Goal: Task Accomplishment & Management: Use online tool/utility

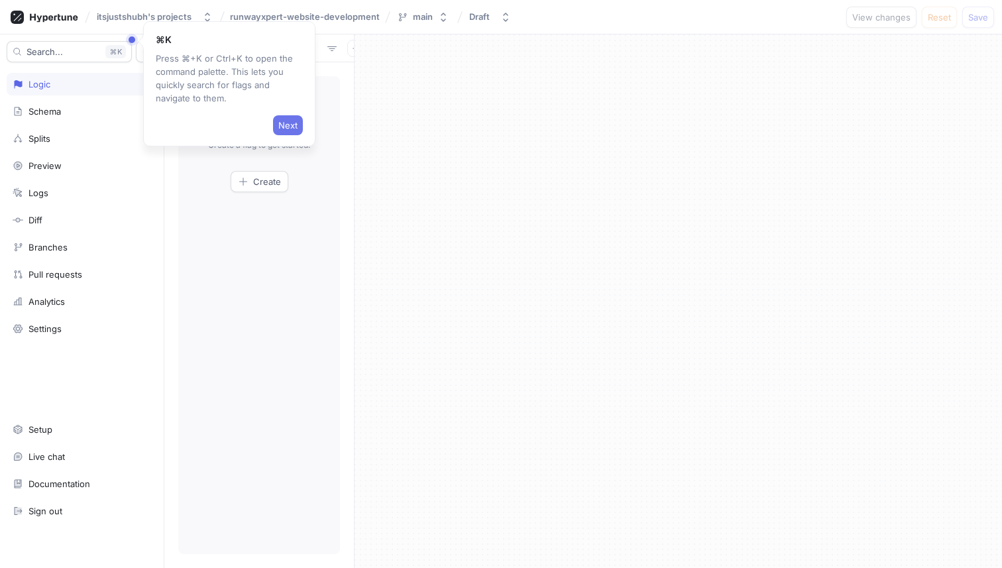
click at [297, 121] on button "Next" at bounding box center [288, 125] width 30 height 20
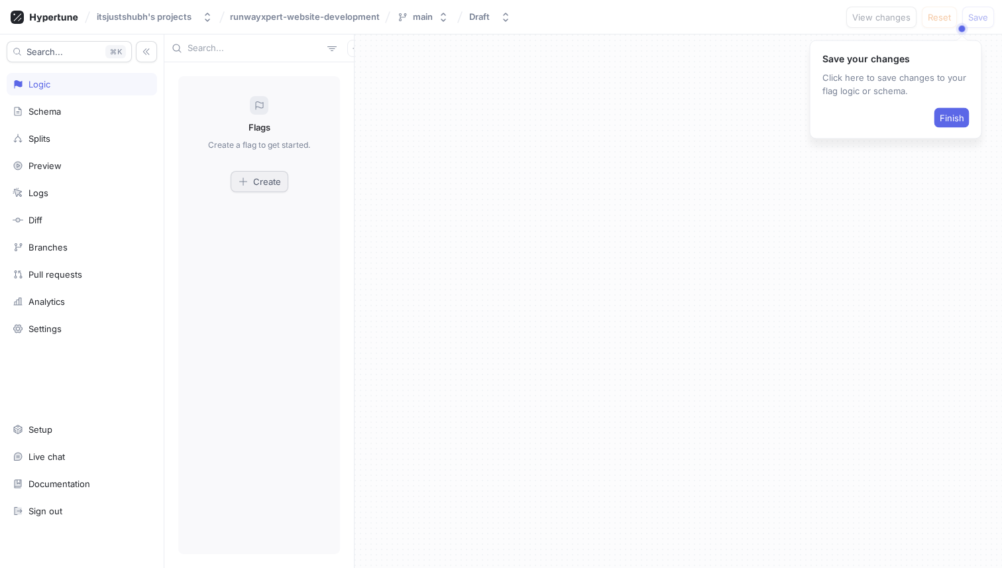
click at [276, 186] on span "Create" at bounding box center [267, 182] width 28 height 8
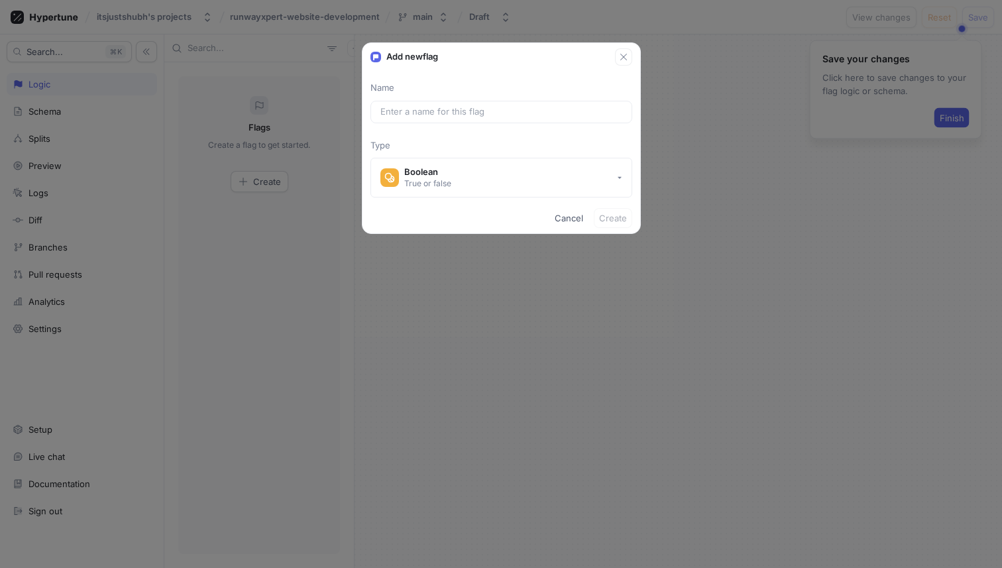
click at [371, 260] on div "Add new flag Name Type Boolean True or false Cancel Create" at bounding box center [501, 284] width 1002 height 568
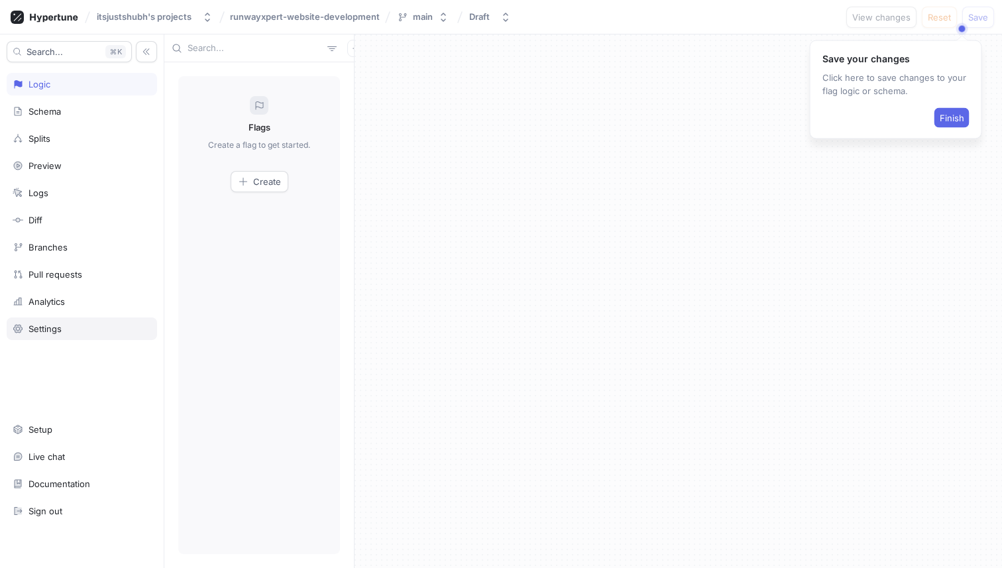
click at [76, 321] on div "Settings" at bounding box center [82, 328] width 150 height 23
click at [270, 184] on span "Create" at bounding box center [267, 182] width 28 height 8
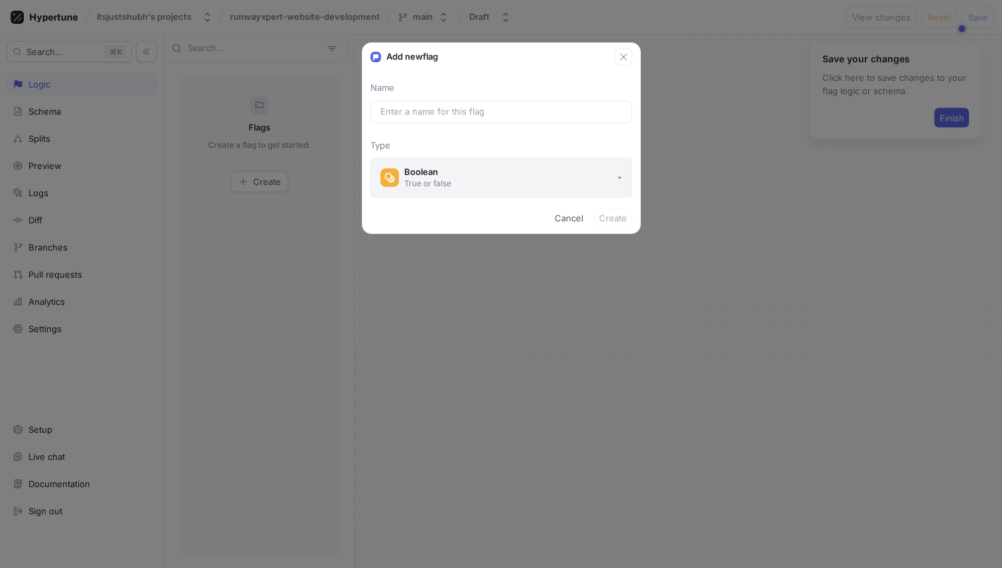
click at [499, 174] on button "Boolean True or false" at bounding box center [501, 178] width 262 height 40
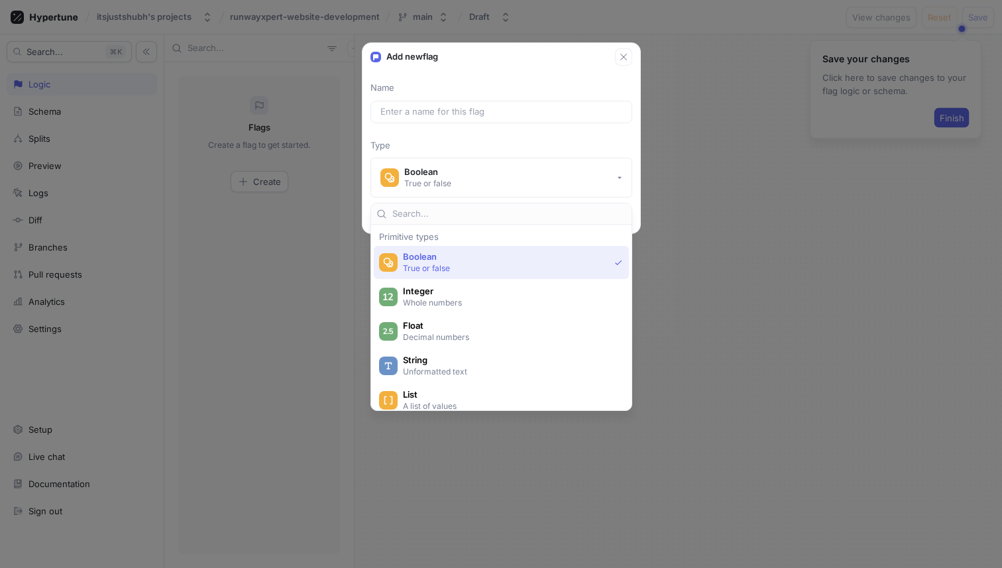
click at [474, 263] on p "True or false" at bounding box center [506, 267] width 206 height 11
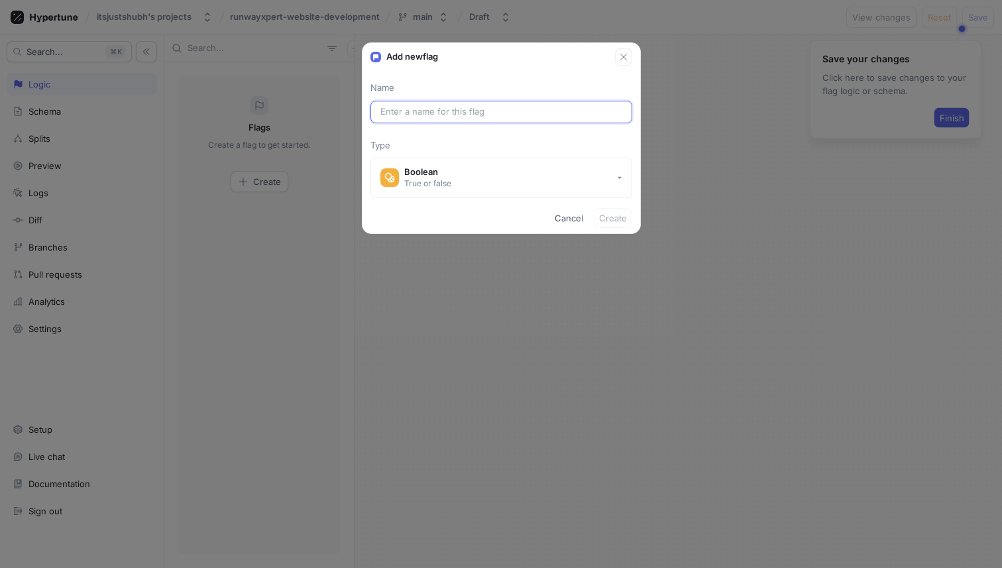
click at [471, 108] on input "text" at bounding box center [501, 111] width 242 height 13
paste input "DemoSection"
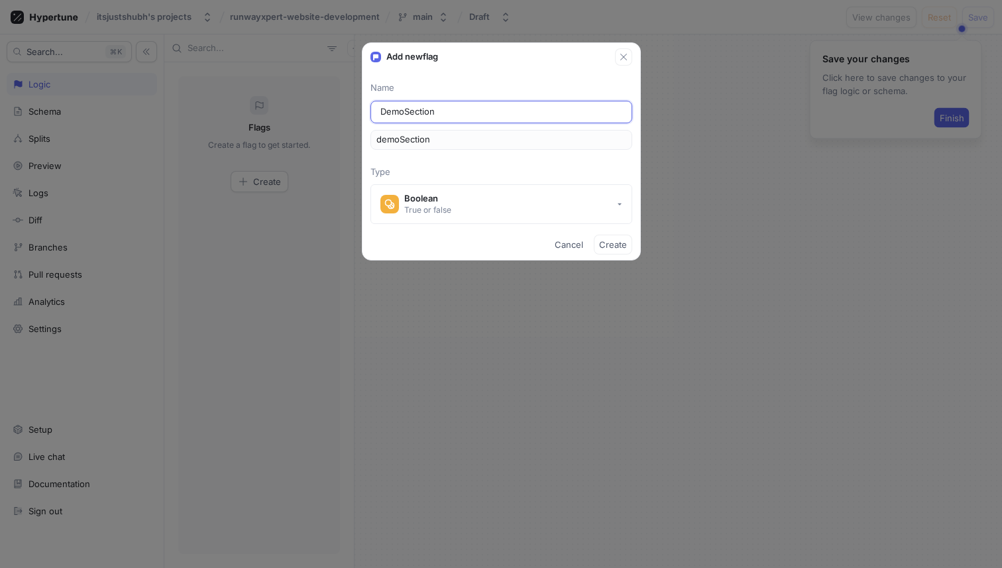
type input "h"
type input "ho"
type input "hom"
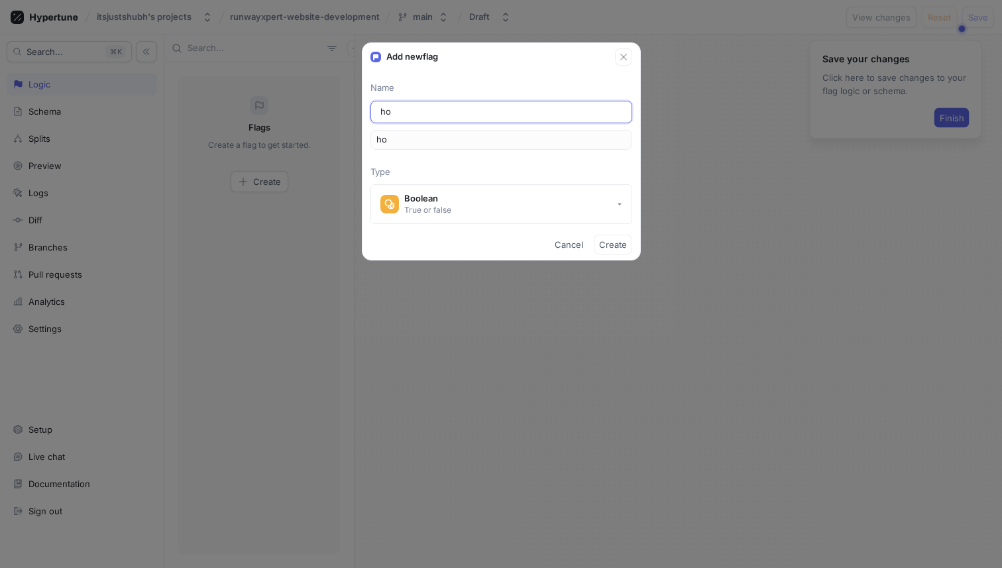
type input "hom"
type input "home"
type input "home_d"
type input "homeD"
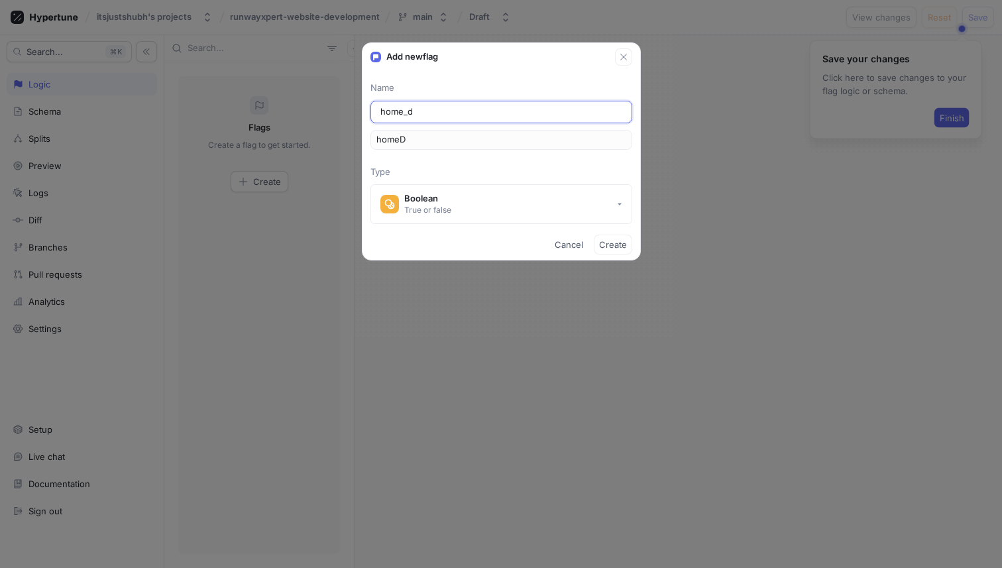
type input "home_de"
type input "homeDe"
type input "home_dem"
type input "homeDem"
type input "home_demo"
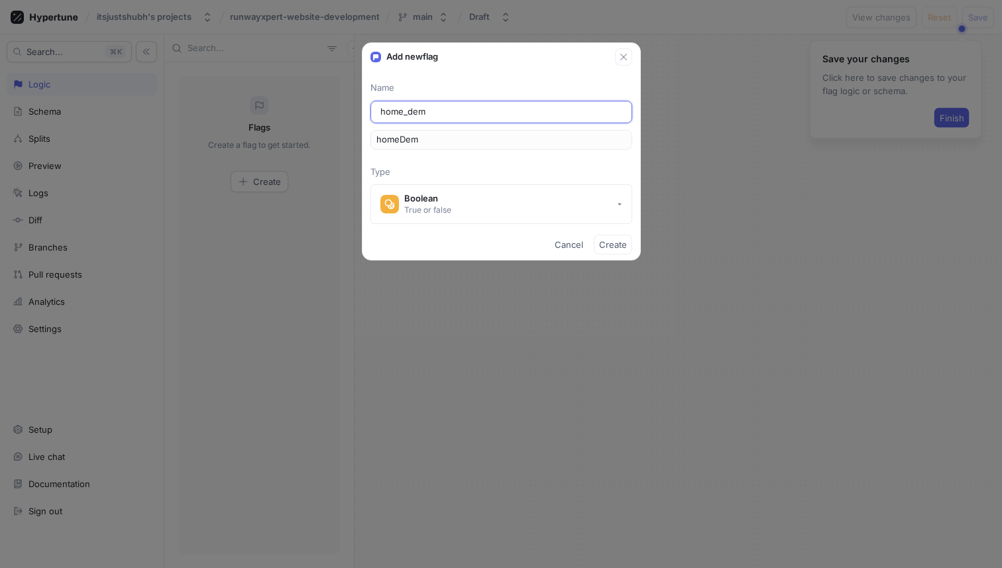
type input "homeDemo"
type input "home_demo_s"
type input "homeDemoS"
type input "home_demo_se"
type input "homeDemoSe"
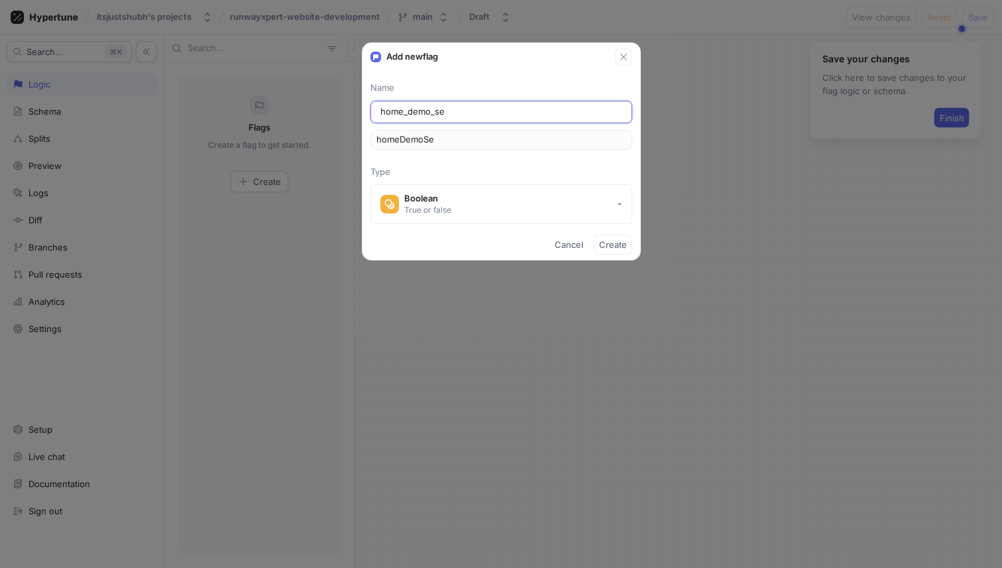
type input "home_demo_sec"
type input "homeDemoSec"
type input "home_demo_sect"
type input "homeDemoSect"
type input "home_demo_secti"
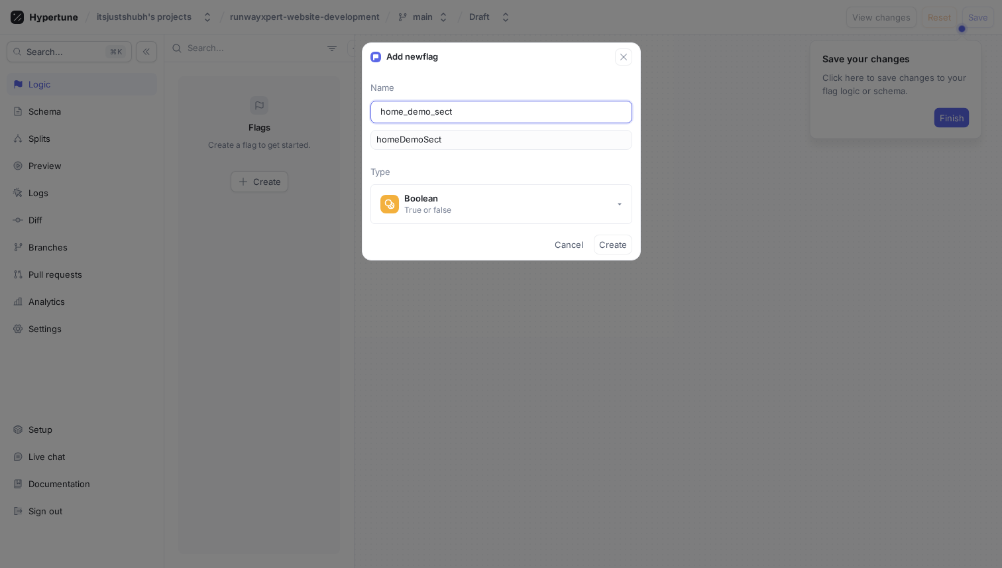
type input "homeDemoSecti"
type input "home_demo_sectio"
type input "homeDemoSectio"
type input "home_demo_section"
type input "homeDemoSection"
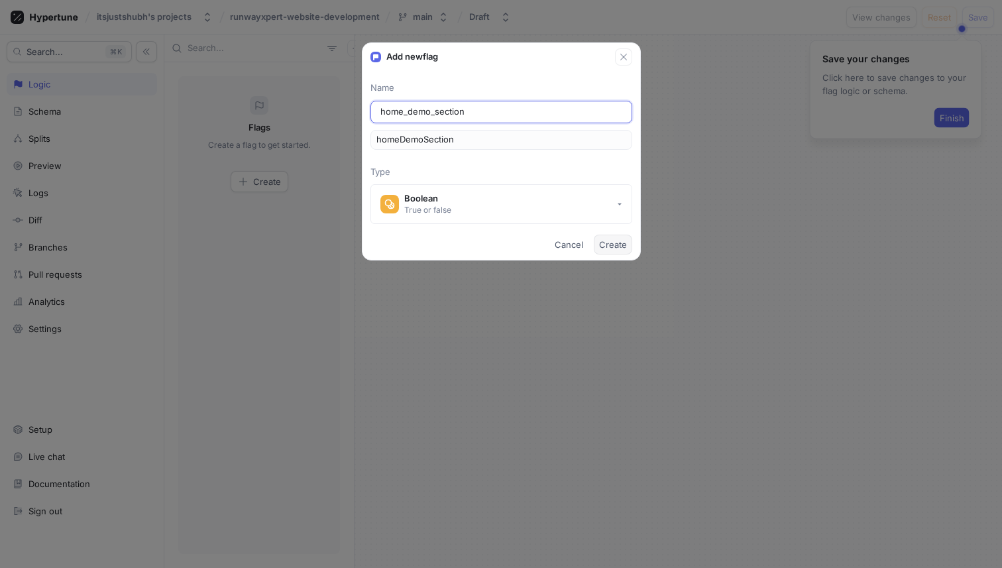
type input "home_demo_section"
click at [610, 242] on span "Create" at bounding box center [613, 245] width 28 height 8
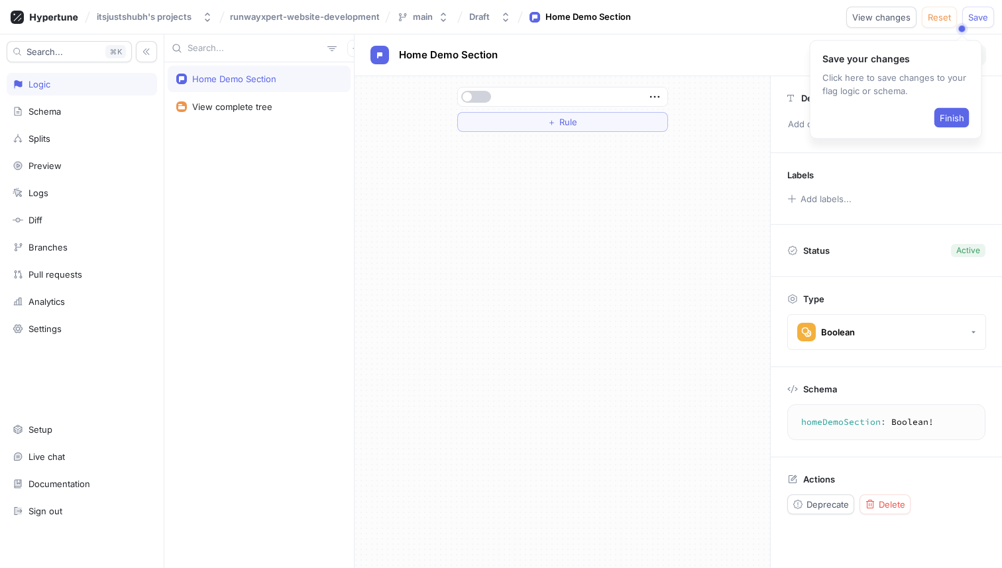
click at [474, 95] on button "button" at bounding box center [476, 97] width 30 height 12
click at [942, 111] on button "Finish" at bounding box center [951, 118] width 35 height 20
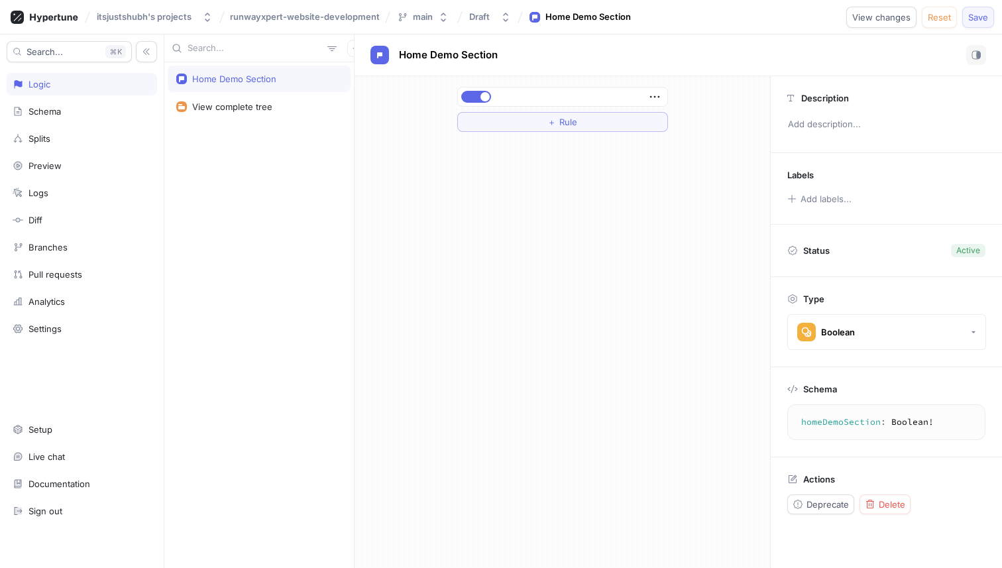
click at [971, 24] on button "Save" at bounding box center [978, 17] width 32 height 21
click at [977, 54] on rect "button" at bounding box center [977, 55] width 1 height 7
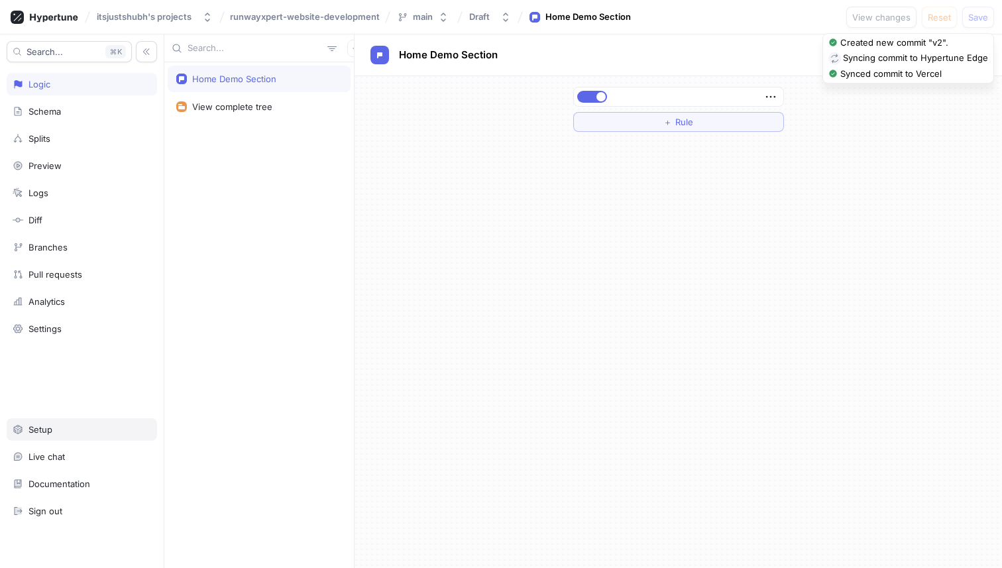
click at [73, 435] on div "Setup" at bounding box center [82, 429] width 150 height 23
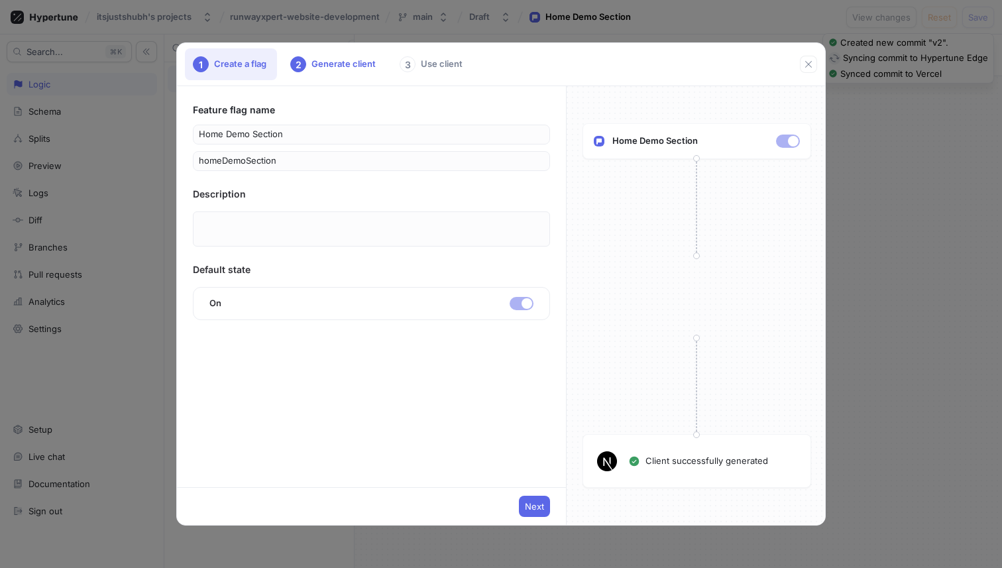
click at [144, 270] on div "1 Create a flag 2 Generate client 3 Use client Feature flag name Home Demo Sect…" at bounding box center [501, 284] width 1002 height 568
click at [71, 387] on div "1 Create a flag 2 Generate client 3 Use client Feature flag name Home Demo Sect…" at bounding box center [501, 284] width 1002 height 568
click at [529, 509] on span "Next" at bounding box center [534, 506] width 19 height 8
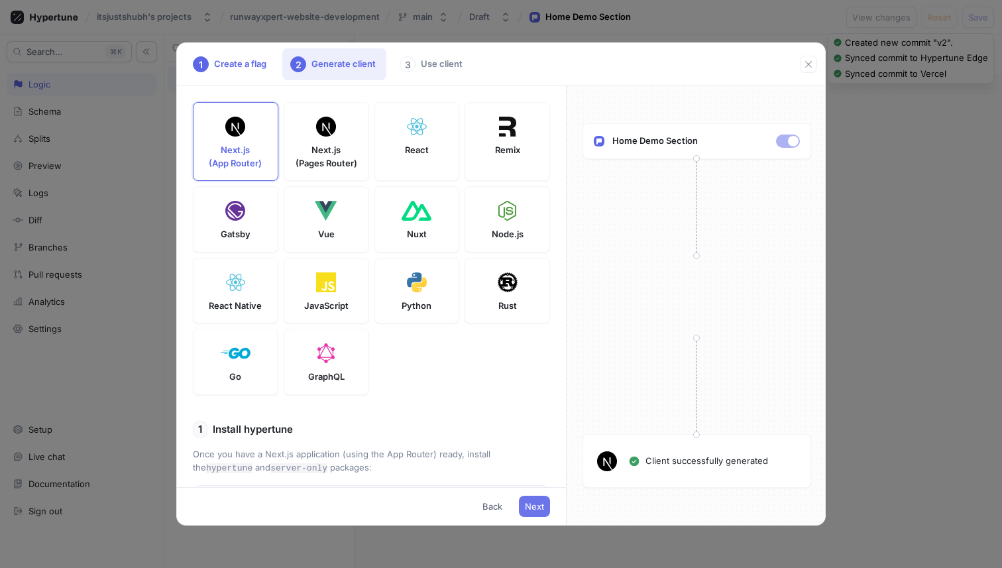
click at [539, 509] on span "Next" at bounding box center [534, 506] width 19 height 8
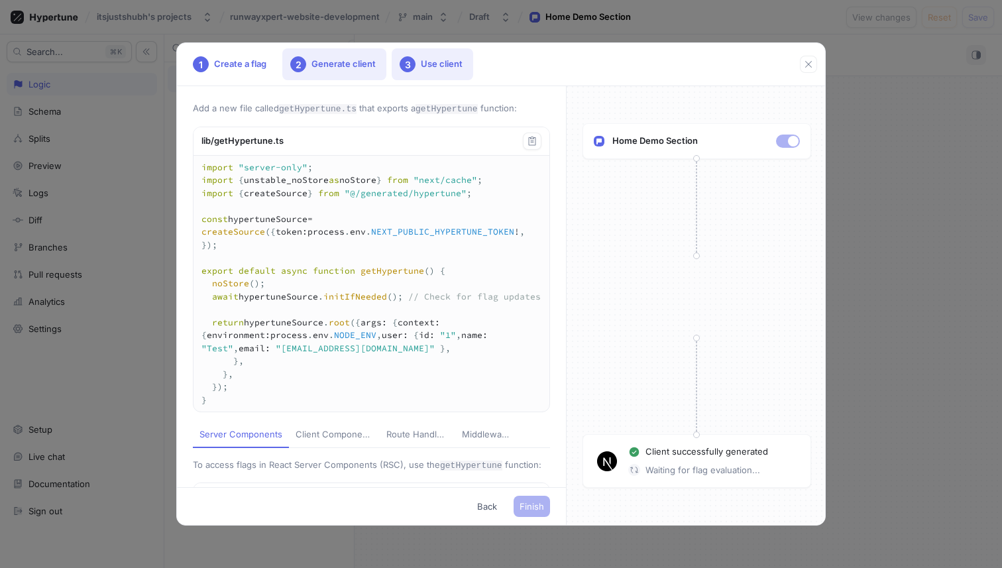
click at [352, 58] on div "2 Generate client" at bounding box center [334, 64] width 104 height 32
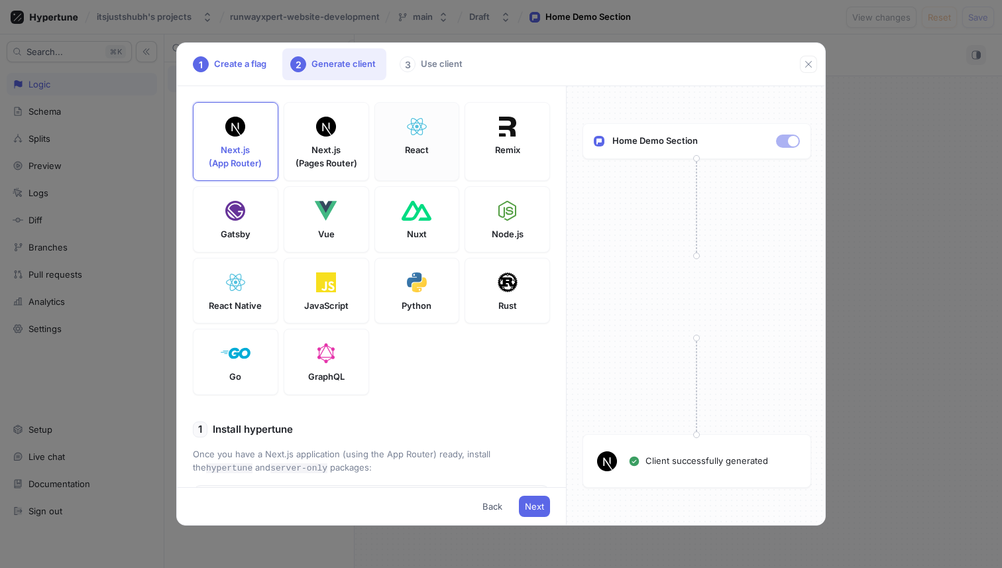
click at [433, 156] on div "React" at bounding box center [416, 141] width 85 height 79
type textarea "npm install hypertune"
type textarea "VITE_HYPERTUNE_TOKEN=U2FsdGVkX1/zx5KfRhfXkNS7p0pfl4TurPXt249/Kd0= HYPERTUNE_FRA…"
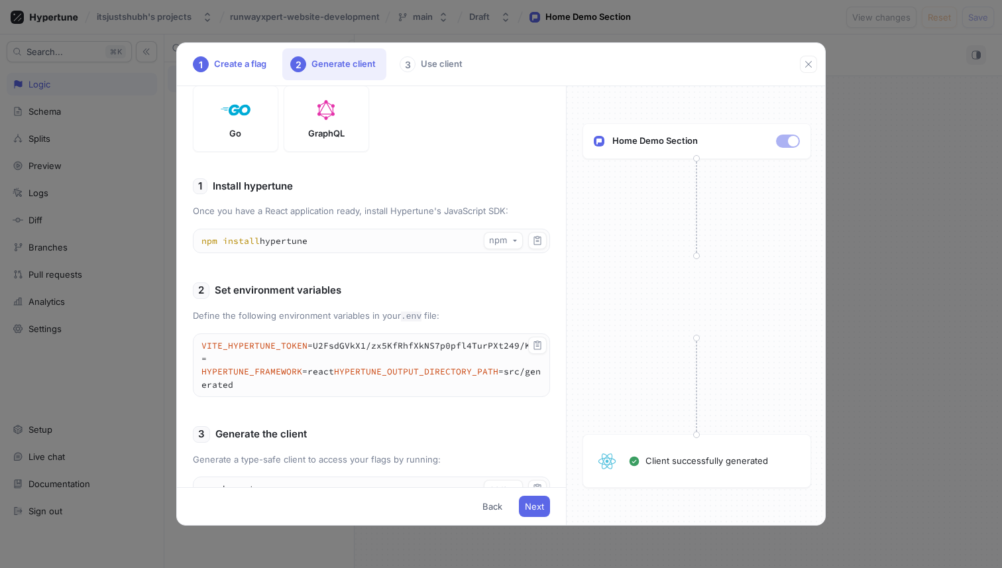
scroll to position [270, 0]
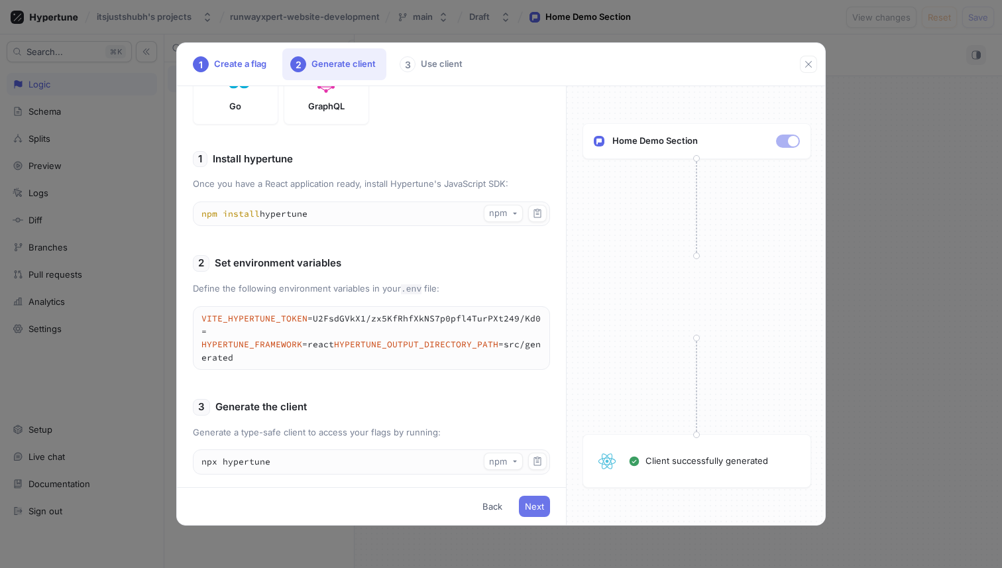
click at [533, 508] on span "Next" at bounding box center [534, 506] width 19 height 8
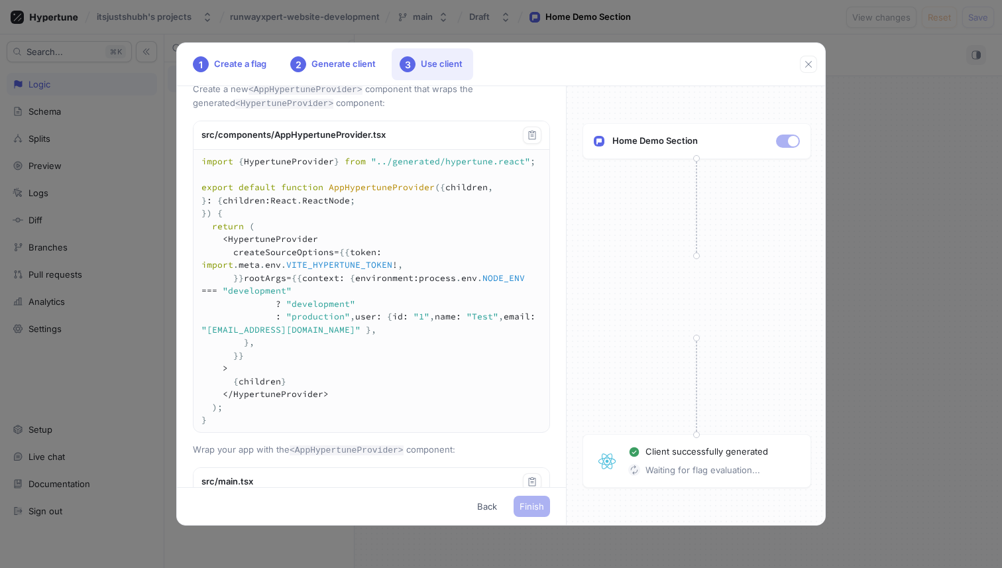
scroll to position [0, 0]
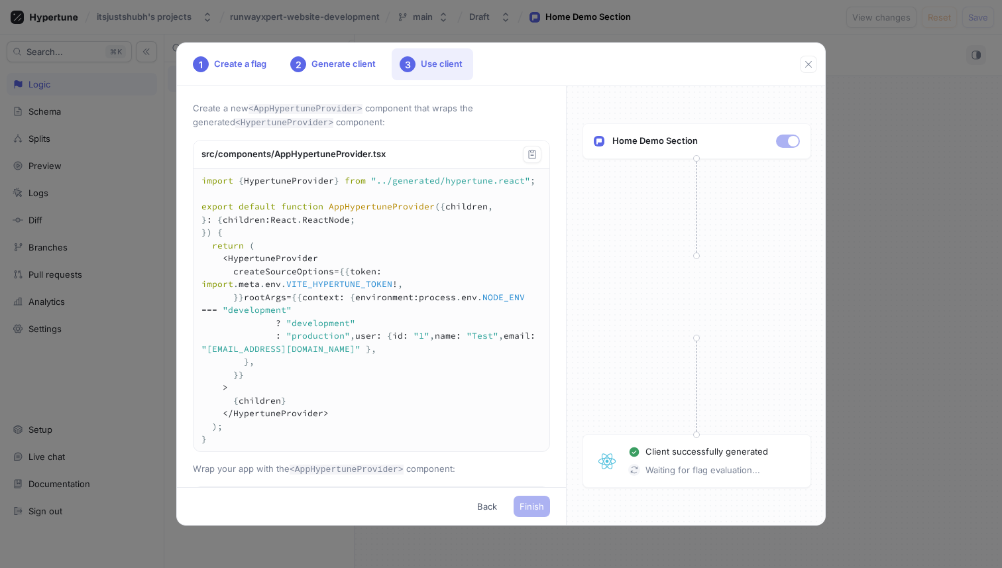
drag, startPoint x: 539, startPoint y: 183, endPoint x: 141, endPoint y: 182, distance: 398.2
click at [141, 182] on div "1 Create a flag 2 Generate client 3 Use client Create a new <AppHypertuneProvid…" at bounding box center [501, 284] width 1002 height 568
click at [292, 268] on textarea "import { HypertuneProvider } from "../generated/hypertune.react"; export defaul…" at bounding box center [371, 310] width 356 height 282
drag, startPoint x: 394, startPoint y: 154, endPoint x: 197, endPoint y: 154, distance: 197.4
click at [197, 154] on div "src/components/AppHypertuneProvider.tsx" at bounding box center [371, 154] width 356 height 28
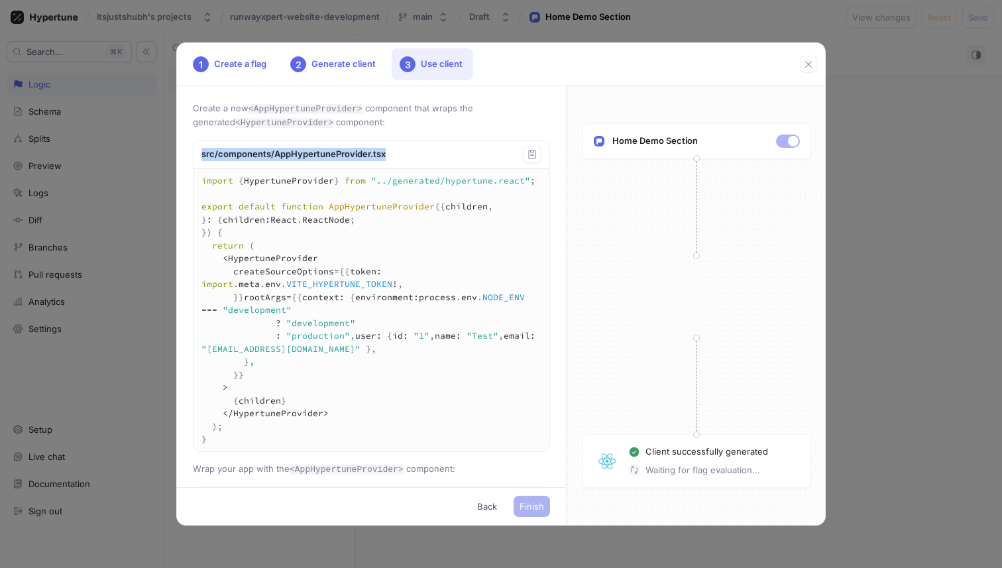
copy div "src/components/AppHypertuneProvider.tsx"
click at [528, 151] on icon "button" at bounding box center [532, 154] width 11 height 11
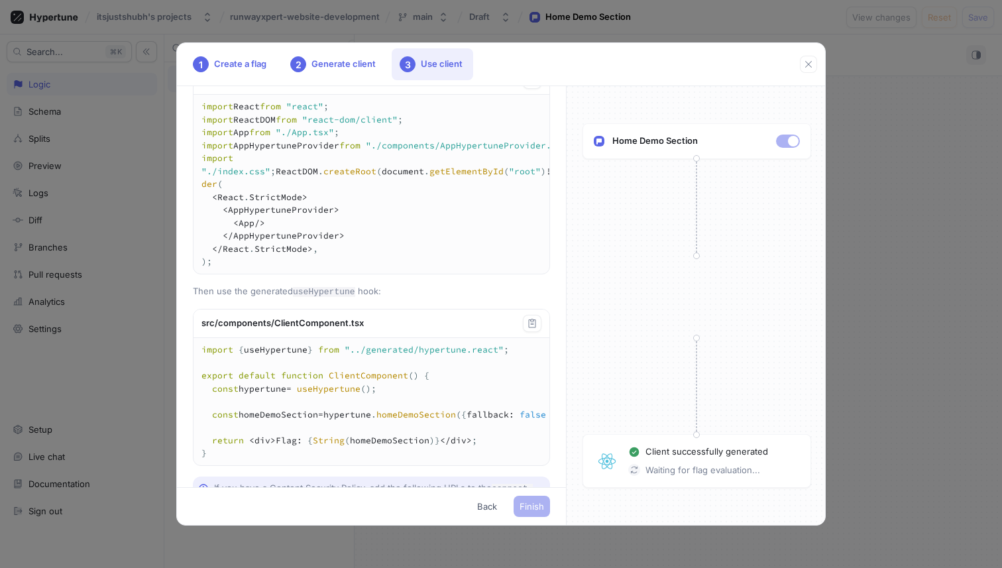
scroll to position [389, 0]
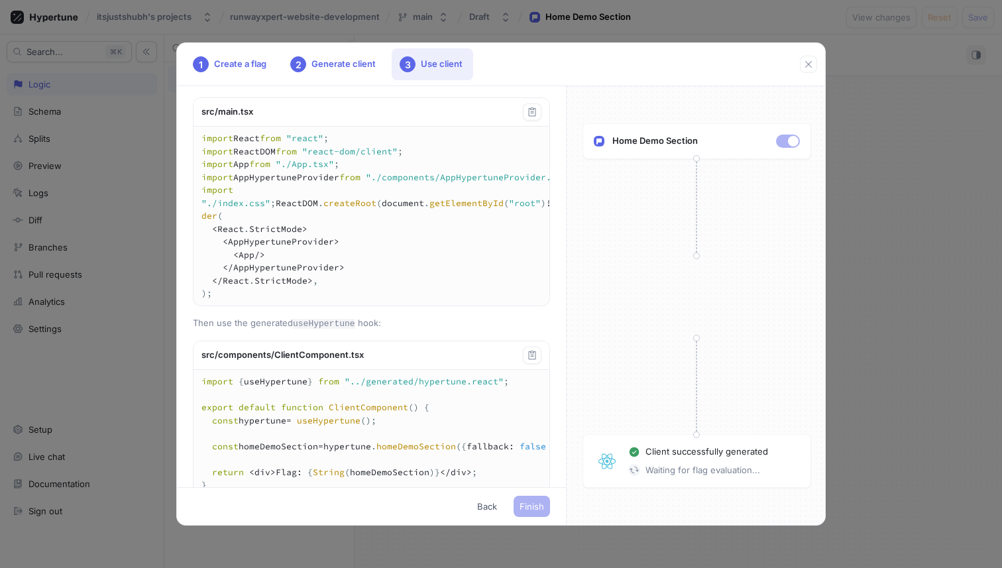
drag, startPoint x: 230, startPoint y: 307, endPoint x: 391, endPoint y: 307, distance: 161.0
click at [391, 305] on textarea "import React from "react"; import ReactDOM from "react-dom/client"; import App …" at bounding box center [390, 216] width 394 height 179
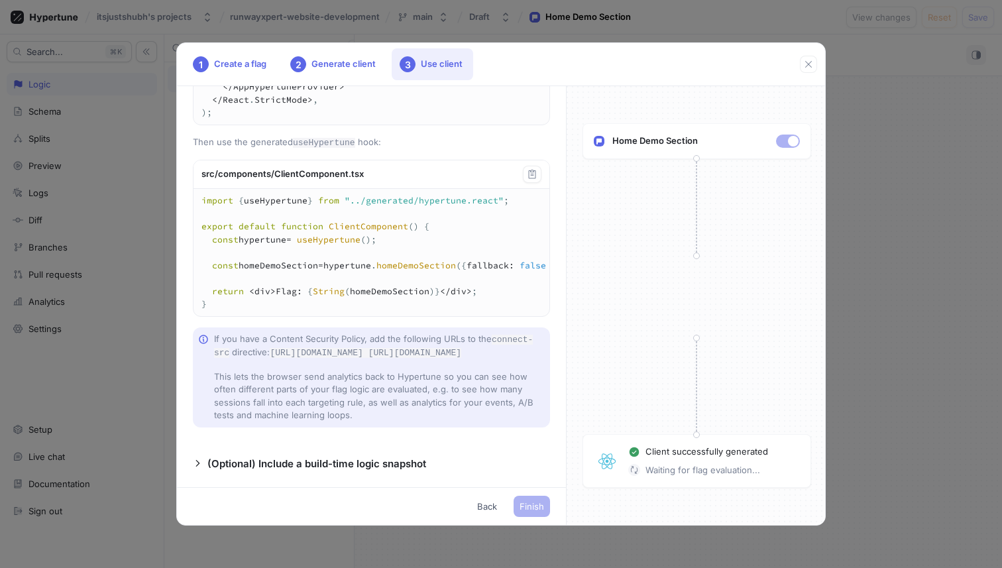
scroll to position [610, 0]
drag, startPoint x: 368, startPoint y: 200, endPoint x: 186, endPoint y: 201, distance: 182.2
click at [186, 201] on div "Create a new <AppHypertuneProvider> component that wraps the generated <Hypertu…" at bounding box center [371, 286] width 389 height 401
click at [218, 189] on div "src/components/ClientComponent.tsx" at bounding box center [371, 174] width 356 height 28
copy div "components/ClientComponent.tsx"
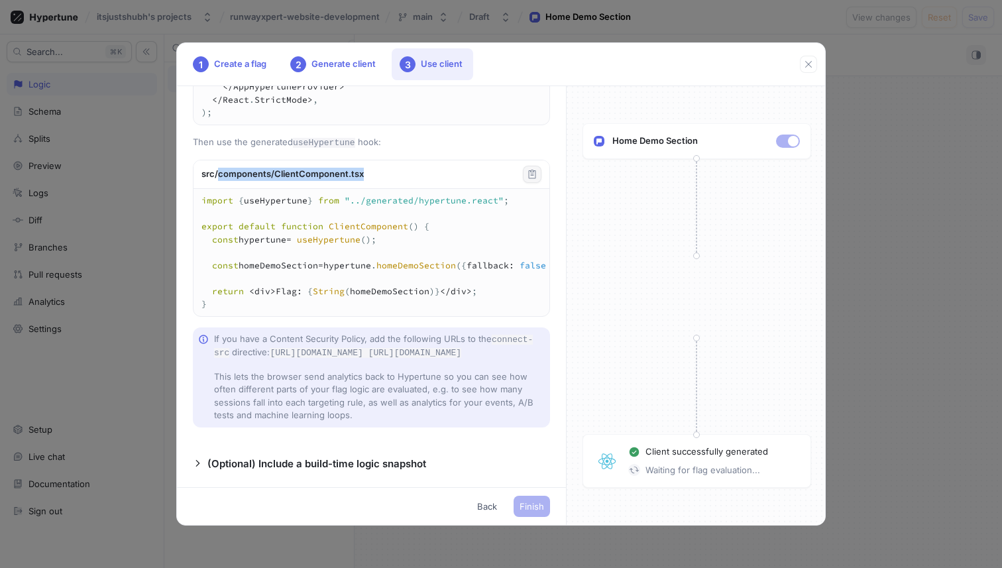
click at [529, 180] on icon "button" at bounding box center [532, 174] width 11 height 11
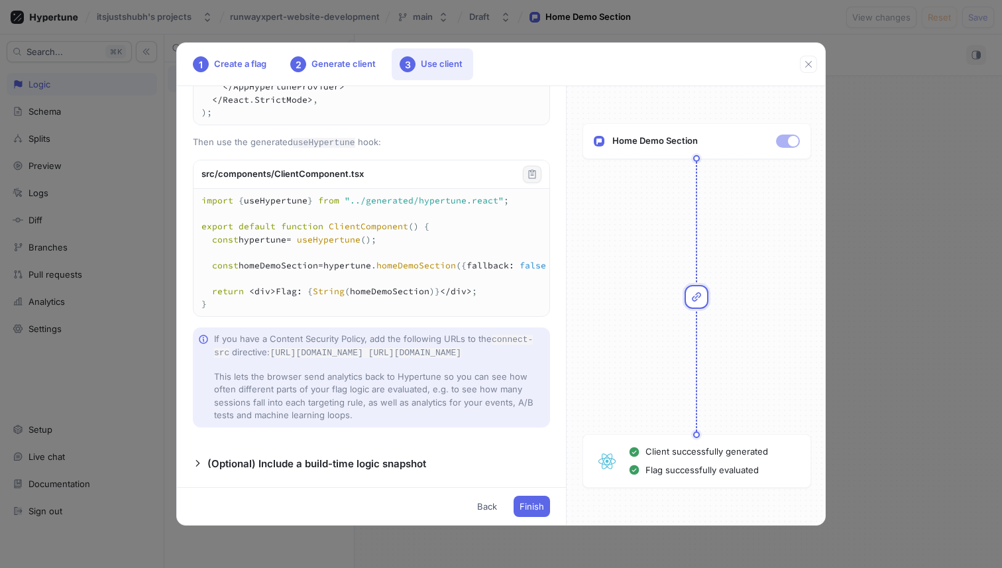
click at [500, 340] on div "Create a new <AppHypertuneProvider> component that wraps the generated <Hypertu…" at bounding box center [371, 286] width 389 height 401
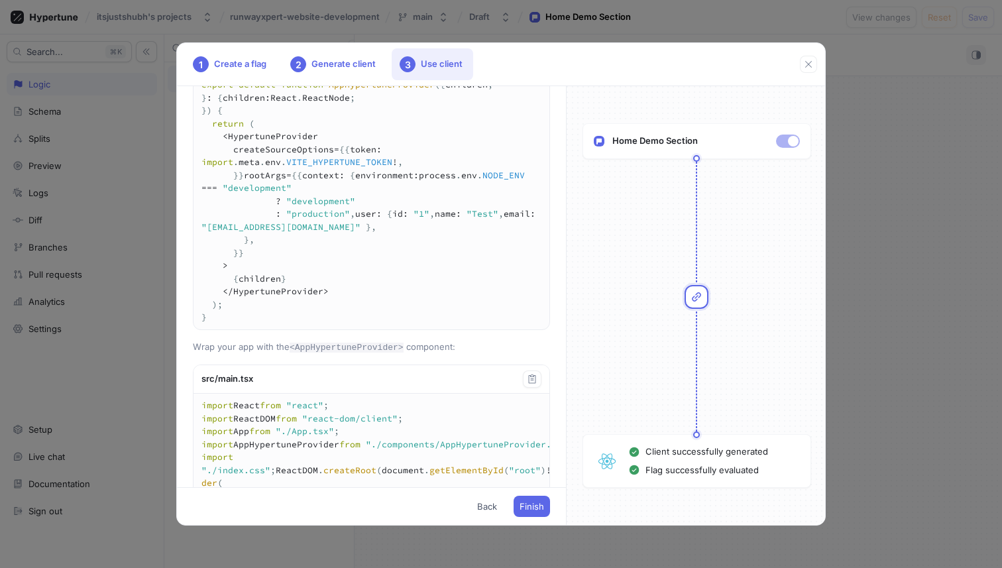
scroll to position [0, 0]
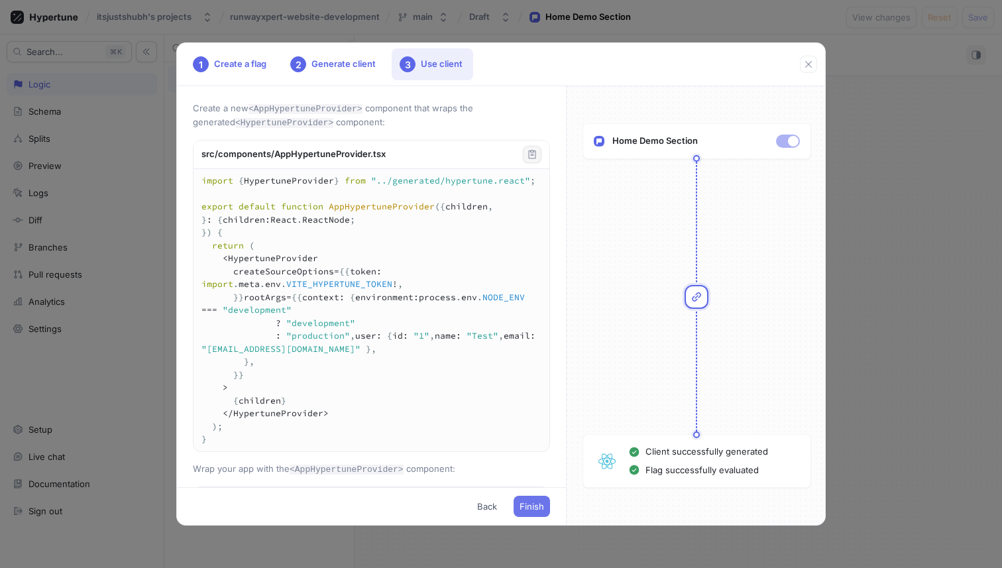
click at [537, 506] on span "Finish" at bounding box center [531, 506] width 25 height 8
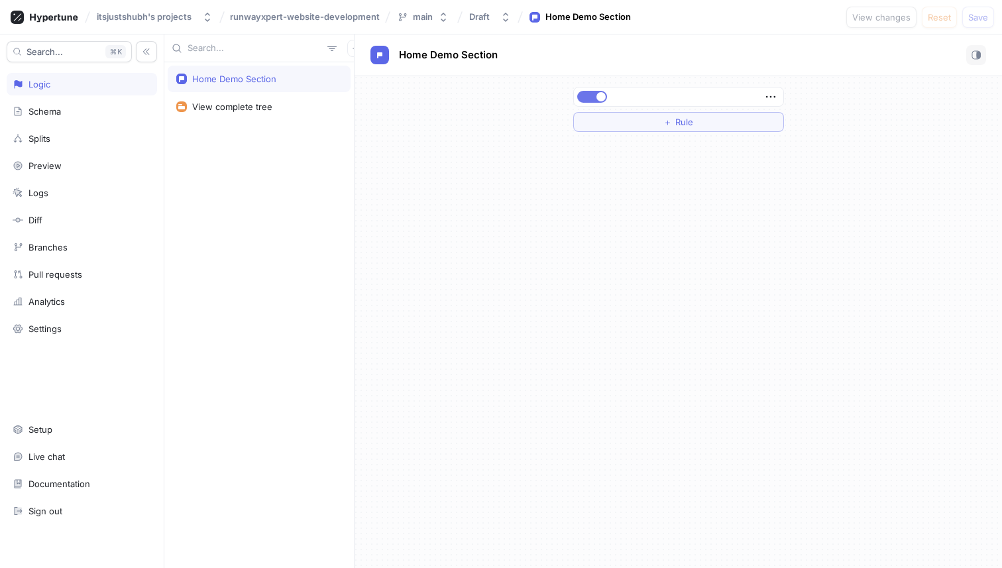
click at [591, 93] on button "button" at bounding box center [592, 97] width 30 height 12
click at [590, 97] on button "button" at bounding box center [592, 97] width 30 height 12
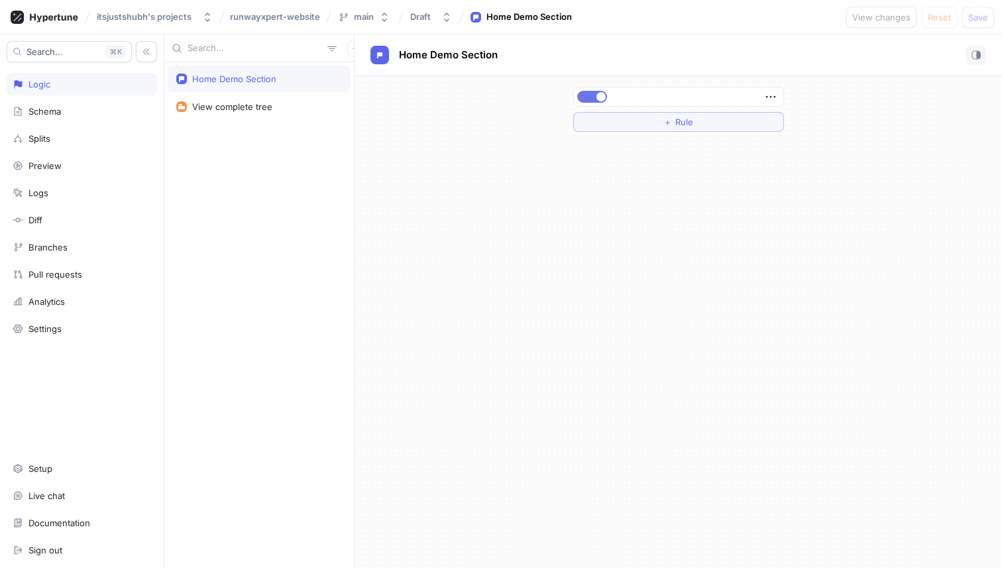
click at [586, 95] on button "button" at bounding box center [592, 97] width 30 height 12
click at [973, 14] on span "Save" at bounding box center [978, 17] width 20 height 8
click at [596, 91] on button "button" at bounding box center [592, 97] width 30 height 12
click at [965, 15] on button "Save" at bounding box center [978, 17] width 32 height 21
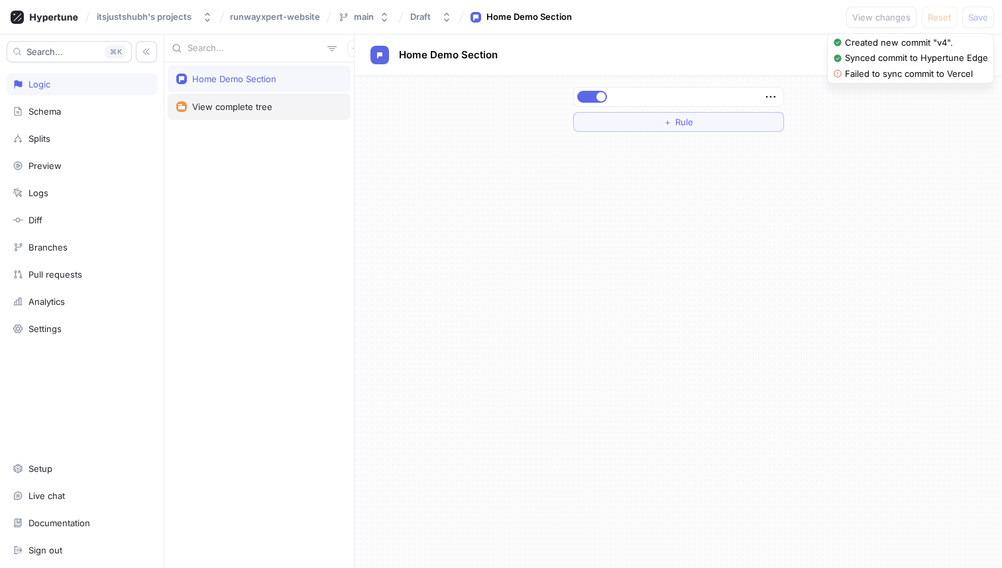
click at [265, 109] on div "View complete tree" at bounding box center [232, 106] width 80 height 11
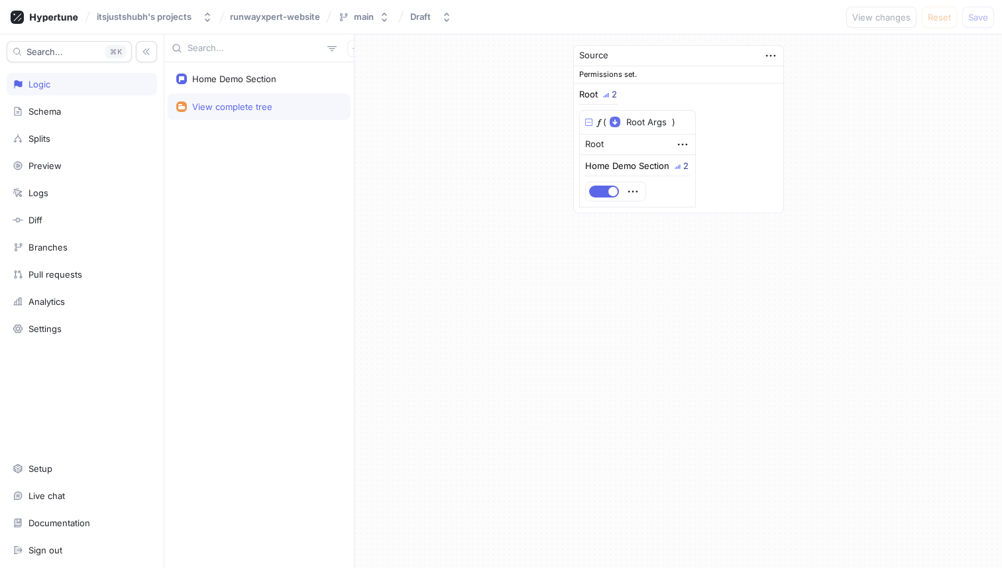
click at [587, 147] on div "Root" at bounding box center [594, 144] width 19 height 13
click at [625, 142] on div "▾" at bounding box center [621, 145] width 10 height 13
click at [625, 142] on div "▸" at bounding box center [621, 145] width 10 height 13
click at [625, 142] on div "▾" at bounding box center [621, 145] width 10 height 13
click at [65, 110] on div "Schema" at bounding box center [82, 111] width 138 height 11
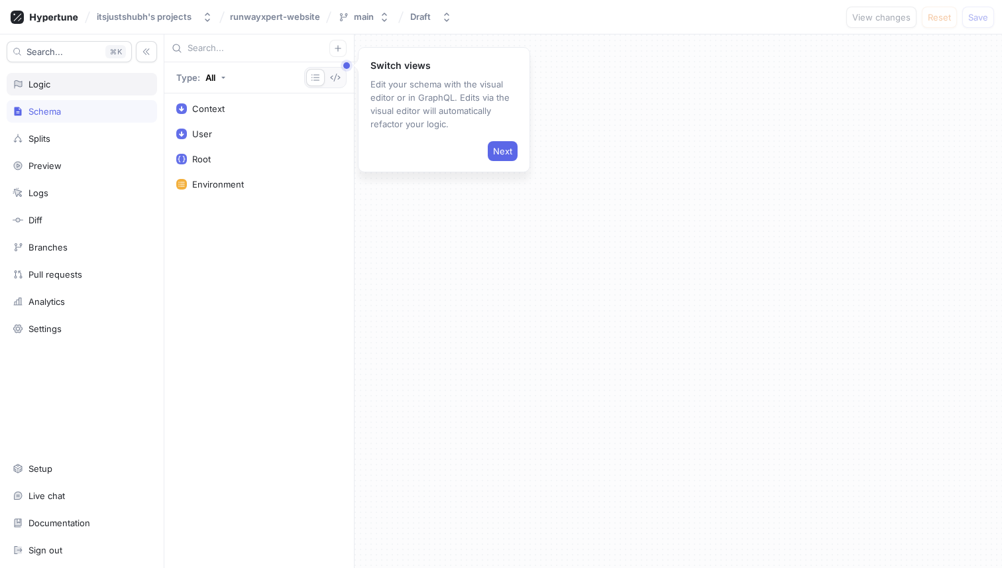
click at [65, 88] on div "Logic" at bounding box center [82, 84] width 138 height 11
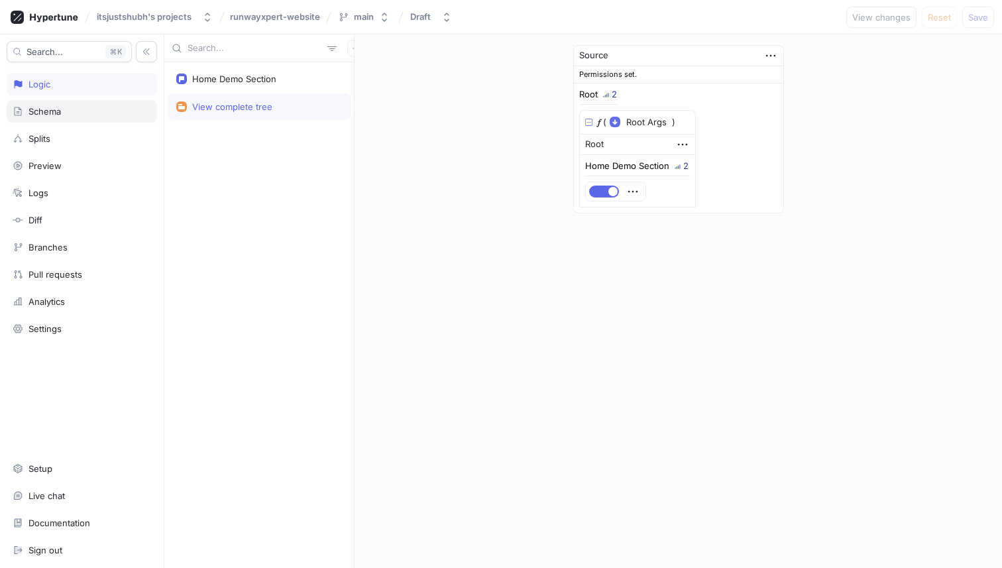
click at [62, 113] on div "Schema" at bounding box center [82, 111] width 138 height 11
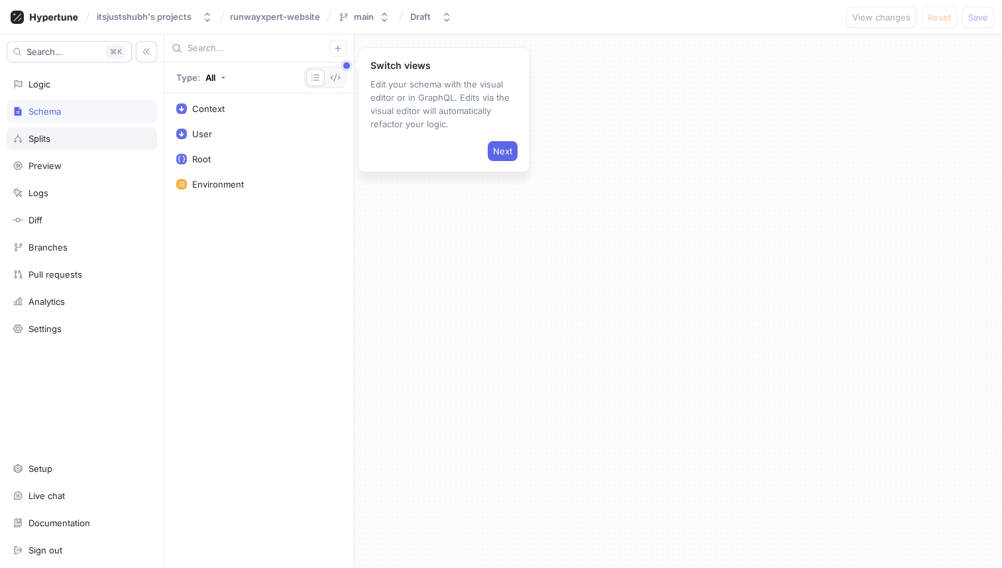
click at [60, 145] on div "Splits" at bounding box center [82, 138] width 150 height 23
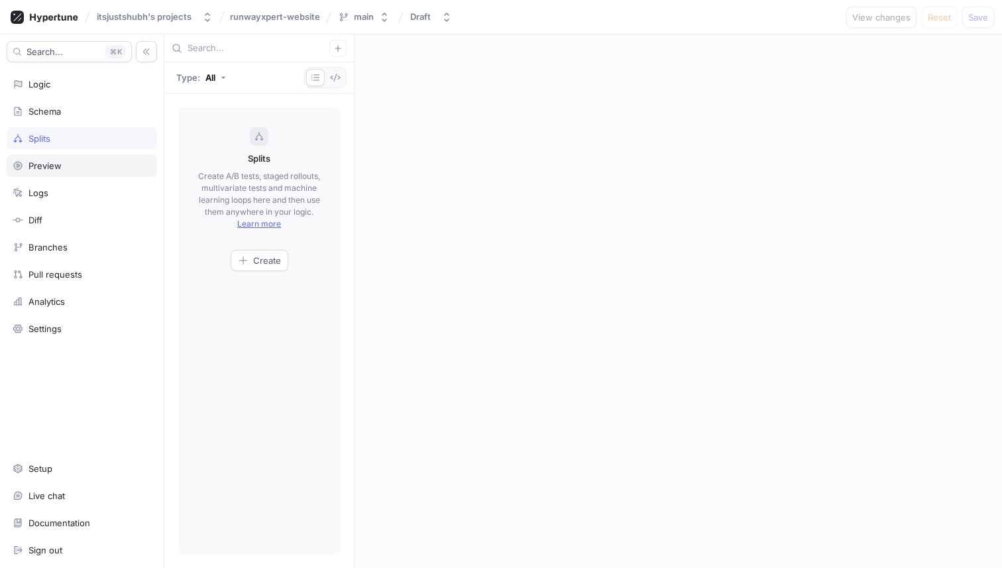
click at [58, 160] on div "Preview" at bounding box center [82, 165] width 150 height 23
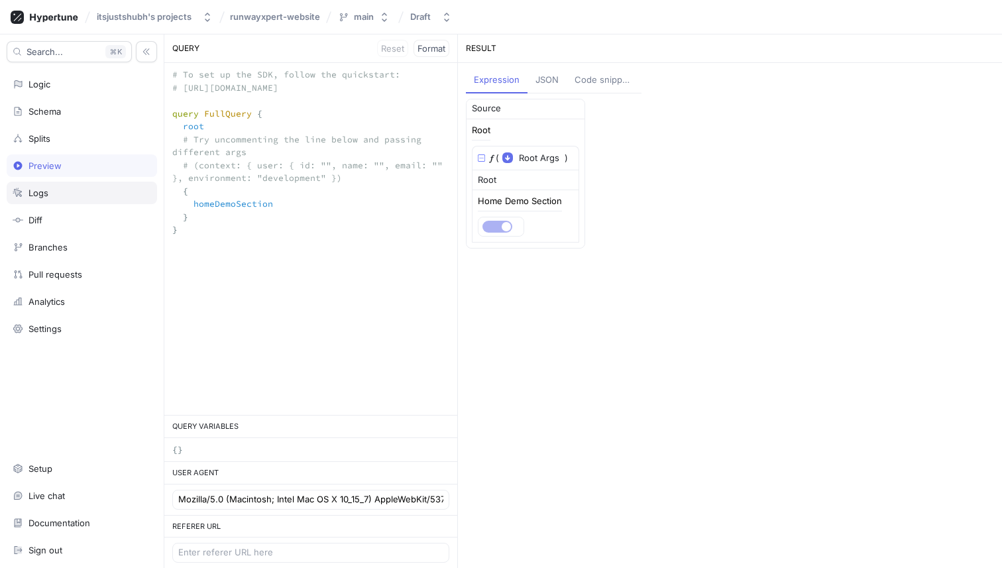
click at [56, 195] on div "Logs" at bounding box center [82, 193] width 138 height 11
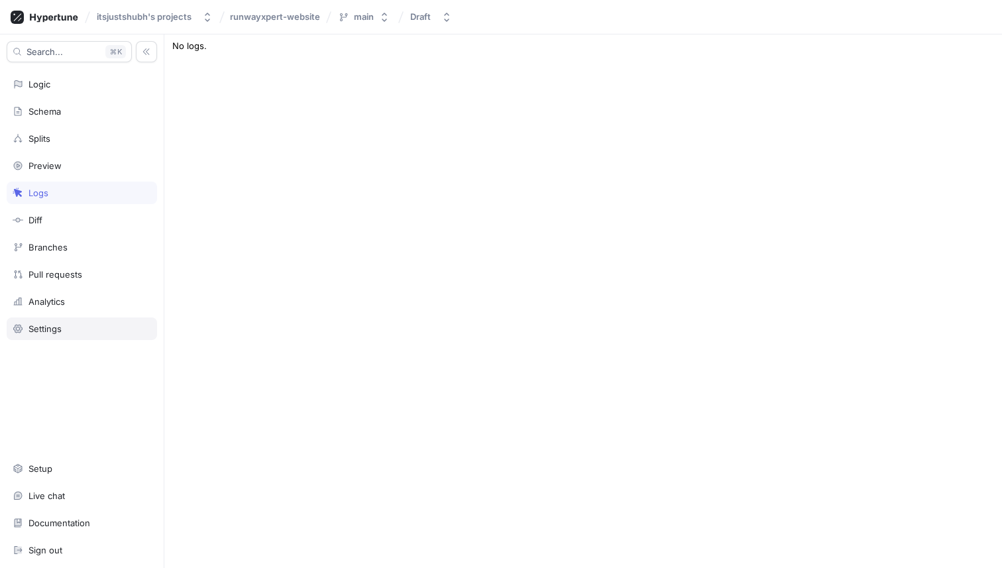
click at [52, 329] on div "Settings" at bounding box center [44, 328] width 33 height 11
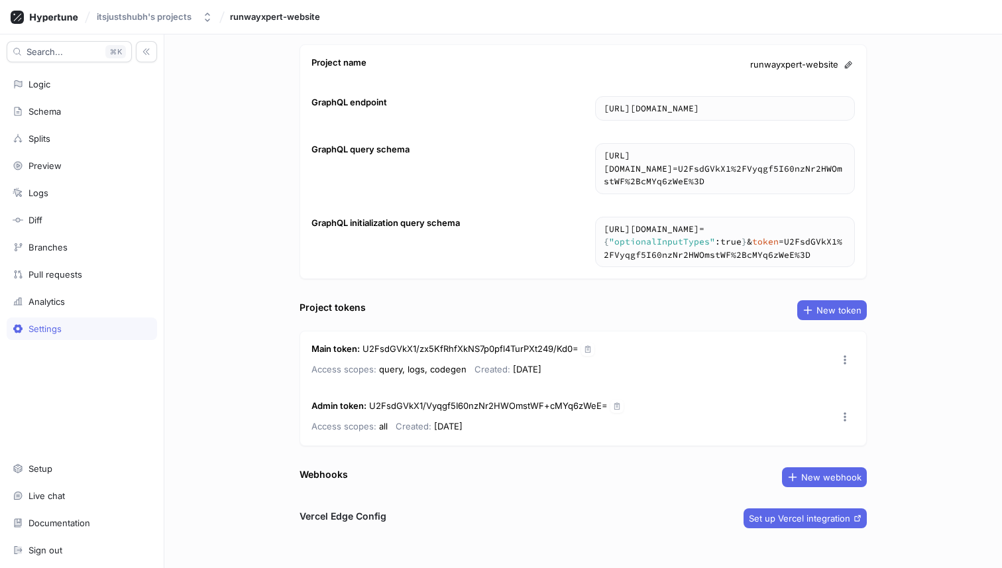
scroll to position [57, 0]
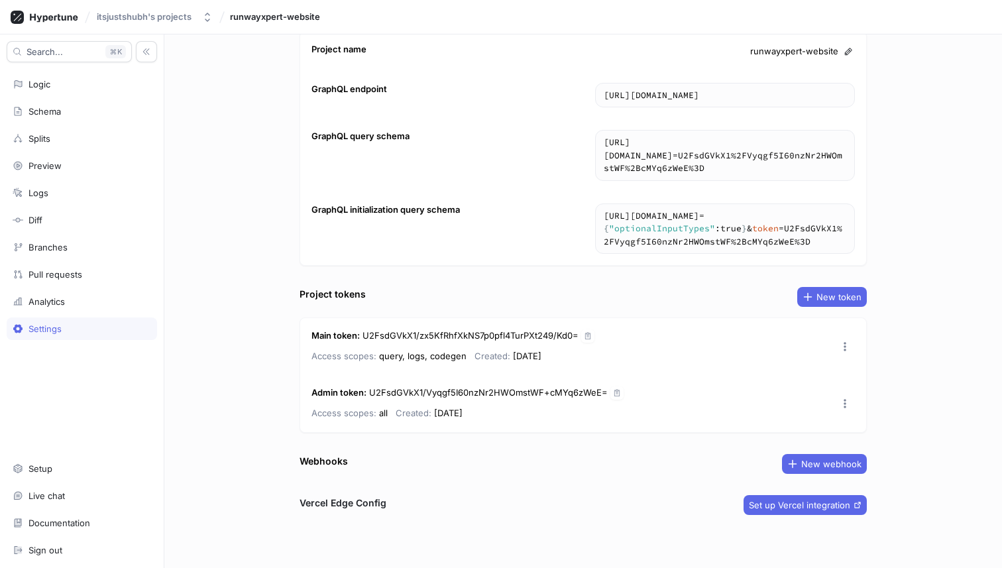
click at [769, 494] on div "Project settings Project name runwayxpert-website GraphQL endpoint https://edge…" at bounding box center [583, 257] width 578 height 507
click at [757, 498] on button "Set up Vercel integration" at bounding box center [804, 505] width 123 height 20
click at [60, 80] on div "Logic" at bounding box center [82, 84] width 138 height 11
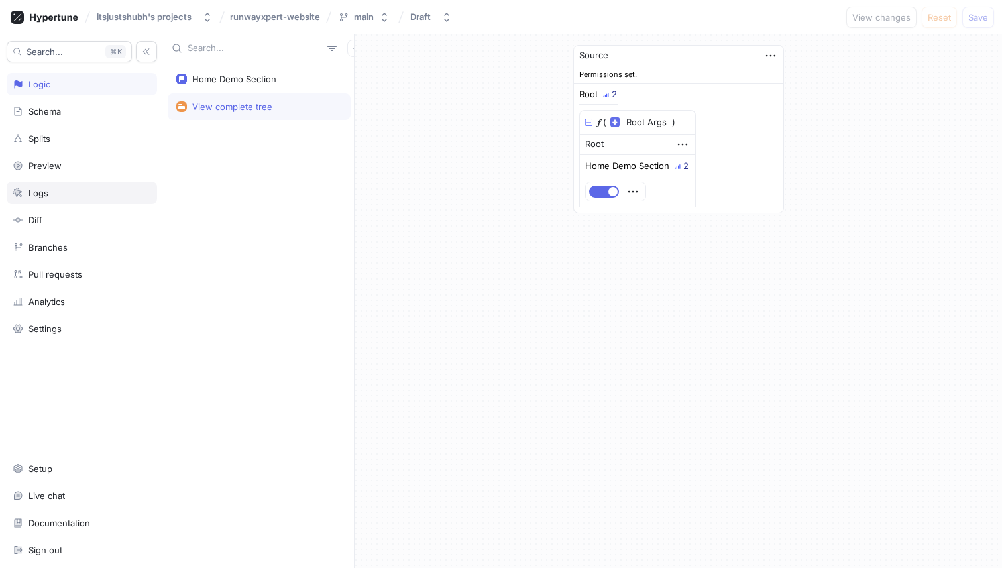
click at [66, 197] on div "Logs" at bounding box center [82, 193] width 138 height 11
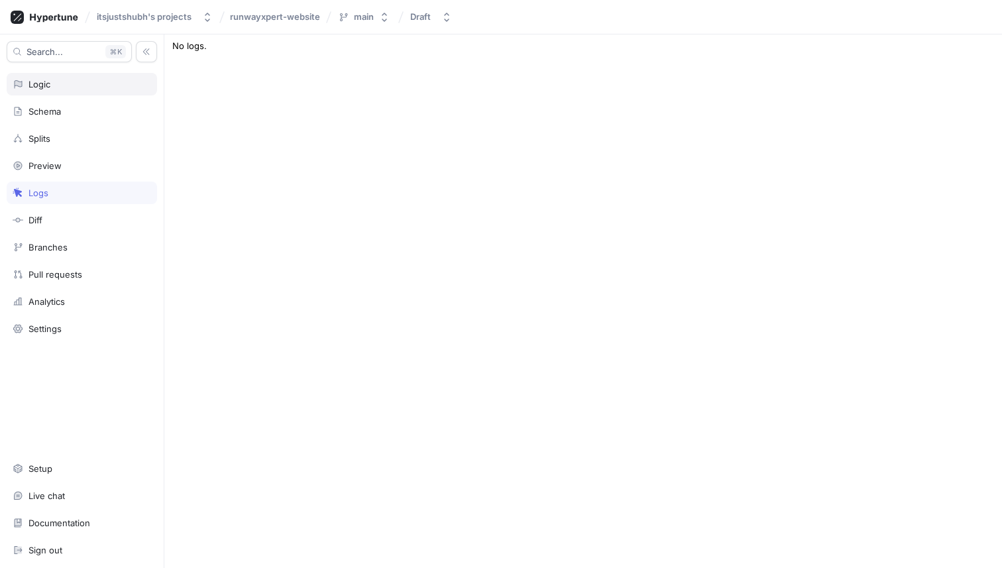
click at [96, 74] on div "Logic" at bounding box center [82, 84] width 150 height 23
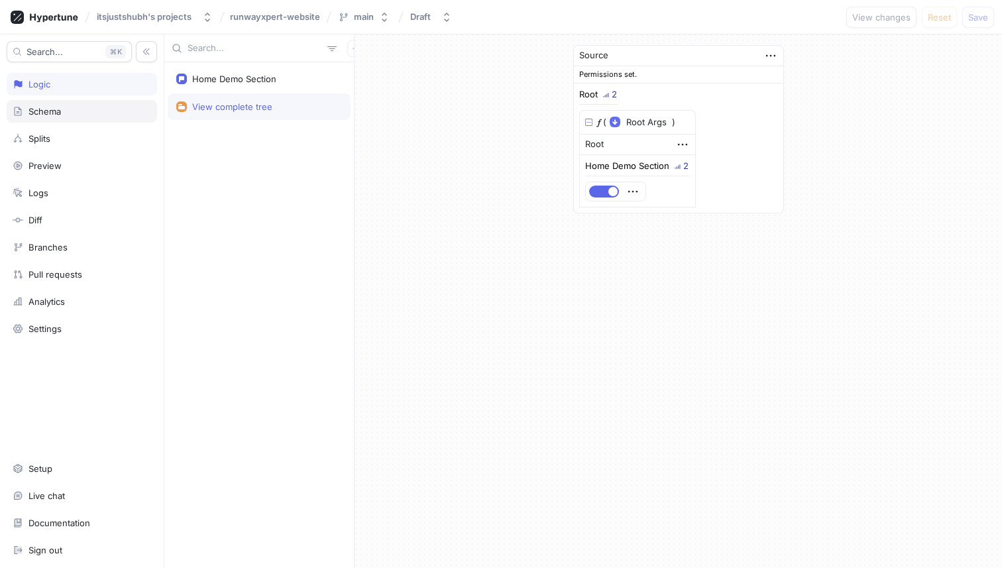
click at [97, 106] on div "Schema" at bounding box center [82, 111] width 138 height 11
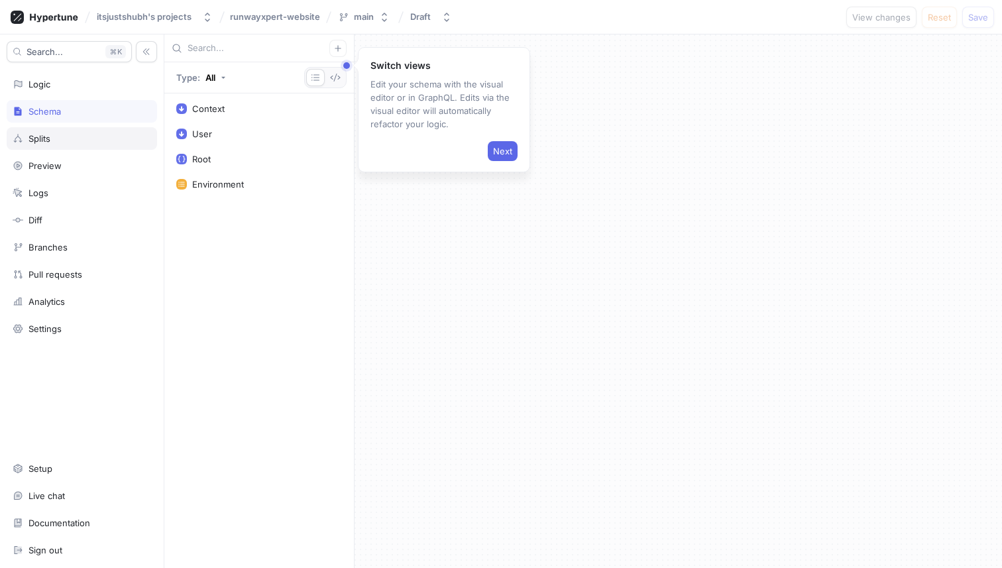
click at [83, 134] on div "Splits" at bounding box center [82, 138] width 138 height 11
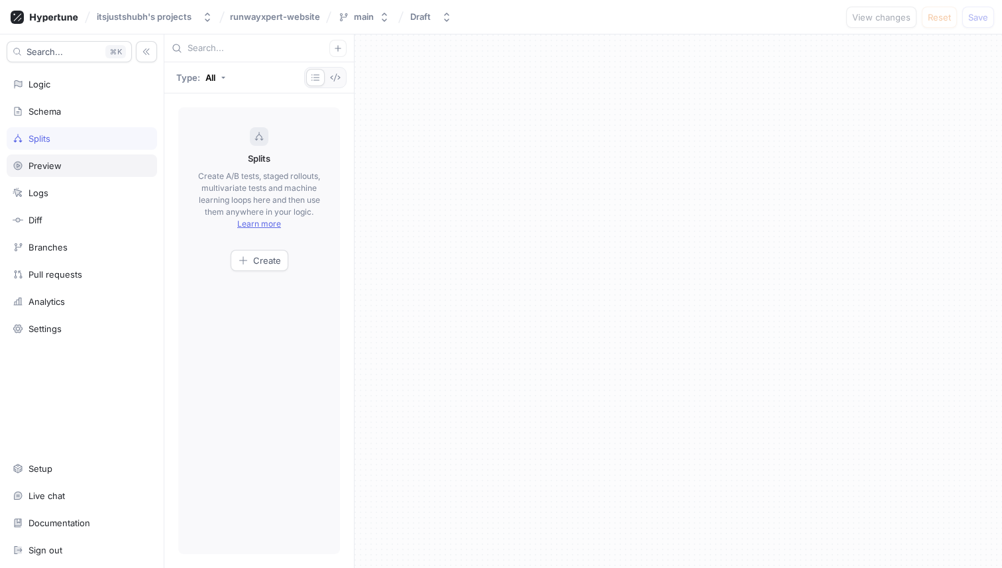
click at [83, 173] on div "Preview" at bounding box center [82, 165] width 150 height 23
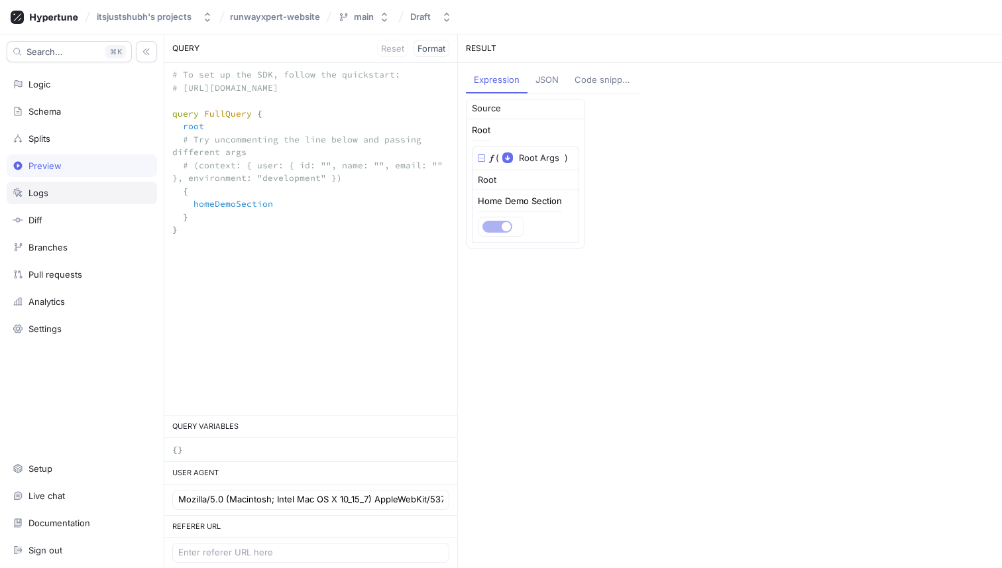
click at [78, 183] on div "Logs" at bounding box center [82, 193] width 150 height 23
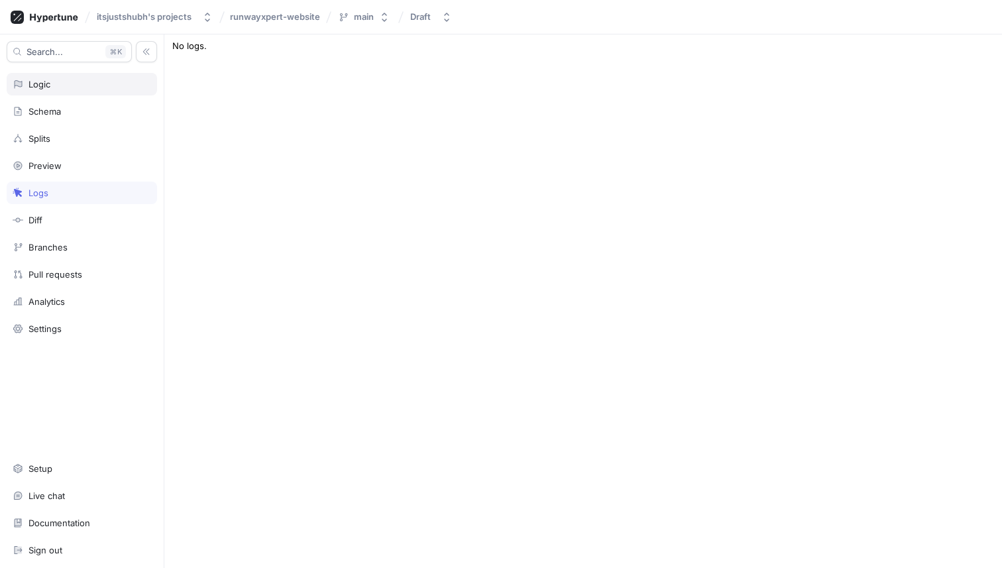
click at [70, 84] on div "Logic" at bounding box center [82, 84] width 138 height 11
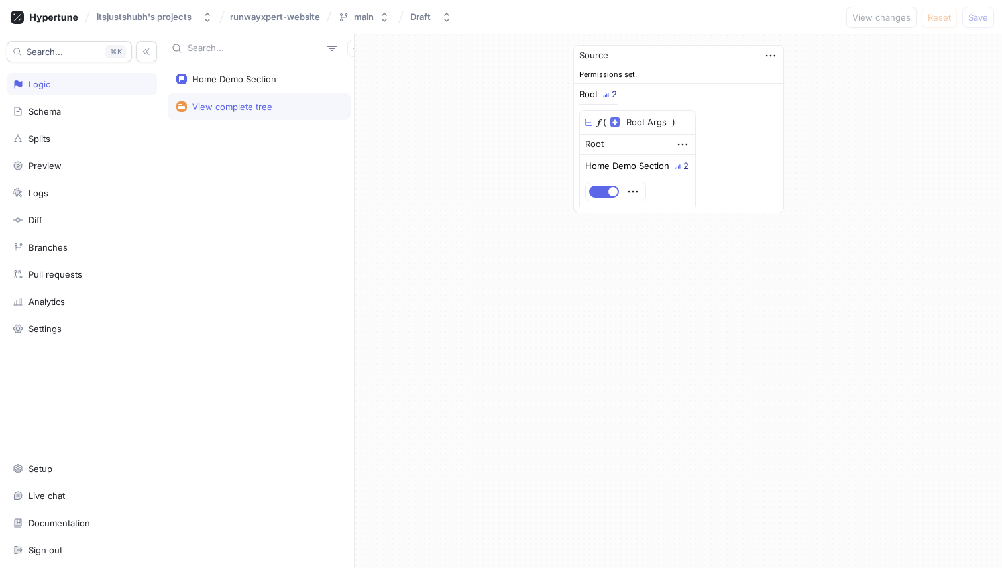
click at [340, 36] on div at bounding box center [258, 48] width 189 height 28
click at [347, 40] on button "button" at bounding box center [355, 48] width 17 height 17
click at [376, 68] on div "Flag" at bounding box center [372, 74] width 78 height 23
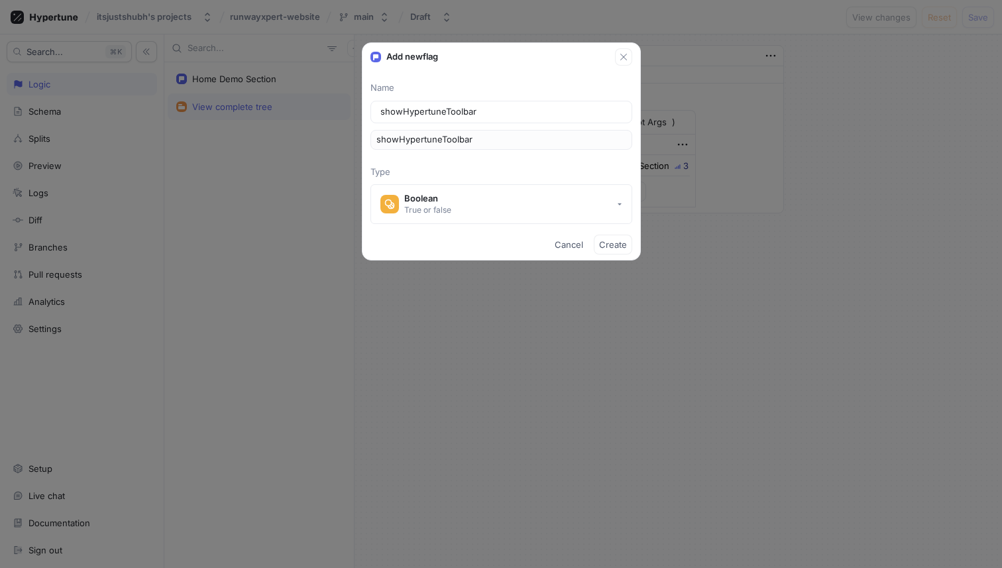
type input "showHypertuneToolbar"
click at [617, 242] on span "Create" at bounding box center [613, 245] width 28 height 8
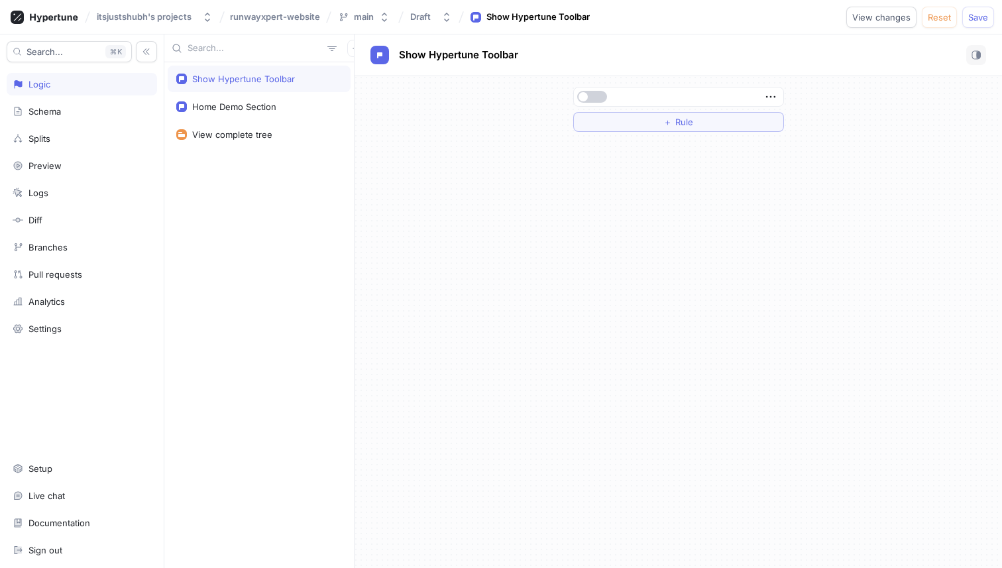
click at [598, 97] on button "button" at bounding box center [592, 97] width 30 height 12
click at [978, 11] on button "Save" at bounding box center [978, 17] width 32 height 21
click at [331, 76] on div "Show Hypertune Toolbar" at bounding box center [259, 79] width 166 height 11
click at [977, 56] on rect "button" at bounding box center [979, 55] width 4 height 7
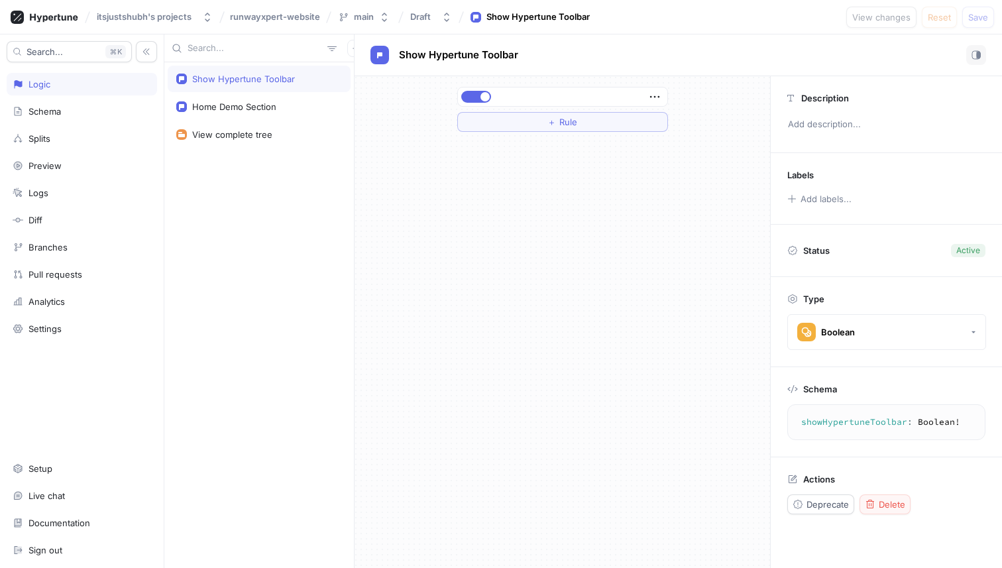
click at [894, 502] on span "Delete" at bounding box center [892, 504] width 27 height 8
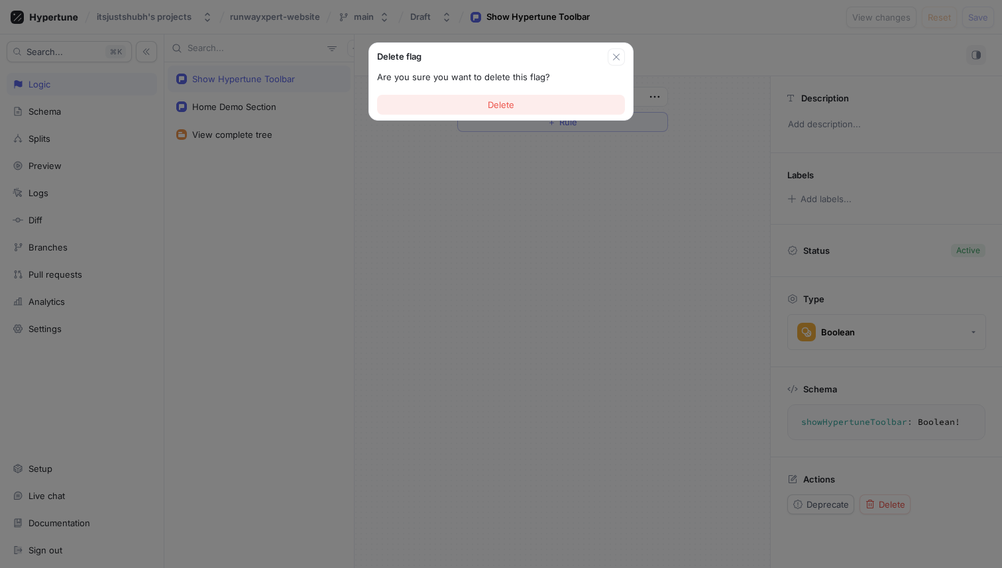
click at [525, 104] on button "Delete" at bounding box center [501, 105] width 248 height 20
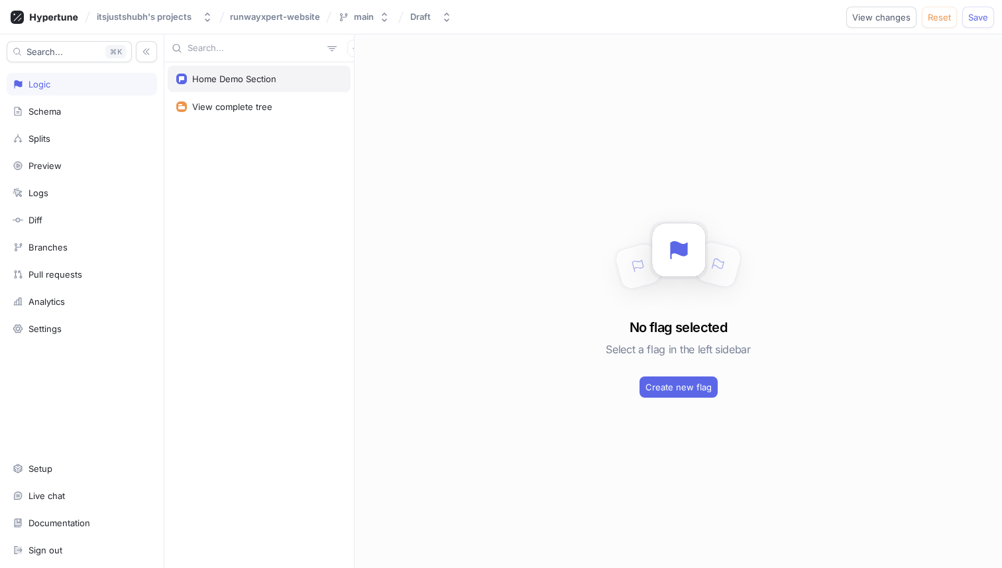
click at [275, 83] on div "Home Demo Section" at bounding box center [234, 79] width 84 height 11
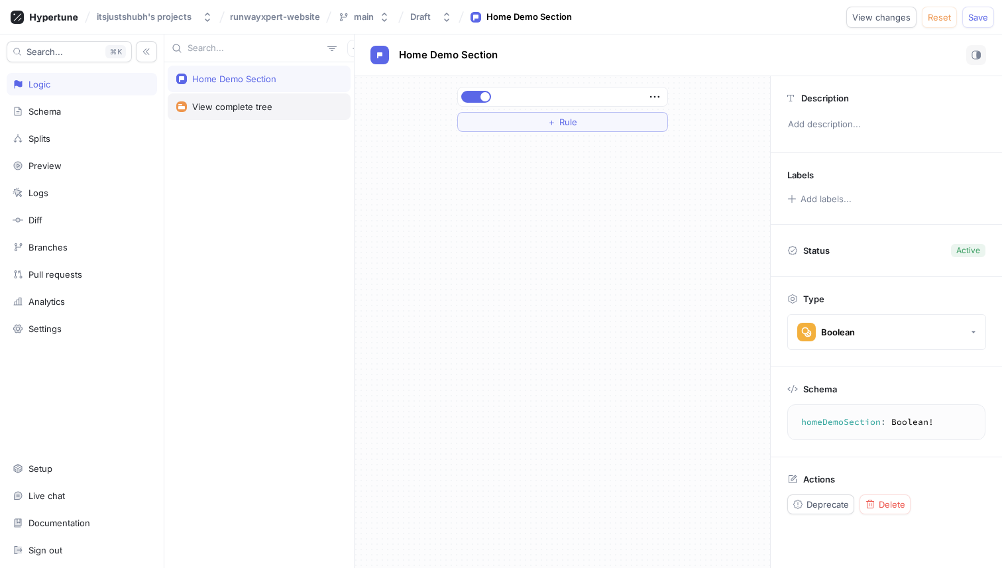
click at [272, 97] on div "View complete tree" at bounding box center [259, 106] width 183 height 27
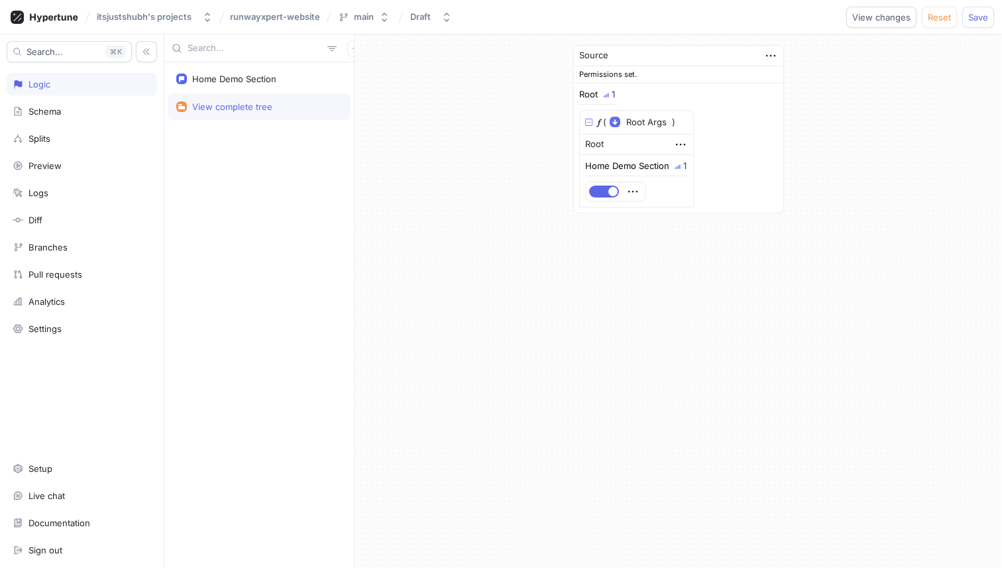
click at [586, 162] on div "Home Demo Section" at bounding box center [627, 166] width 84 height 9
click at [679, 147] on icon "button" at bounding box center [680, 144] width 15 height 15
click at [635, 158] on div "Root Home Demo Section 1" at bounding box center [636, 171] width 115 height 74
click at [225, 79] on div "Home Demo Section" at bounding box center [234, 79] width 84 height 11
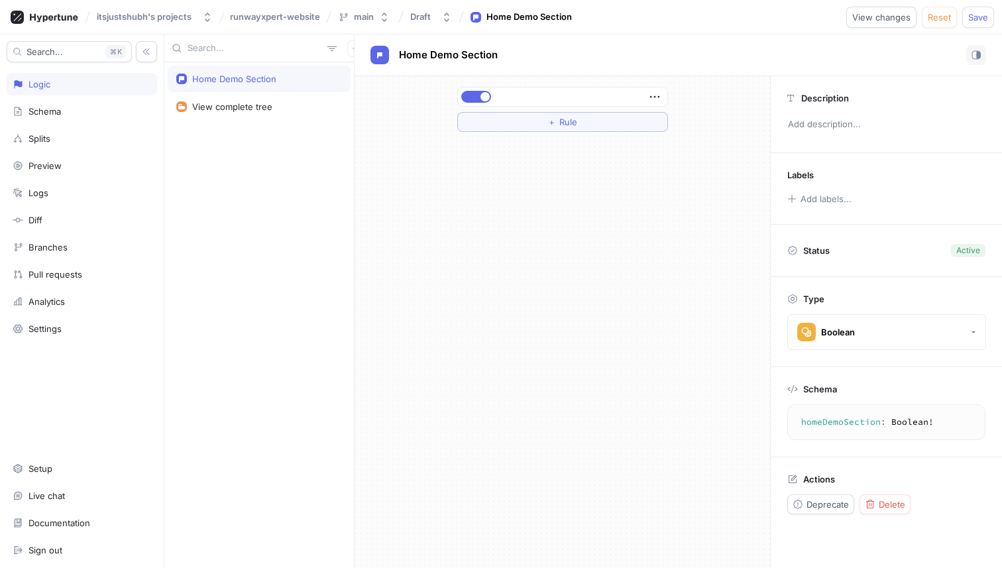
click at [808, 188] on div "Labels Add labels..." at bounding box center [886, 188] width 231 height 71
click at [808, 197] on button "Add labels..." at bounding box center [818, 198] width 73 height 17
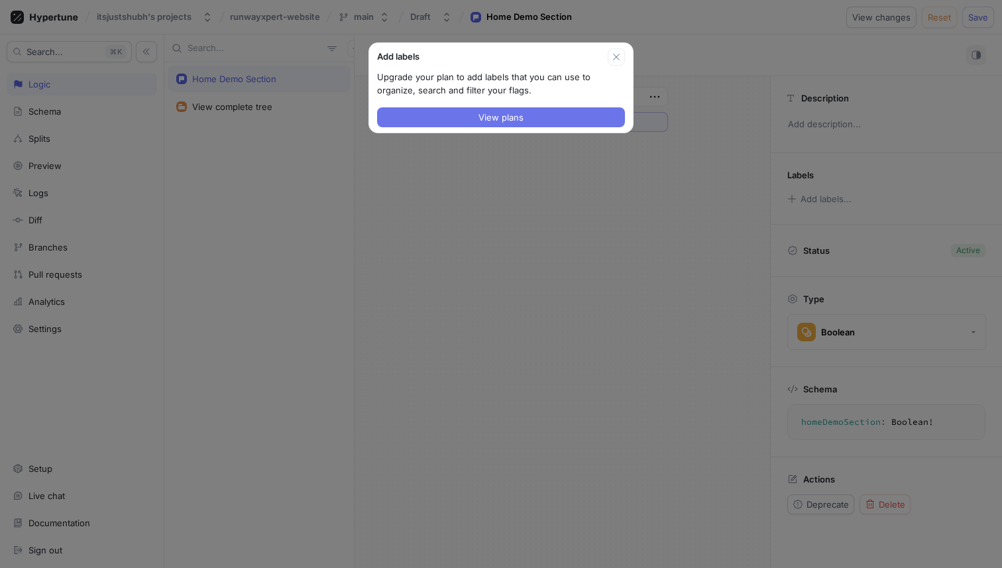
click at [563, 112] on button "View plans" at bounding box center [501, 117] width 248 height 20
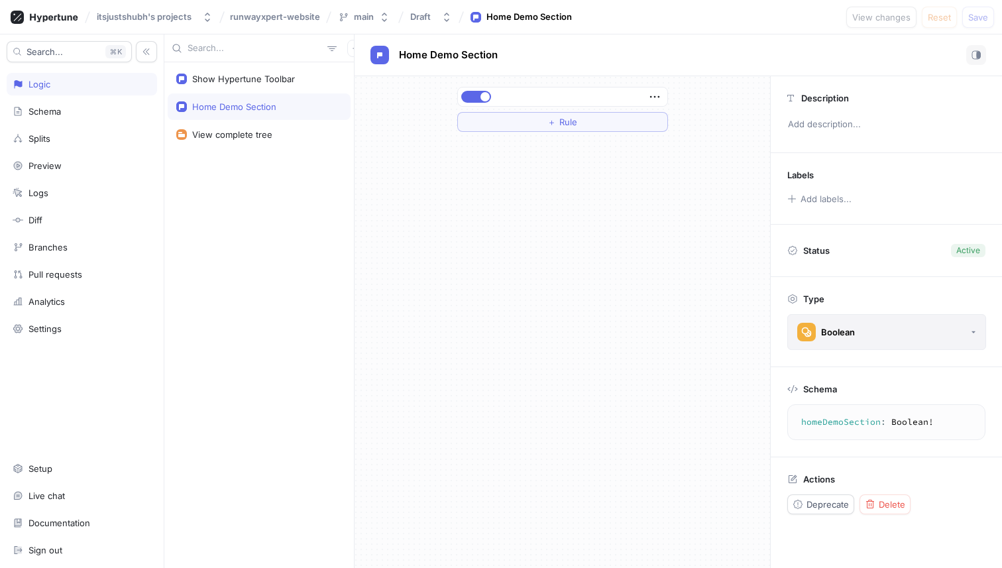
click at [888, 325] on button "Boolean" at bounding box center [886, 332] width 199 height 36
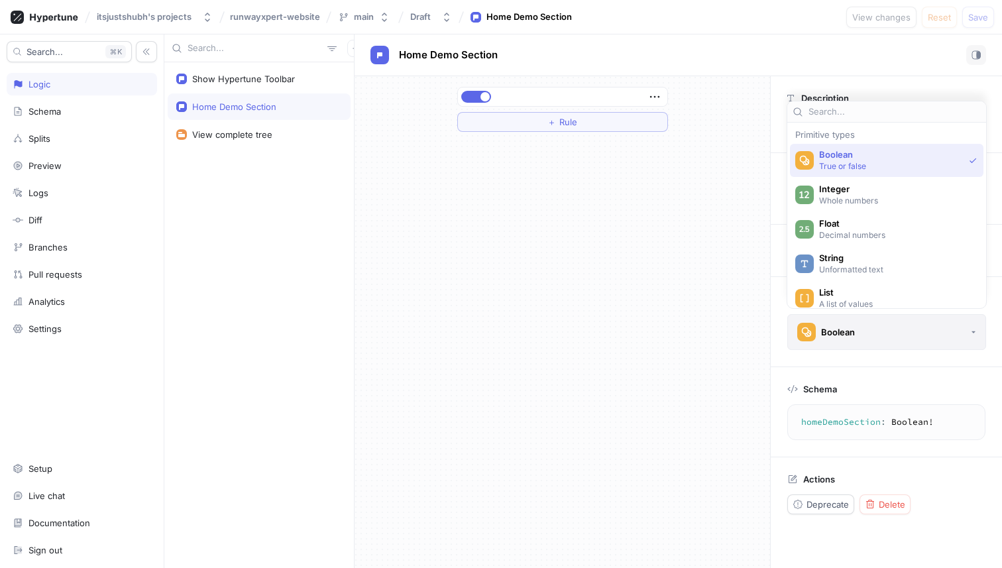
click at [888, 325] on button "Boolean" at bounding box center [886, 332] width 199 height 36
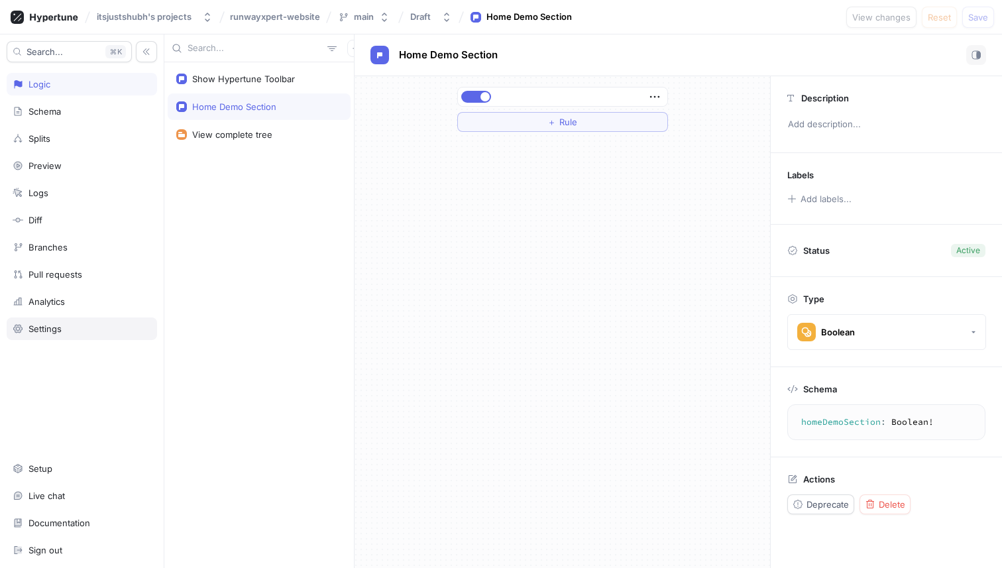
click at [87, 327] on div "Settings" at bounding box center [82, 328] width 138 height 11
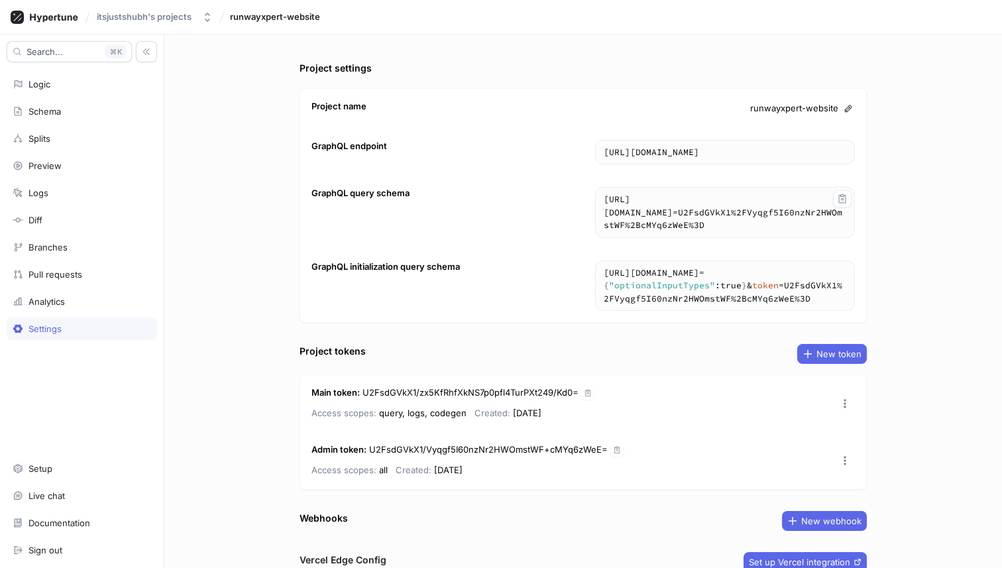
scroll to position [57, 0]
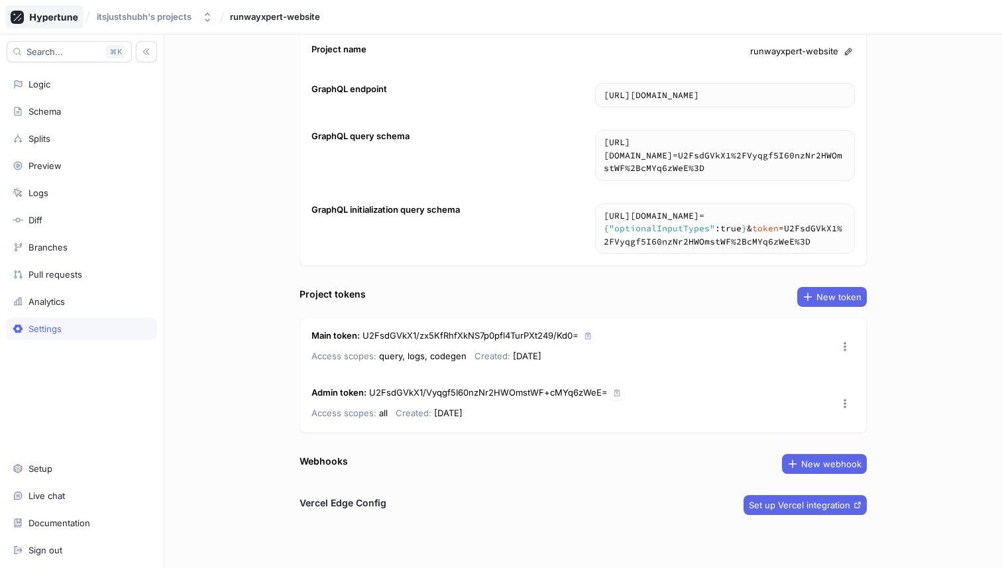
click at [54, 20] on icon at bounding box center [54, 17] width 48 height 9
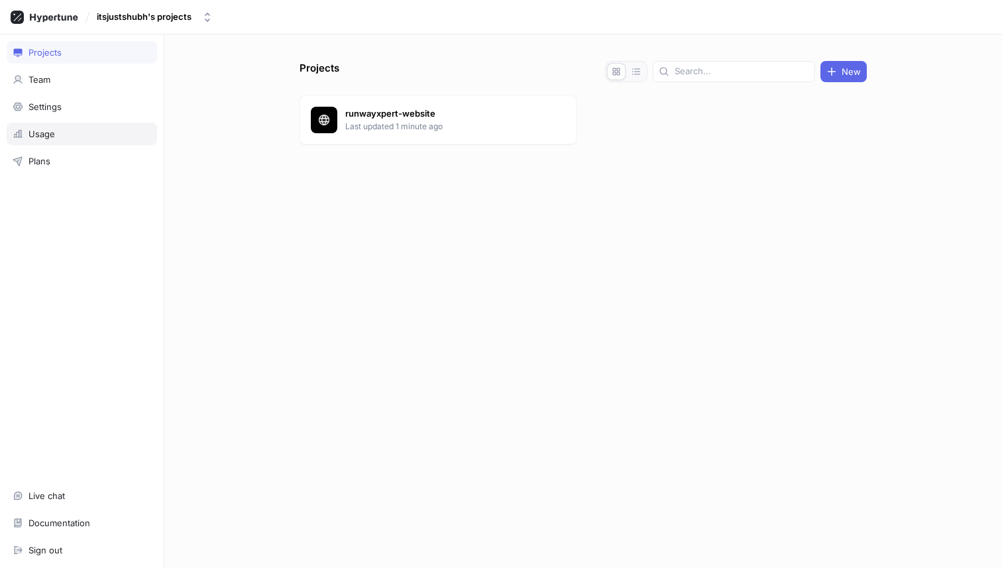
click at [36, 125] on div "Usage" at bounding box center [82, 134] width 150 height 23
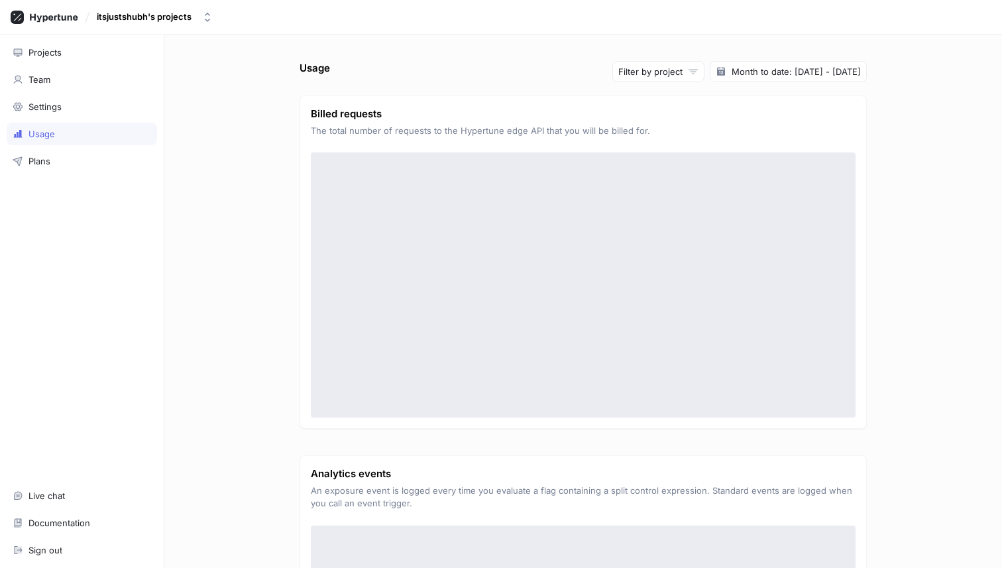
click at [38, 100] on div "Settings" at bounding box center [82, 106] width 150 height 23
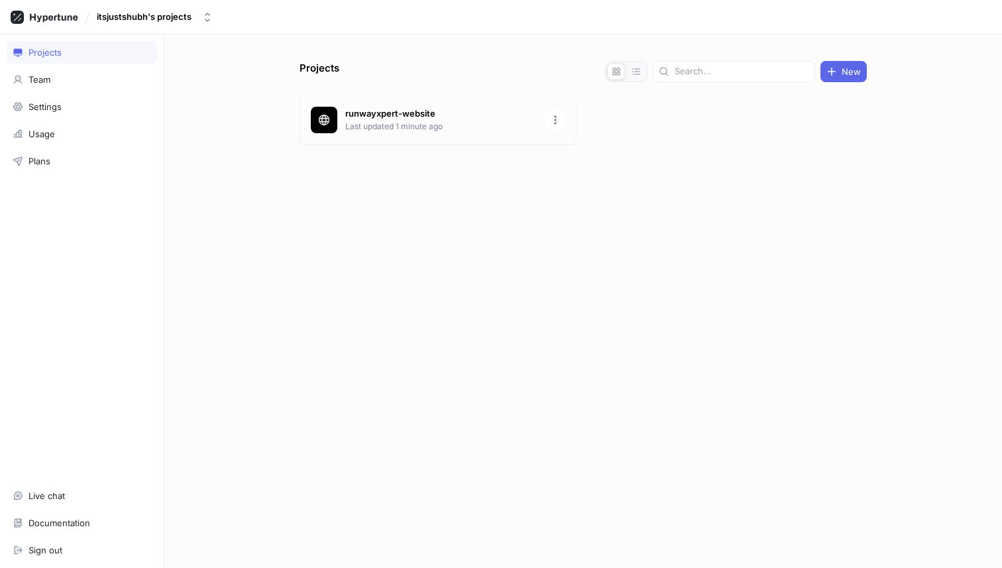
click at [385, 117] on p "runwayxpert-website" at bounding box center [441, 113] width 192 height 13
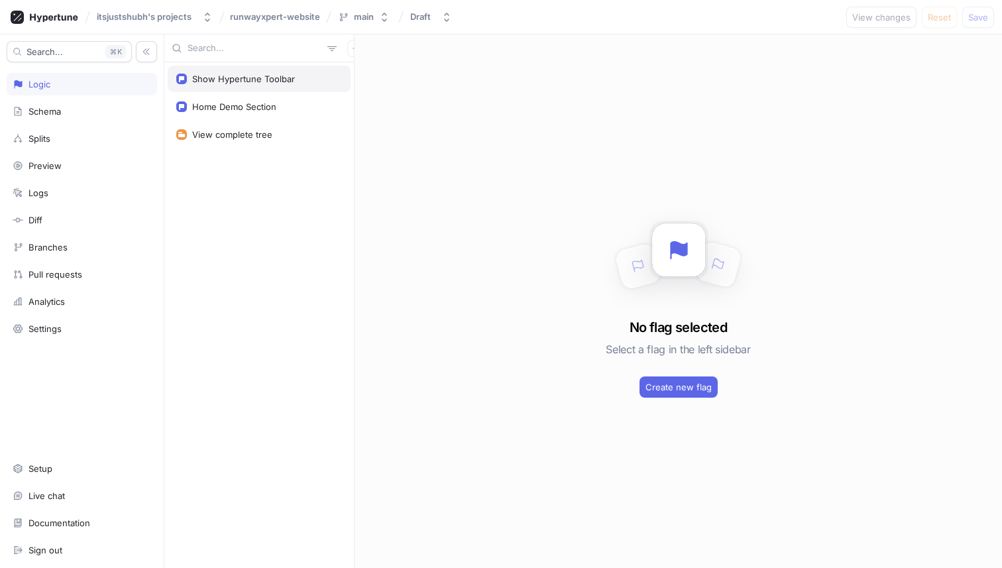
click at [203, 81] on div "Show Hypertune Toolbar" at bounding box center [243, 79] width 103 height 11
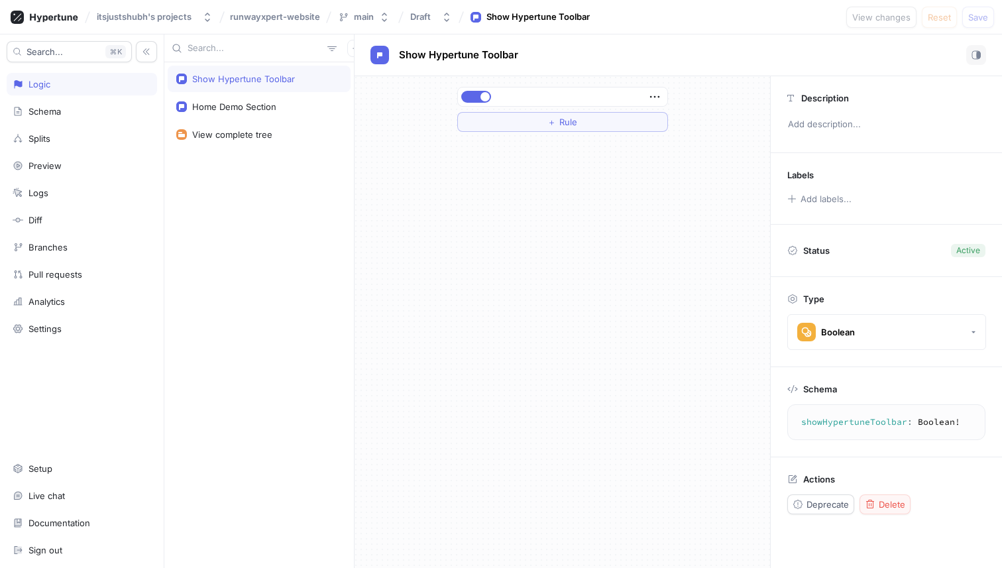
click at [885, 502] on span "Delete" at bounding box center [892, 504] width 27 height 8
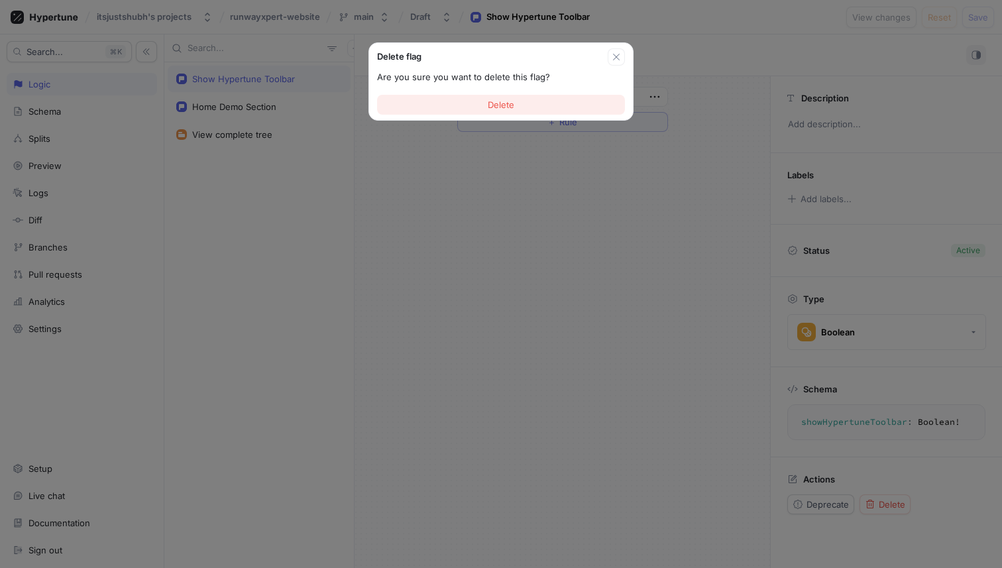
click at [534, 103] on button "Delete" at bounding box center [501, 105] width 248 height 20
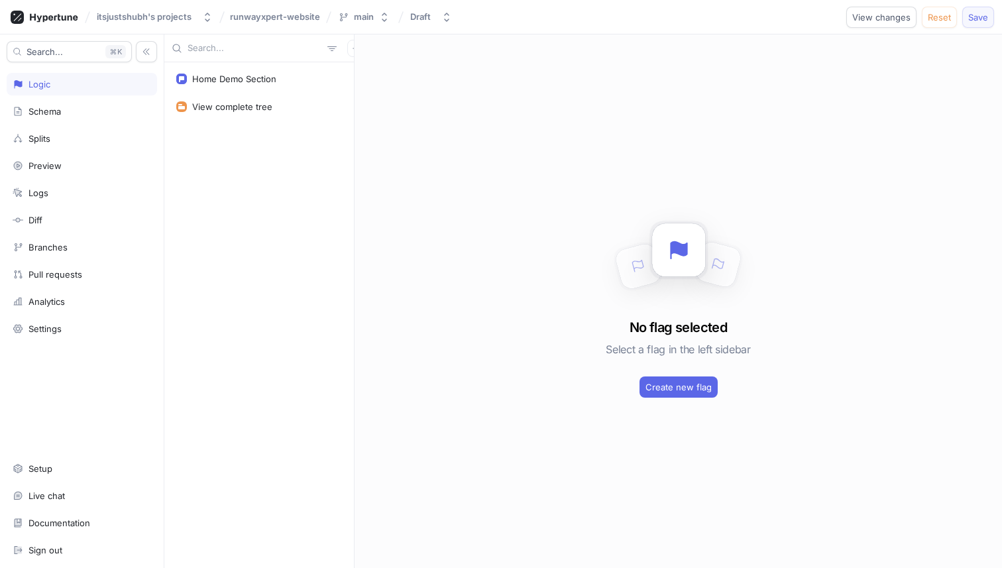
click at [989, 14] on button "Save" at bounding box center [978, 17] width 32 height 21
click at [428, 20] on div "Draft" at bounding box center [420, 16] width 21 height 11
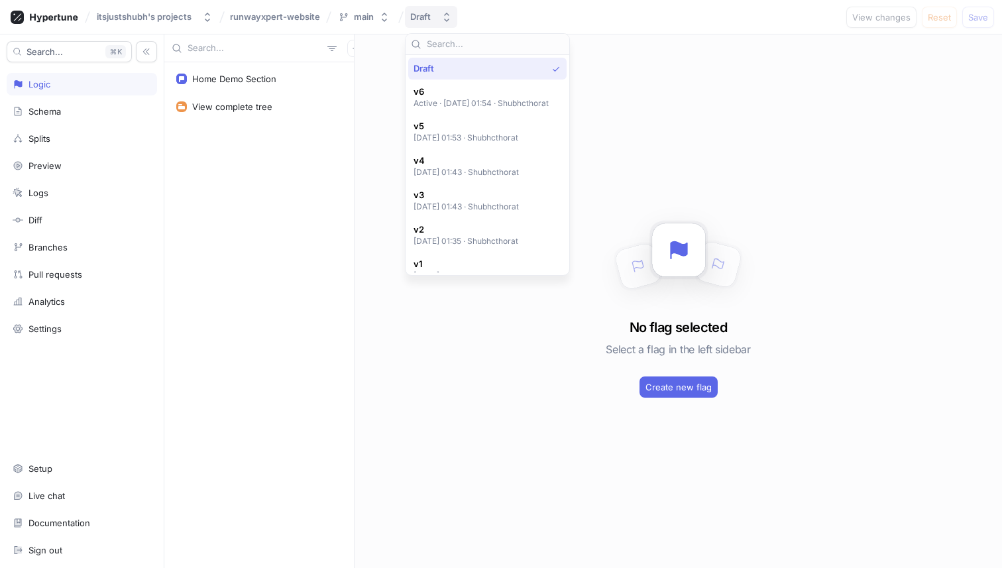
click at [428, 20] on div "Draft" at bounding box center [420, 16] width 21 height 11
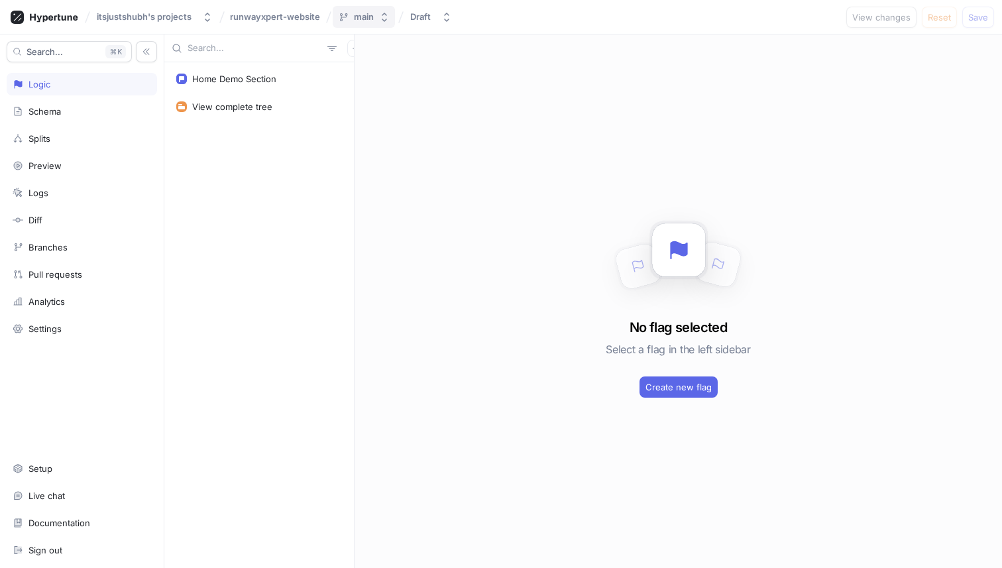
click at [387, 17] on icon "button" at bounding box center [384, 17] width 11 height 11
click at [78, 108] on div "Schema" at bounding box center [82, 111] width 138 height 11
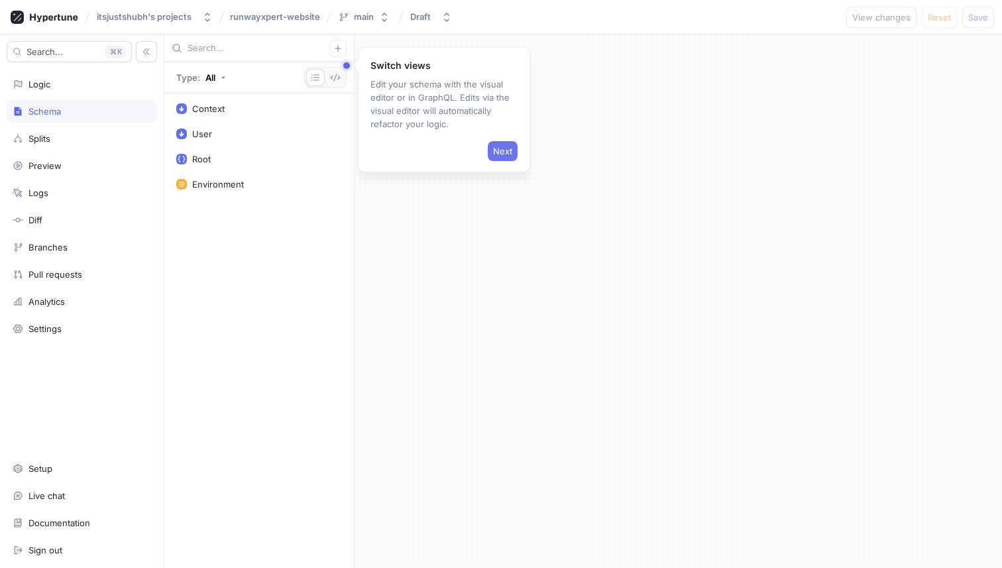
click at [498, 152] on span "Next" at bounding box center [502, 151] width 19 height 8
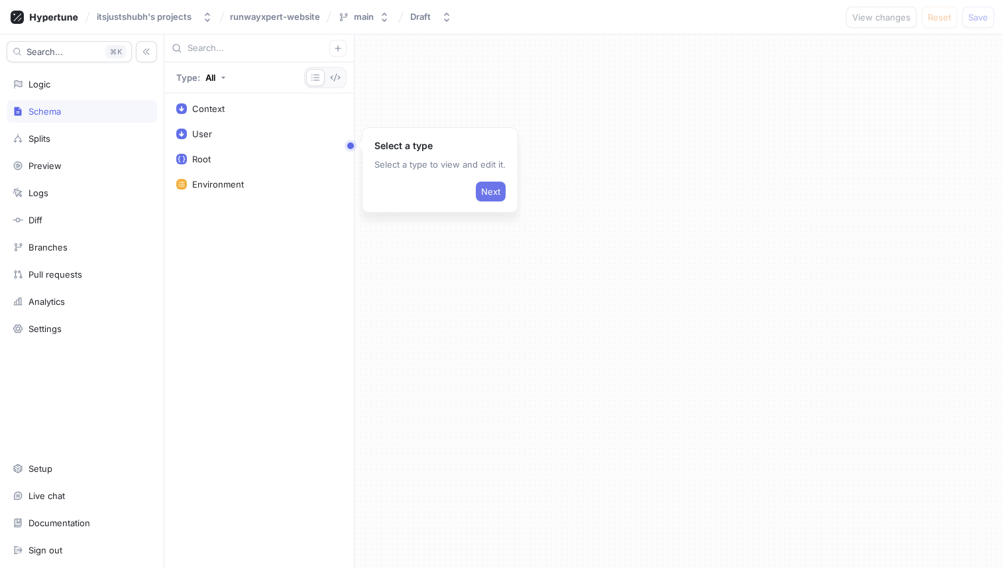
click at [493, 194] on span "Next" at bounding box center [490, 192] width 19 height 8
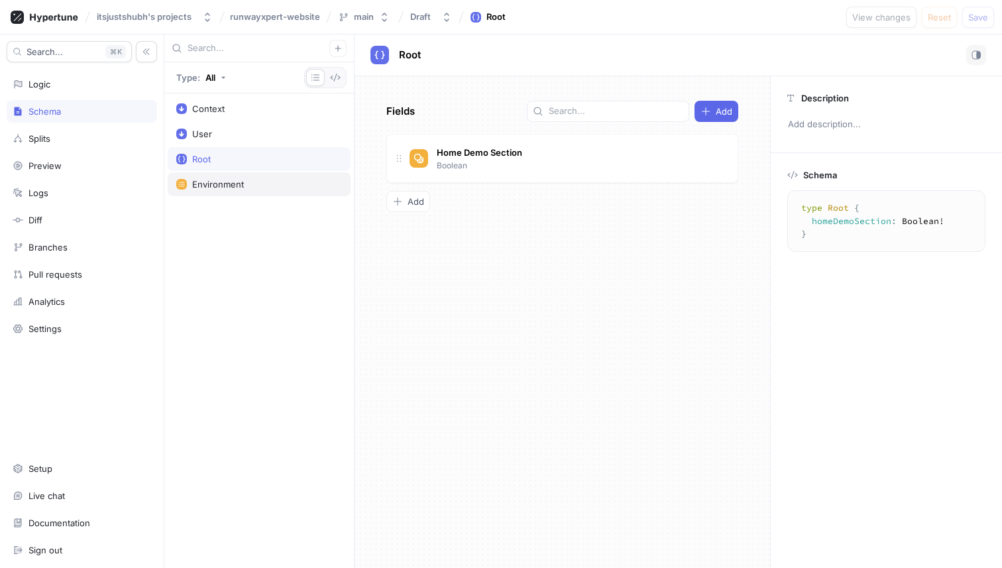
click at [257, 179] on div "Environment" at bounding box center [259, 184] width 166 height 11
type textarea "enum Environment { development, production, test }"
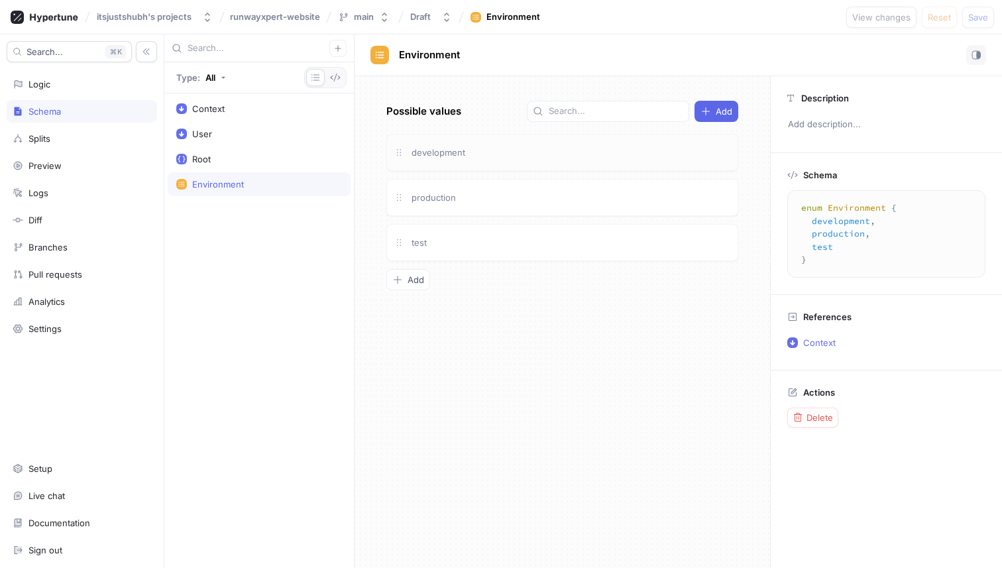
click at [484, 147] on div "development" at bounding box center [569, 152] width 321 height 15
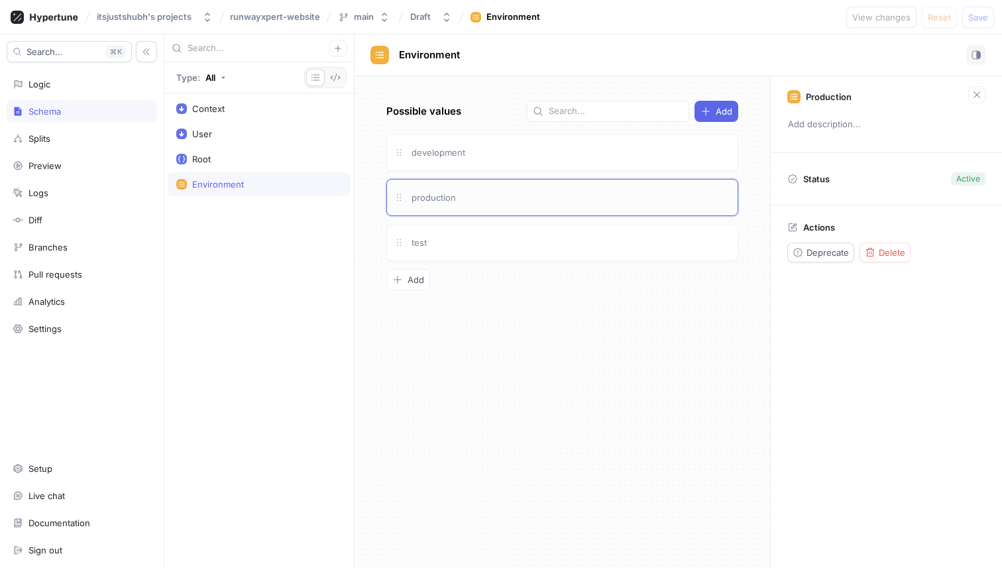
click at [500, 185] on div "production" at bounding box center [562, 197] width 352 height 37
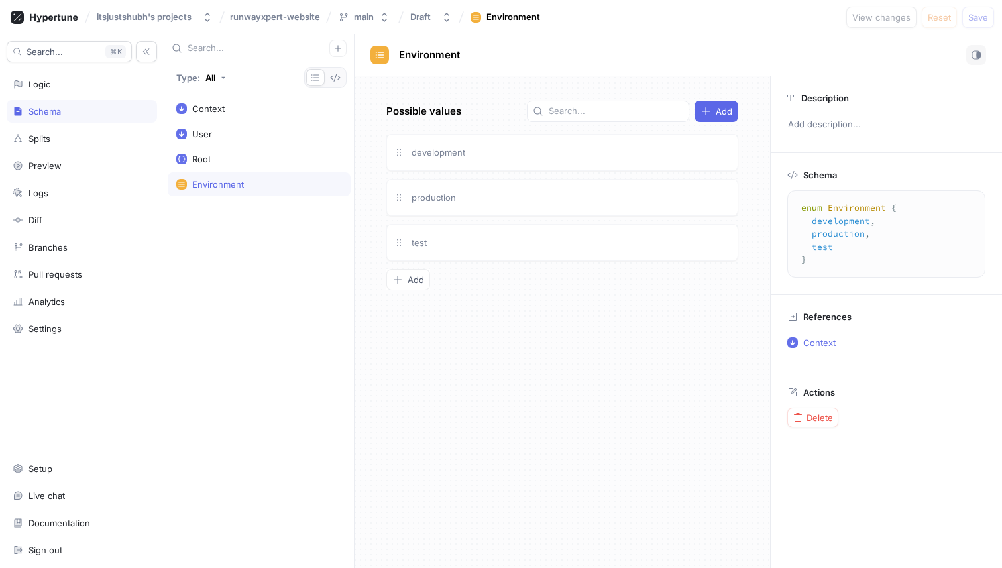
click at [502, 222] on div "Possible values Add development production test To pick up a draggable item, pr…" at bounding box center [561, 322] width 415 height 492
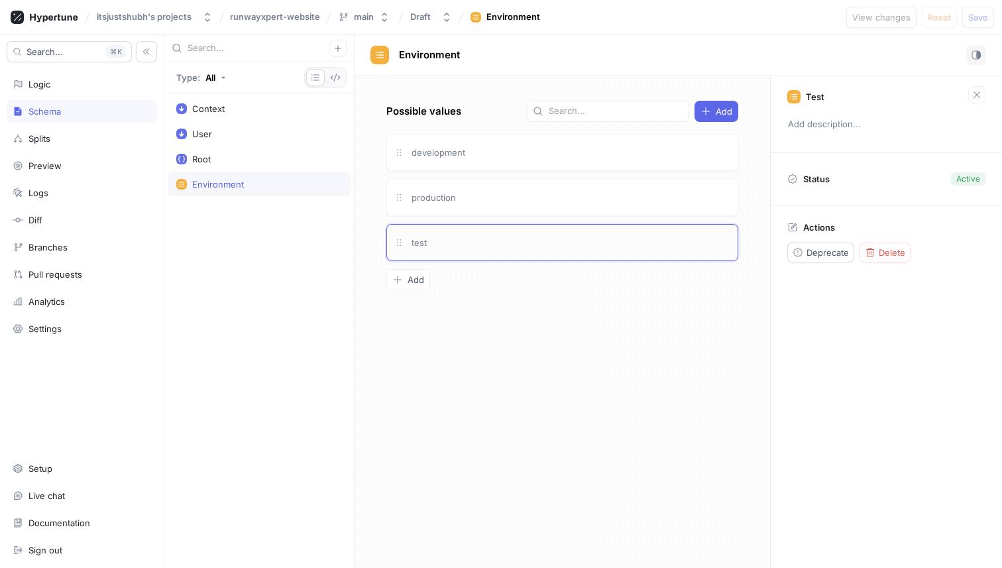
click at [499, 234] on div "test" at bounding box center [562, 242] width 352 height 37
click at [499, 207] on div "production" at bounding box center [562, 197] width 352 height 37
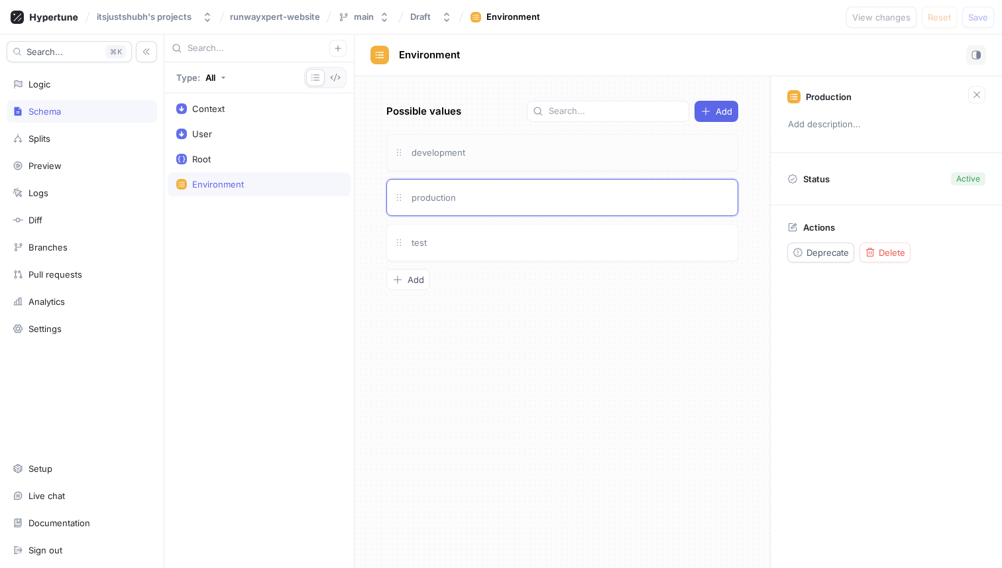
click at [499, 152] on div "development" at bounding box center [569, 152] width 321 height 15
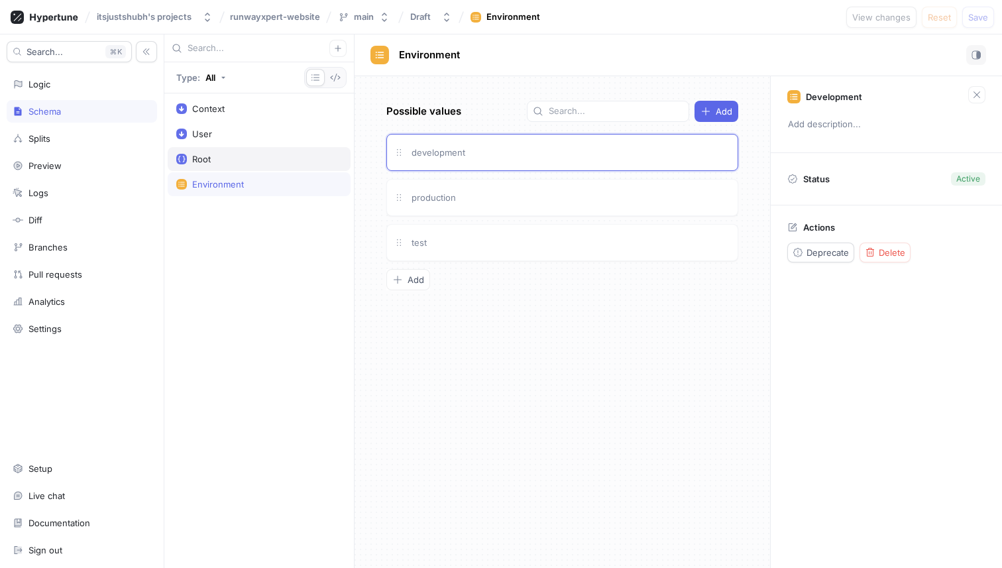
click at [245, 154] on div "Root" at bounding box center [259, 159] width 166 height 11
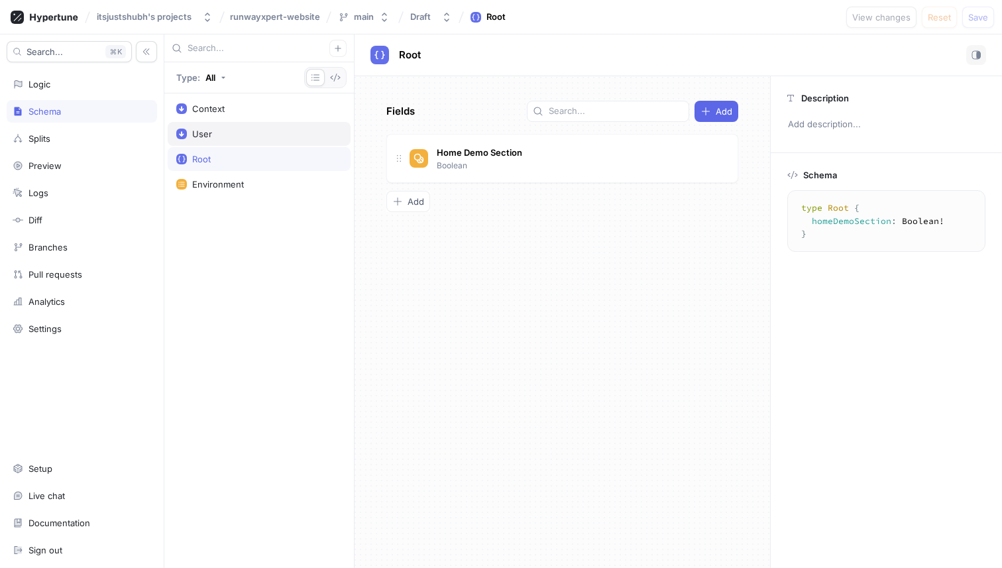
click at [244, 138] on div "User" at bounding box center [259, 134] width 166 height 11
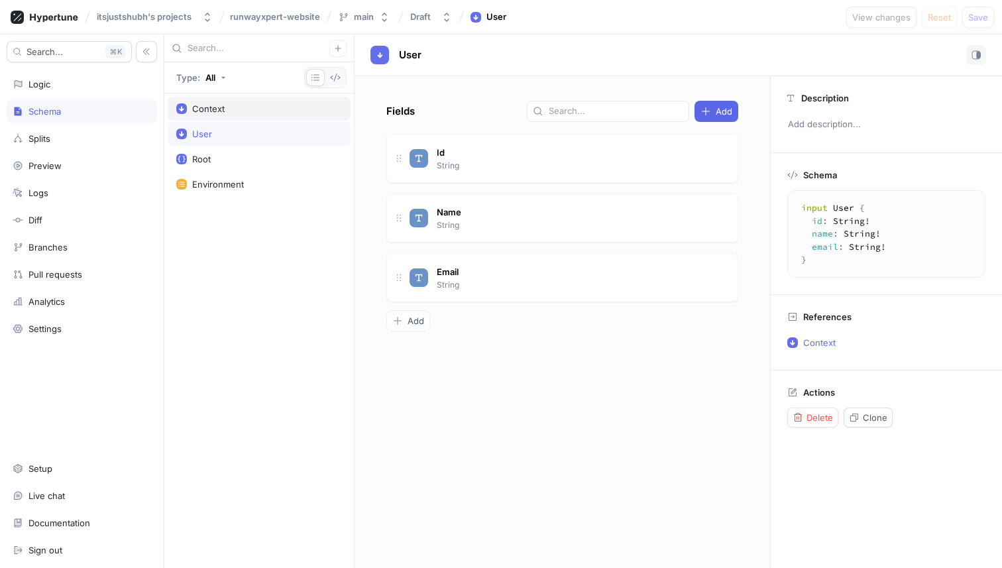
click at [244, 109] on div "Context" at bounding box center [259, 108] width 166 height 11
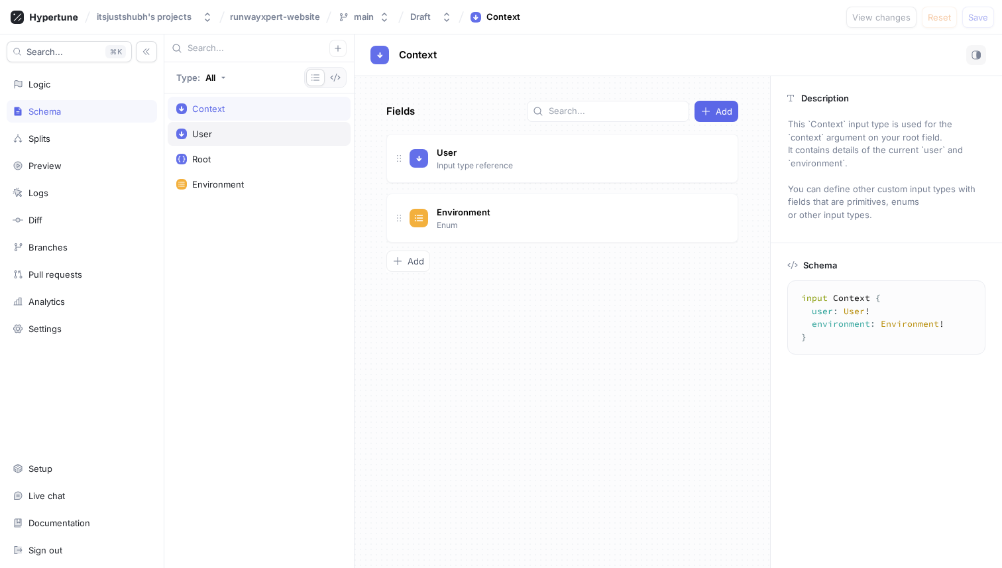
click at [244, 131] on div "User" at bounding box center [259, 134] width 166 height 11
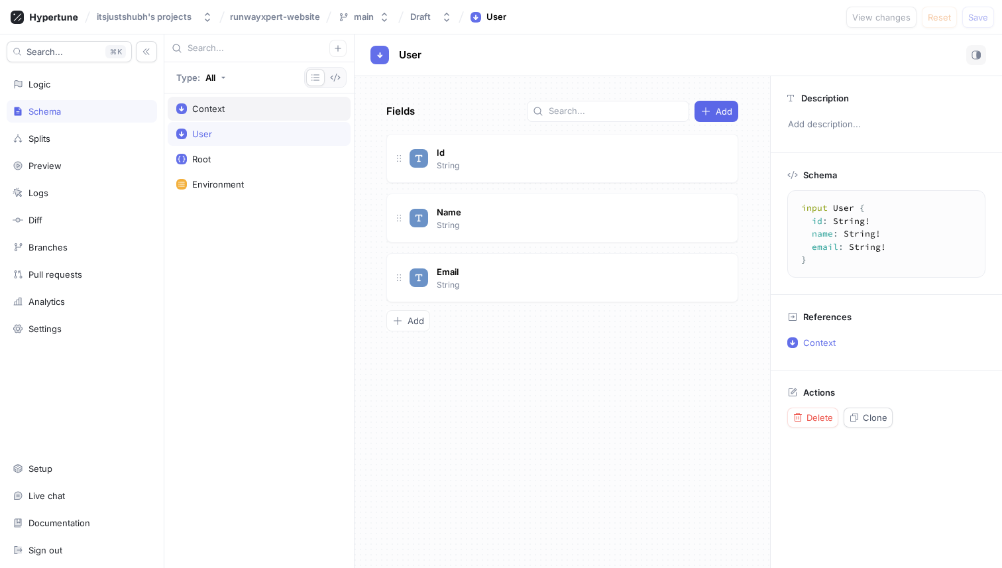
click at [238, 104] on div "Context" at bounding box center [259, 108] width 166 height 11
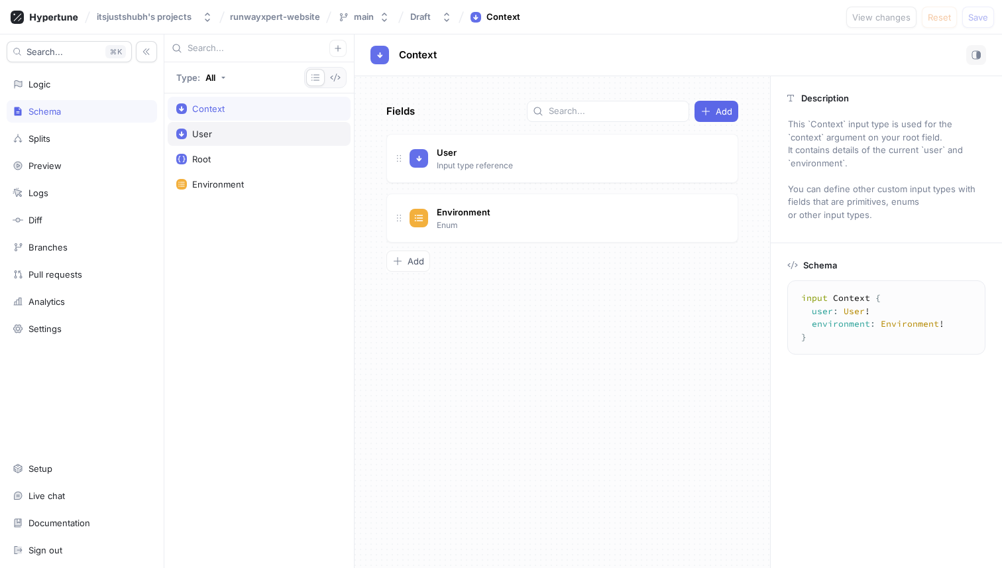
click at [240, 133] on div "User" at bounding box center [259, 134] width 166 height 11
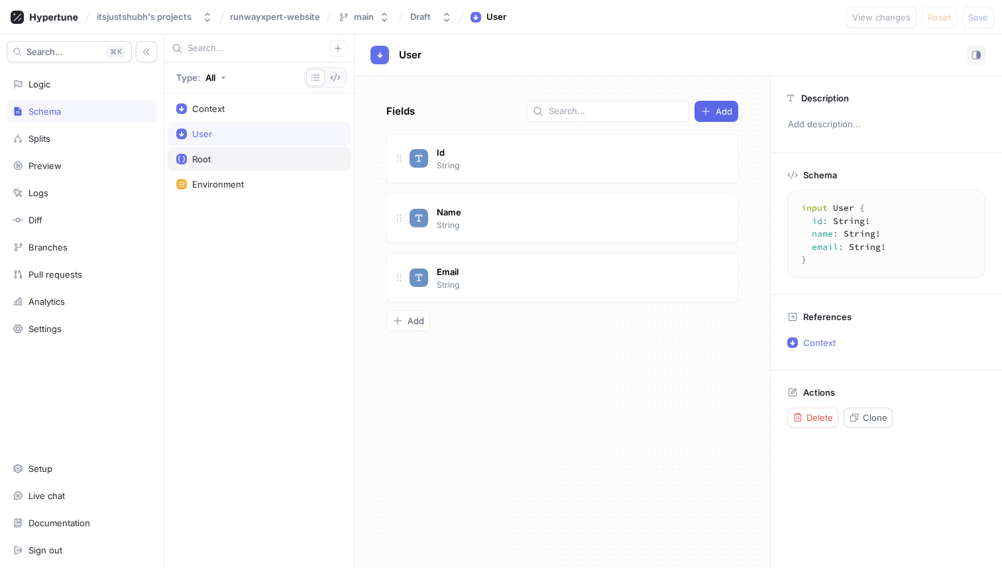
click at [241, 158] on div "Root" at bounding box center [259, 159] width 166 height 11
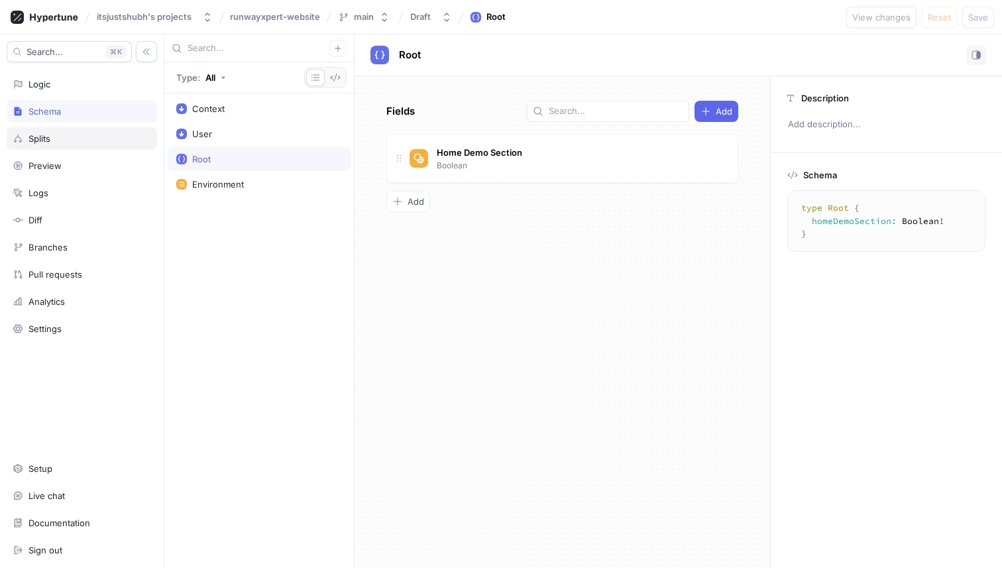
click at [76, 138] on div "Splits" at bounding box center [82, 138] width 138 height 11
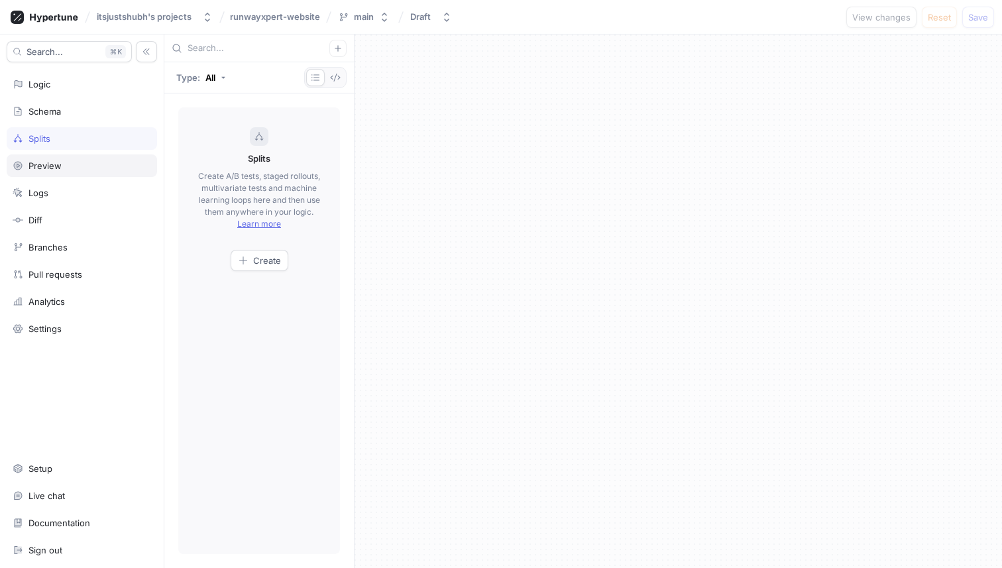
click at [76, 165] on div "Preview" at bounding box center [82, 165] width 138 height 11
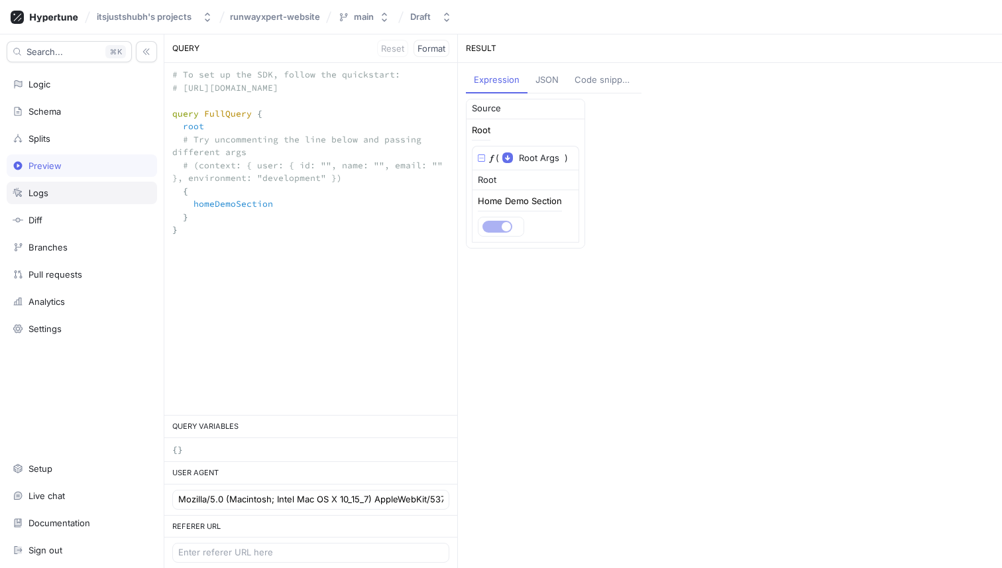
click at [80, 190] on div "Logs" at bounding box center [82, 193] width 138 height 11
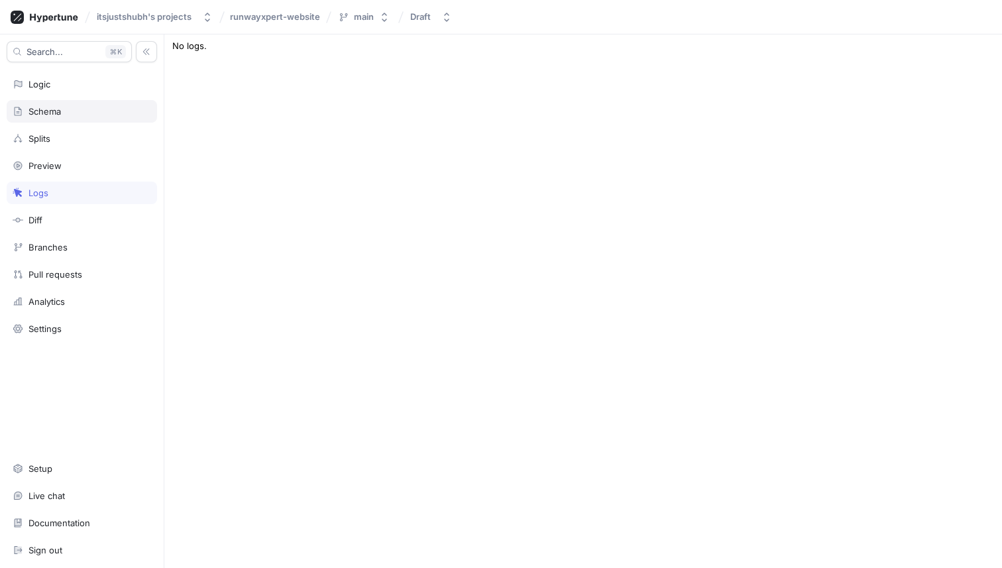
click at [76, 111] on div "Schema" at bounding box center [82, 111] width 138 height 11
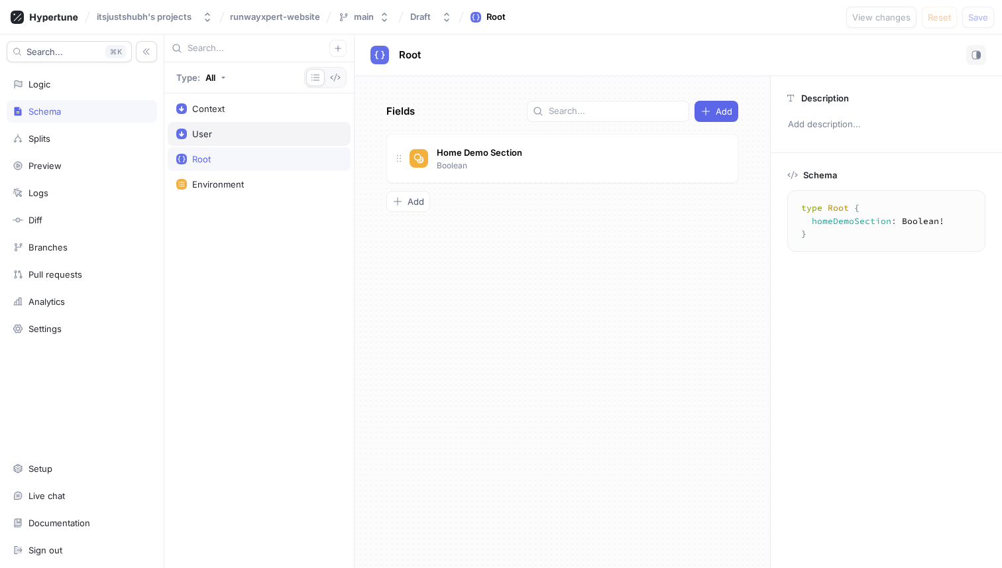
click at [251, 130] on div "User" at bounding box center [259, 134] width 166 height 11
type textarea "input User { id: String! name: String! email: String! }"
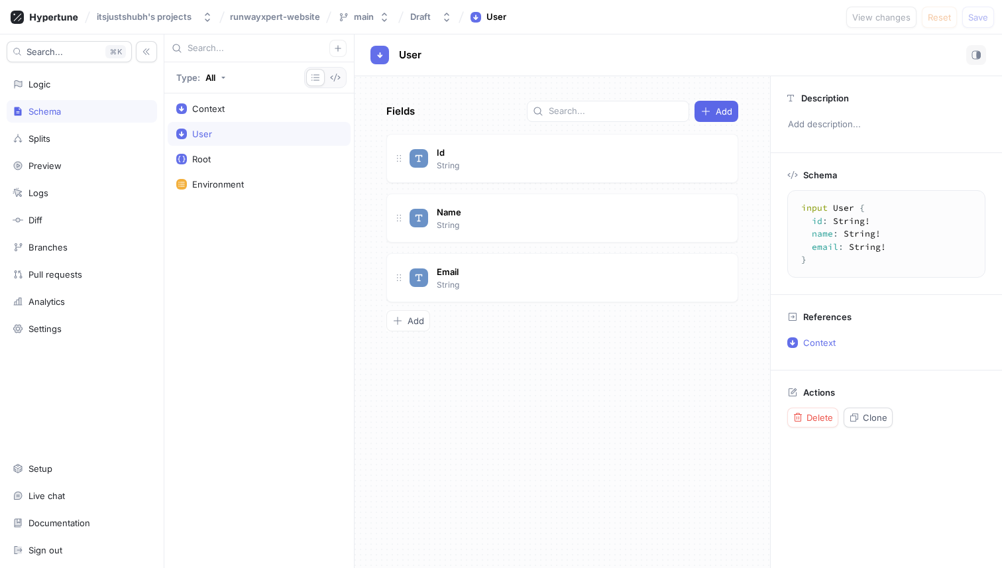
click at [49, 207] on div "Search... K Logic Schema Splits Preview Logs Diff Branches Pull requests Analyt…" at bounding box center [82, 300] width 164 height 533
click at [49, 218] on div "Diff" at bounding box center [82, 220] width 138 height 11
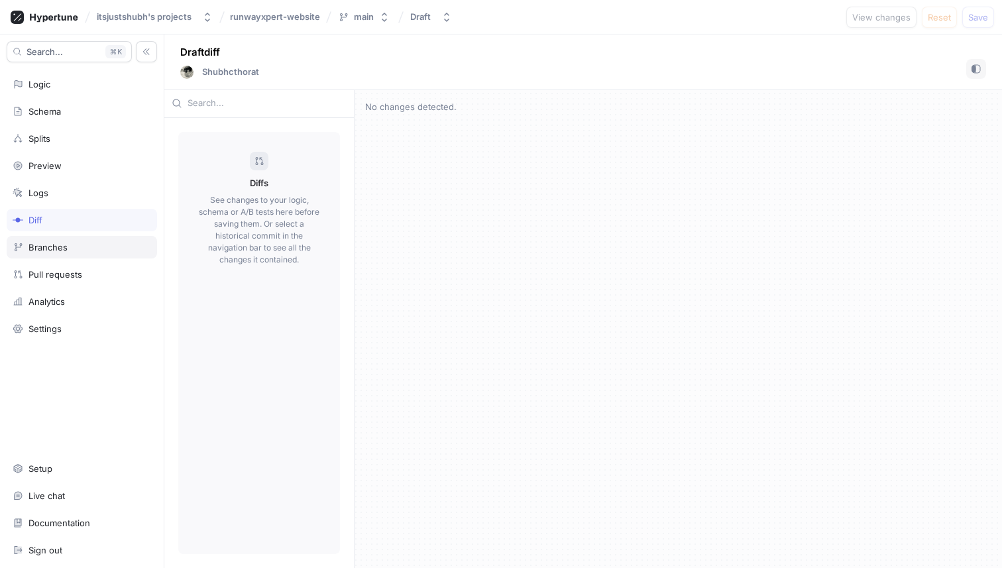
click at [72, 250] on div "Branches" at bounding box center [82, 247] width 138 height 11
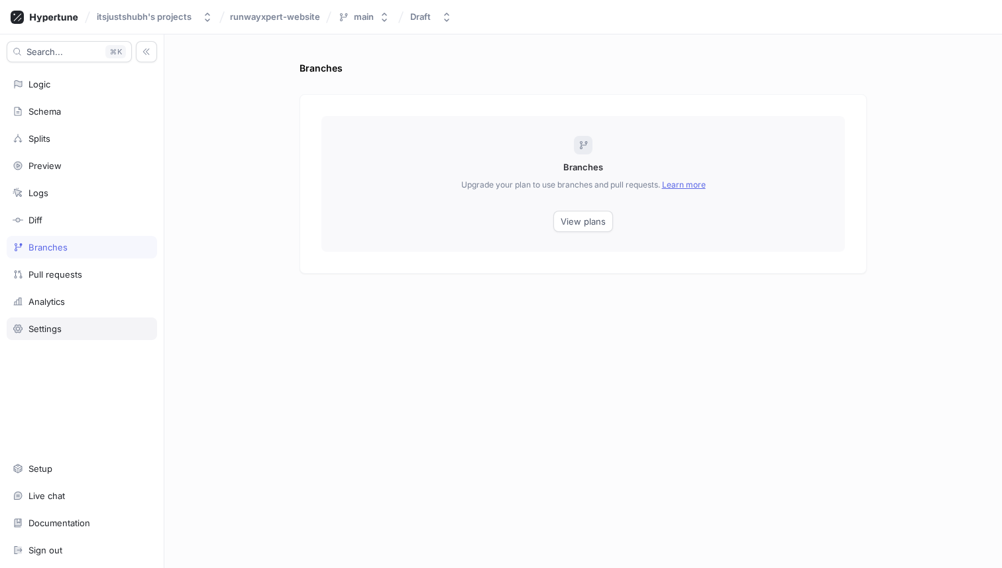
click at [73, 317] on div "Settings" at bounding box center [82, 328] width 150 height 23
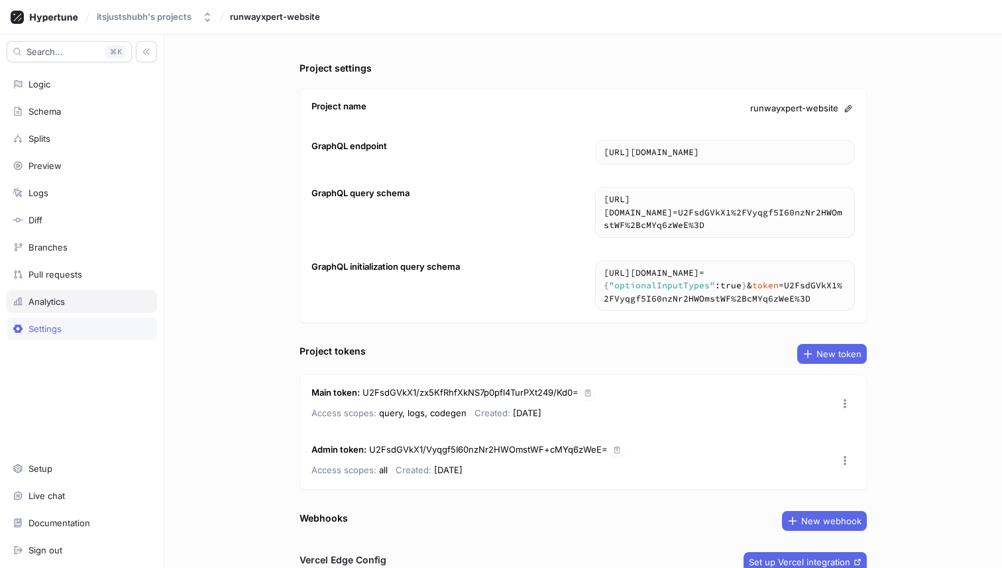
click at [73, 299] on div "Analytics" at bounding box center [82, 301] width 138 height 11
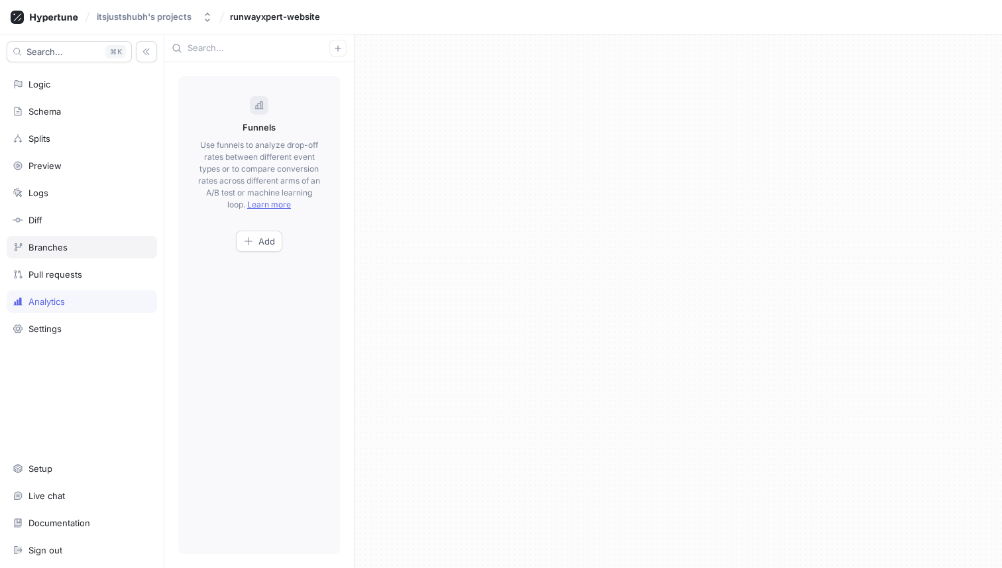
click at [21, 250] on icon at bounding box center [18, 247] width 11 height 11
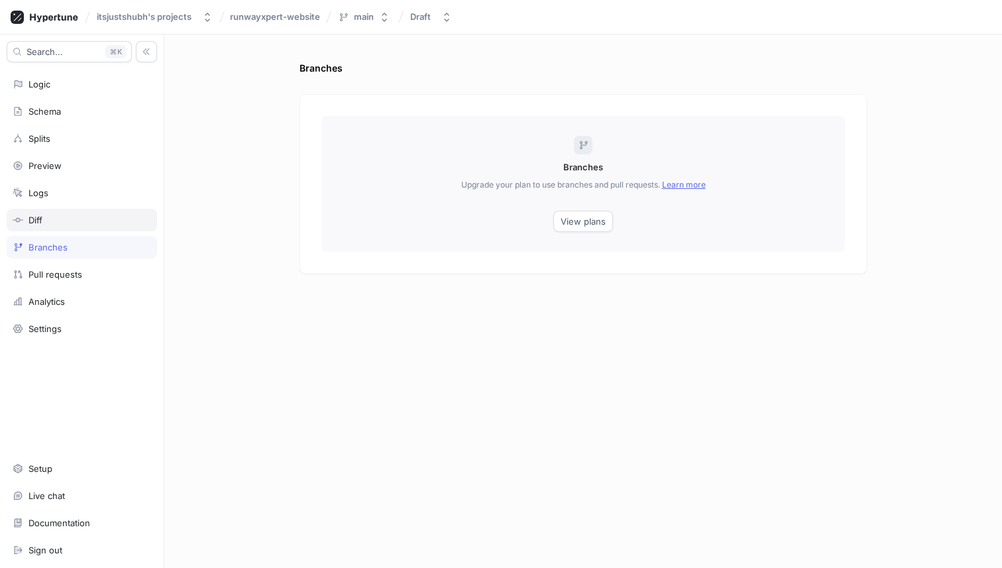
click at [47, 227] on div "Diff" at bounding box center [82, 220] width 150 height 23
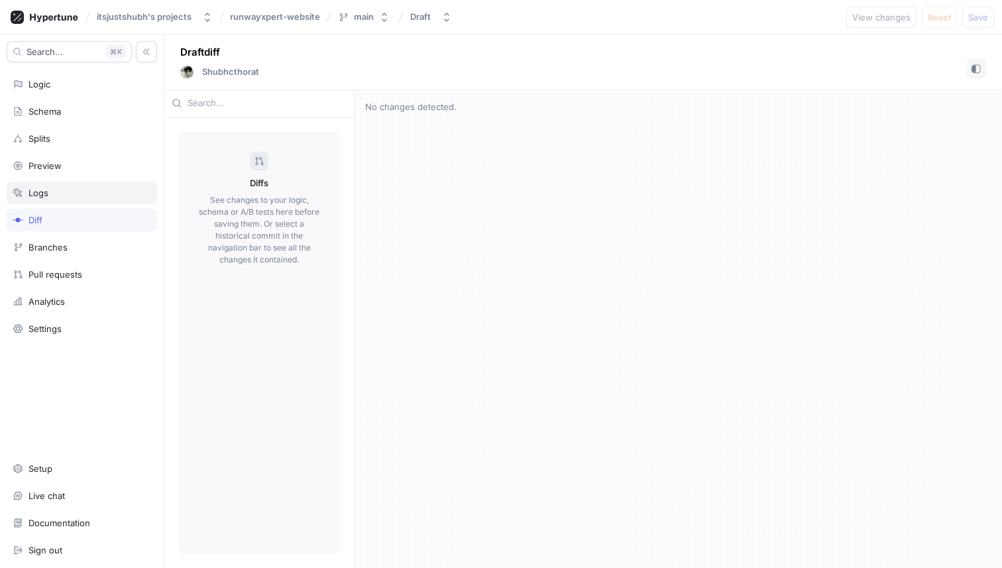
click at [47, 201] on div "Logs" at bounding box center [82, 193] width 150 height 23
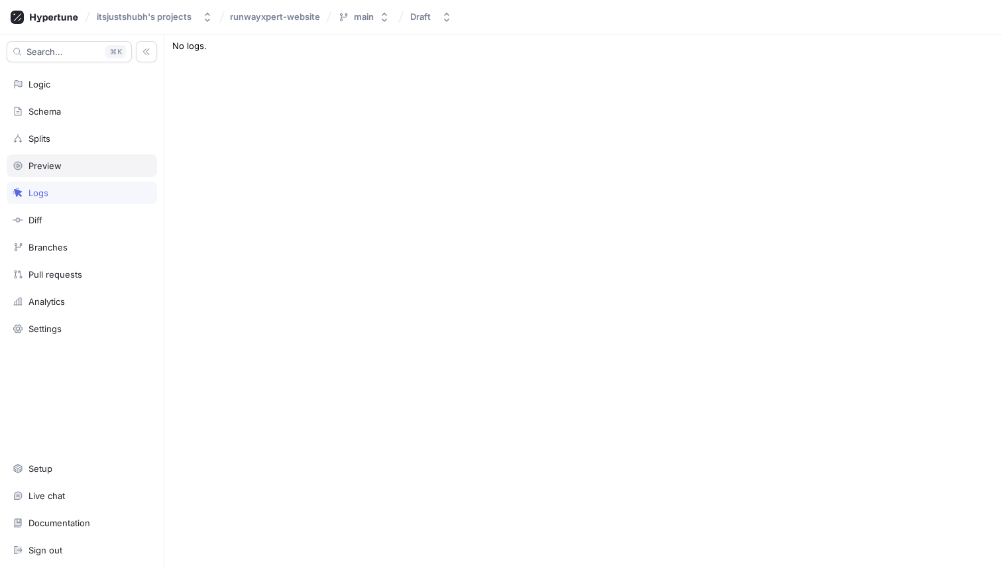
click at [54, 176] on div "Preview" at bounding box center [82, 165] width 150 height 23
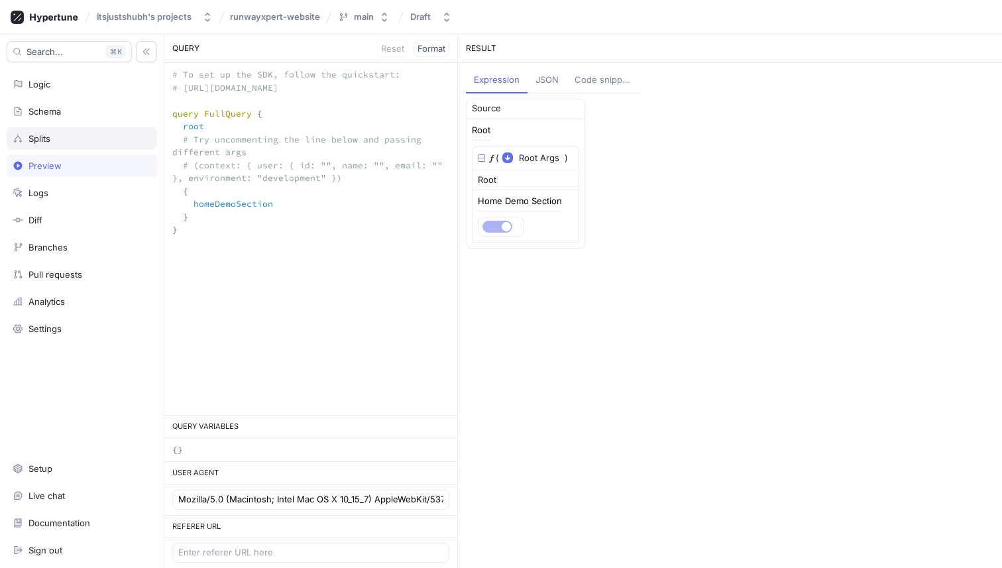
click at [54, 140] on div "Splits" at bounding box center [82, 138] width 138 height 11
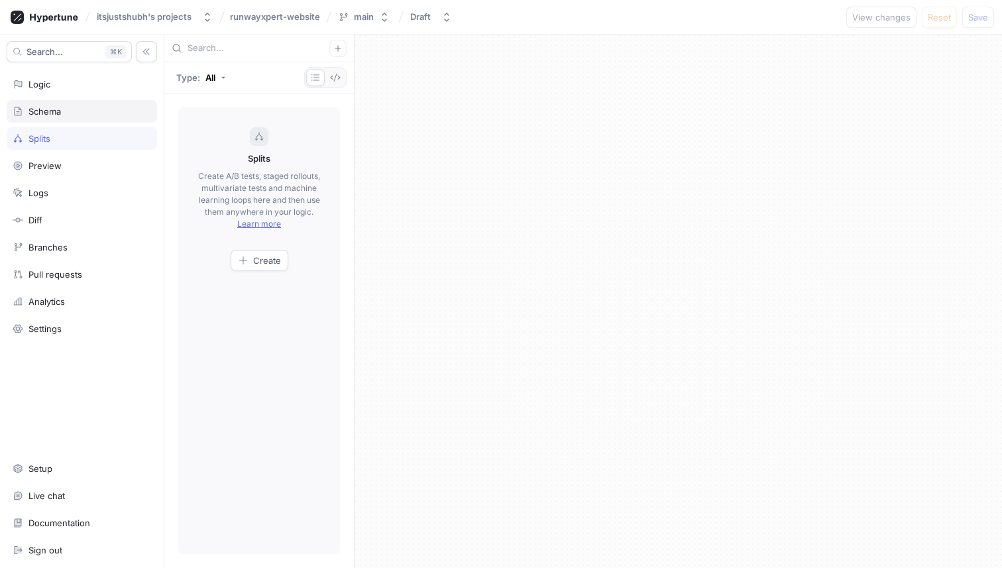
click at [58, 114] on div "Schema" at bounding box center [44, 111] width 32 height 11
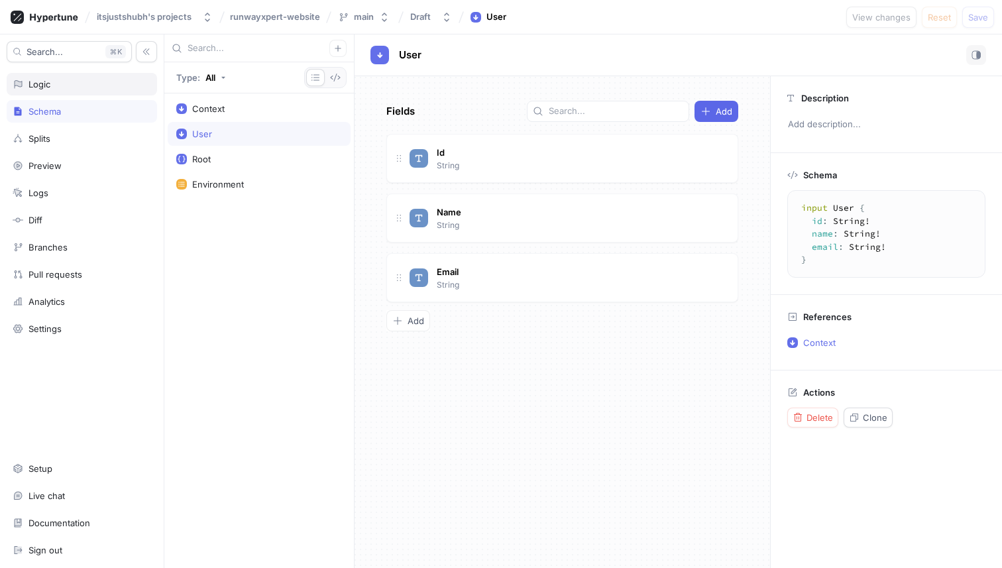
click at [58, 76] on div "Logic" at bounding box center [82, 84] width 150 height 23
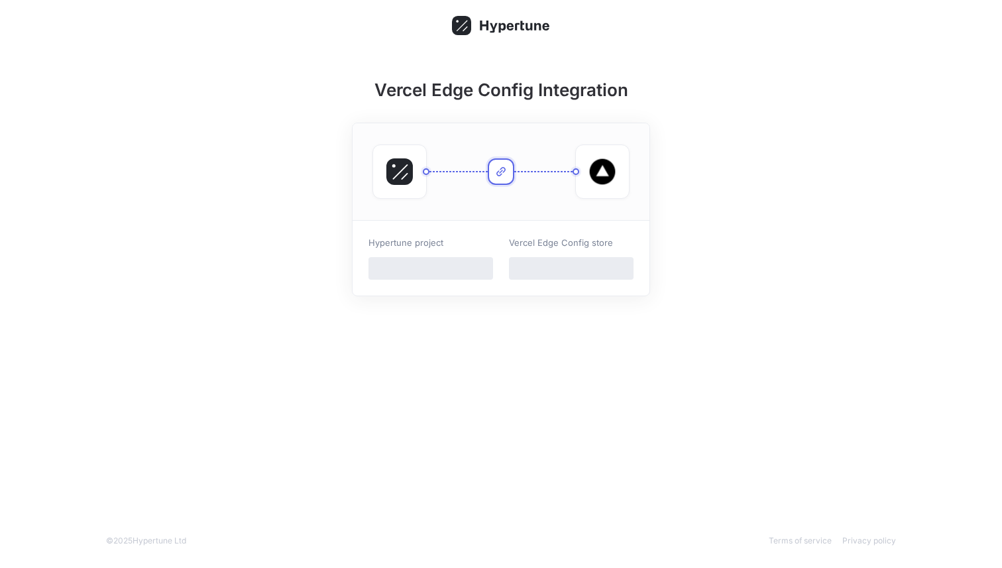
click at [572, 402] on div "Vercel Edge Config Integration Hypertune project ‌ Vercel Edge Config store ‌ ©…" at bounding box center [501, 284] width 1002 height 568
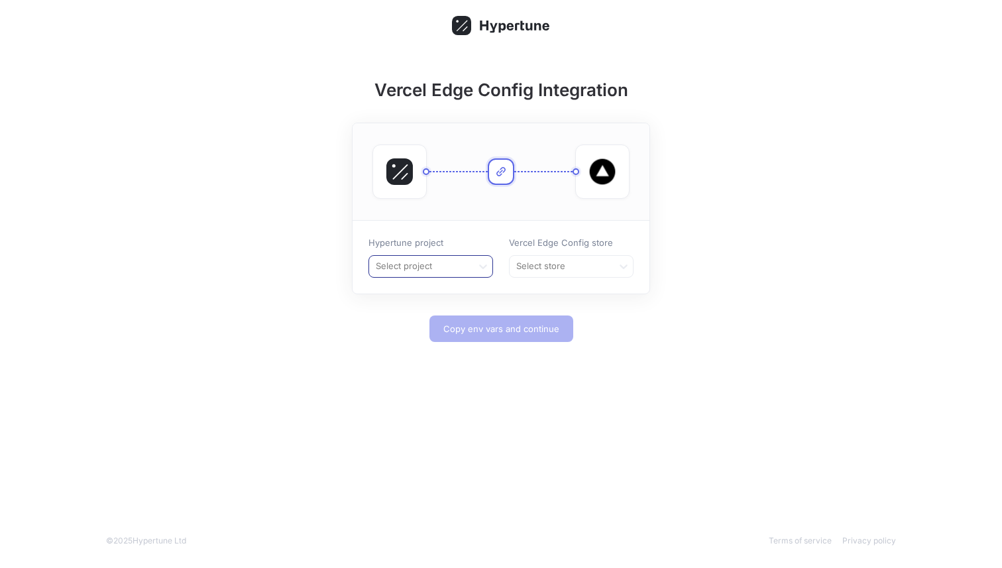
click at [455, 268] on div at bounding box center [420, 266] width 93 height 16
click at [449, 286] on div "runwayxpert-website" at bounding box center [430, 294] width 123 height 21
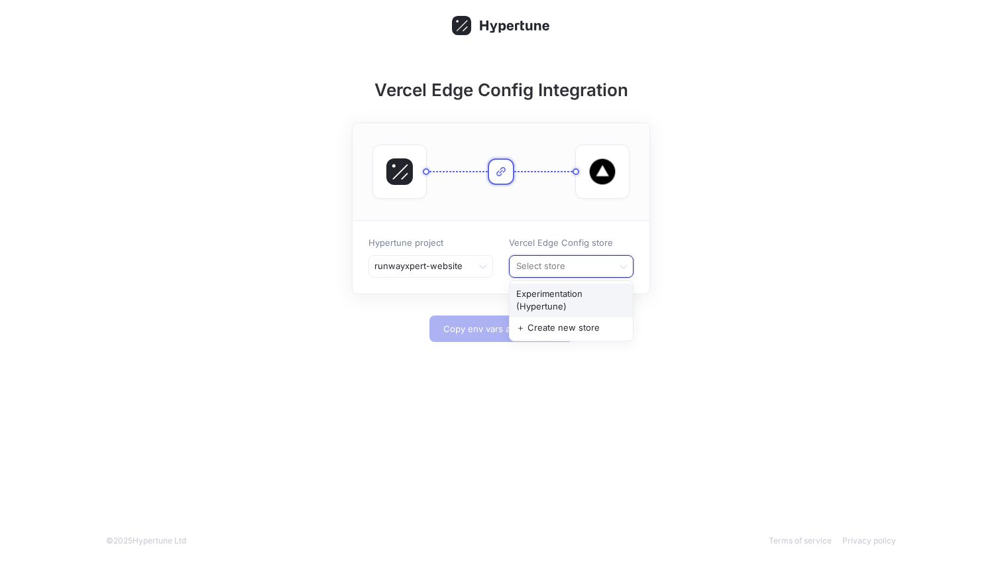
click at [561, 262] on div at bounding box center [561, 266] width 93 height 16
click at [561, 299] on div "Experimentation (Hypertune)" at bounding box center [571, 301] width 123 height 34
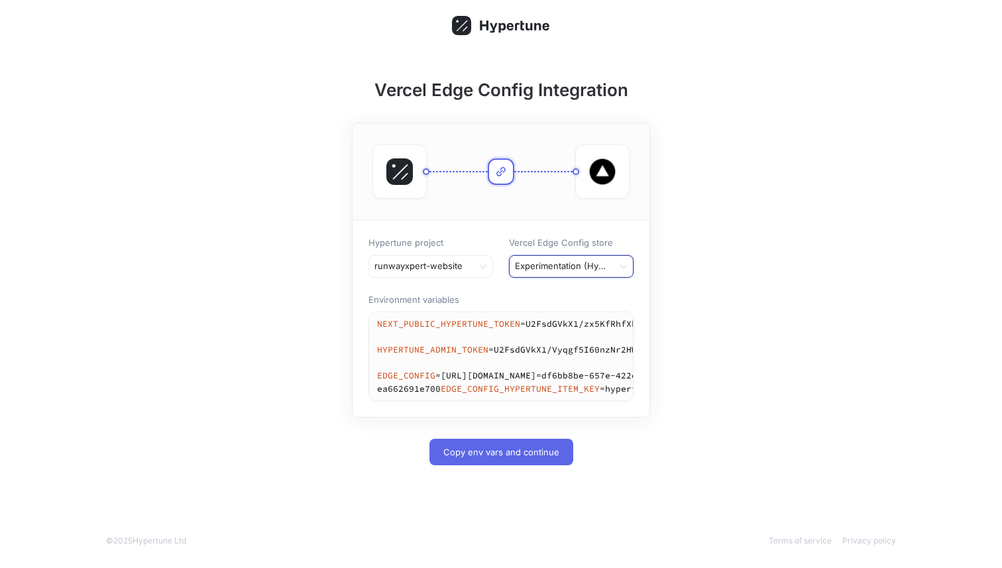
click at [550, 266] on div at bounding box center [561, 266] width 93 height 16
click at [534, 292] on div "Experimentation (Hypertune)" at bounding box center [571, 301] width 123 height 34
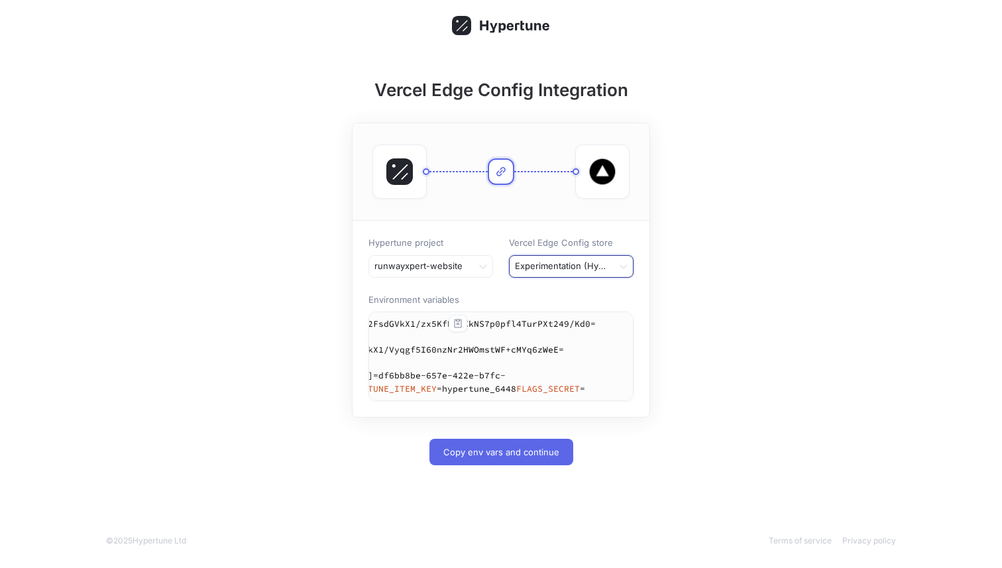
scroll to position [0, 31]
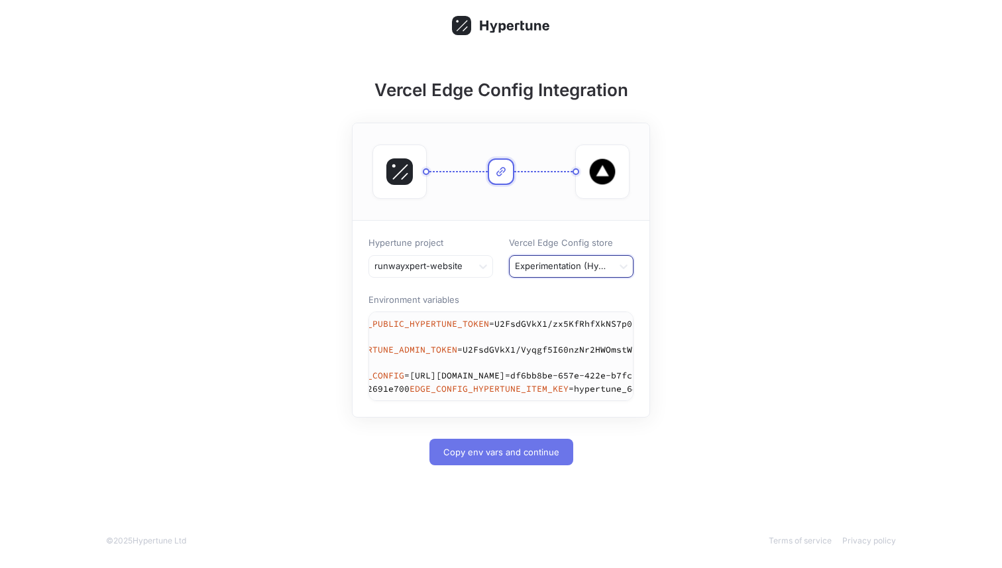
click at [503, 456] on span "Copy env vars and continue" at bounding box center [501, 452] width 116 height 8
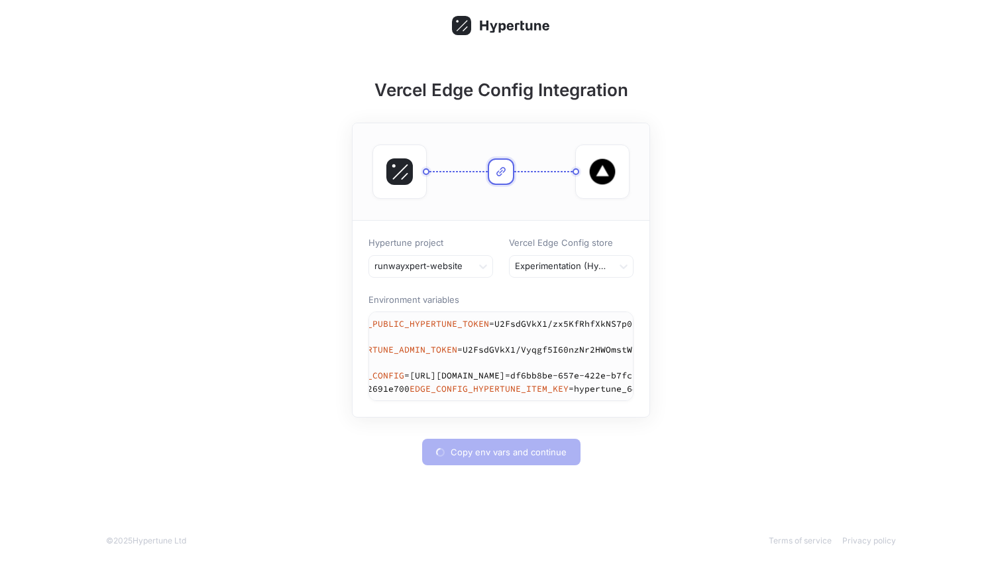
type textarea "NEXT_PUBLIC_HYPERTUNE_TOKEN=U2FsdGVkX1/zx5KfRhfXkNS7p0pfl4TurPXt249/Kd0= HYPERT…"
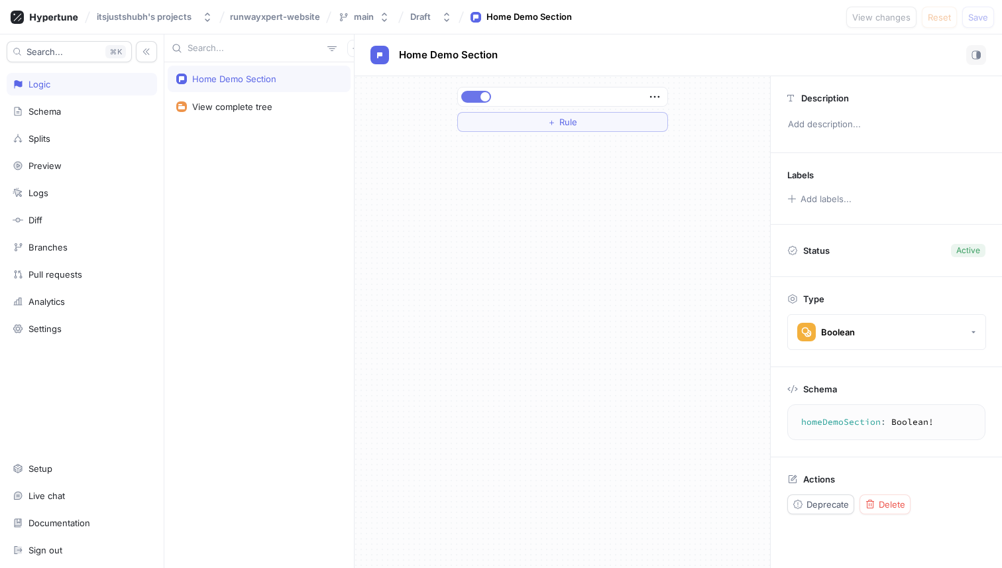
click at [483, 94] on span "button" at bounding box center [484, 96] width 9 height 9
click at [982, 15] on span "Save" at bounding box center [978, 17] width 20 height 8
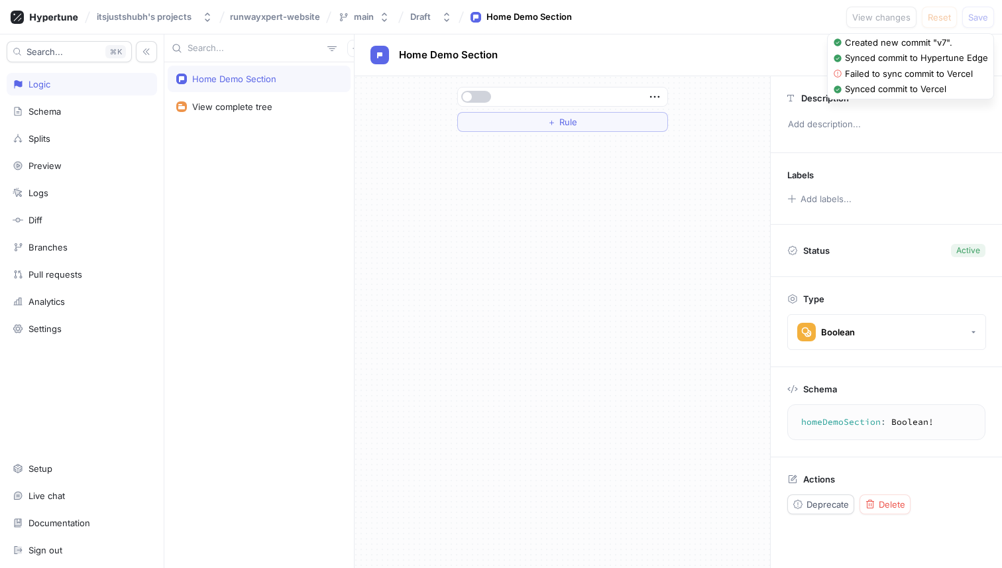
click at [477, 101] on button "button" at bounding box center [476, 97] width 30 height 12
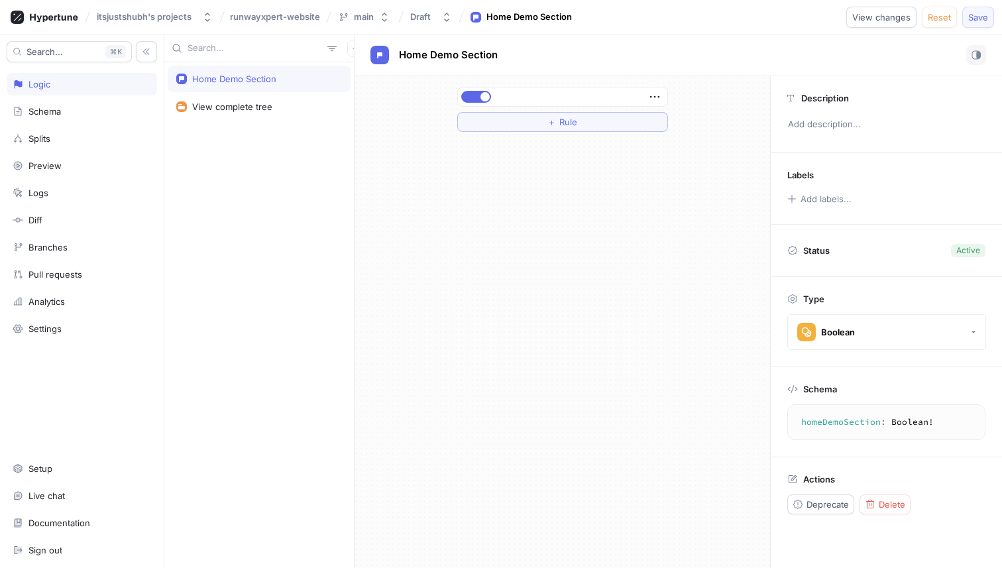
click at [990, 20] on button "Save" at bounding box center [978, 17] width 32 height 21
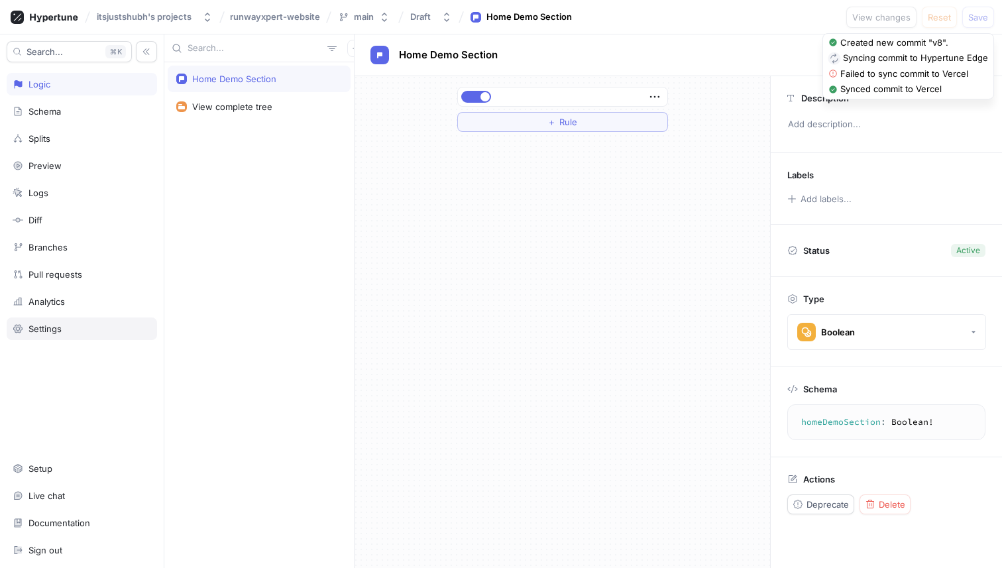
click at [49, 338] on div "Settings" at bounding box center [82, 328] width 150 height 23
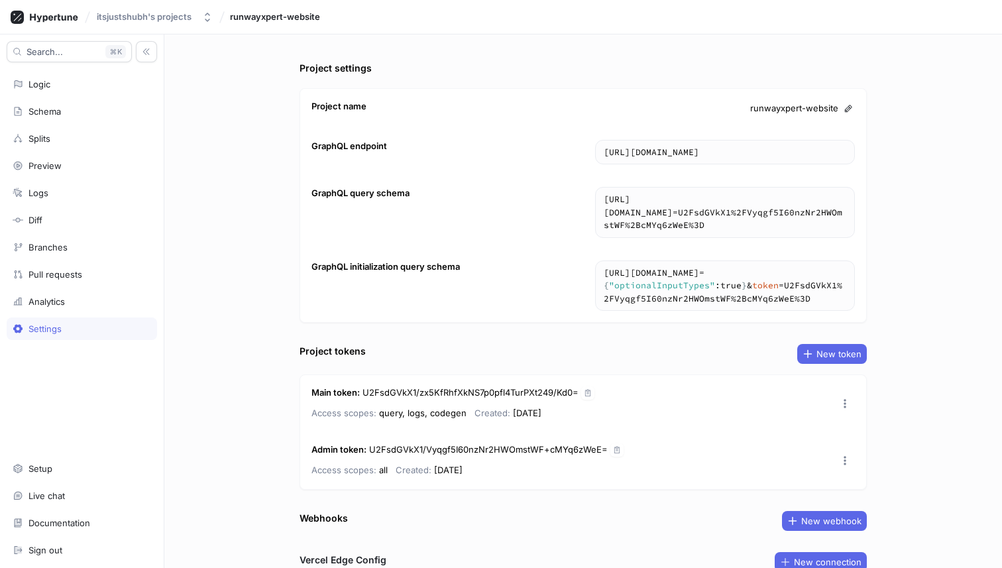
click at [49, 335] on div "Settings" at bounding box center [82, 328] width 150 height 23
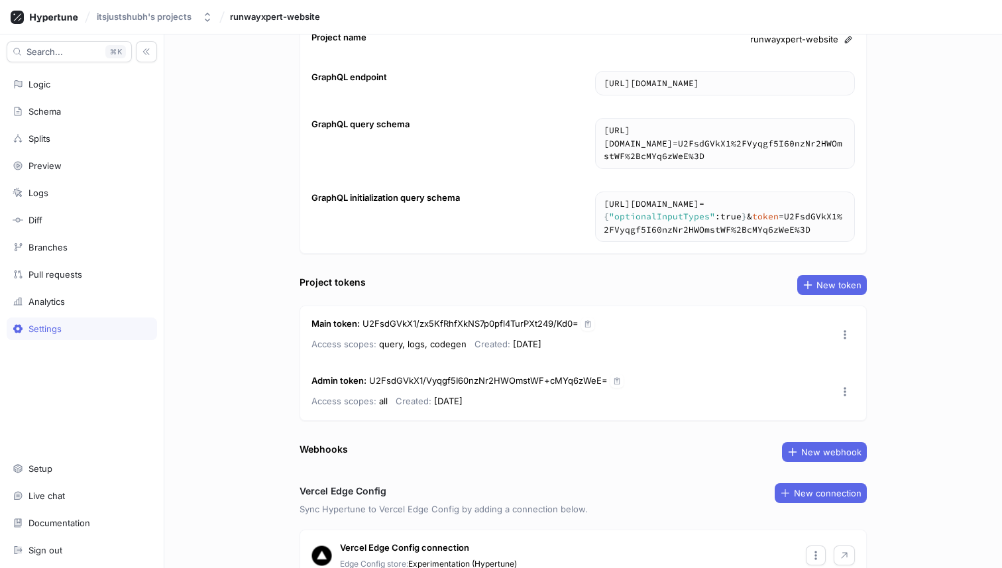
scroll to position [136, 0]
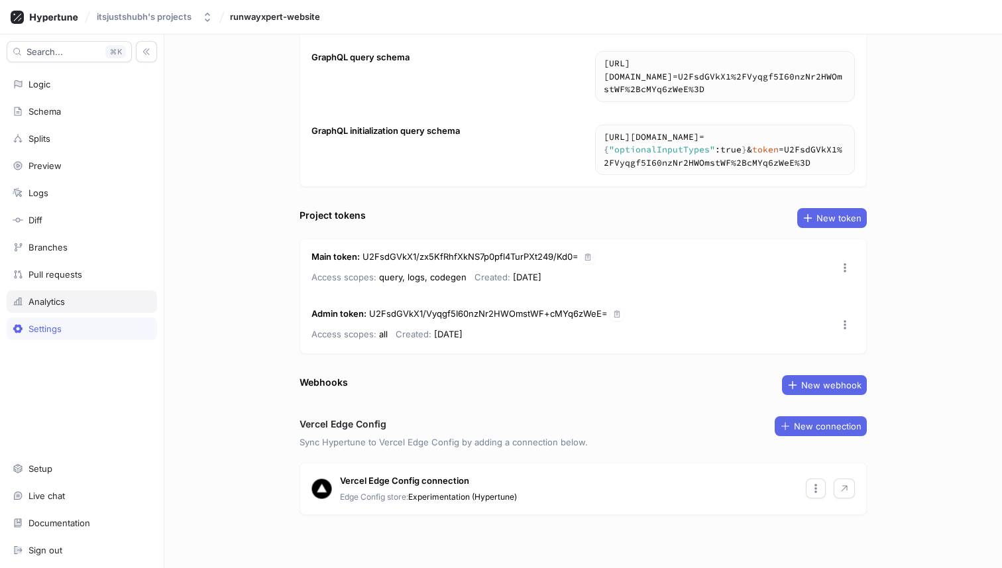
click at [101, 307] on div "Analytics" at bounding box center [82, 301] width 150 height 23
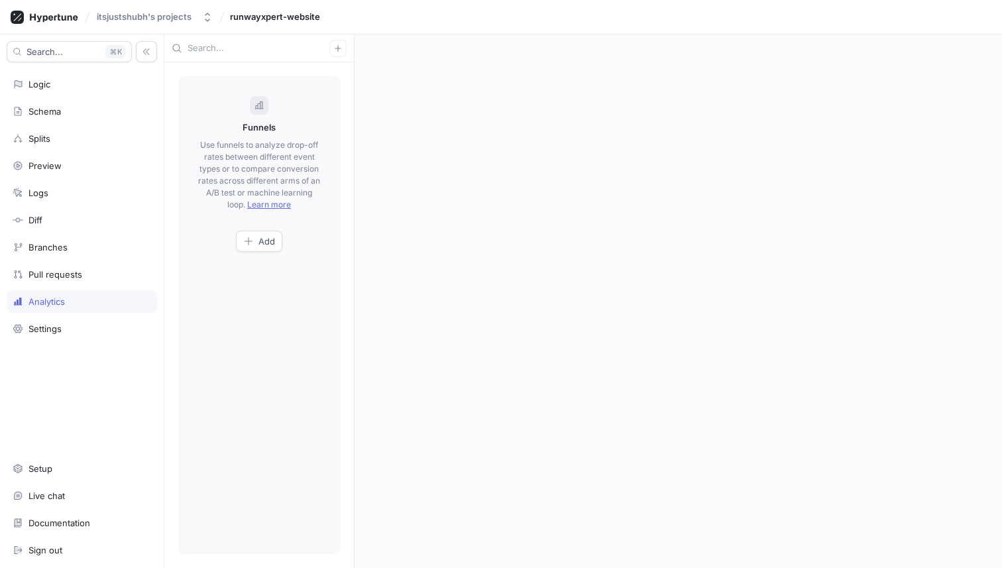
click at [104, 262] on div "Search... K Logic Schema Splits Preview Logs Diff Branches Pull requests Analyt…" at bounding box center [82, 300] width 164 height 533
click at [89, 261] on div "Search... K Logic Schema Splits Preview Logs Diff Branches Pull requests Analyt…" at bounding box center [82, 300] width 164 height 533
click at [87, 279] on div "Pull requests" at bounding box center [82, 274] width 138 height 11
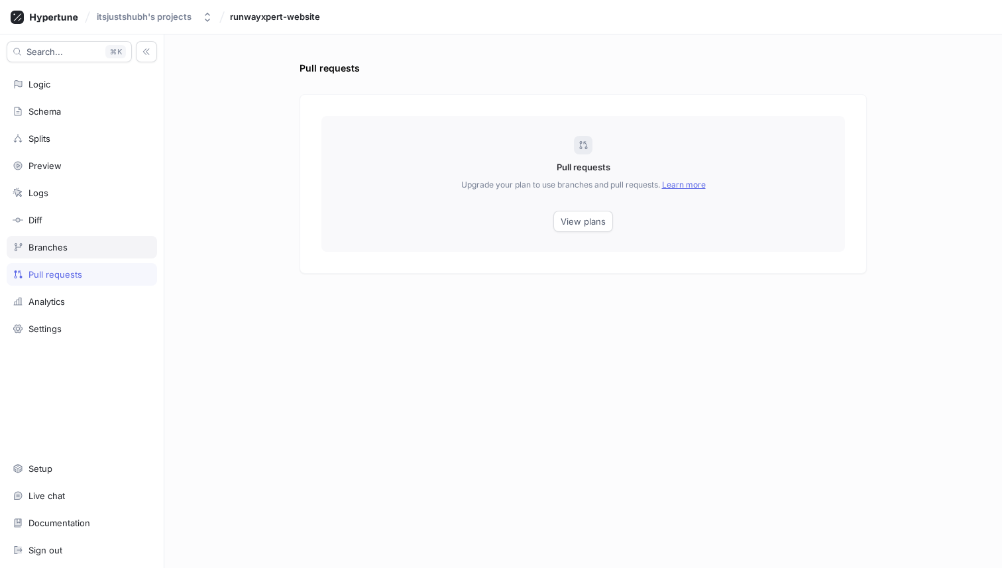
click at [87, 239] on div "Branches" at bounding box center [82, 247] width 150 height 23
click at [87, 217] on div "Diff" at bounding box center [82, 220] width 138 height 11
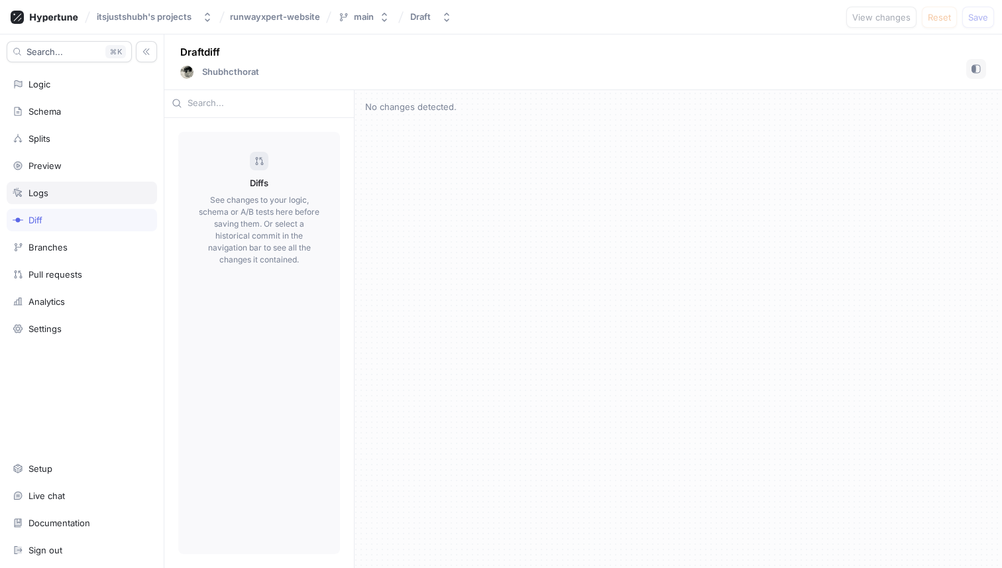
click at [78, 192] on div "Logs" at bounding box center [82, 193] width 138 height 11
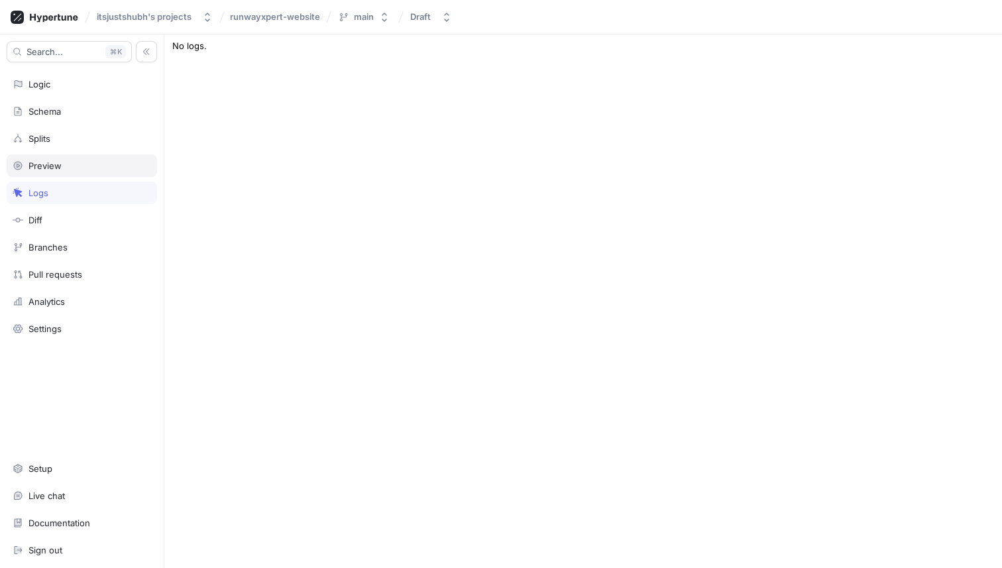
click at [74, 168] on div "Preview" at bounding box center [82, 165] width 138 height 11
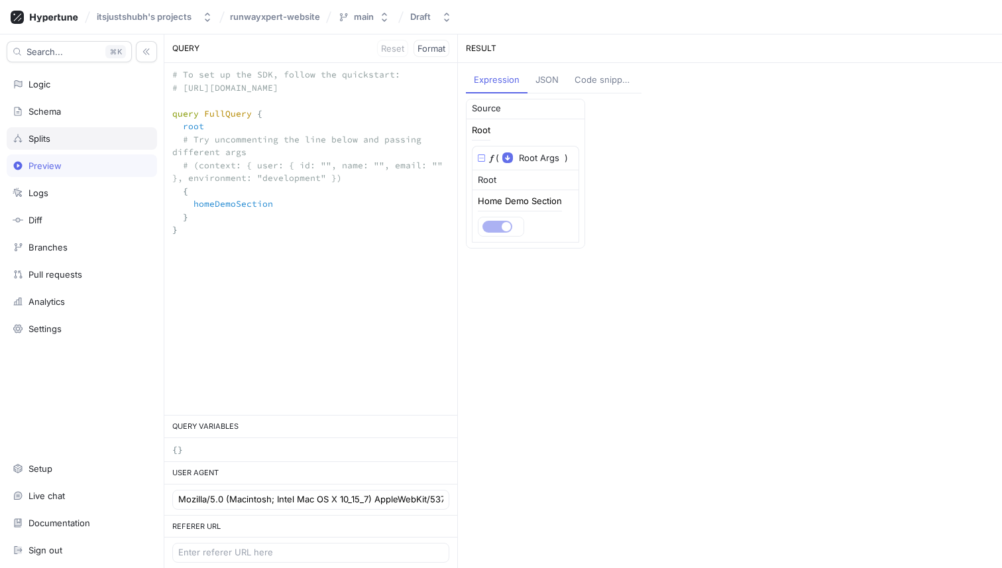
click at [65, 139] on div "Splits" at bounding box center [82, 138] width 138 height 11
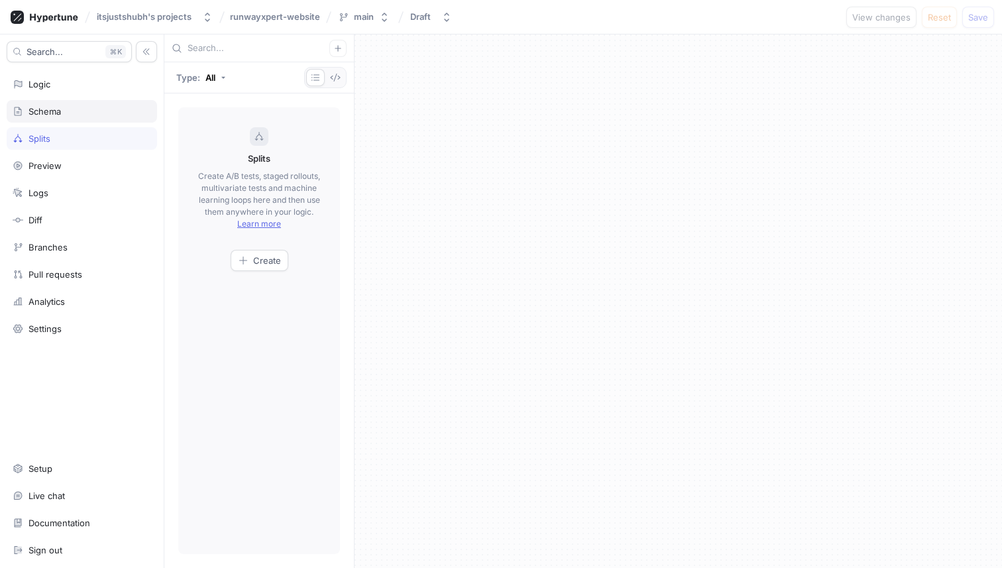
click at [65, 111] on div "Schema" at bounding box center [82, 111] width 138 height 11
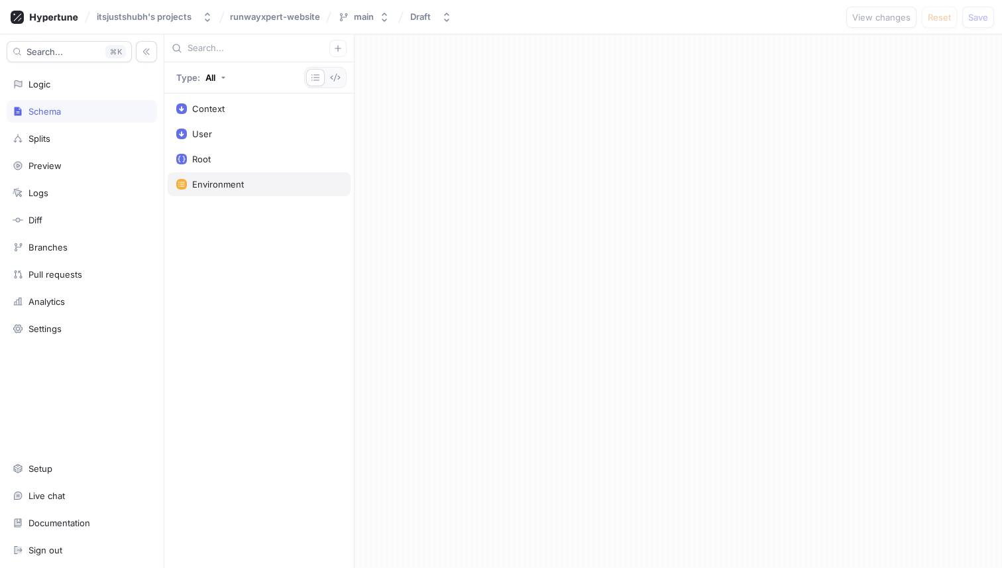
click at [229, 191] on div "Environment" at bounding box center [259, 184] width 183 height 24
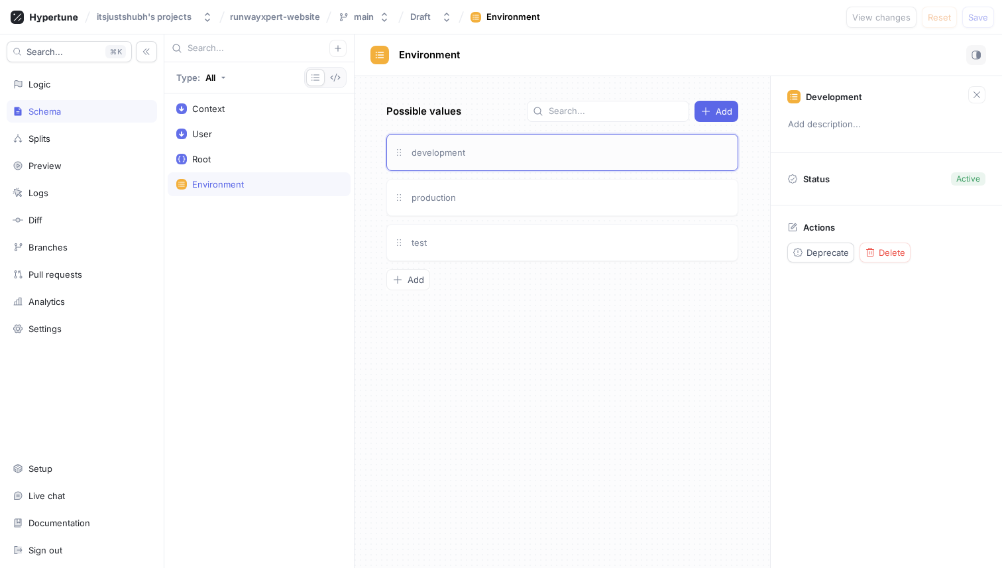
click at [510, 152] on div "development" at bounding box center [569, 152] width 321 height 15
click at [660, 204] on div "production" at bounding box center [569, 197] width 321 height 15
click at [638, 244] on div "test" at bounding box center [569, 242] width 321 height 15
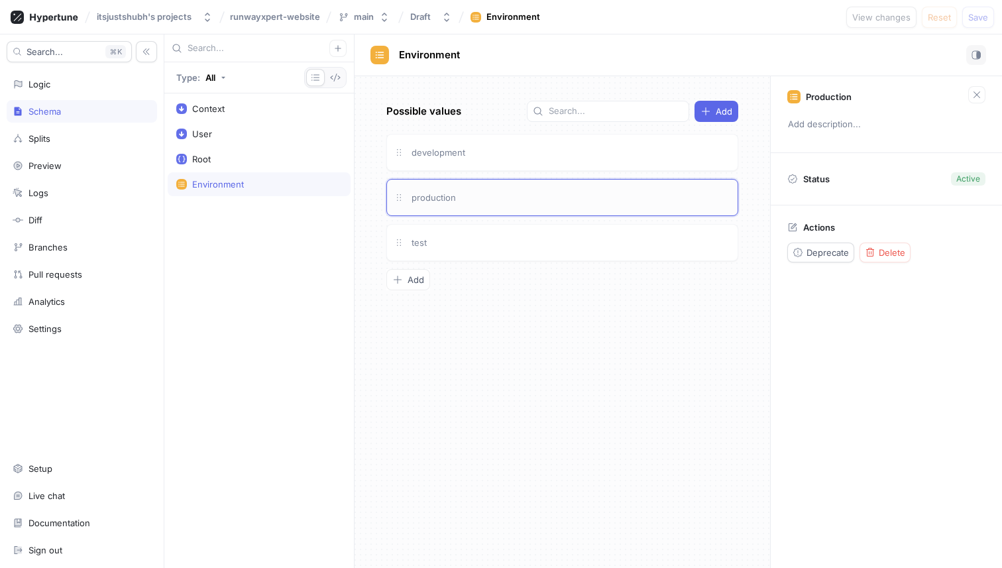
click at [638, 210] on div "production" at bounding box center [562, 197] width 352 height 37
click at [610, 250] on div "test" at bounding box center [562, 242] width 352 height 37
click at [610, 208] on div "production" at bounding box center [562, 197] width 352 height 37
click at [584, 238] on div "test" at bounding box center [569, 242] width 321 height 15
click at [550, 203] on div "production" at bounding box center [569, 197] width 321 height 15
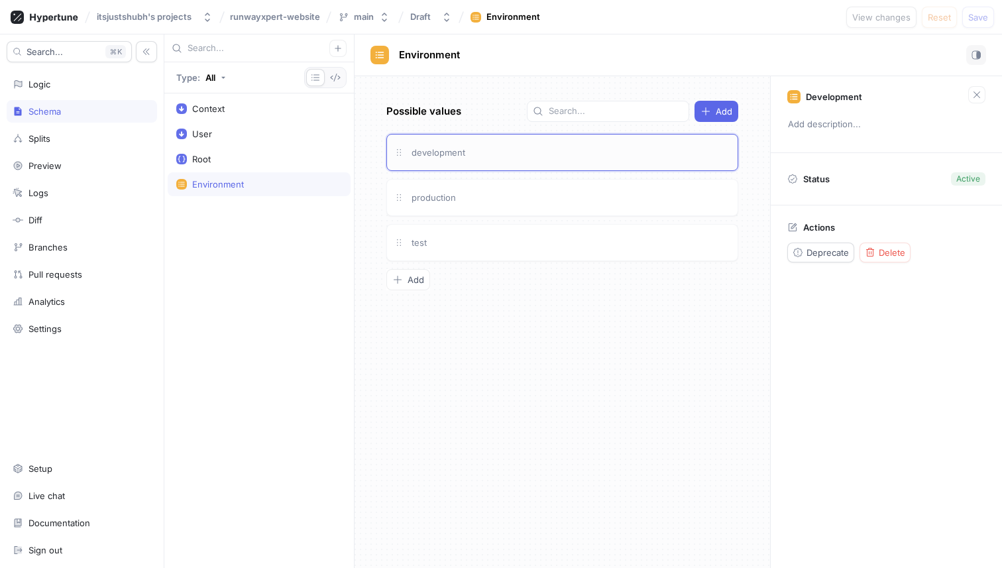
click at [545, 166] on div "development" at bounding box center [562, 152] width 352 height 37
click at [52, 87] on div "Logic" at bounding box center [82, 84] width 138 height 11
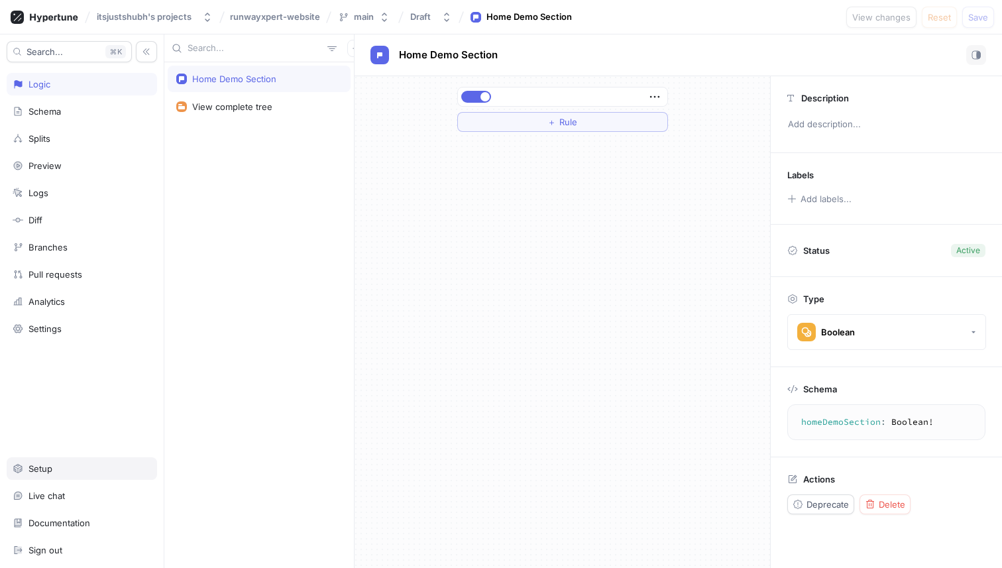
click at [73, 460] on div "Setup" at bounding box center [82, 468] width 150 height 23
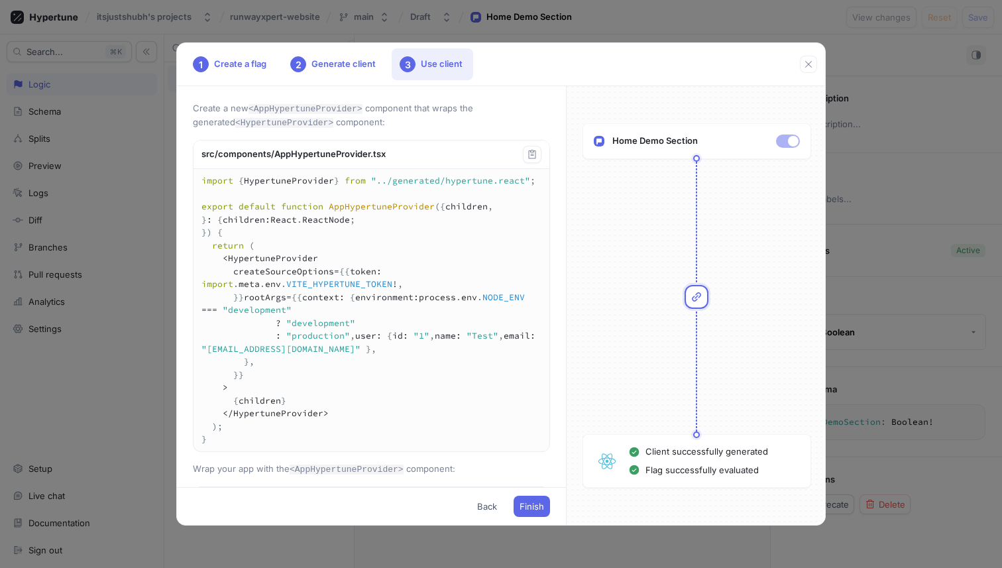
click at [696, 300] on icon at bounding box center [696, 297] width 11 height 11
click at [535, 502] on span "Finish" at bounding box center [531, 506] width 25 height 8
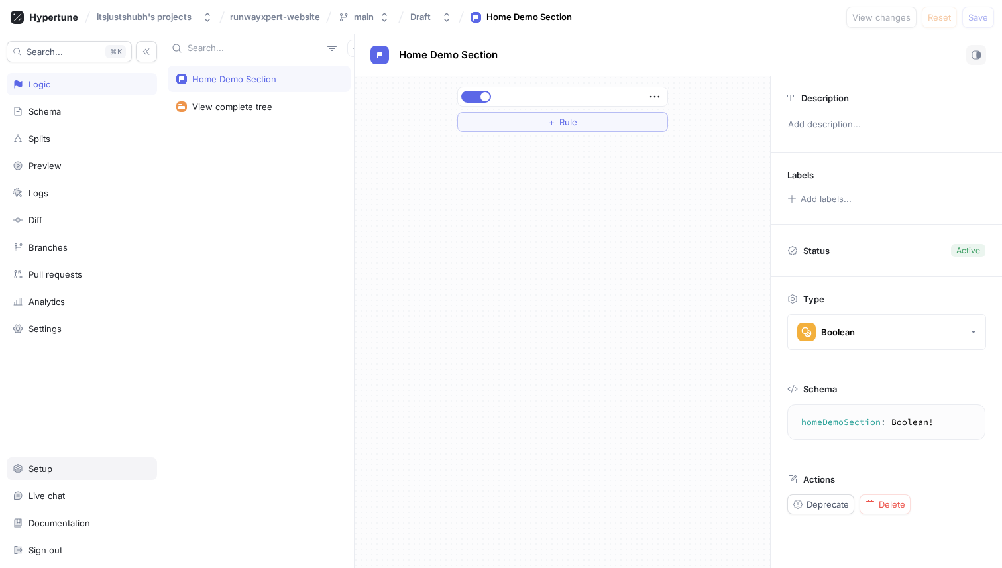
click at [38, 468] on div "Setup" at bounding box center [40, 468] width 24 height 11
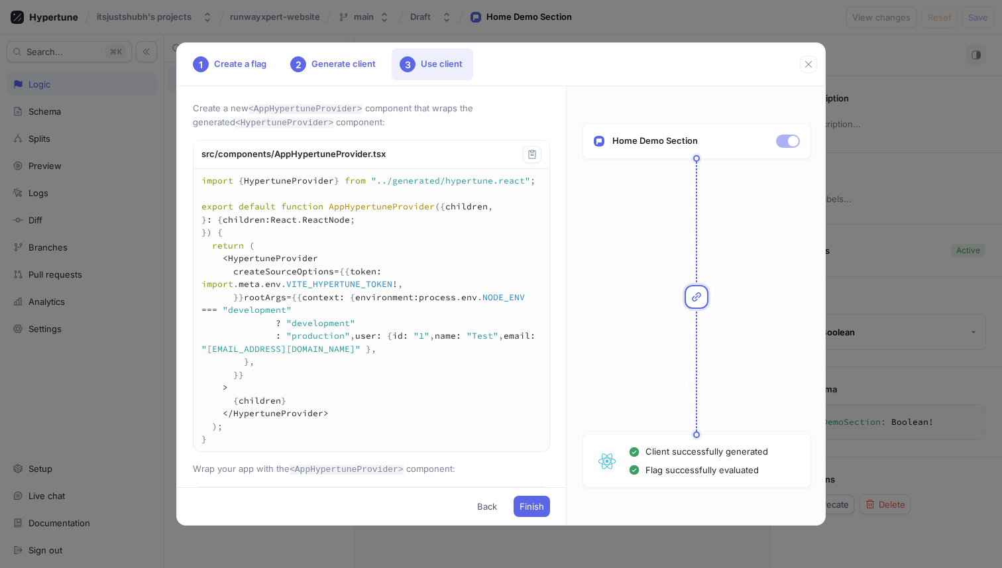
click at [54, 474] on div "1 Create a flag 2 Generate client 3 Use client Create a new <AppHypertuneProvid…" at bounding box center [501, 284] width 1002 height 568
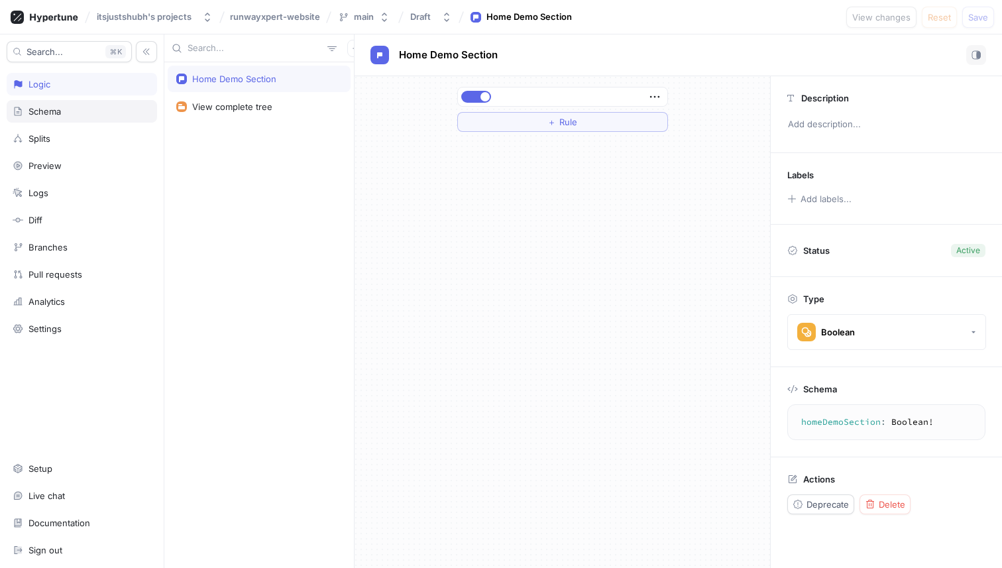
click at [66, 109] on div "Schema" at bounding box center [82, 111] width 138 height 11
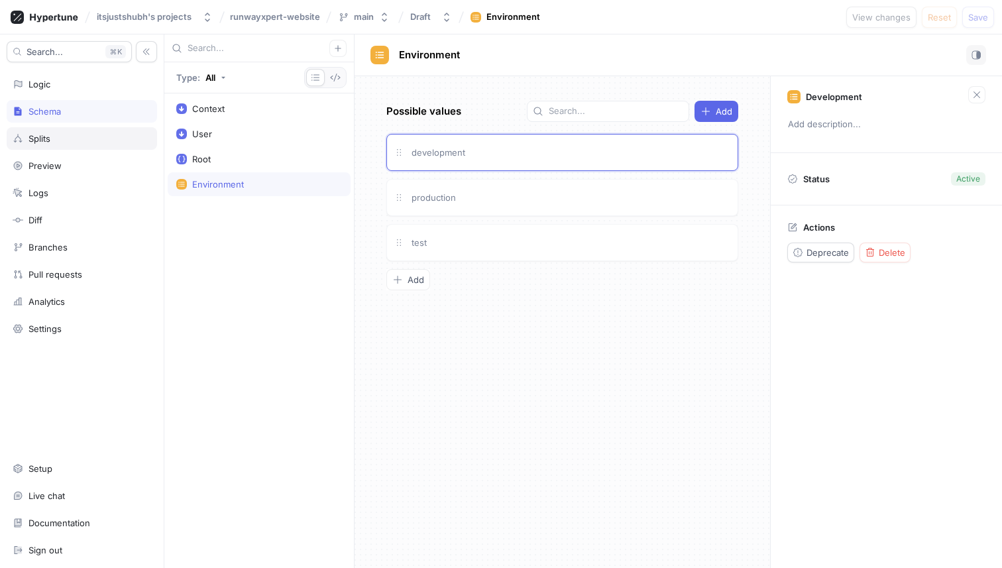
click at [73, 131] on div "Splits" at bounding box center [82, 138] width 150 height 23
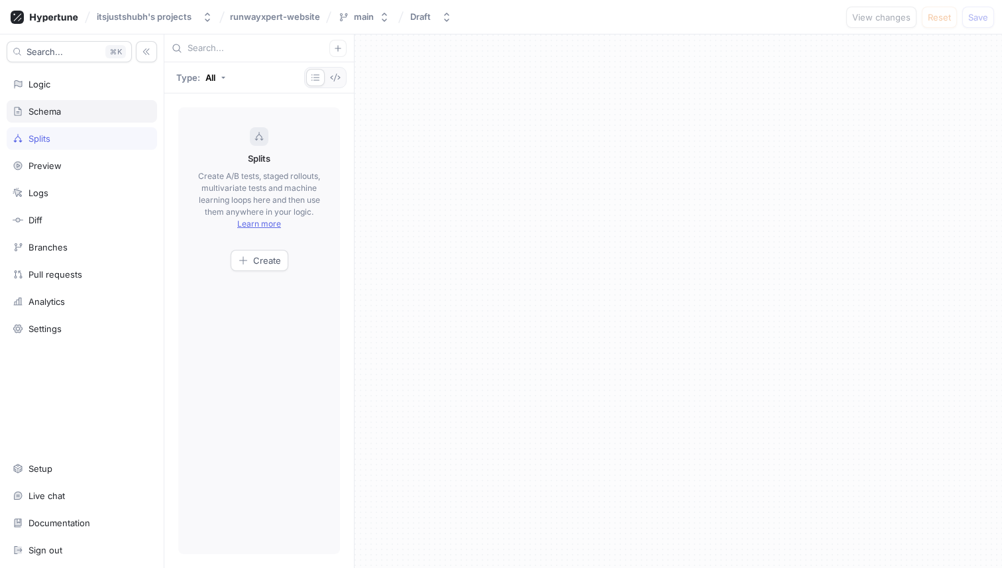
click at [68, 117] on div "Schema" at bounding box center [82, 111] width 150 height 23
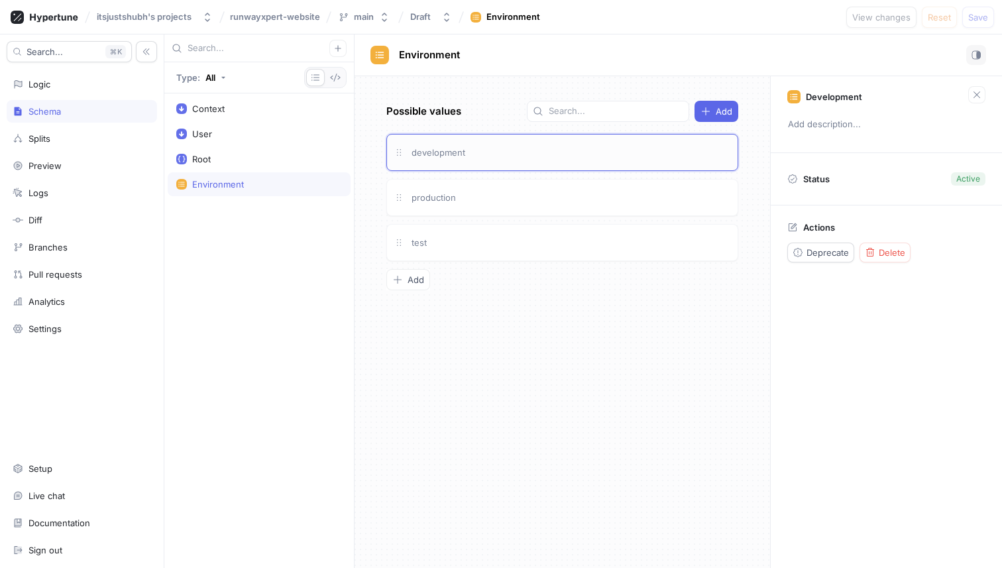
click at [483, 142] on div "development" at bounding box center [562, 152] width 352 height 37
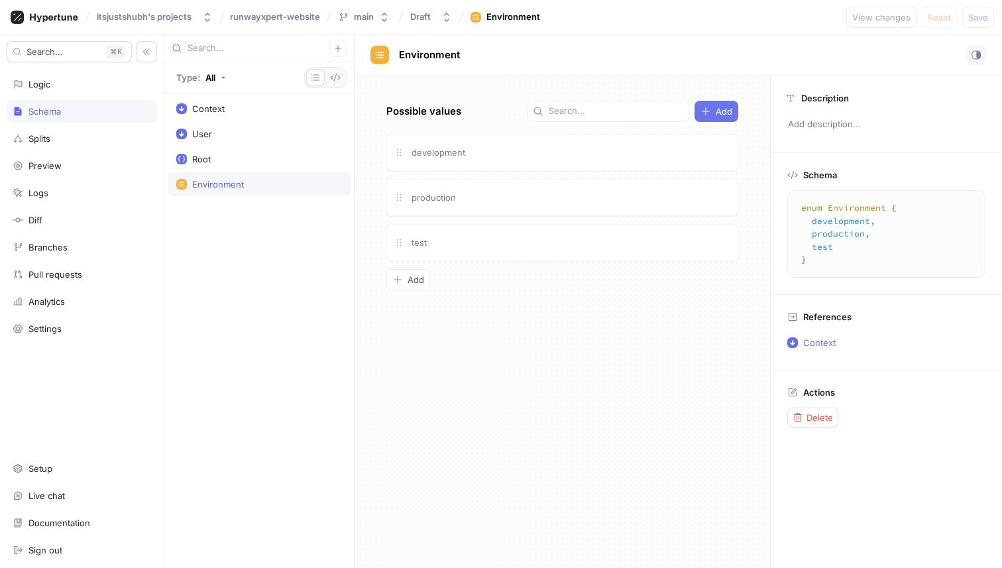
click at [716, 111] on span "Add" at bounding box center [724, 111] width 17 height 8
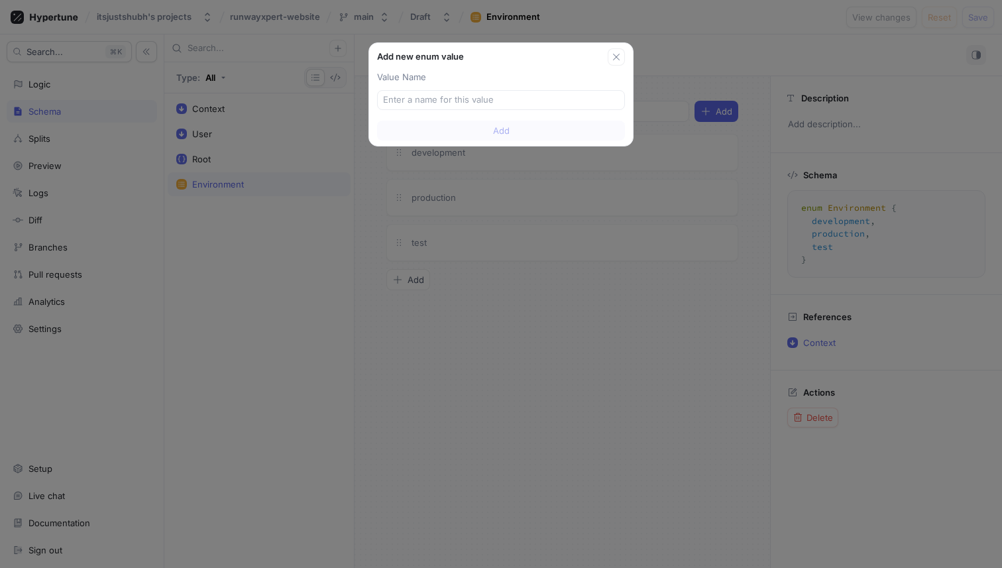
click at [641, 172] on div "Add new enum value Value Name Add" at bounding box center [501, 284] width 1002 height 568
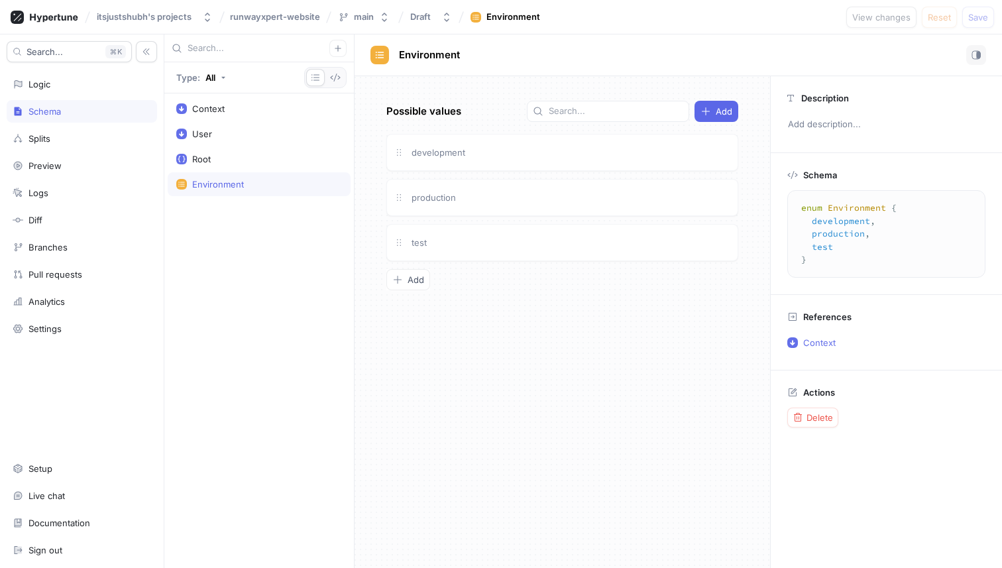
click at [216, 175] on div "Environment" at bounding box center [259, 184] width 183 height 24
click at [60, 91] on div "Logic" at bounding box center [82, 84] width 150 height 23
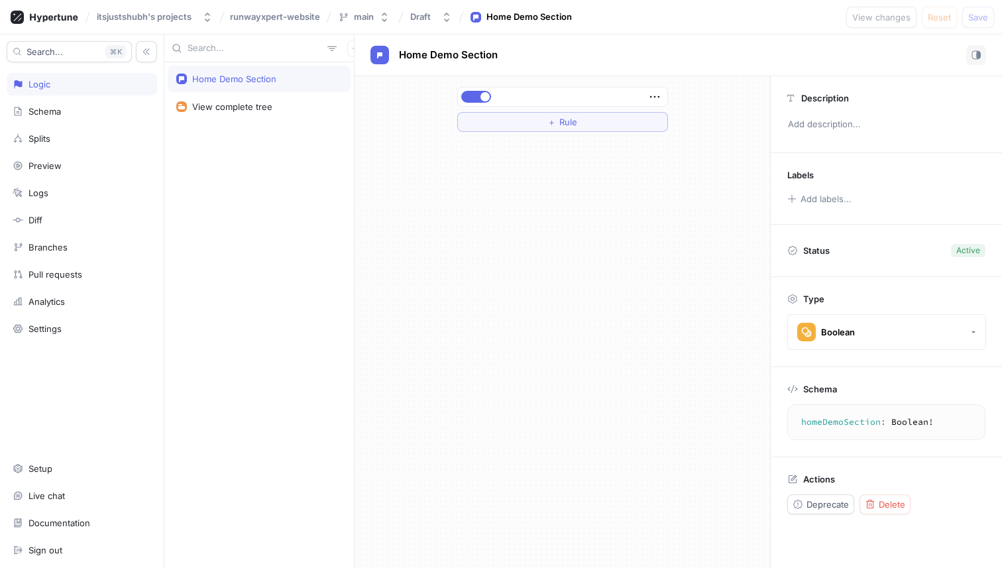
click at [539, 95] on div at bounding box center [560, 97] width 201 height 8
click at [649, 94] on icon "button" at bounding box center [654, 96] width 15 height 15
click at [687, 158] on div "Set permissions" at bounding box center [707, 165] width 113 height 23
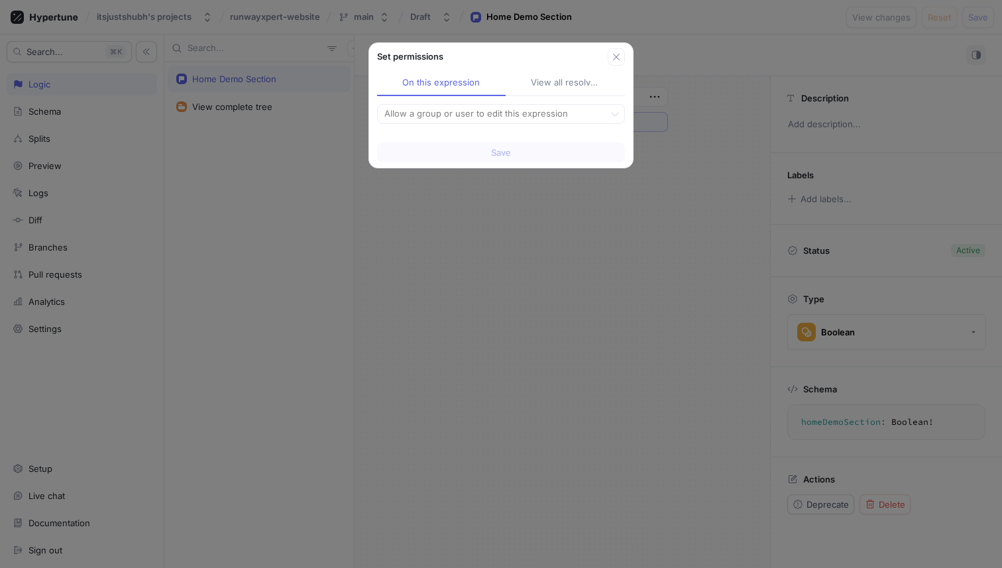
click at [572, 82] on div "View all resolved" at bounding box center [565, 82] width 69 height 13
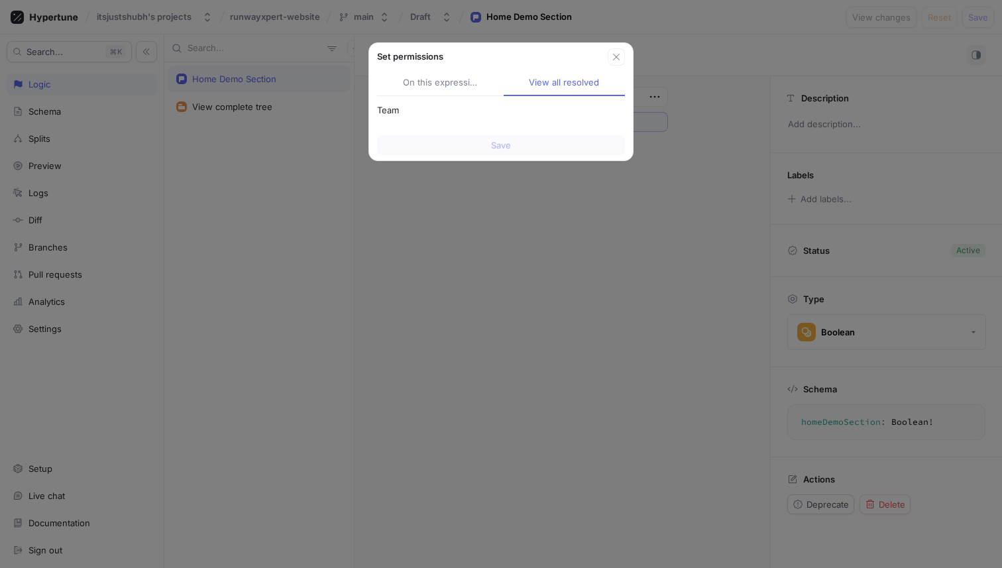
click at [474, 82] on div "On this expression" at bounding box center [441, 82] width 76 height 13
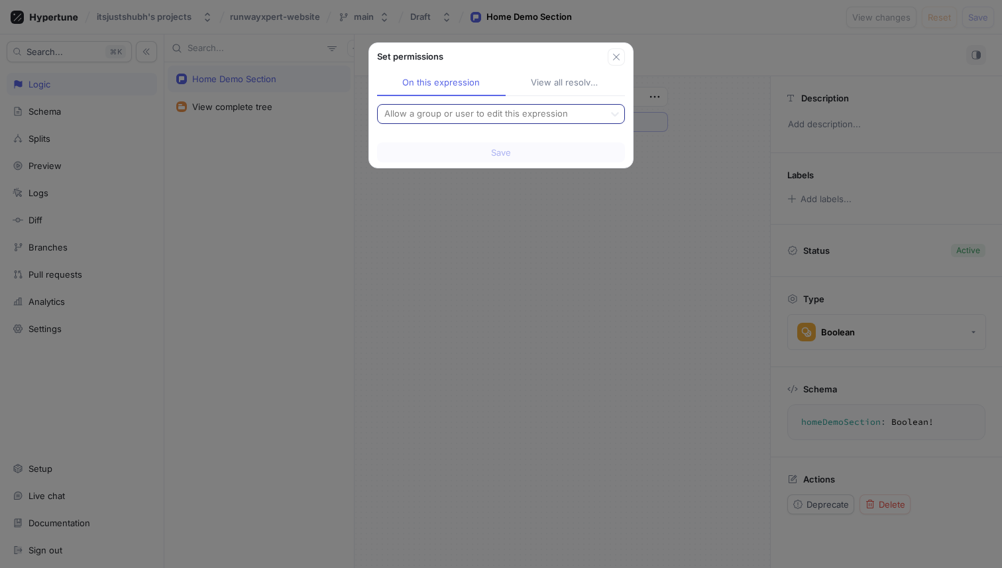
click at [472, 112] on div at bounding box center [491, 114] width 216 height 16
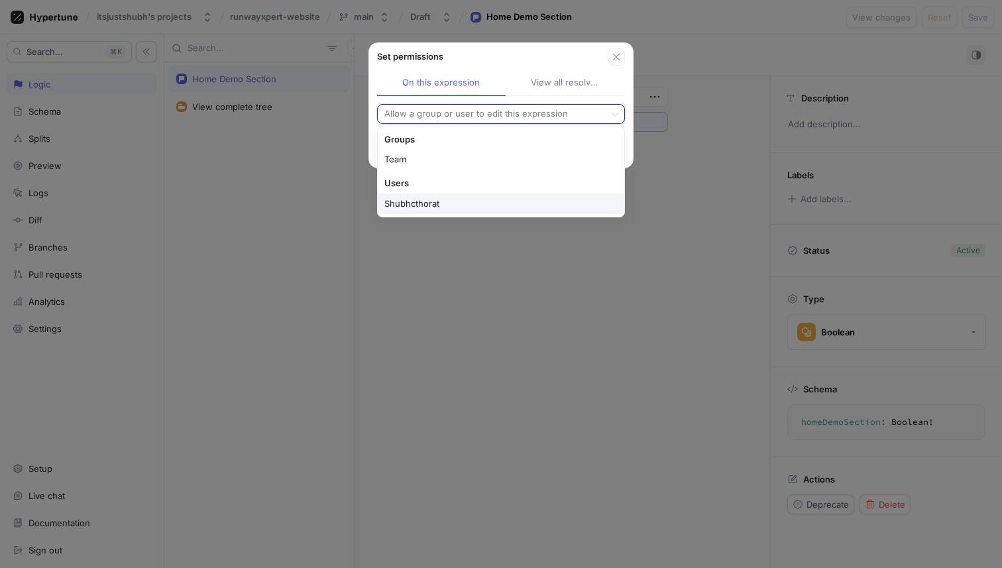
click at [570, 294] on div "Set permissions On this expression View all resolved Shubhcthorat, 2 of 2. 2 re…" at bounding box center [501, 284] width 1002 height 568
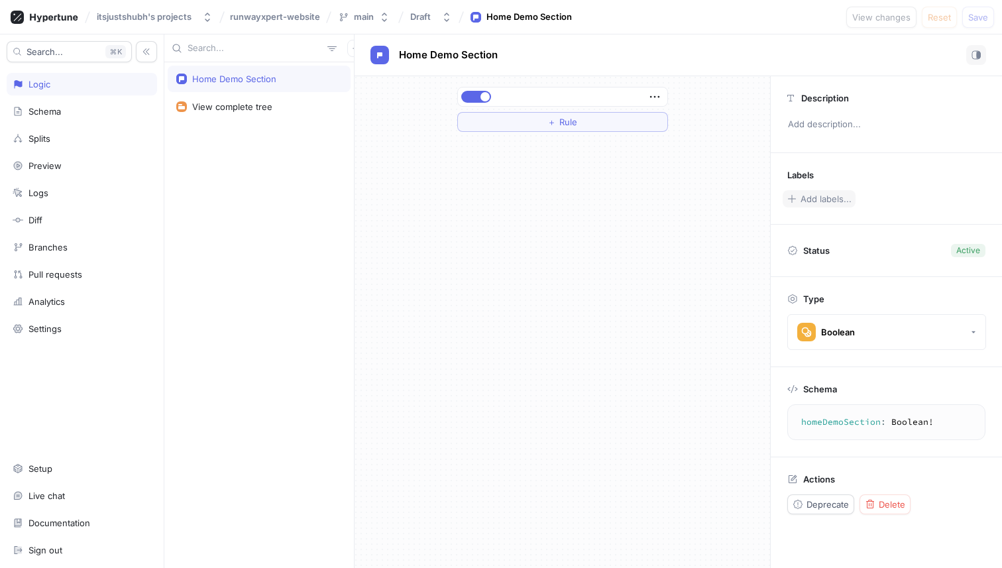
click at [810, 193] on button "Add labels..." at bounding box center [818, 198] width 73 height 17
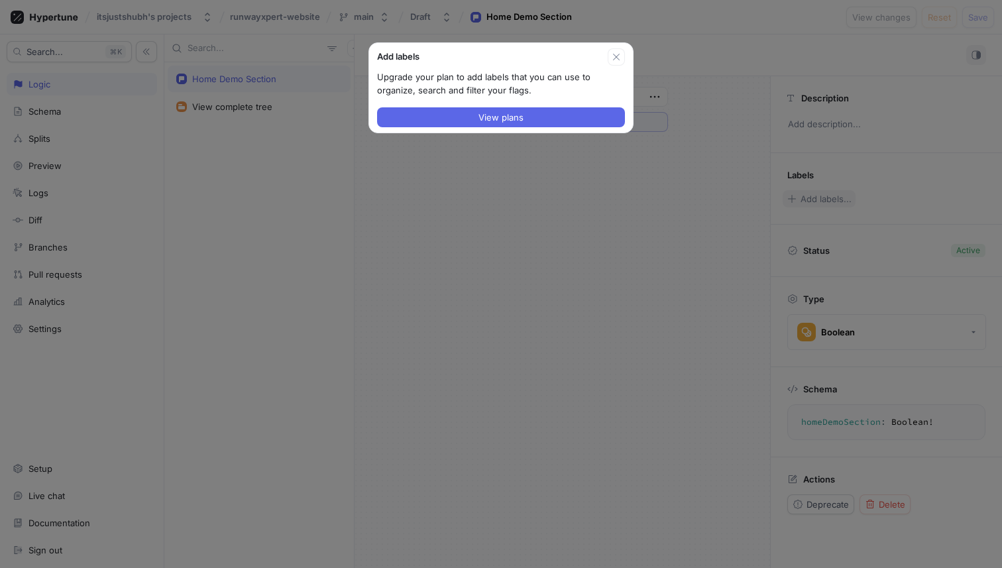
click at [810, 193] on div "Add labels Upgrade your plan to add labels that you can use to organize, search…" at bounding box center [501, 284] width 1002 height 568
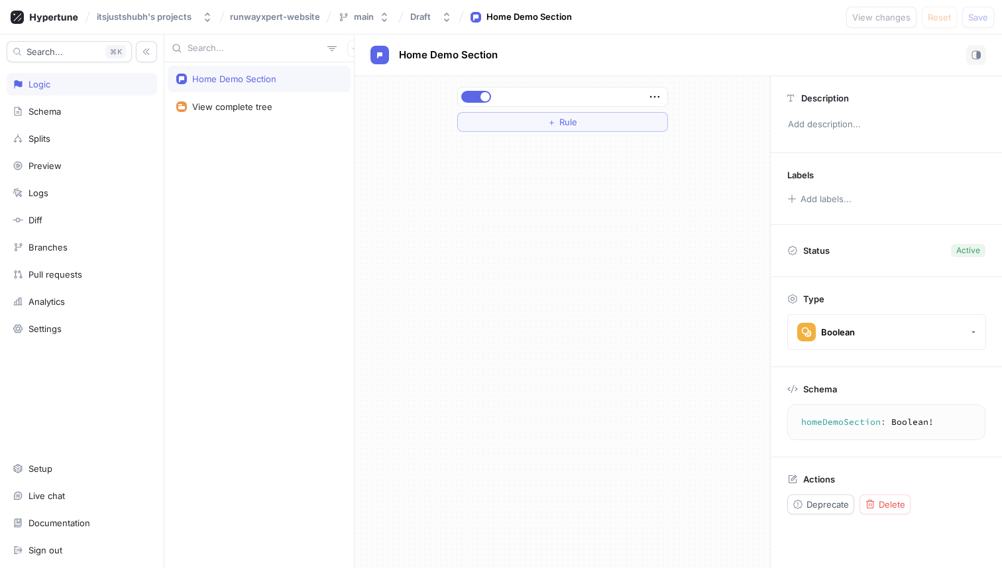
click at [812, 250] on p "Status" at bounding box center [816, 250] width 27 height 19
click at [825, 330] on div "Boolean" at bounding box center [838, 332] width 34 height 11
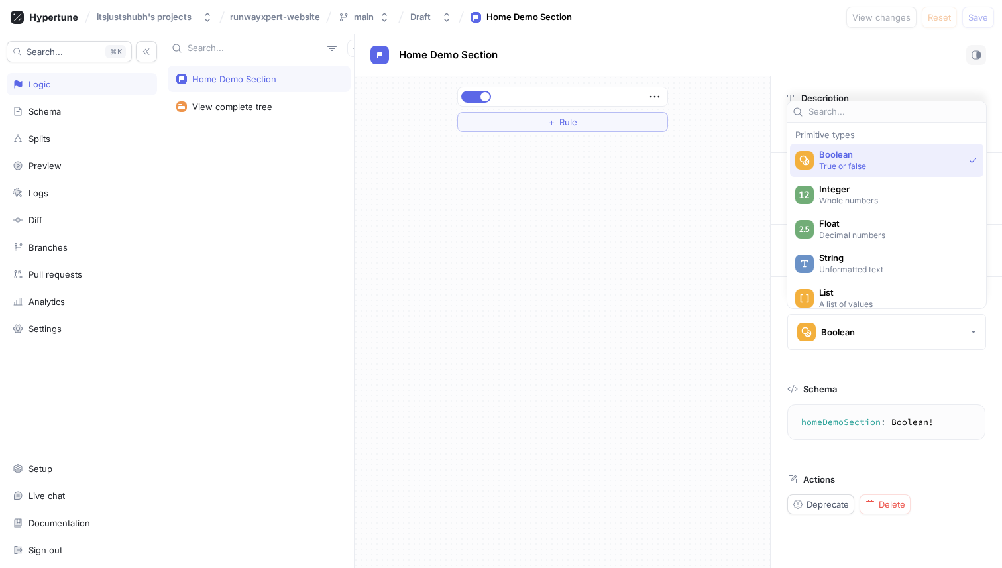
click at [837, 386] on div "Schema" at bounding box center [886, 385] width 198 height 17
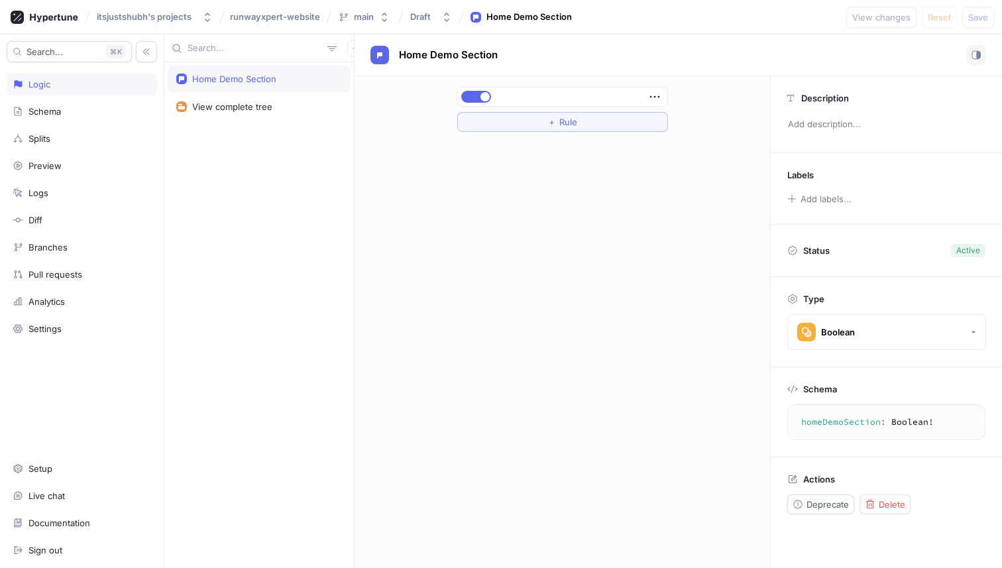
click at [835, 421] on textarea "homeDemoSection: Boolean!" at bounding box center [886, 422] width 186 height 24
click at [262, 105] on div "View complete tree" at bounding box center [232, 106] width 80 height 11
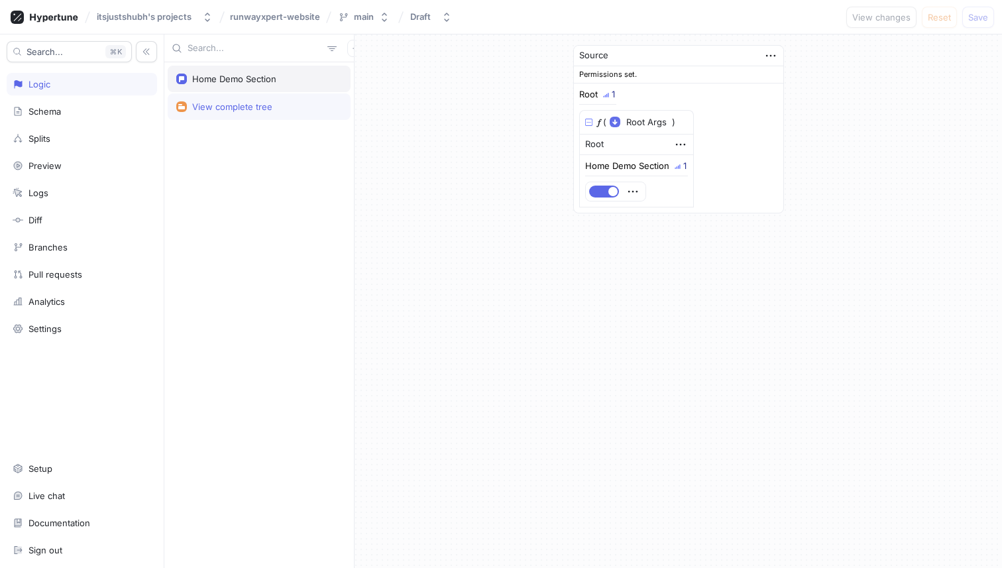
click at [258, 84] on div "Home Demo Section" at bounding box center [259, 79] width 183 height 27
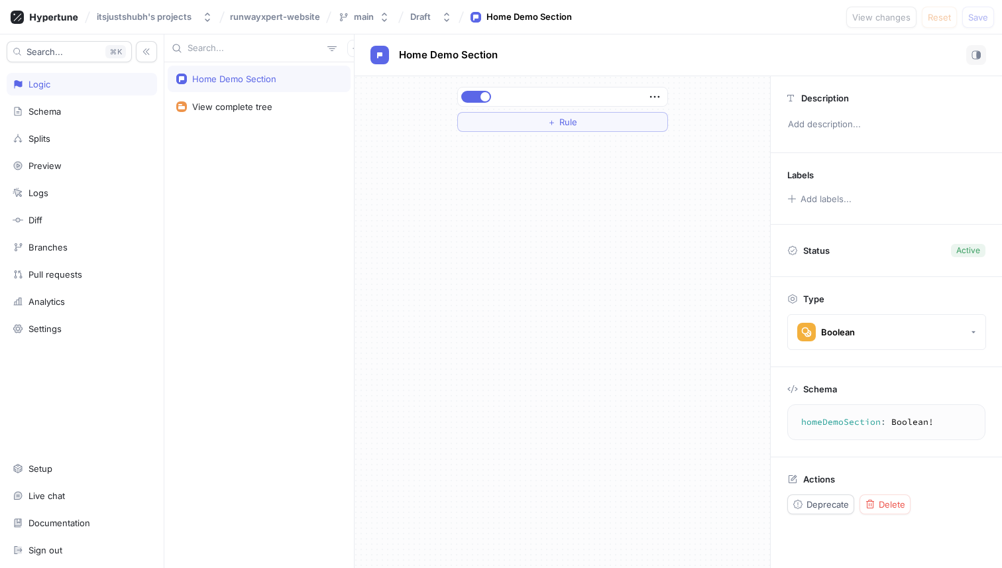
click at [329, 159] on div "Home Demo Section View complete tree" at bounding box center [258, 315] width 189 height 506
click at [352, 44] on icon "button" at bounding box center [356, 48] width 8 height 8
click at [354, 73] on p "Flag" at bounding box center [357, 74] width 17 height 13
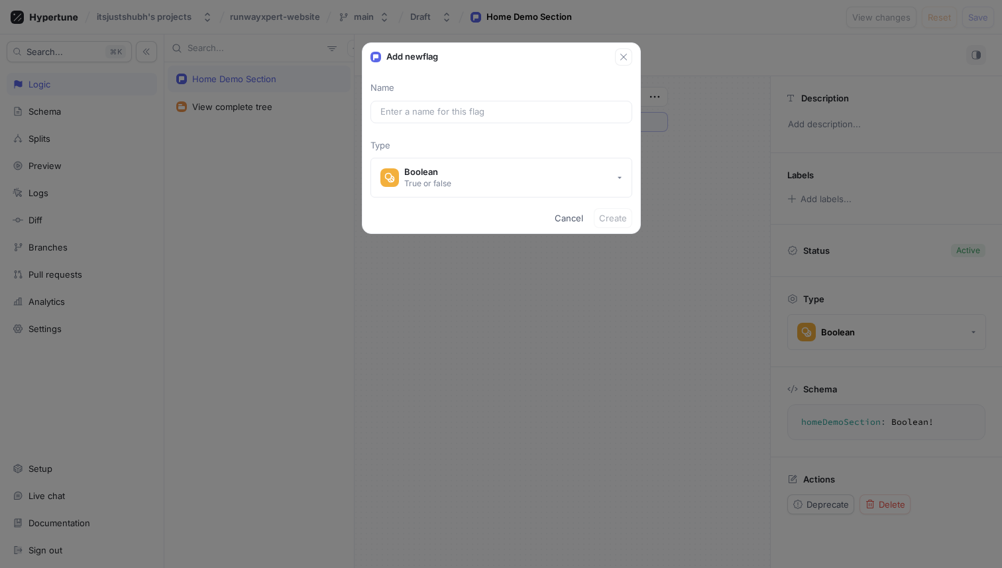
click at [310, 140] on div "Add new flag Name Type Boolean True or false Cancel Create" at bounding box center [501, 284] width 1002 height 568
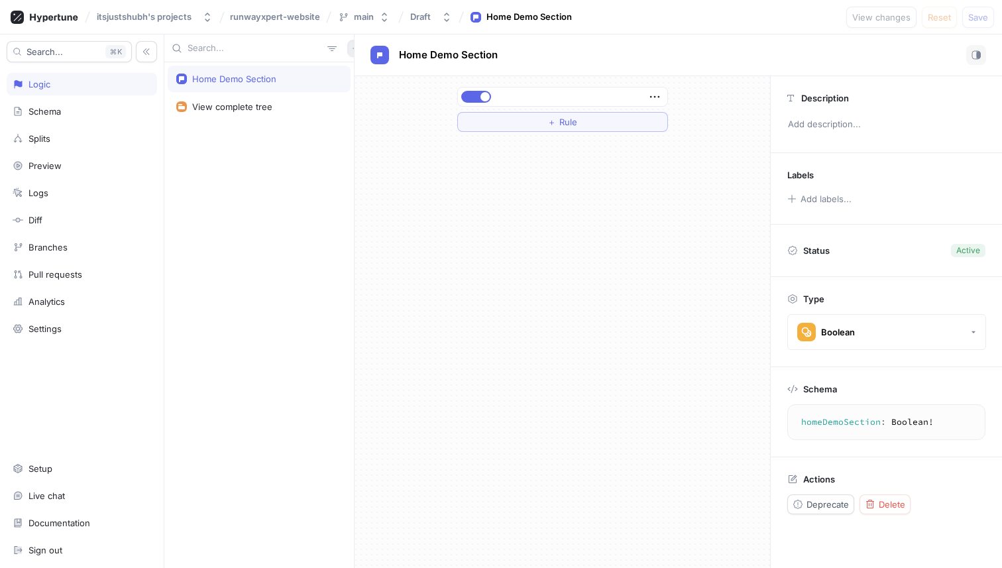
click at [352, 51] on icon "button" at bounding box center [356, 48] width 8 height 8
click at [350, 89] on p "Variable" at bounding box center [365, 95] width 32 height 13
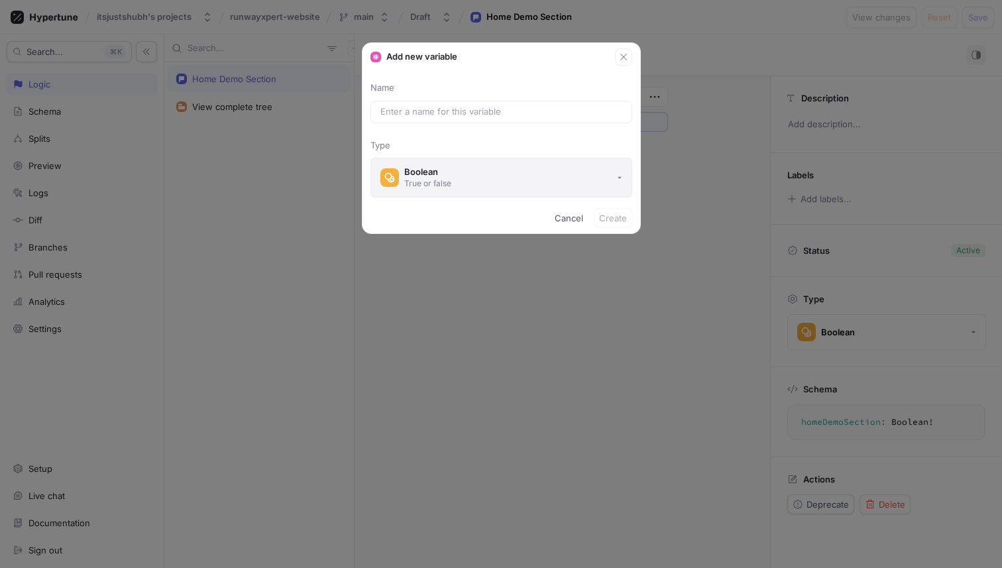
click at [443, 167] on div "Boolean" at bounding box center [427, 171] width 47 height 11
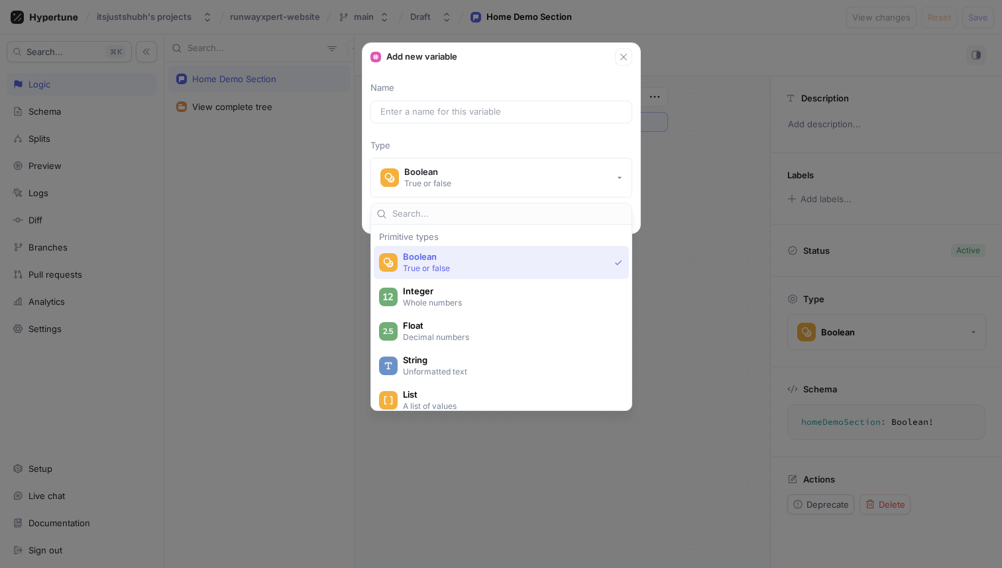
click at [298, 147] on div "Add new variable Name Type Boolean True or false Cancel Create" at bounding box center [501, 284] width 1002 height 568
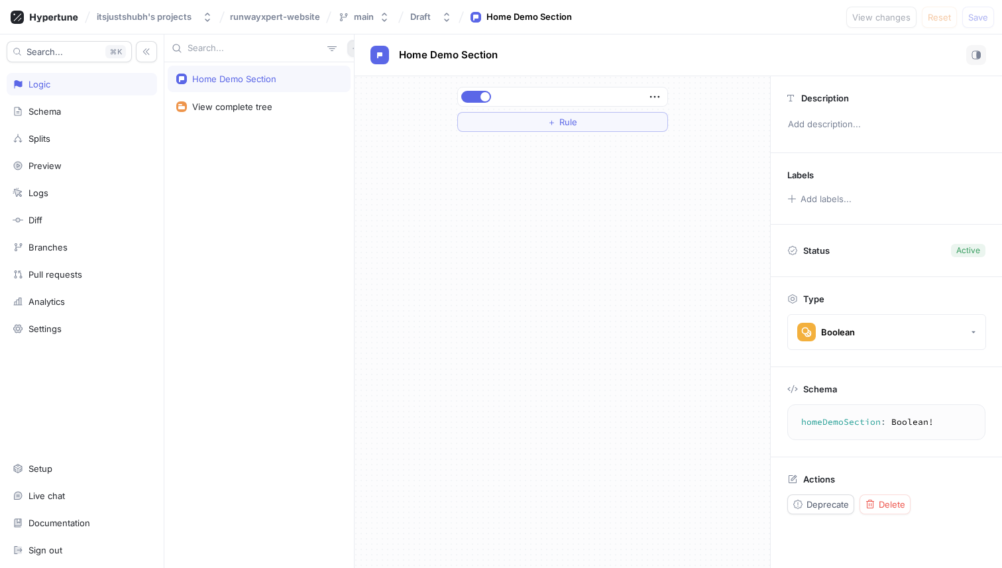
click at [347, 41] on button "button" at bounding box center [355, 48] width 17 height 17
click at [361, 68] on p "Flag" at bounding box center [357, 74] width 17 height 13
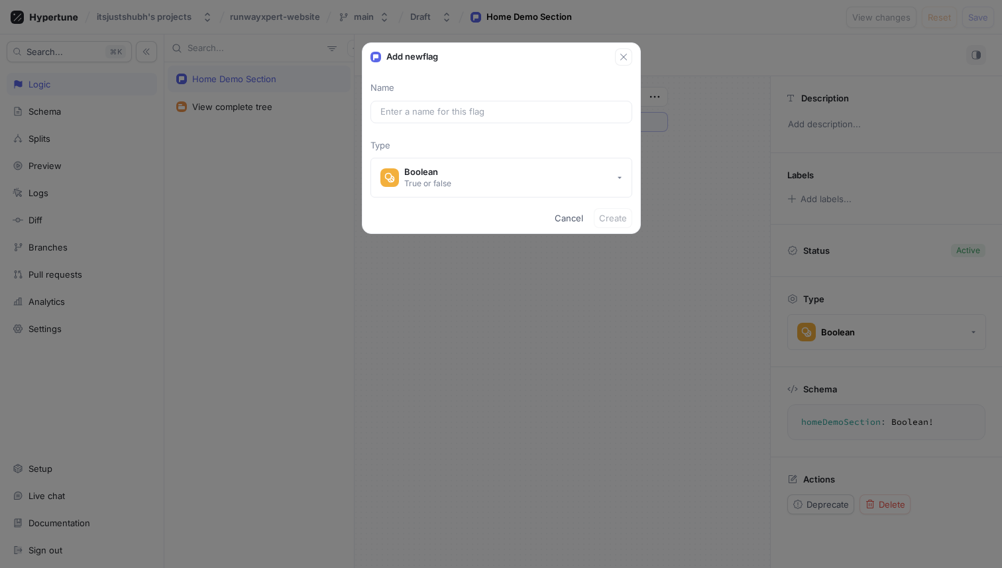
click at [328, 102] on div "Add new flag Name Type Boolean True or false Cancel Create" at bounding box center [501, 284] width 1002 height 568
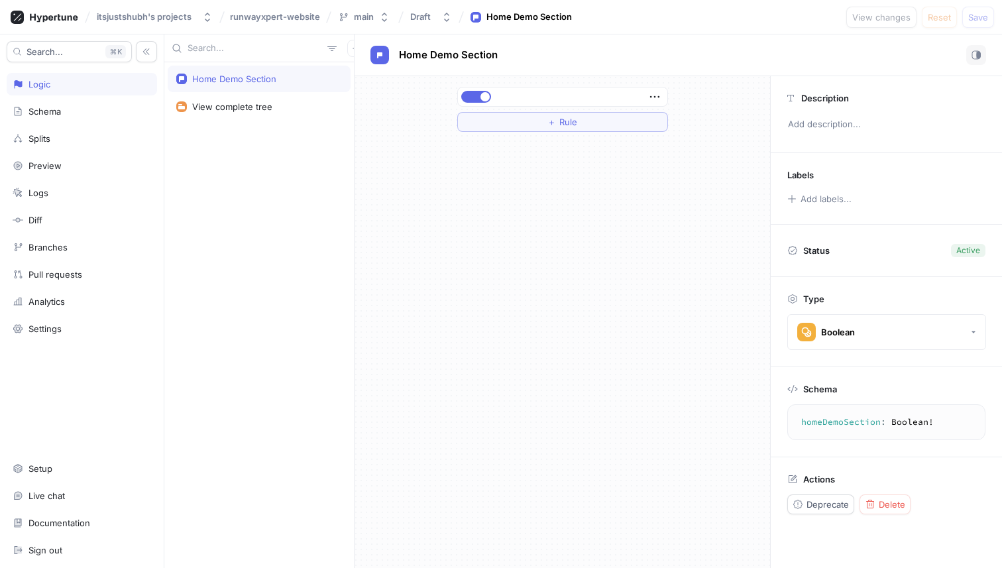
click at [327, 80] on div "Home Demo Section" at bounding box center [259, 79] width 166 height 11
click at [347, 44] on button "button" at bounding box center [355, 48] width 17 height 17
click at [365, 91] on p "Variable" at bounding box center [365, 95] width 32 height 13
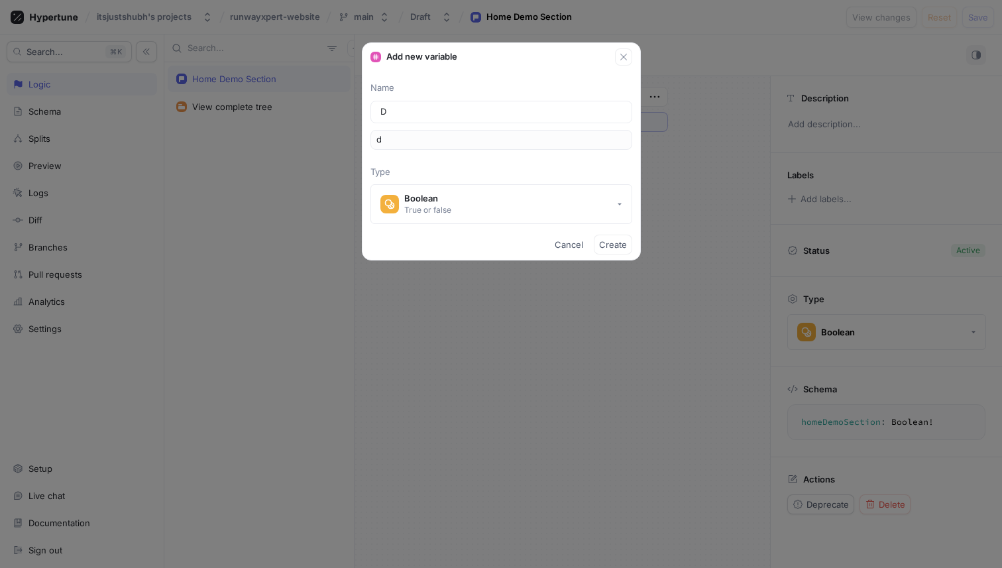
type input "De"
type input "de"
type input "Dem"
type input "dem"
type input "Demo"
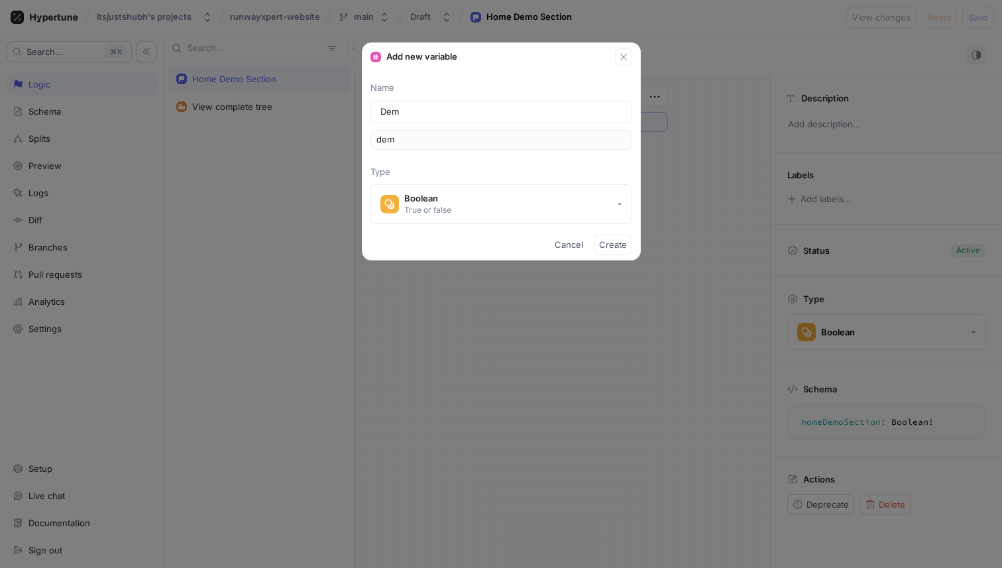
type input "demo"
type input "Demo S"
type input "demoS"
type input "Demo Se"
type input "demoSe"
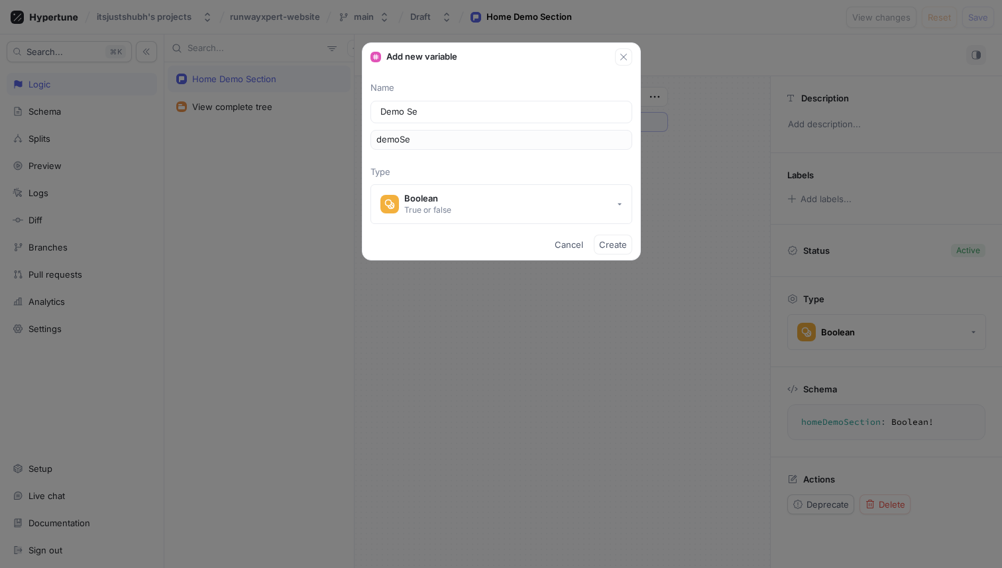
type input "Demo Sec"
type input "demoSec"
type input "Demo Sect"
type input "demoSect"
type input "Demo Secti"
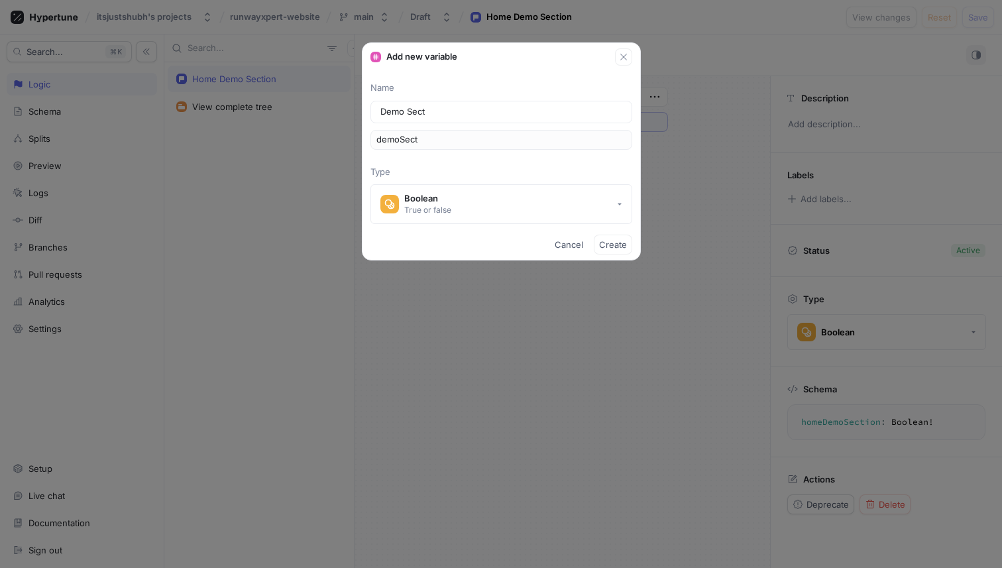
type input "demoSecti"
type input "Demo Sectio"
type input "demoSectio"
type input "Demo Section"
type input "demoSection"
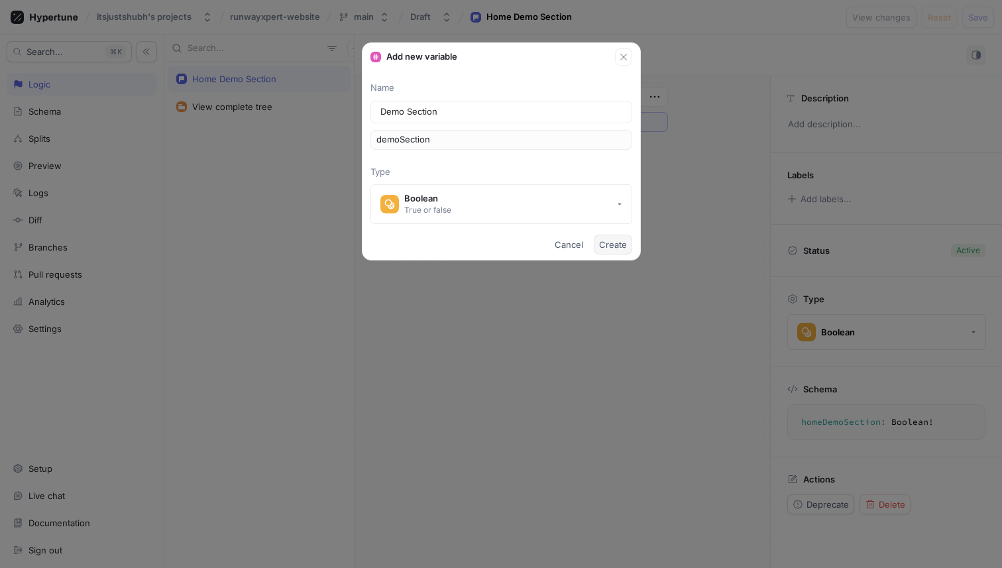
type input "Demo Section"
click at [620, 244] on span "Create" at bounding box center [613, 245] width 28 height 8
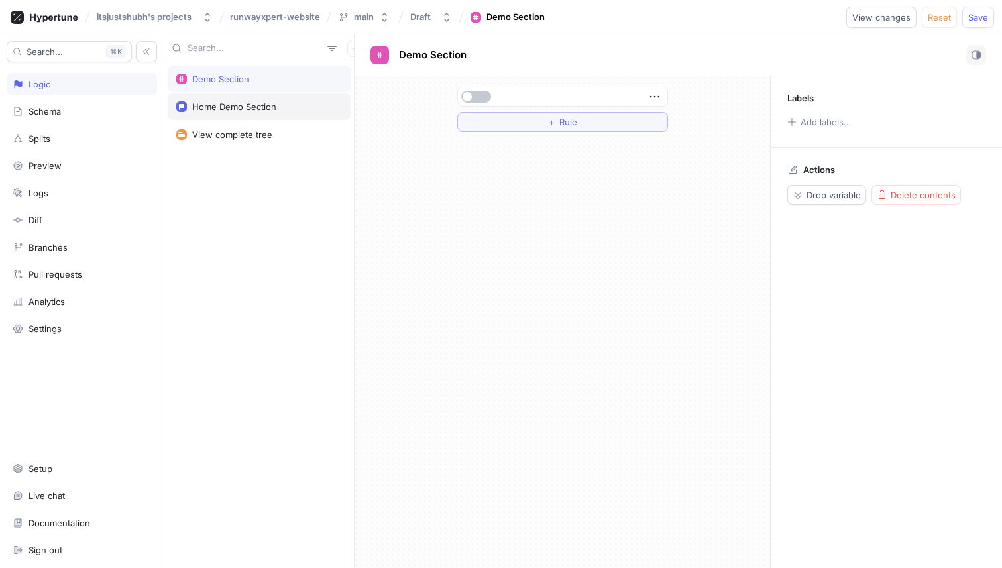
drag, startPoint x: 253, startPoint y: 78, endPoint x: 299, endPoint y: 102, distance: 51.6
click at [299, 102] on div "Demo Section Home Demo Section View complete tree" at bounding box center [258, 315] width 189 height 506
click at [303, 73] on div "Demo Section" at bounding box center [259, 79] width 183 height 27
click at [651, 96] on icon "button" at bounding box center [654, 96] width 15 height 15
click at [651, 95] on icon "button" at bounding box center [654, 96] width 15 height 15
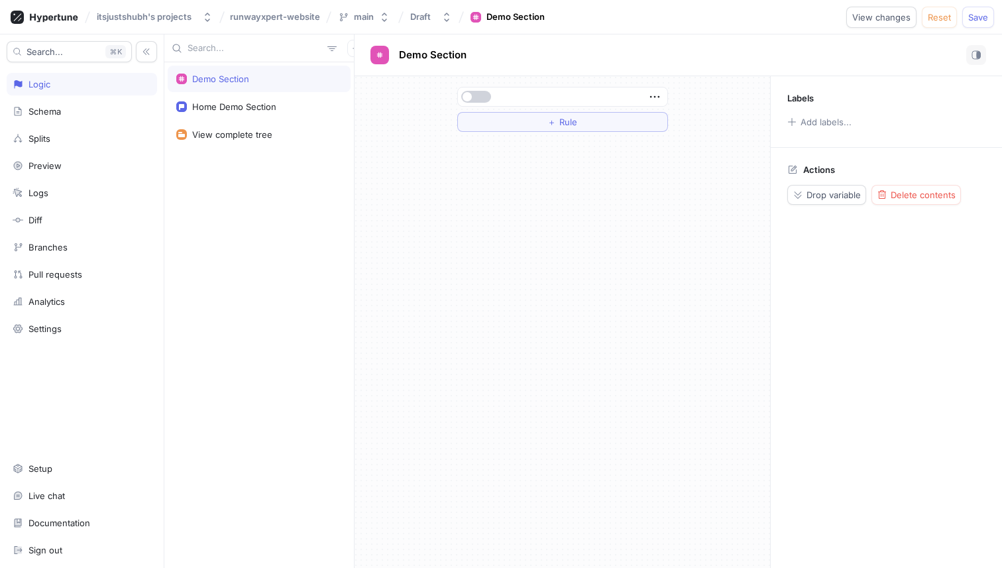
click at [463, 95] on span "button" at bounding box center [466, 96] width 9 height 9
click at [471, 95] on button "button" at bounding box center [476, 97] width 30 height 12
click at [471, 95] on span "button" at bounding box center [466, 96] width 9 height 9
click at [471, 95] on button "button" at bounding box center [476, 97] width 30 height 12
click at [828, 122] on button "Add labels..." at bounding box center [818, 121] width 73 height 17
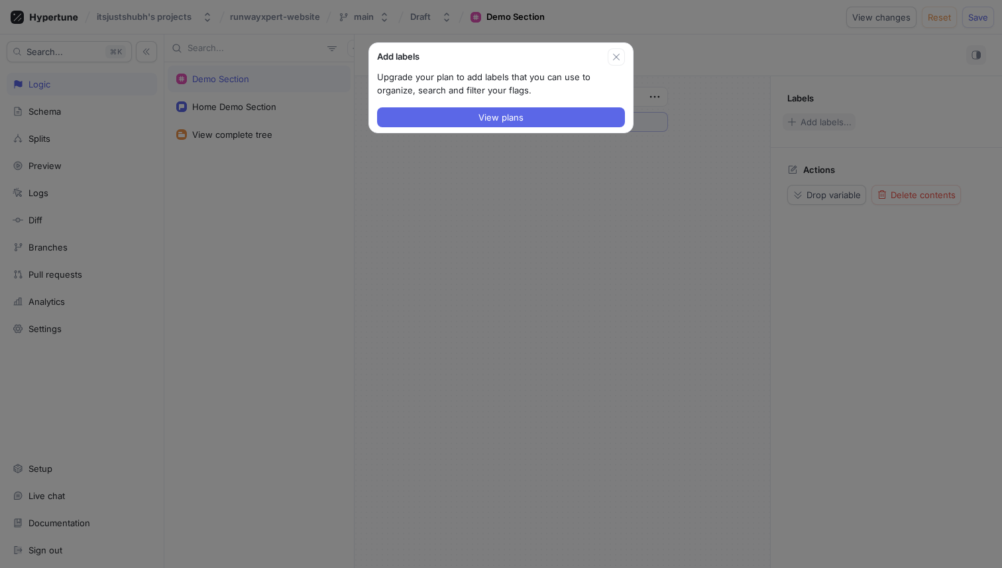
click at [828, 122] on div "Add labels Upgrade your plan to add labels that you can use to organize, search…" at bounding box center [501, 284] width 1002 height 568
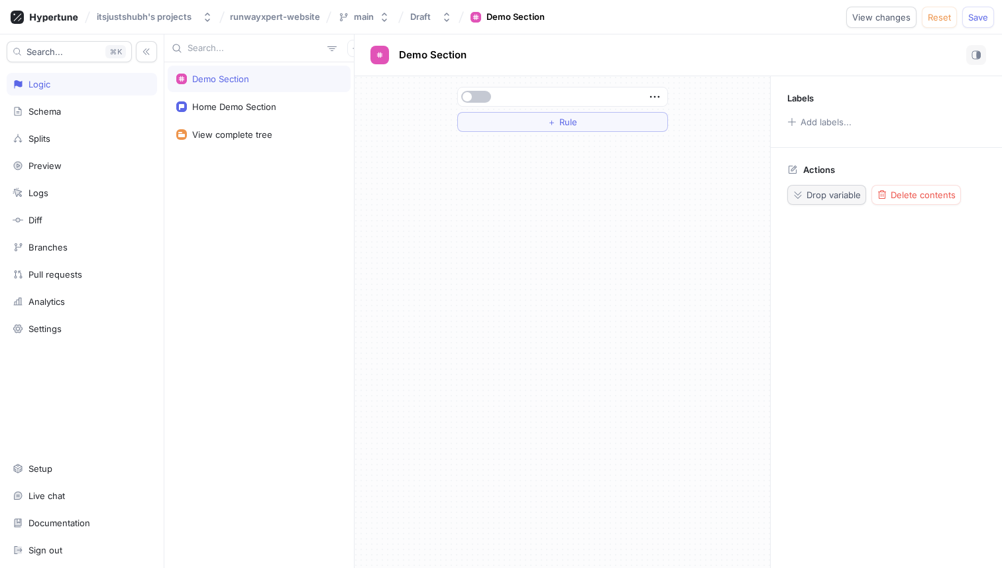
click at [828, 200] on button "Drop variable" at bounding box center [826, 195] width 79 height 20
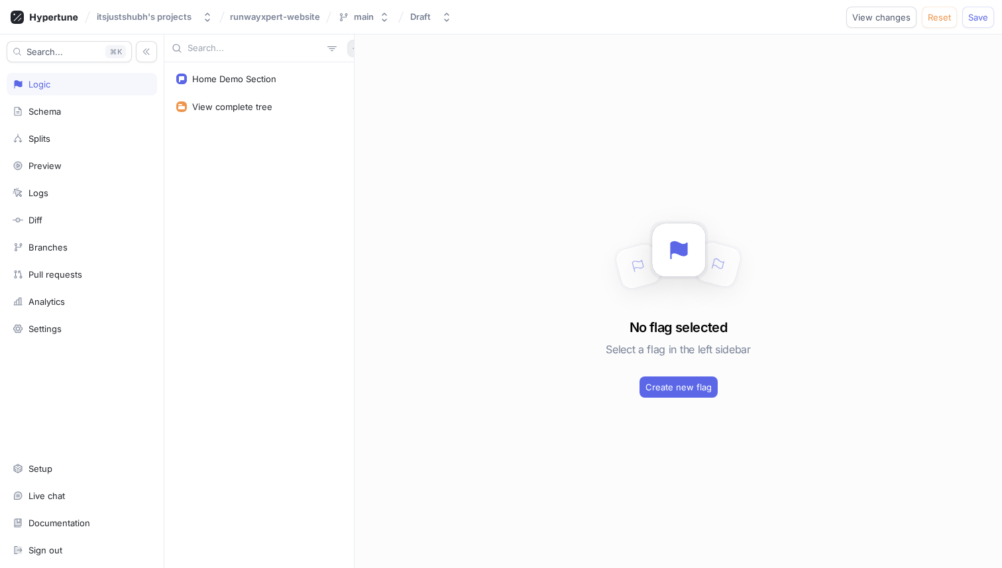
click at [347, 40] on button "button" at bounding box center [355, 48] width 17 height 17
click at [356, 92] on p "Variable" at bounding box center [365, 95] width 32 height 13
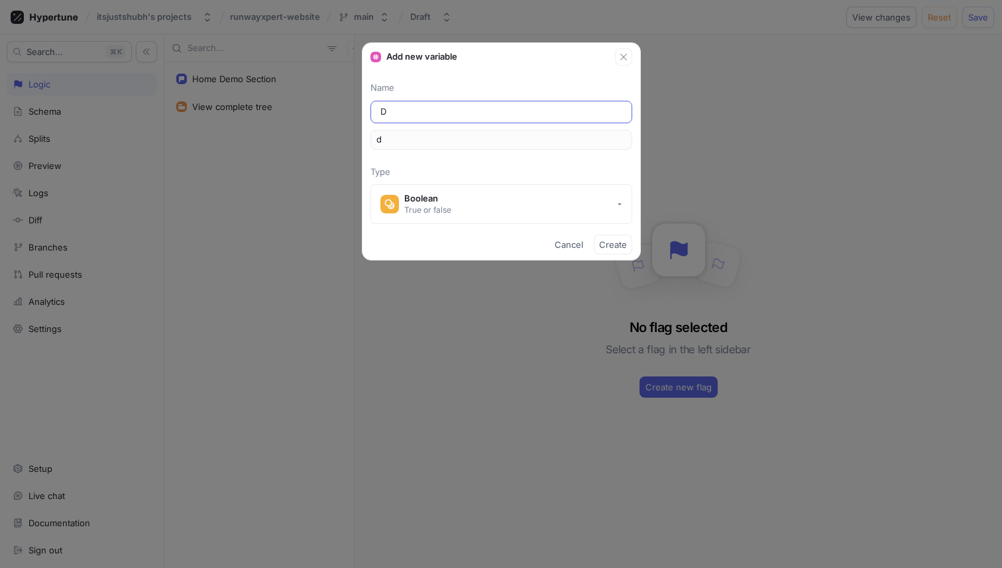
type input "De"
type input "de"
type input "Dem"
type input "dem"
type input "Demo"
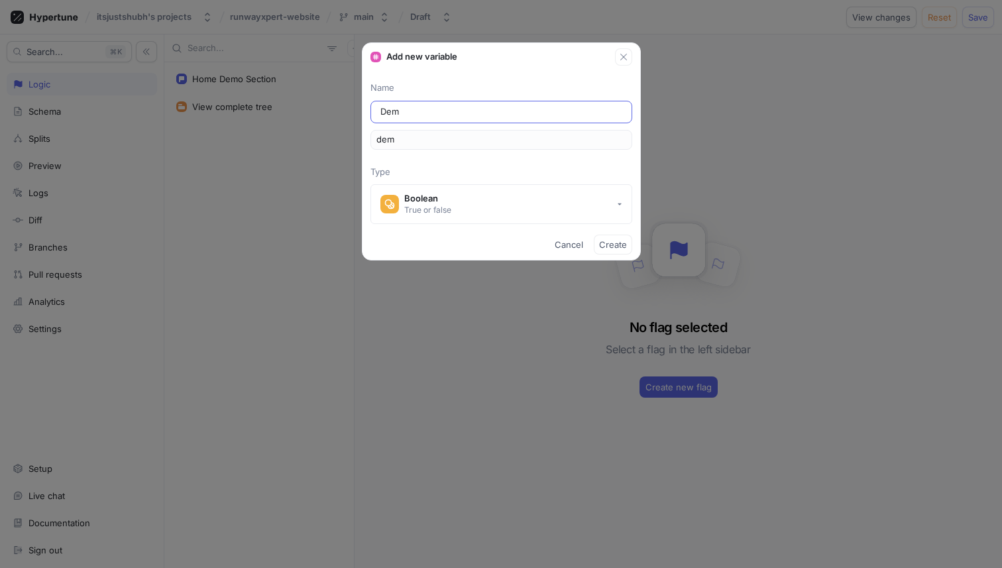
type input "demo"
type input "Demo s"
type input "demoS"
type input "Demo se"
type input "demoSe"
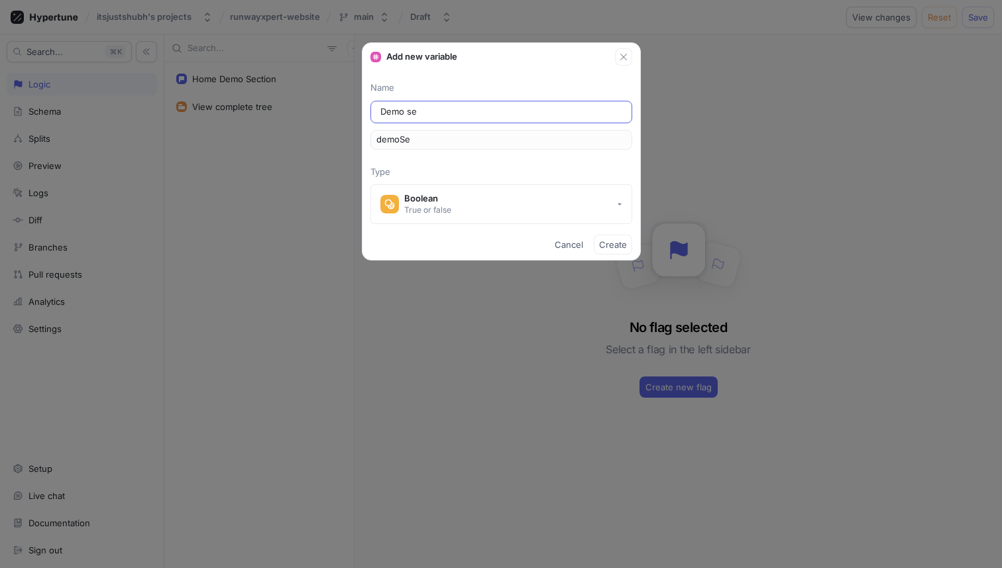
type input "Demo sec"
type input "demoSec"
type input "Demo sect"
type input "demoSect"
type input "Demo secti"
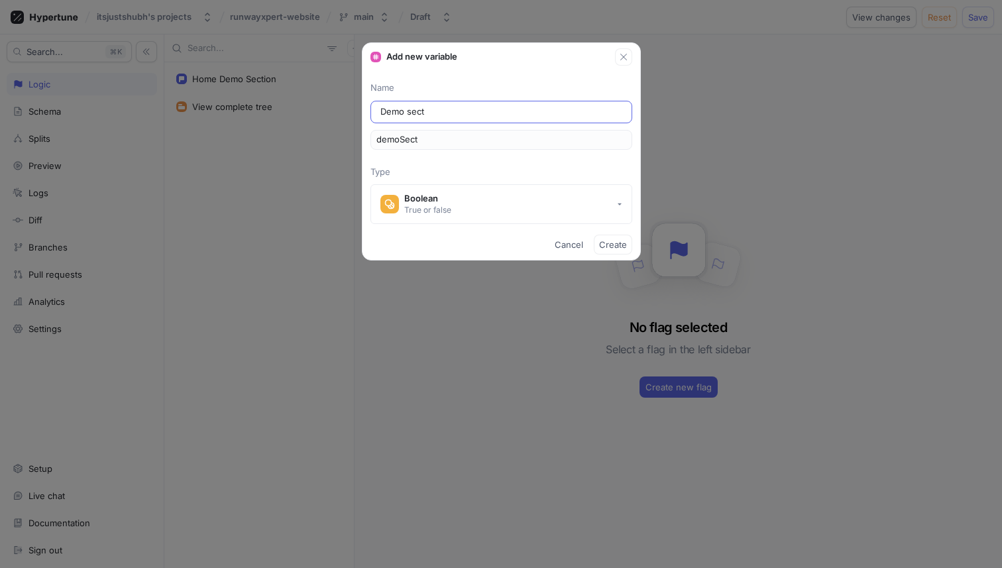
type input "demoSecti"
type input "Demo sectio"
type input "demoSectio"
type input "Demo section"
type input "demoSection"
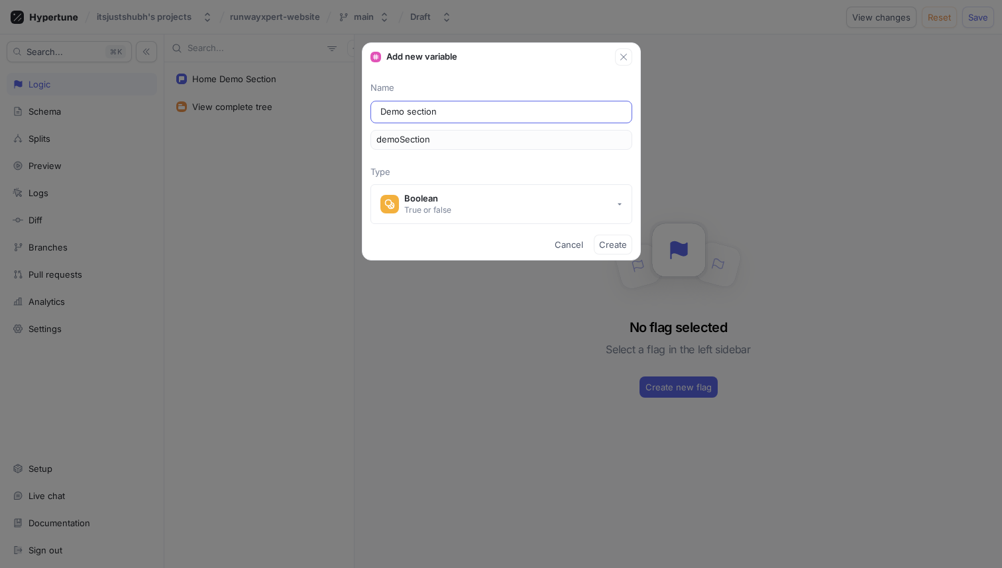
click at [411, 105] on input "Demo section" at bounding box center [501, 111] width 242 height 13
type input "Demo ection"
type input "demoEction"
type input "Demo Section"
type input "demoSection"
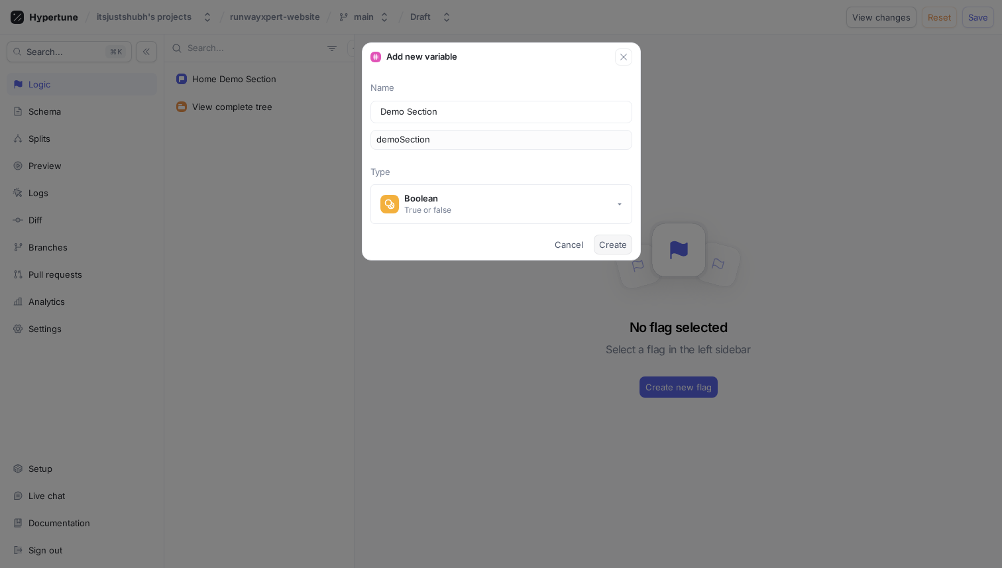
type input "Demo Section"
click at [612, 244] on span "Create" at bounding box center [613, 245] width 28 height 8
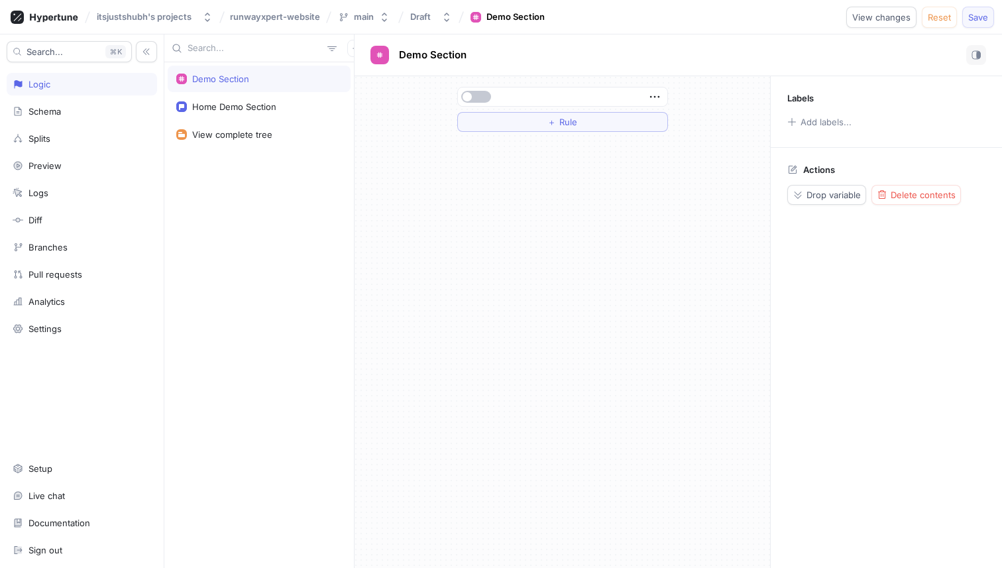
click at [967, 13] on button "Save" at bounding box center [978, 17] width 32 height 21
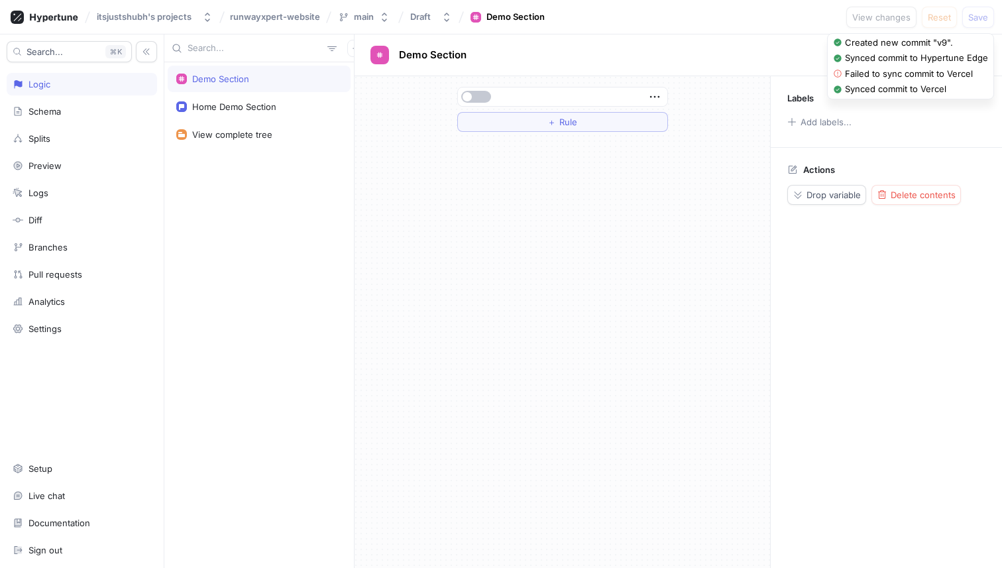
click at [833, 76] on div "Created new commit "v9". Synced commit to Hypertune Edge Failed to sync commit …" at bounding box center [911, 66] width 168 height 66
click at [475, 93] on button "button" at bounding box center [476, 97] width 30 height 12
click at [969, 11] on button "Save" at bounding box center [978, 17] width 32 height 21
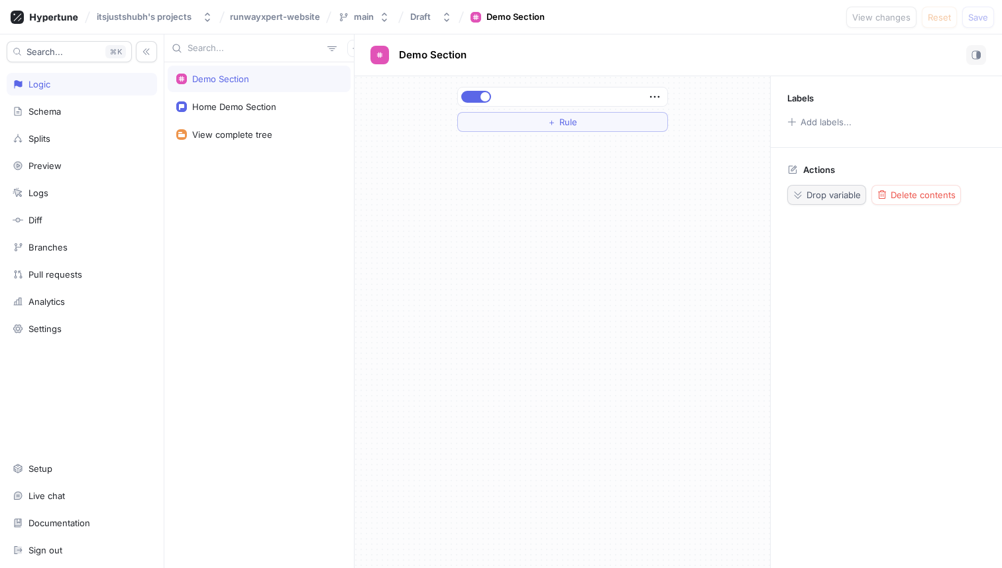
click at [802, 193] on icon "button" at bounding box center [797, 194] width 11 height 11
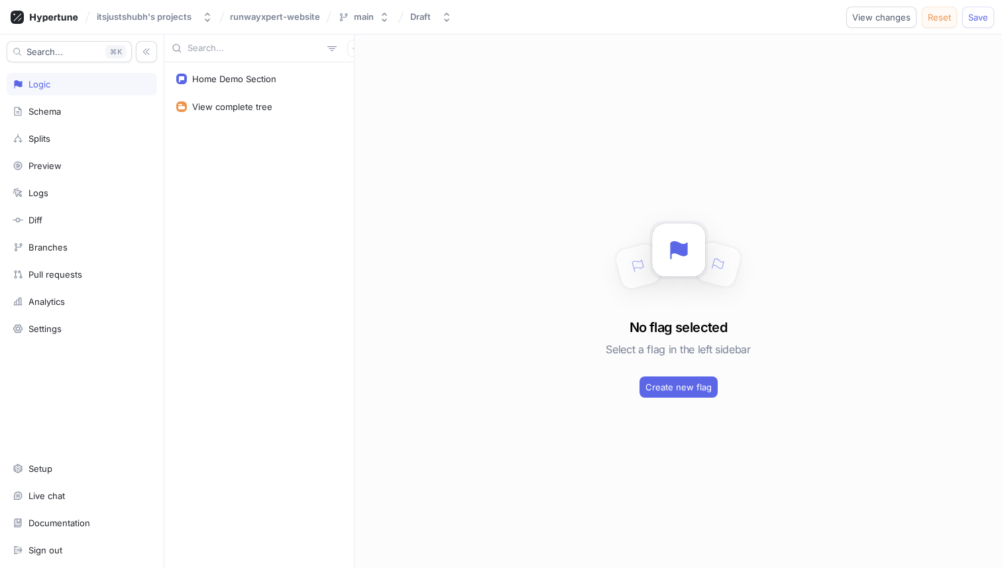
click at [941, 15] on span "Reset" at bounding box center [939, 17] width 23 height 8
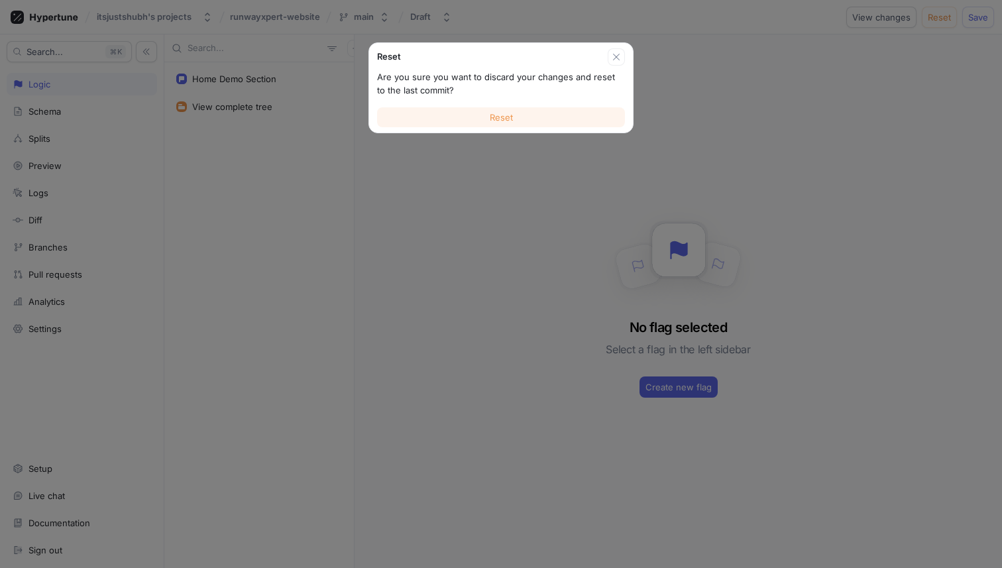
click at [567, 117] on button "Reset" at bounding box center [501, 117] width 248 height 20
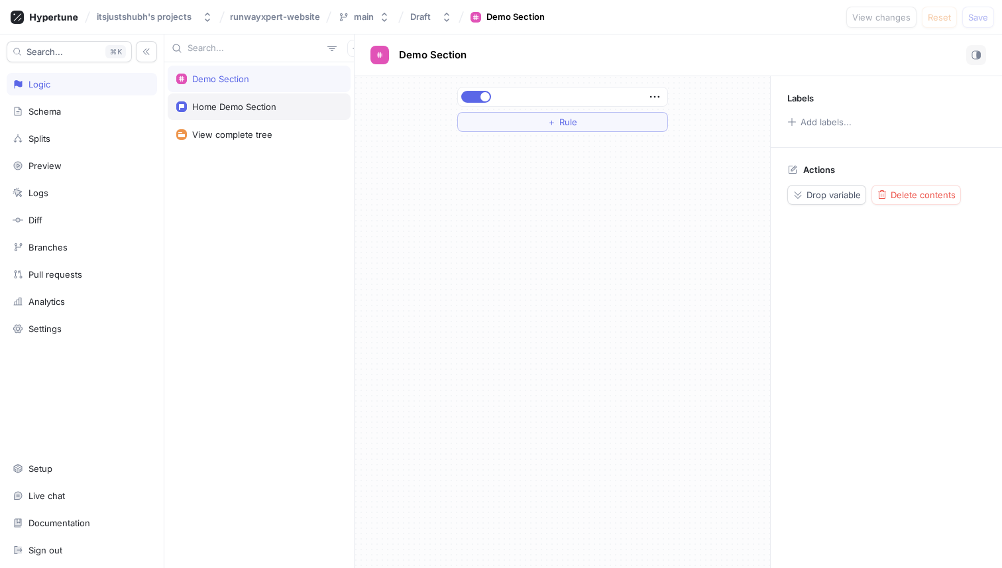
click at [294, 101] on div "Home Demo Section" at bounding box center [259, 106] width 183 height 27
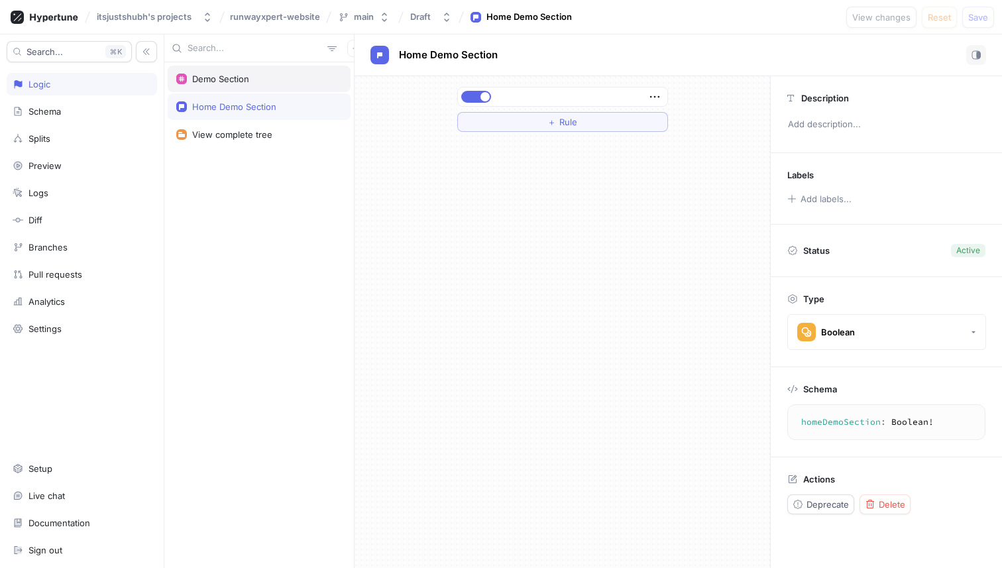
click at [291, 74] on div "Demo Section" at bounding box center [259, 79] width 166 height 11
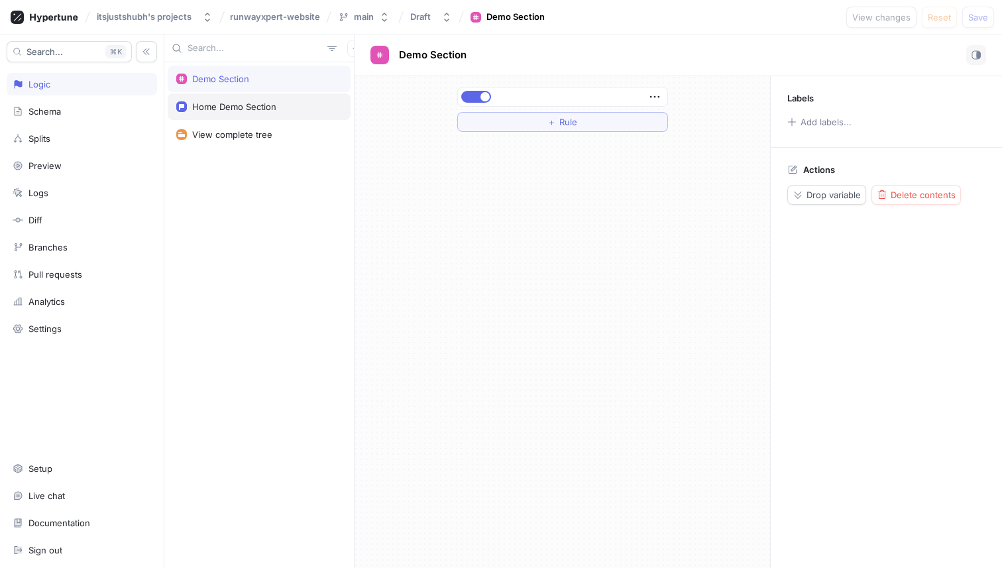
click at [296, 101] on div "Home Demo Section" at bounding box center [259, 106] width 166 height 11
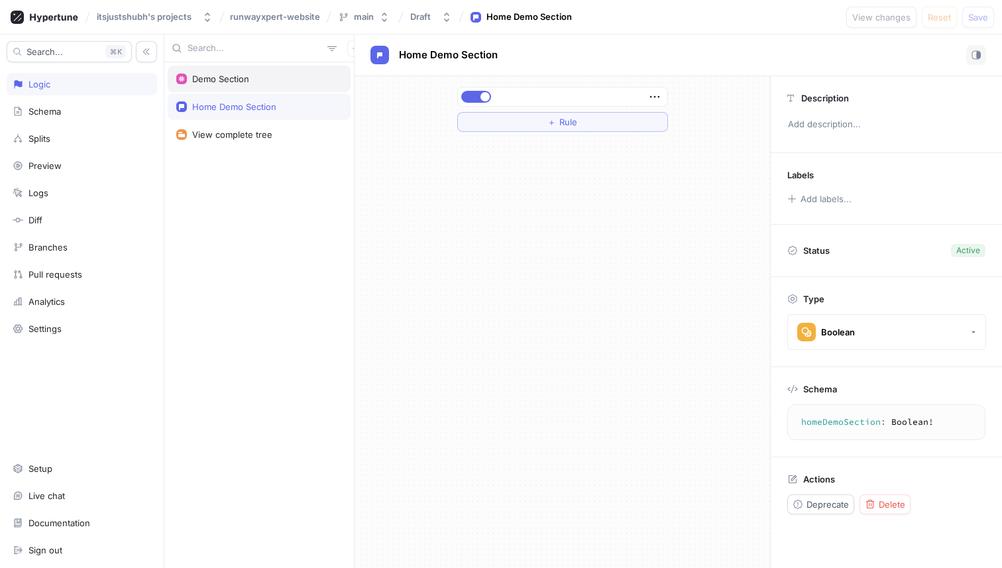
click at [297, 80] on div "Demo Section" at bounding box center [259, 79] width 166 height 11
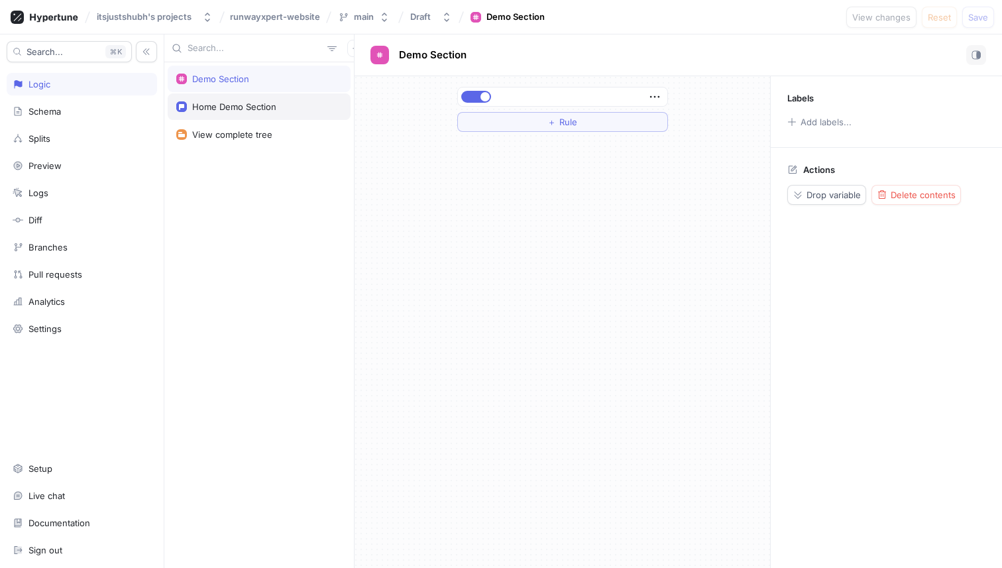
click at [301, 97] on div "Home Demo Section" at bounding box center [259, 106] width 183 height 27
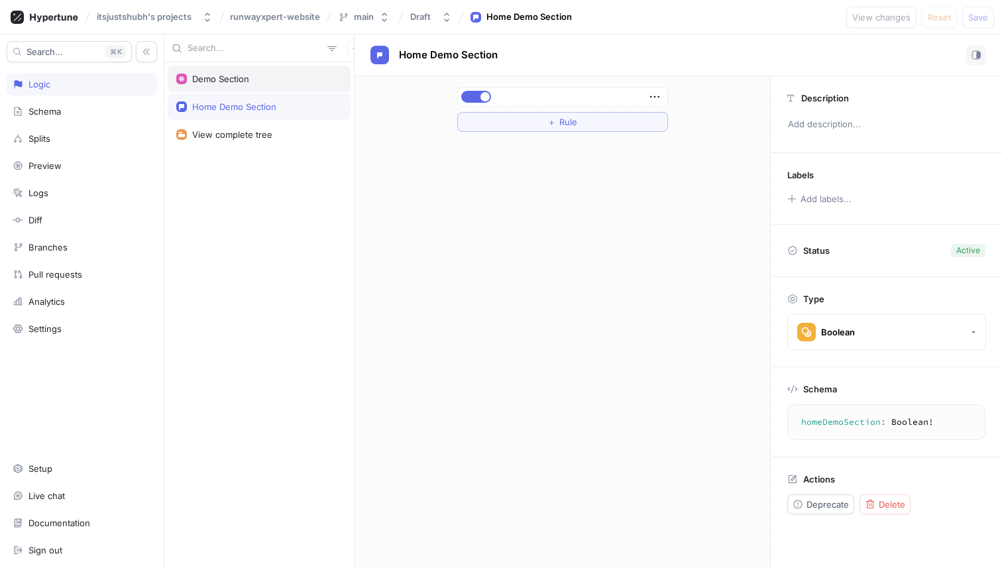
click at [301, 80] on div "Demo Section" at bounding box center [259, 79] width 166 height 11
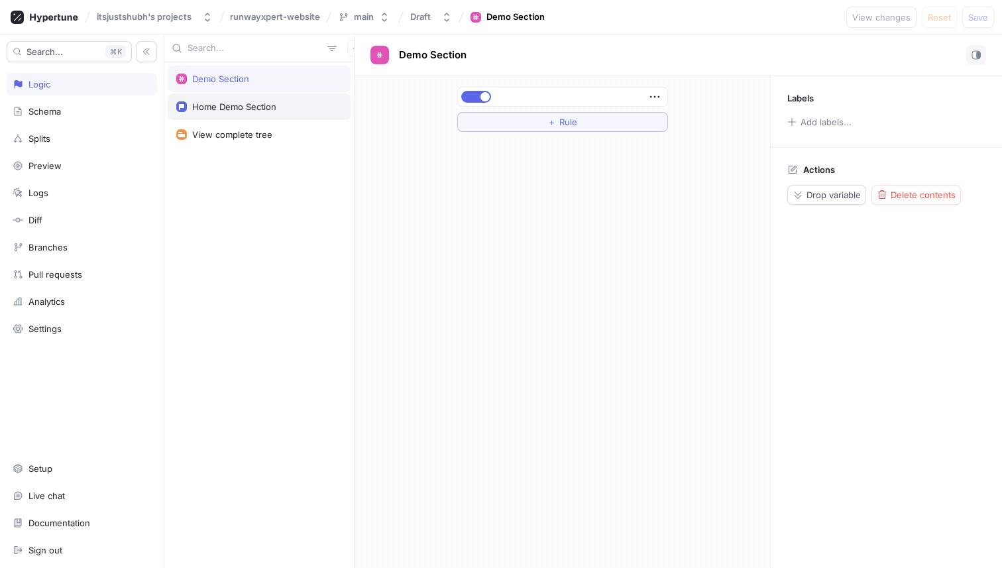
click at [301, 101] on div "Home Demo Section" at bounding box center [259, 106] width 166 height 11
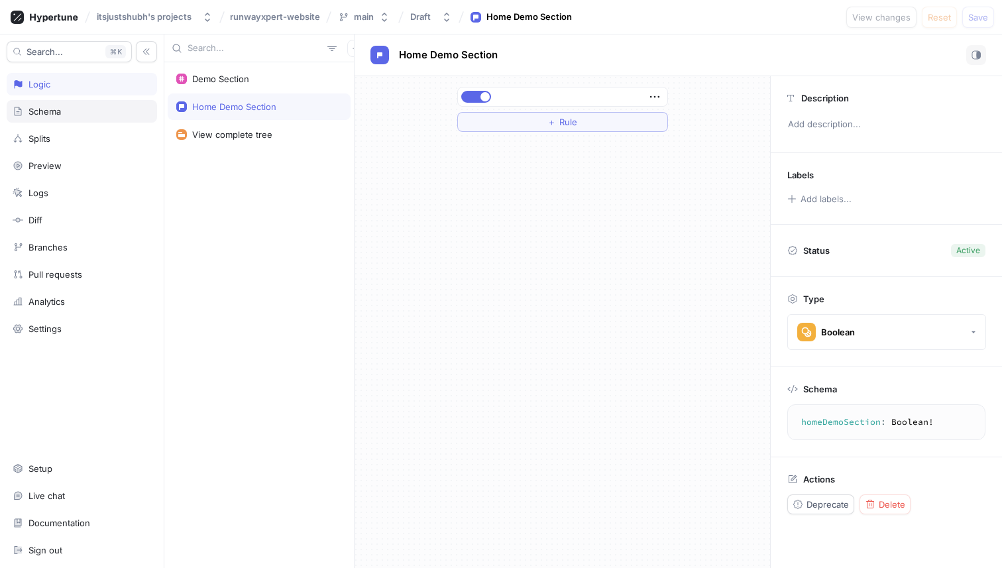
click at [91, 115] on div "Schema" at bounding box center [82, 111] width 138 height 11
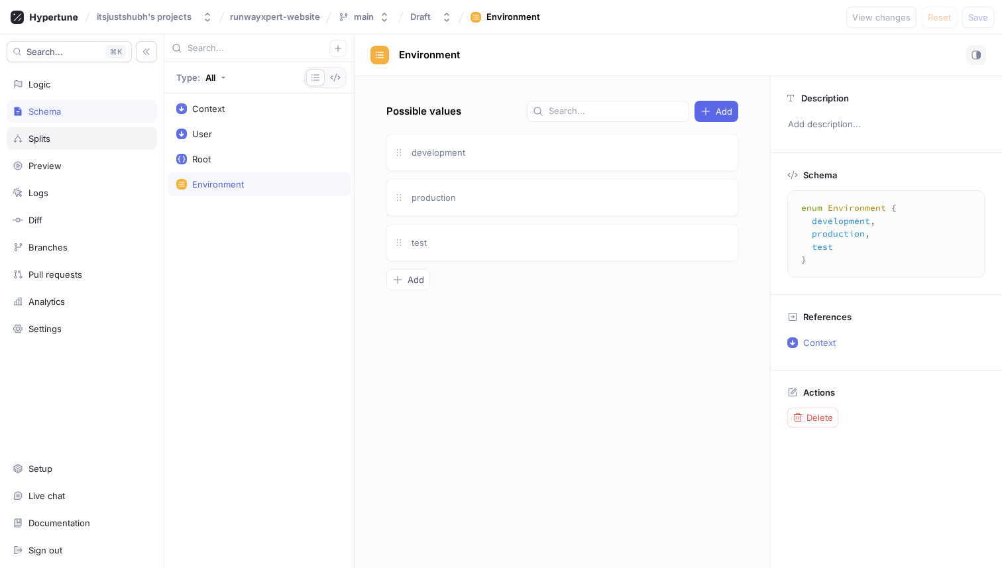
click at [92, 129] on div "Splits" at bounding box center [82, 138] width 150 height 23
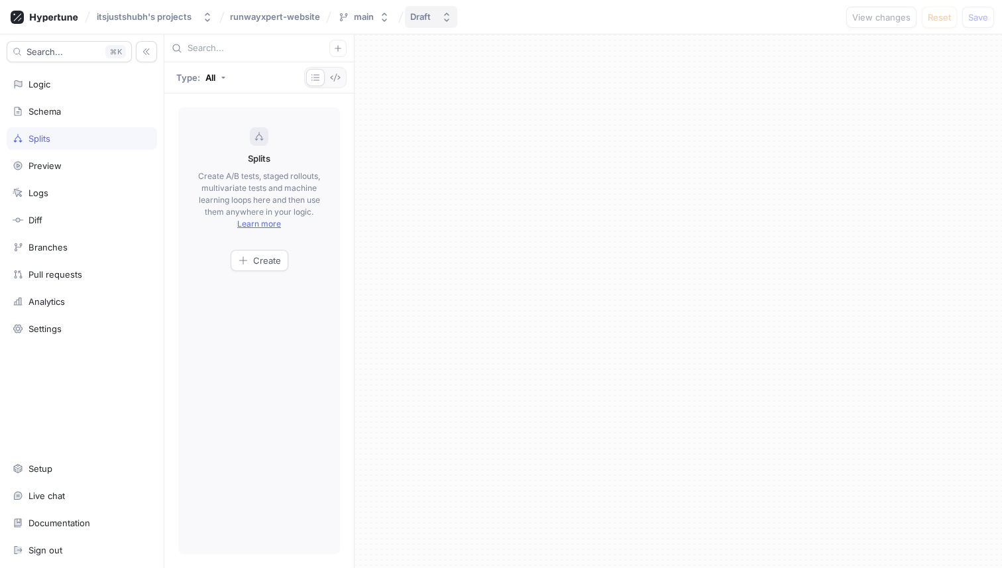
click at [450, 17] on icon "button" at bounding box center [446, 17] width 11 height 11
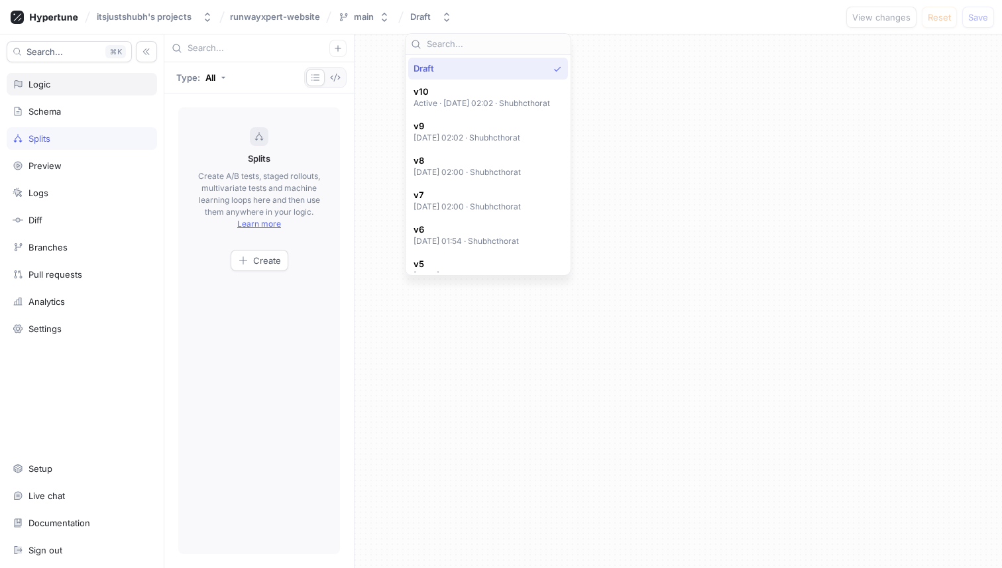
drag, startPoint x: 450, startPoint y: 17, endPoint x: 129, endPoint y: 75, distance: 325.8
click at [447, 17] on icon "button" at bounding box center [446, 17] width 11 height 11
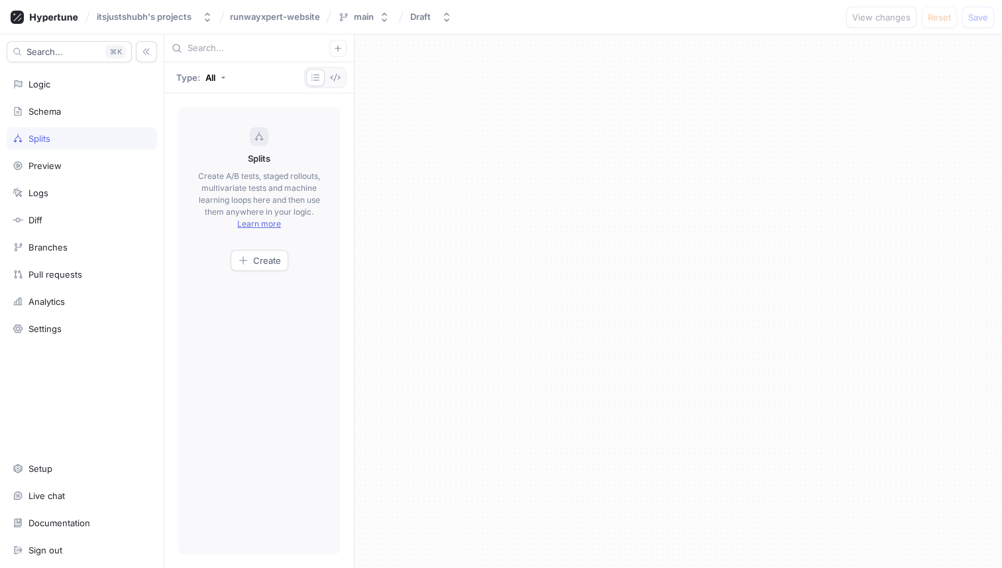
click at [263, 248] on div "Splits Create A/B tests, staged rollouts, multivariate tests and machine learni…" at bounding box center [259, 330] width 162 height 447
click at [263, 258] on span "Create" at bounding box center [267, 260] width 28 height 8
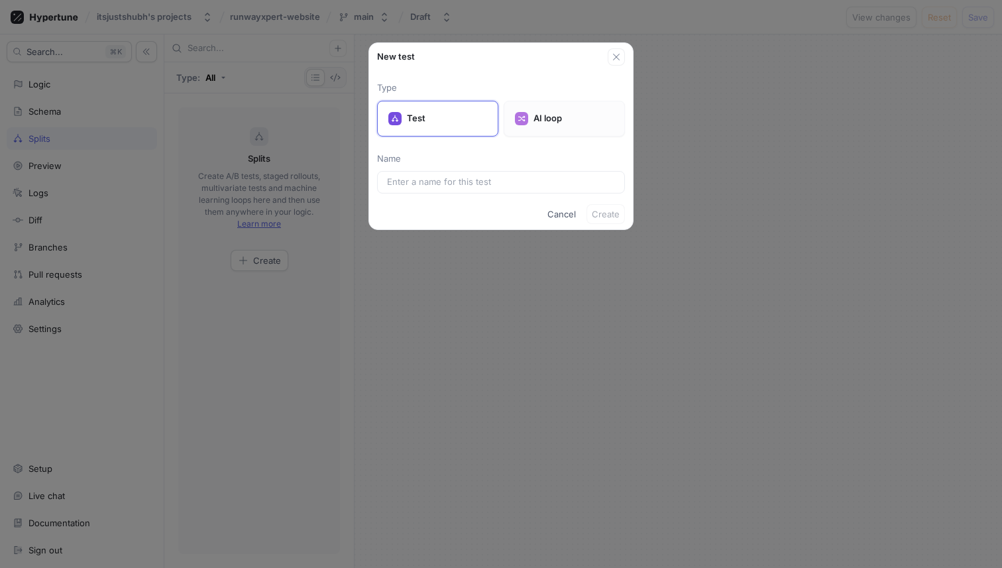
click at [515, 124] on div "AI loop" at bounding box center [564, 119] width 121 height 36
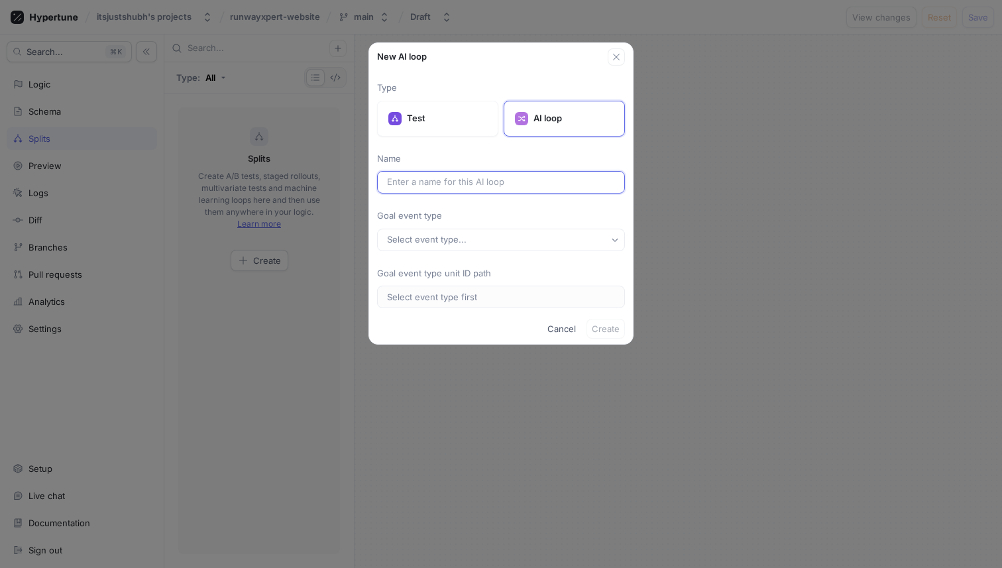
click at [482, 183] on input "text" at bounding box center [501, 182] width 228 height 13
click at [481, 233] on button "Select event type..." at bounding box center [501, 240] width 248 height 23
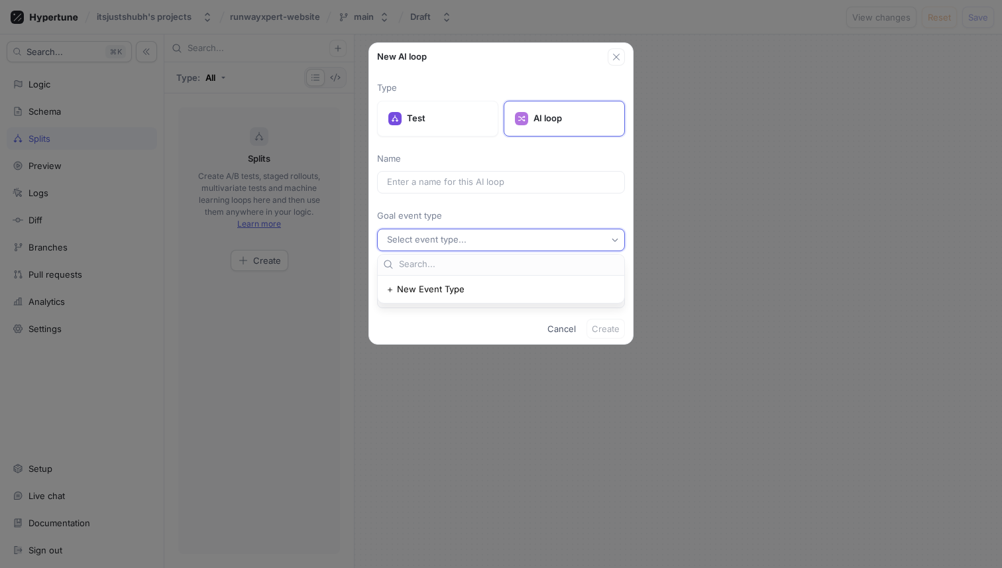
click at [482, 196] on div "Type Test AI loop Name Goal event type Select event type... Goal event type uni…" at bounding box center [501, 194] width 248 height 227
click at [436, 133] on div "Test" at bounding box center [437, 119] width 121 height 36
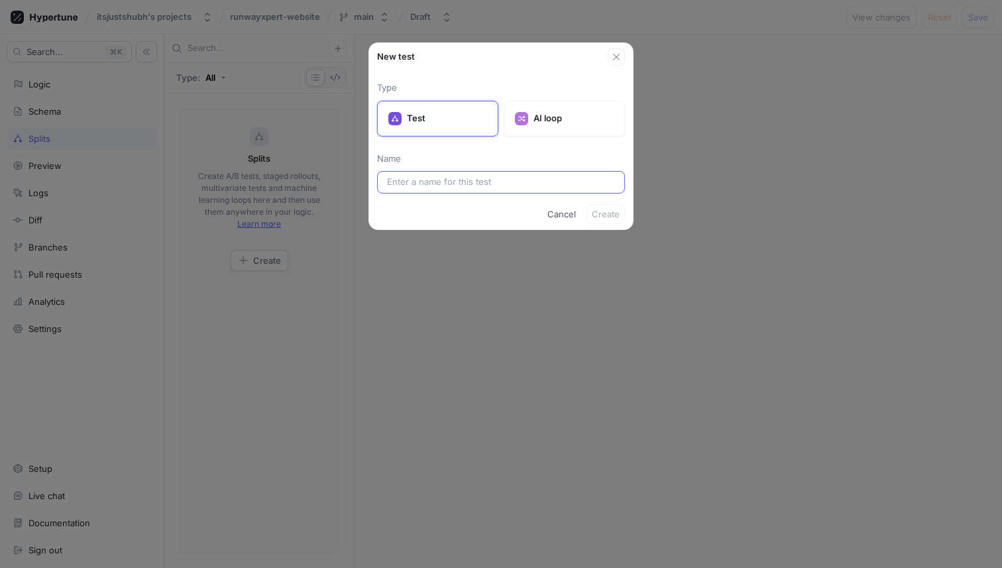
click at [477, 189] on div at bounding box center [501, 182] width 248 height 23
click at [476, 183] on input "text" at bounding box center [501, 182] width 228 height 13
type input "T"
type input "Demo"
click at [606, 221] on button "Create" at bounding box center [605, 214] width 38 height 20
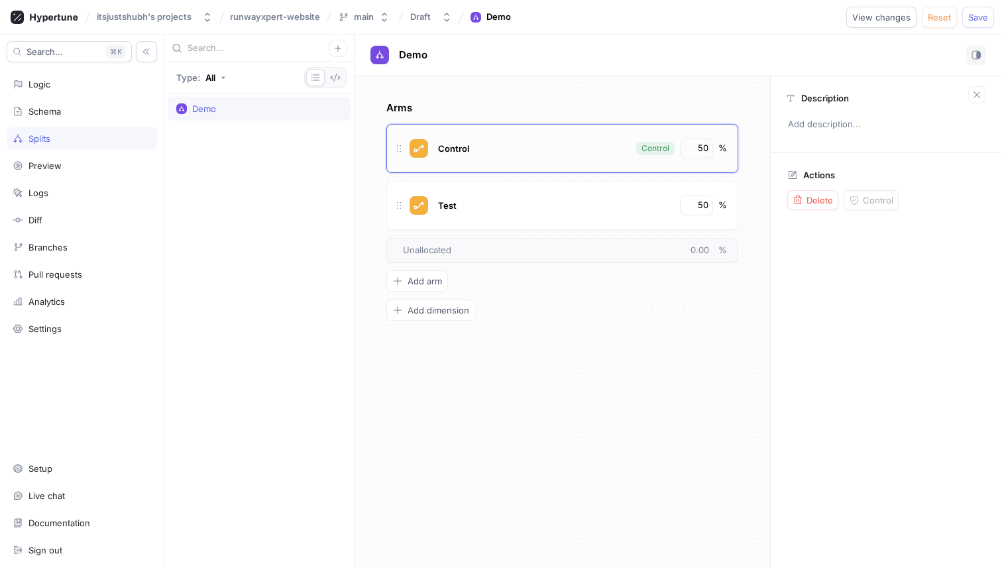
click at [561, 160] on div "Control Control 50 %" at bounding box center [562, 148] width 352 height 49
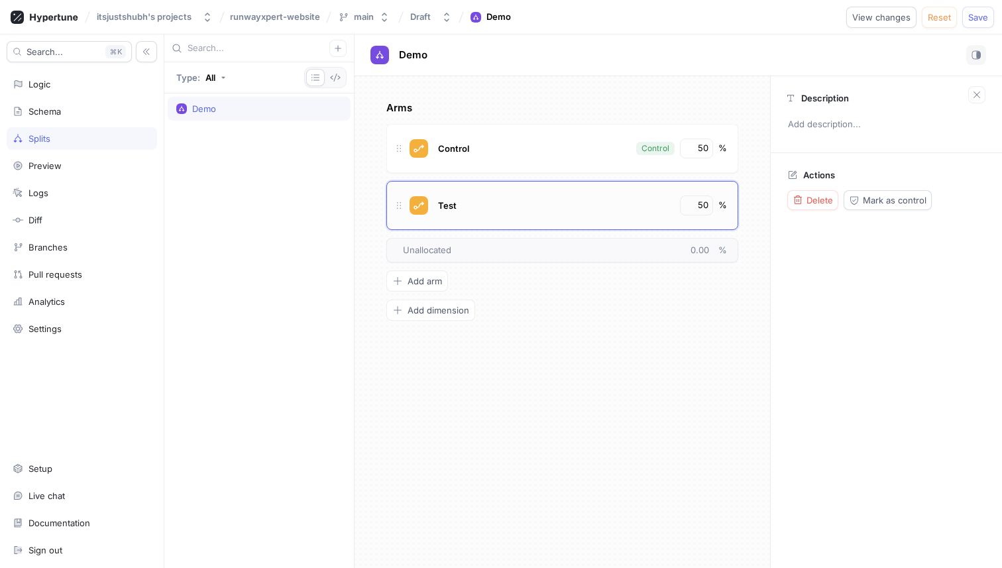
click at [558, 195] on div "Test" at bounding box center [554, 205] width 239 height 20
click at [558, 153] on div "Control" at bounding box center [532, 148] width 195 height 20
click at [553, 190] on div "Test 50 %" at bounding box center [562, 205] width 352 height 49
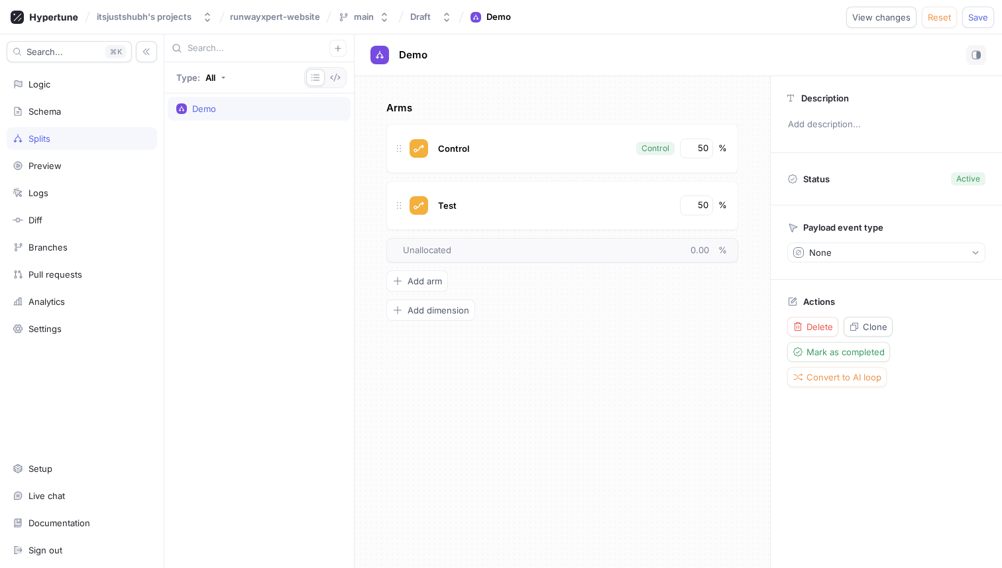
click at [582, 347] on div "Arms Control Control 50 % Test 50 % To pick up a draggable item, press the spac…" at bounding box center [561, 322] width 415 height 492
click at [824, 256] on div "None" at bounding box center [820, 252] width 23 height 11
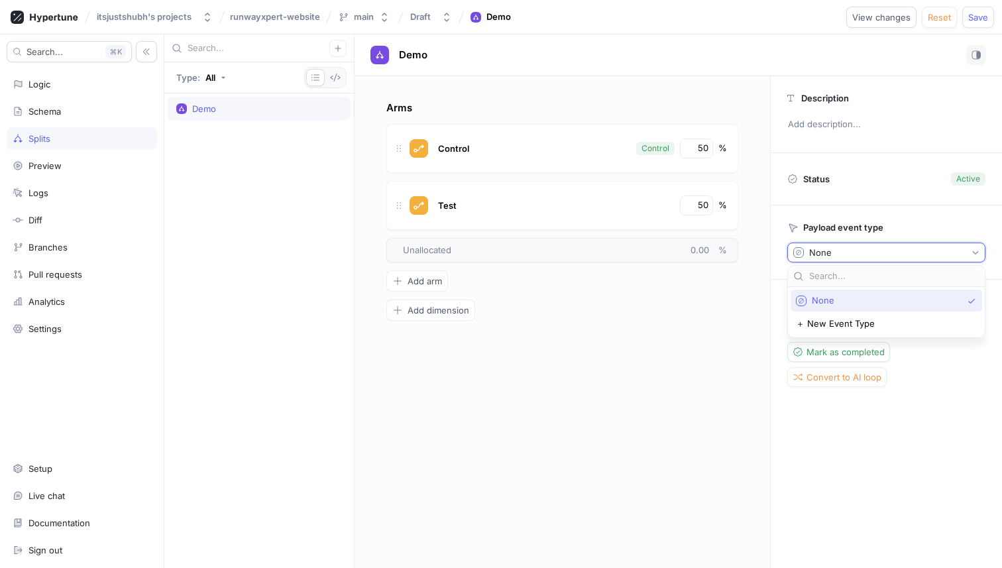
click at [826, 302] on span "None" at bounding box center [887, 300] width 150 height 11
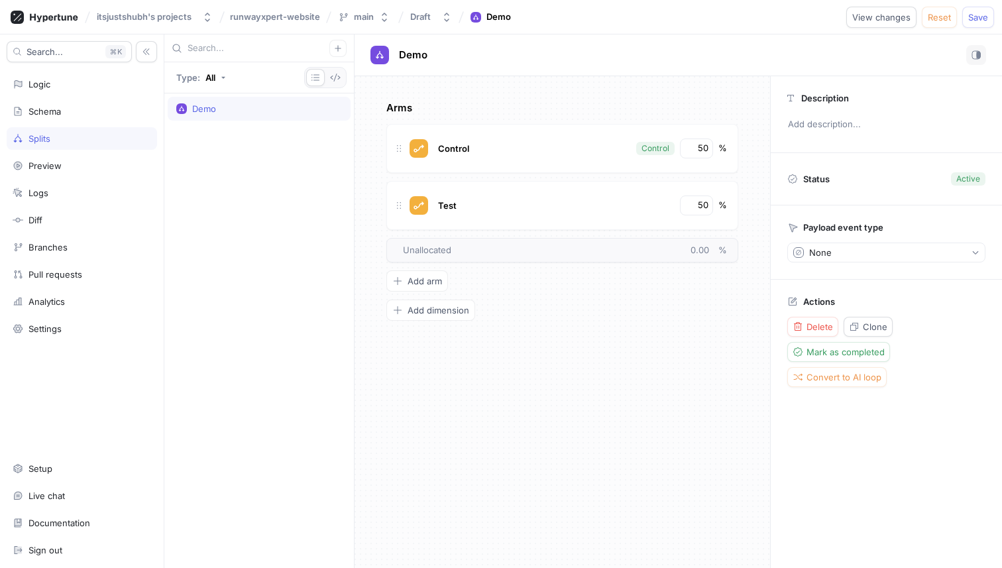
click at [702, 312] on div "Arms Control Control 50 % Test 50 % To pick up a draggable item, press the spac…" at bounding box center [562, 211] width 352 height 220
click at [820, 373] on span "Convert to AI loop" at bounding box center [843, 377] width 75 height 8
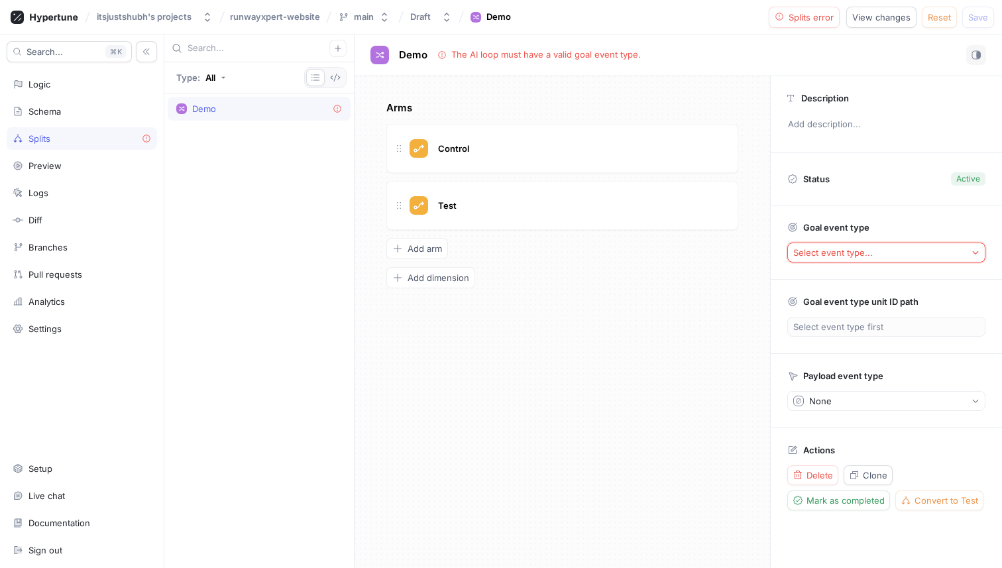
click at [832, 247] on div "Select event type..." at bounding box center [833, 252] width 80 height 11
click at [830, 297] on span "＋ New Event Type" at bounding box center [835, 300] width 79 height 11
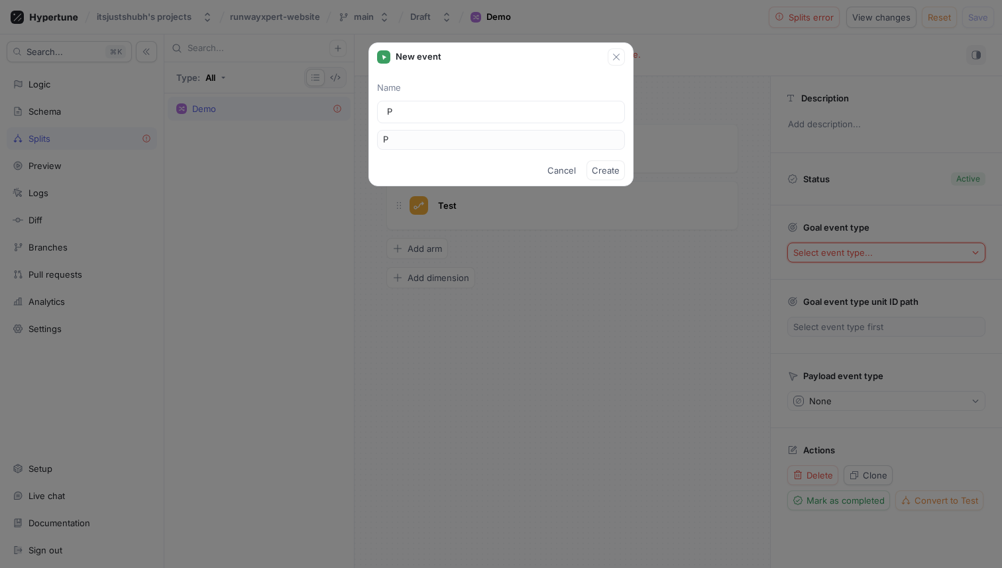
type input "Pu"
type input "Pur"
type input "Pura"
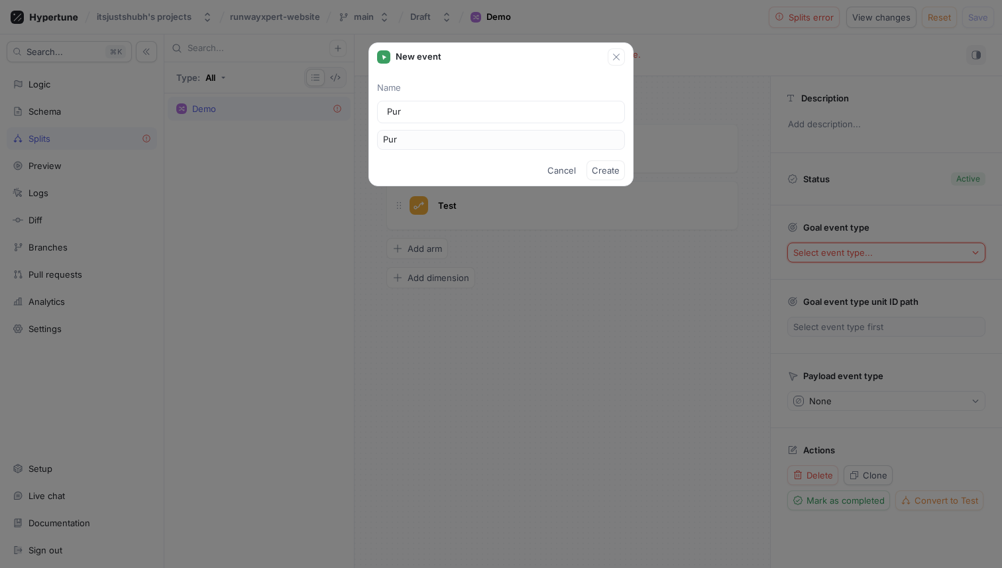
type input "Pura"
type input "Pur"
type input "Purc"
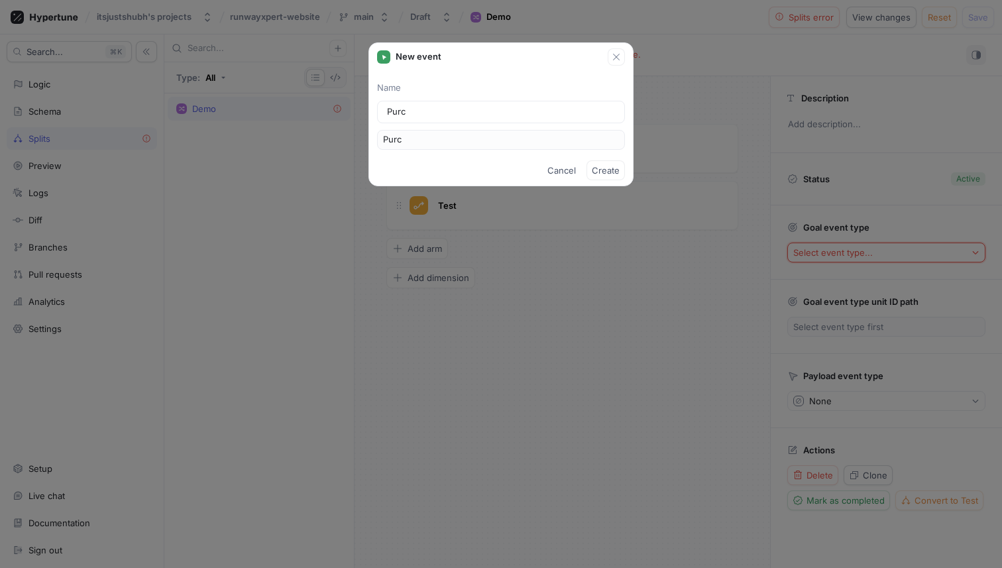
type input "Purch"
type input "Purcha"
type input "Purchas"
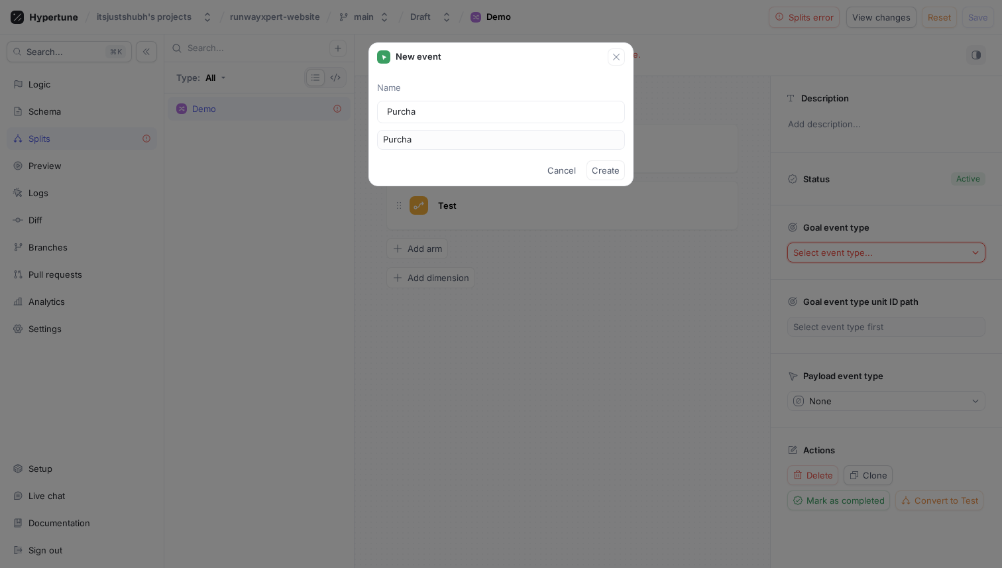
type input "Purchas"
type input "Purchase"
click at [612, 168] on span "Create" at bounding box center [606, 170] width 28 height 8
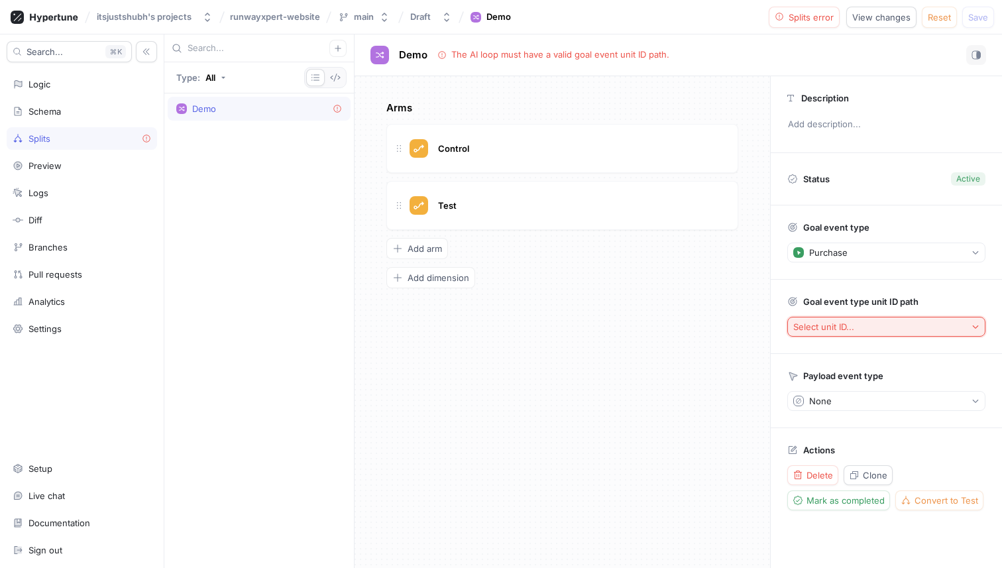
click at [839, 335] on button "Select unit ID..." at bounding box center [886, 327] width 198 height 20
click at [841, 401] on span "Payload > Context > User > Name" at bounding box center [867, 397] width 142 height 11
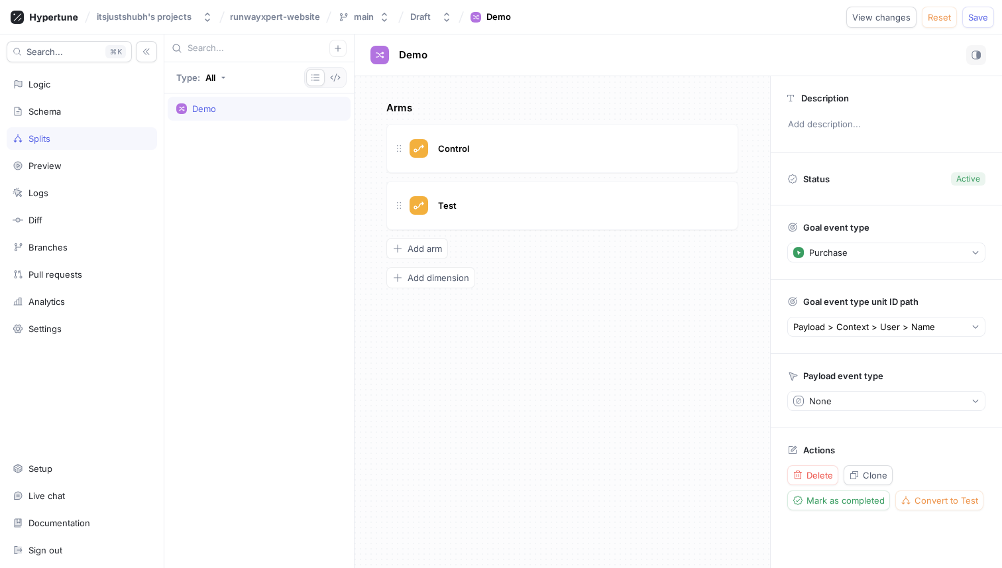
click at [757, 371] on div "Arms Control Test To pick up a draggable item, press the space bar. While dragg…" at bounding box center [561, 322] width 415 height 492
click at [805, 401] on div "None" at bounding box center [812, 401] width 38 height 11
click at [764, 391] on div "Arms Control Test To pick up a draggable item, press the space bar. While dragg…" at bounding box center [561, 322] width 415 height 492
click at [550, 148] on div "Control" at bounding box center [580, 148] width 291 height 15
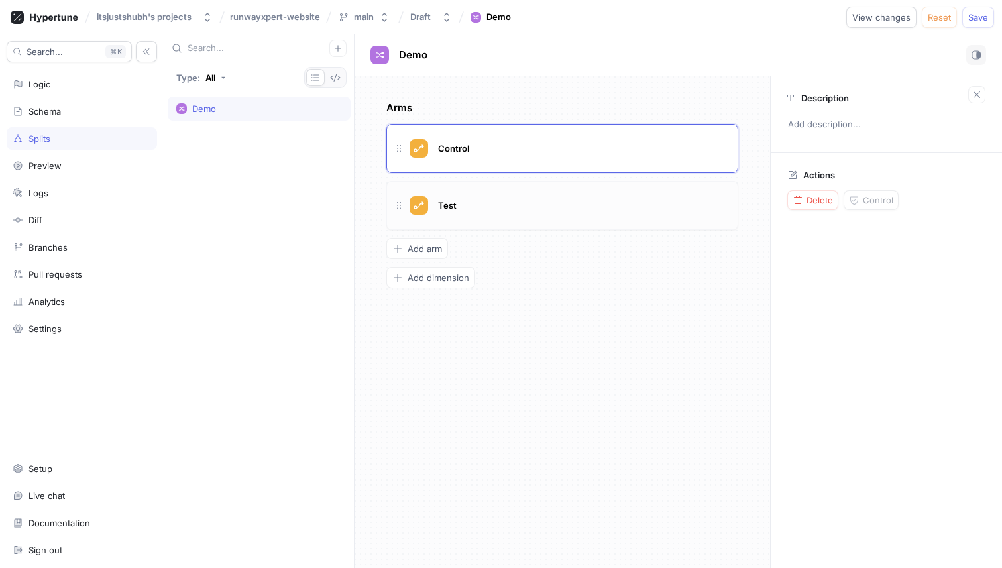
click at [549, 187] on div "Test" at bounding box center [562, 205] width 352 height 49
click at [549, 144] on div "Control" at bounding box center [580, 148] width 291 height 15
click at [549, 209] on div "Test" at bounding box center [580, 205] width 291 height 15
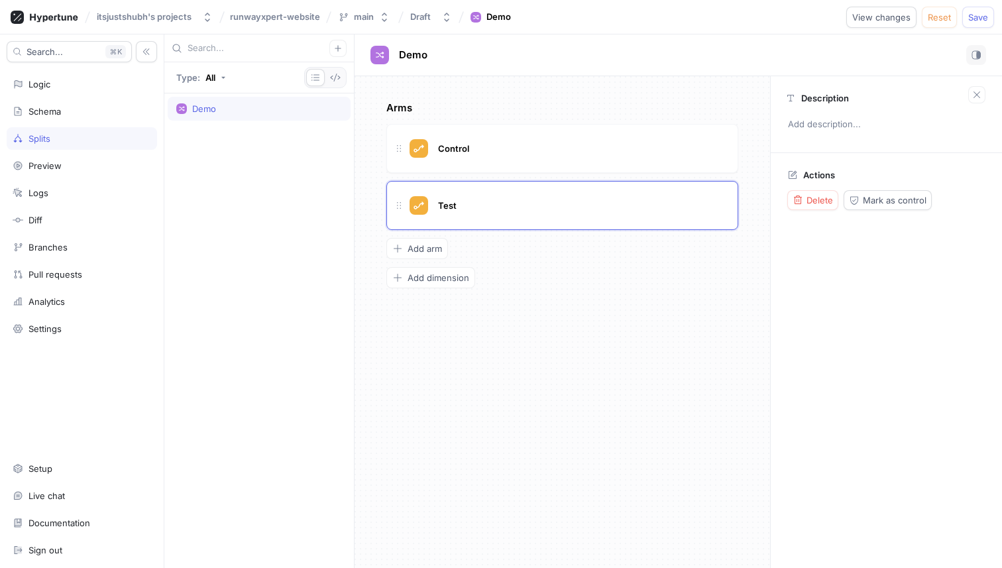
click at [238, 110] on div "Demo" at bounding box center [259, 108] width 166 height 11
click at [315, 110] on div "Demo" at bounding box center [259, 108] width 166 height 11
click at [334, 72] on icon "button" at bounding box center [335, 77] width 11 height 11
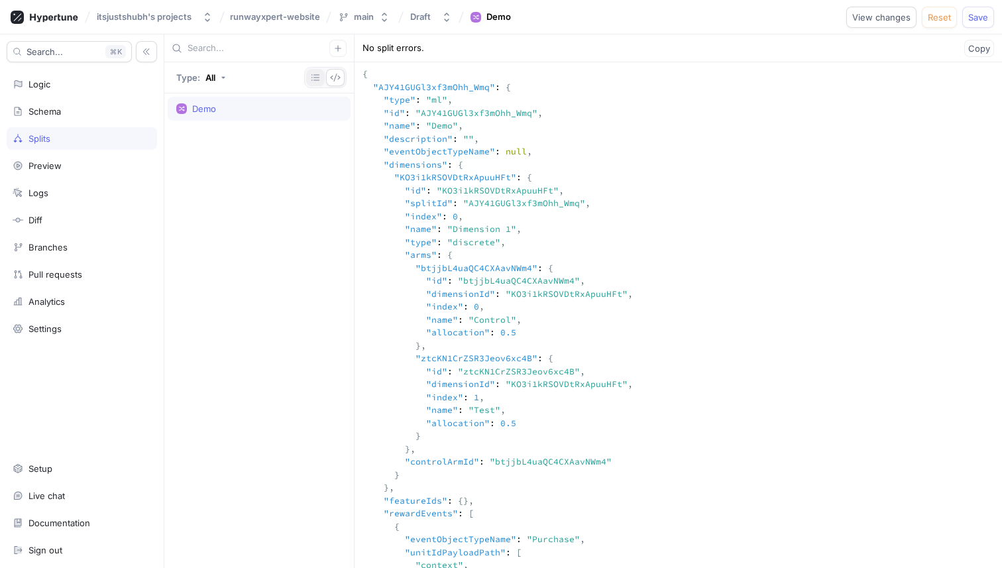
click at [317, 72] on icon "button" at bounding box center [315, 77] width 11 height 11
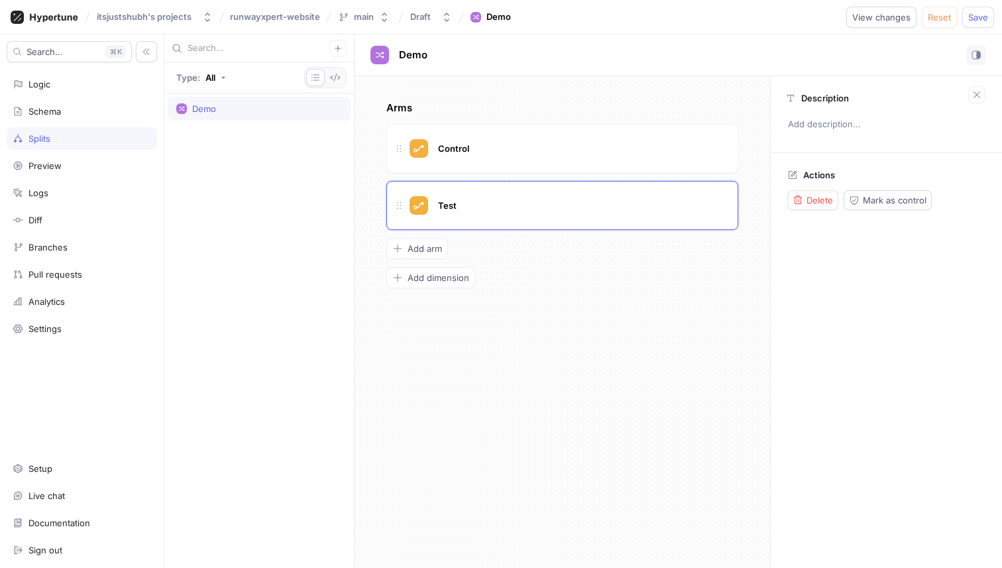
click at [313, 105] on div "Demo" at bounding box center [259, 108] width 166 height 11
click at [945, 17] on span "Reset" at bounding box center [939, 17] width 23 height 8
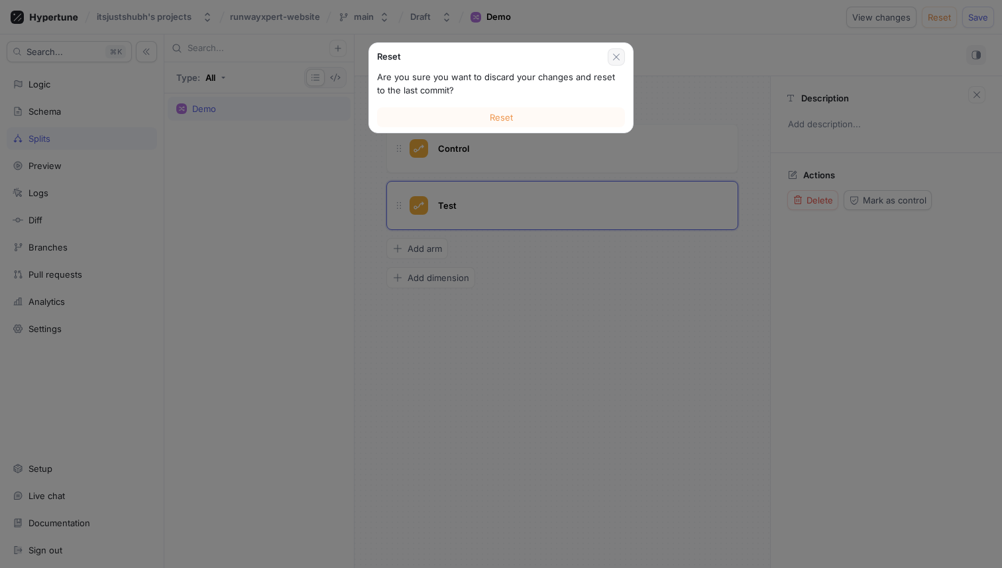
click at [616, 60] on icon "button" at bounding box center [616, 57] width 11 height 11
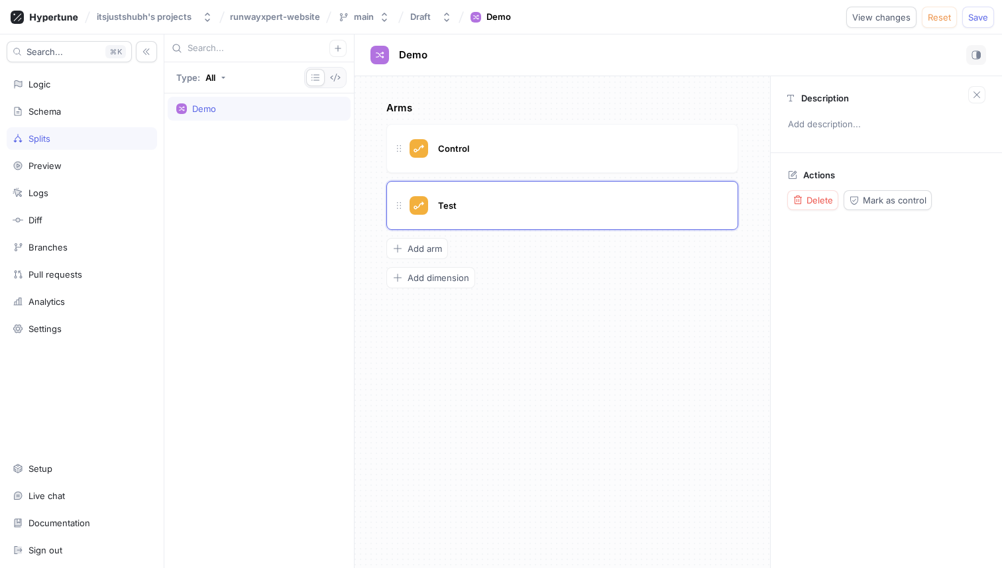
click at [810, 188] on div "Actions [PERSON_NAME] as control" at bounding box center [886, 190] width 231 height 74
click at [810, 201] on span "Delete" at bounding box center [819, 200] width 27 height 8
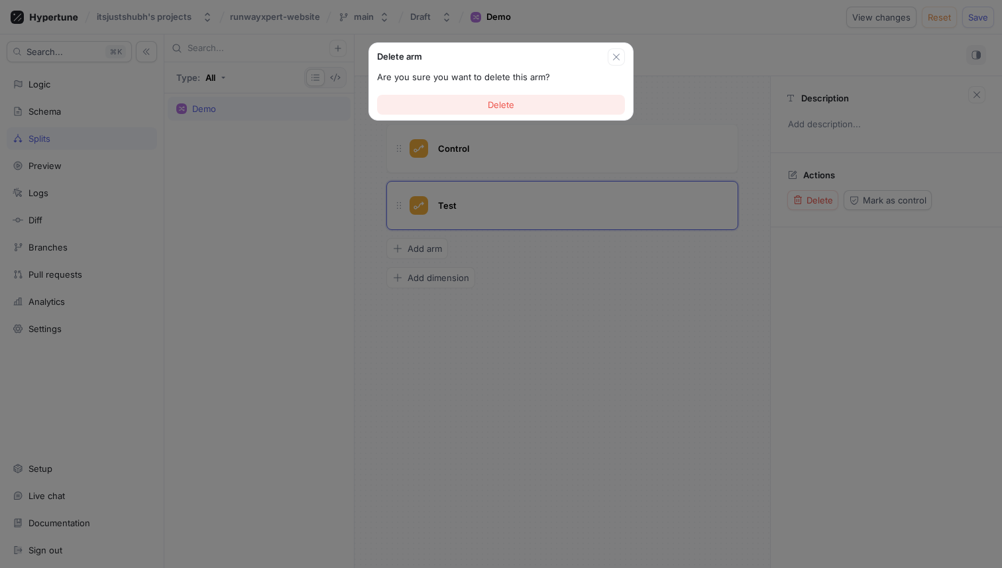
click at [549, 109] on button "Delete" at bounding box center [501, 105] width 248 height 20
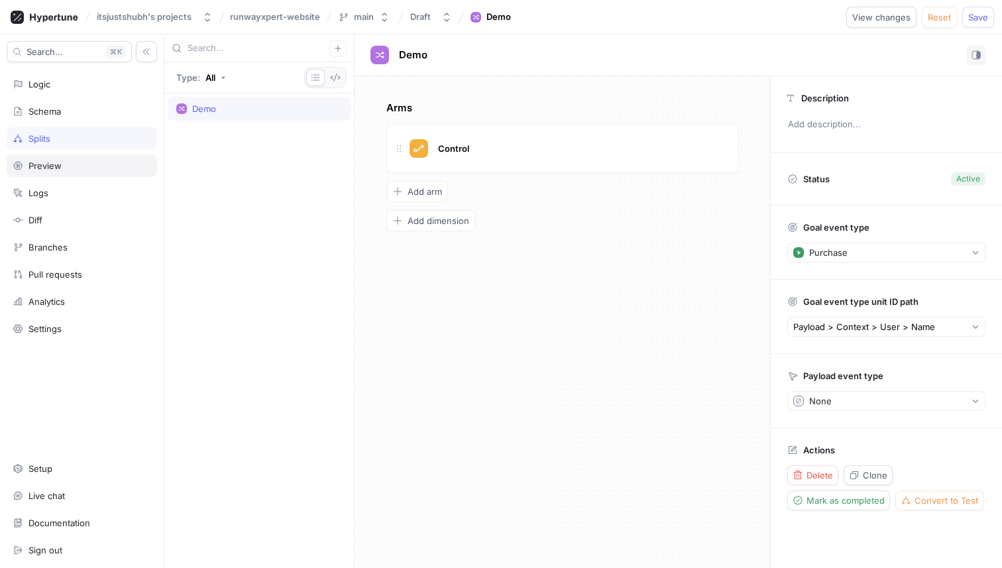
click at [64, 167] on div "Preview" at bounding box center [82, 165] width 138 height 11
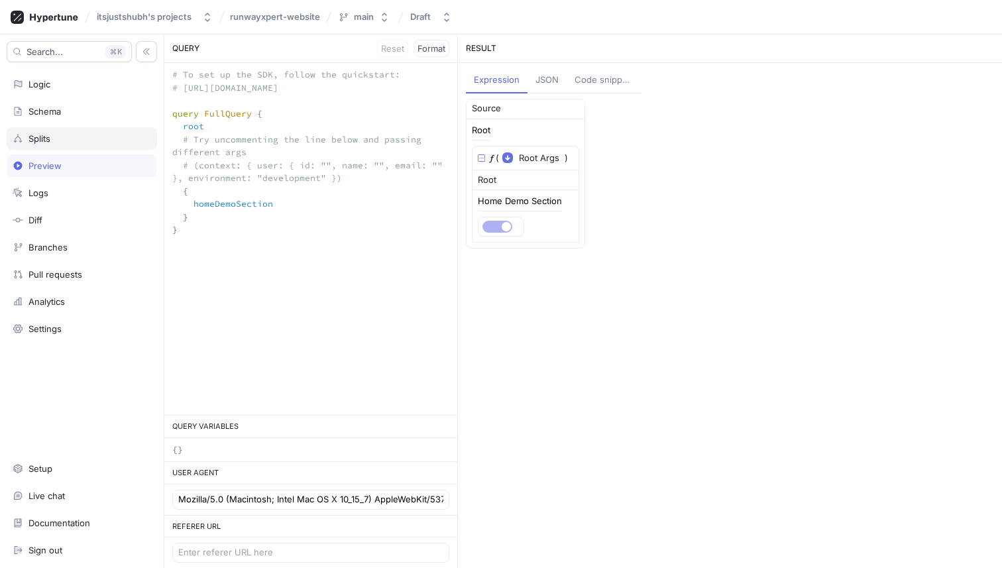
click at [69, 141] on div "Splits" at bounding box center [82, 138] width 138 height 11
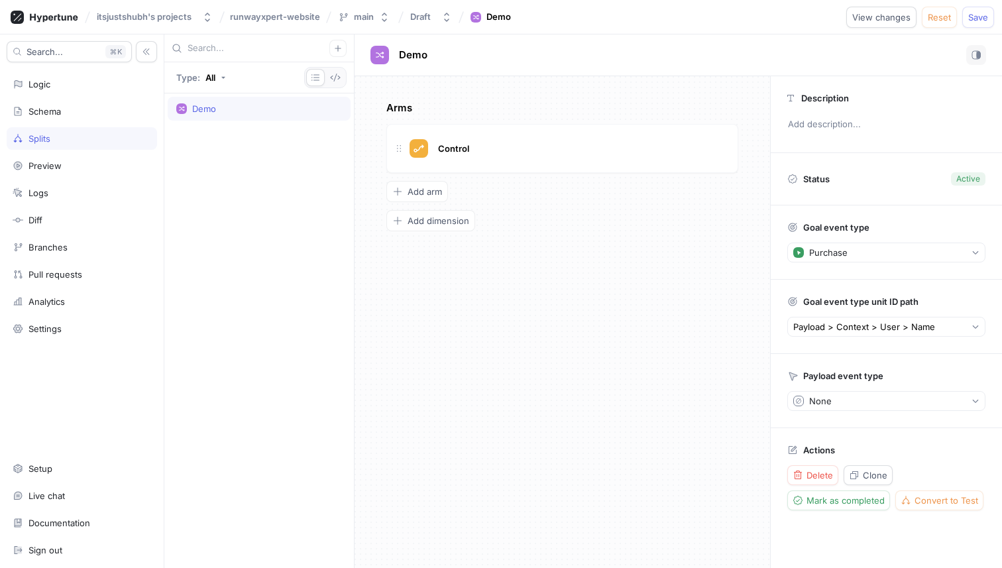
click at [258, 105] on div "Demo" at bounding box center [259, 108] width 166 height 11
click at [824, 476] on span "Delete" at bounding box center [819, 475] width 27 height 8
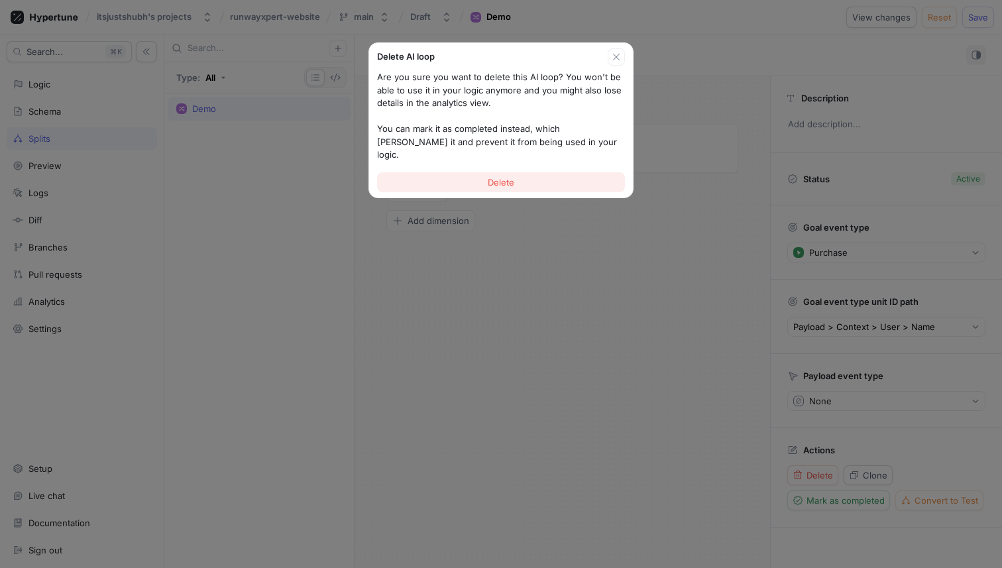
click at [546, 172] on button "Delete" at bounding box center [501, 182] width 248 height 20
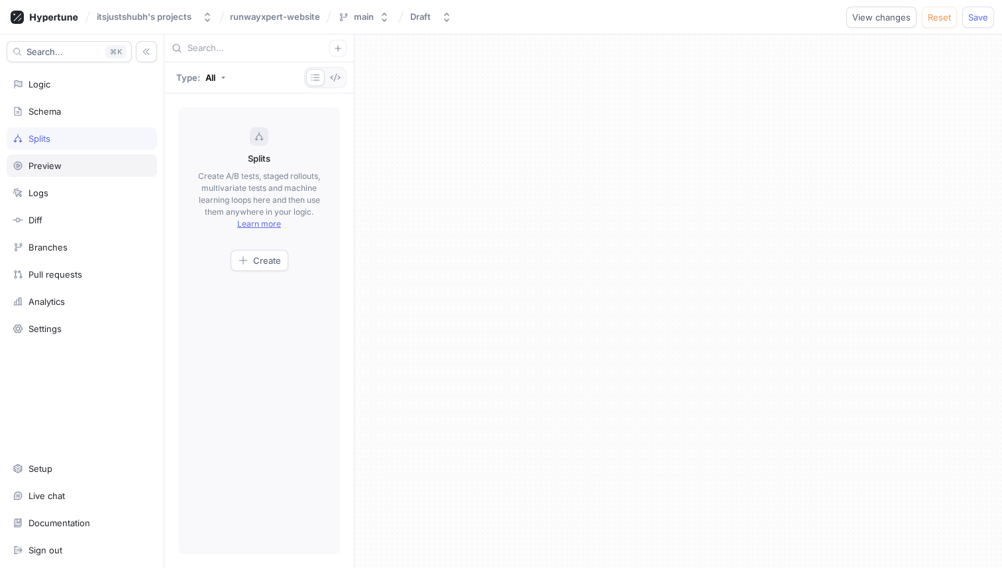
click at [95, 160] on div "Preview" at bounding box center [82, 165] width 138 height 11
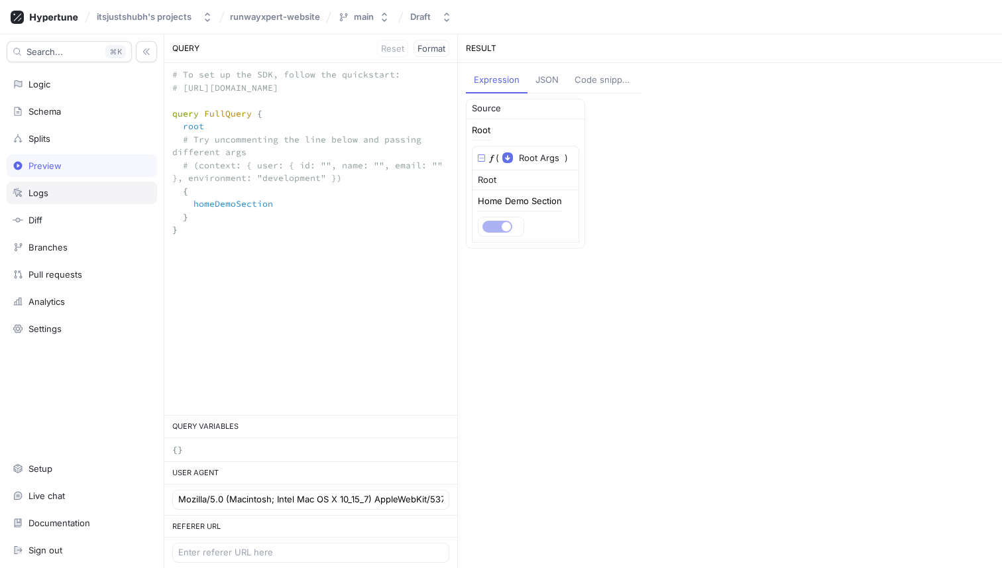
click at [78, 186] on div "Logs" at bounding box center [82, 193] width 150 height 23
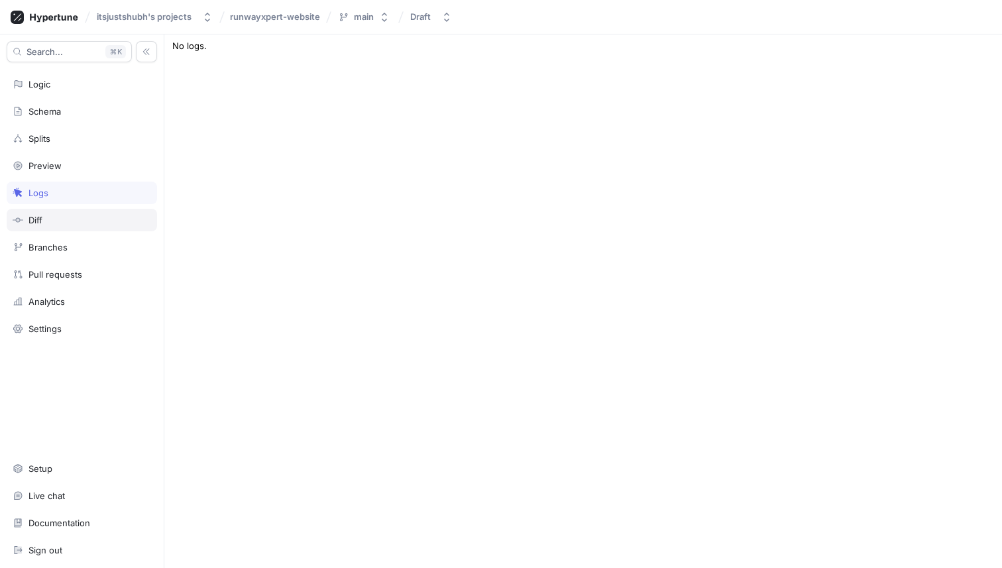
click at [60, 215] on div "Diff" at bounding box center [82, 220] width 138 height 11
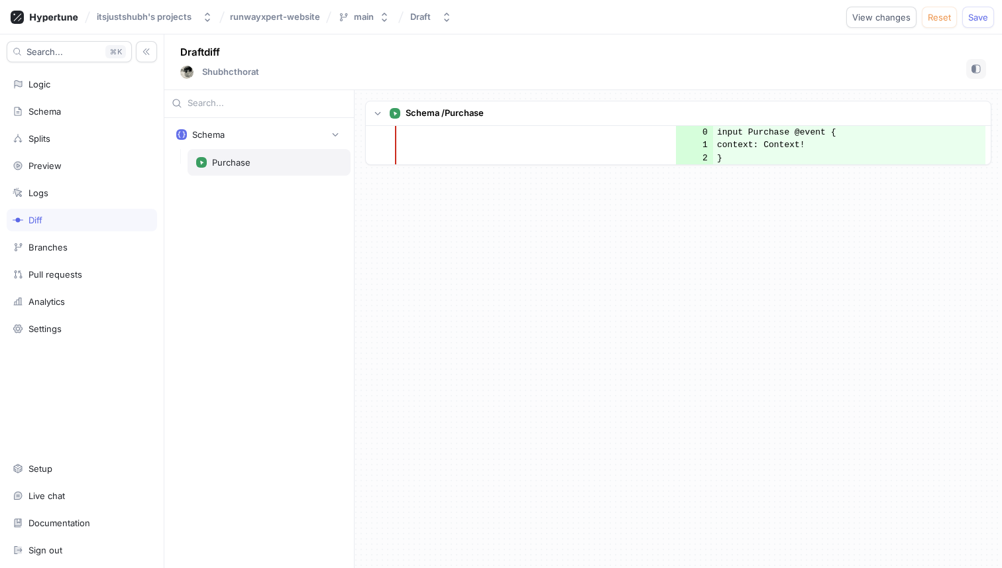
click at [282, 163] on div "Purchase" at bounding box center [269, 162] width 146 height 11
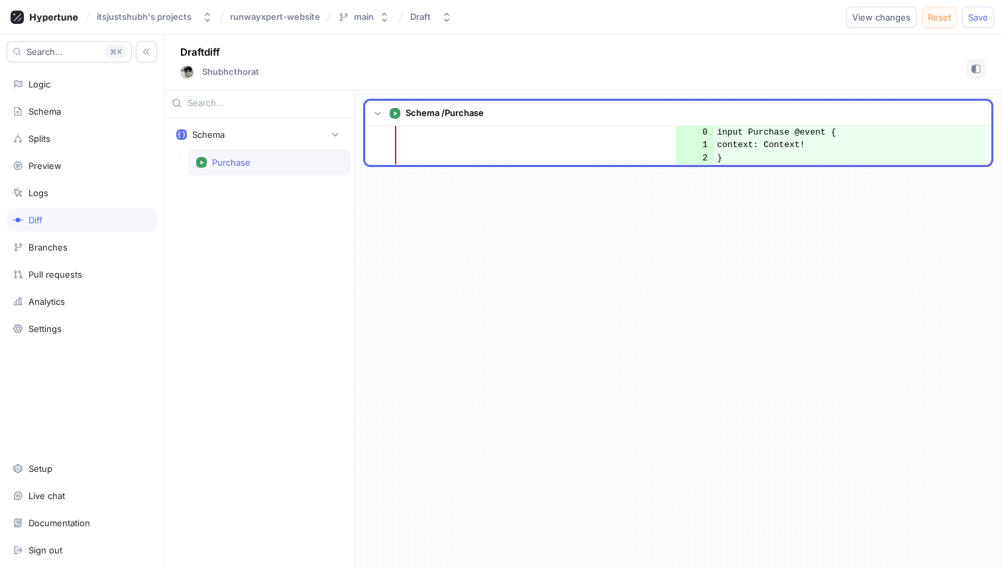
click at [931, 11] on button "Reset" at bounding box center [939, 17] width 35 height 21
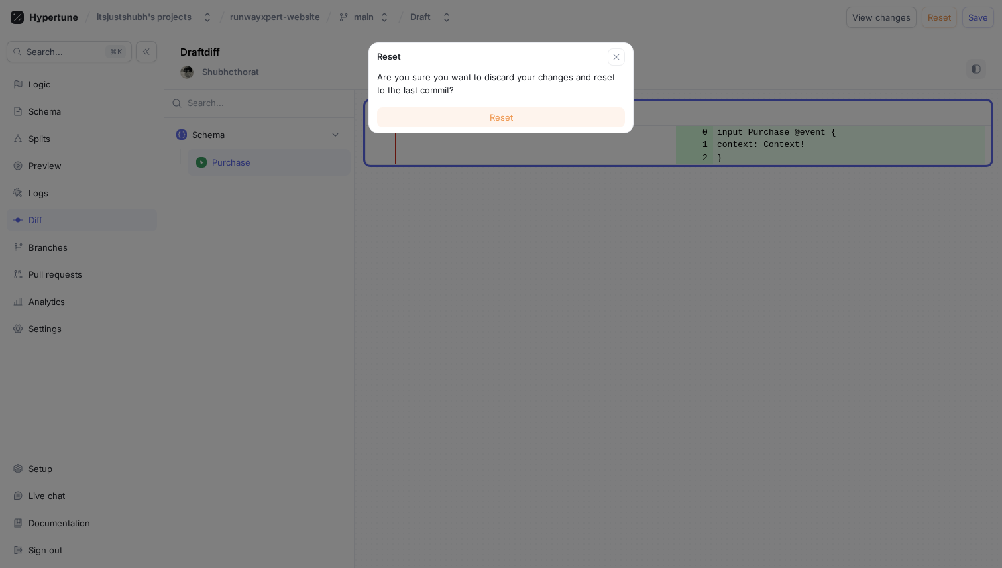
click at [559, 123] on button "Reset" at bounding box center [501, 117] width 248 height 20
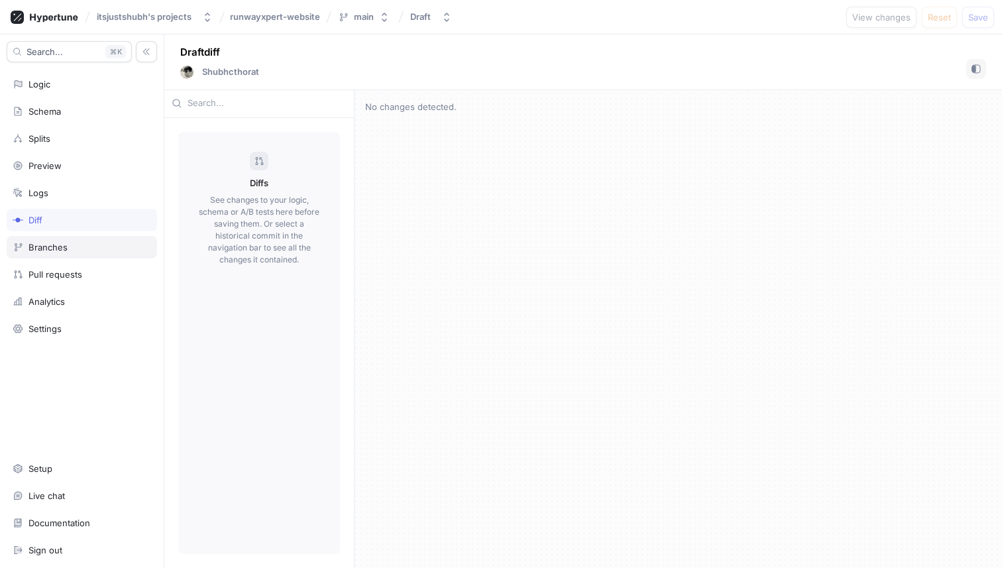
click at [72, 241] on div "Branches" at bounding box center [82, 247] width 150 height 23
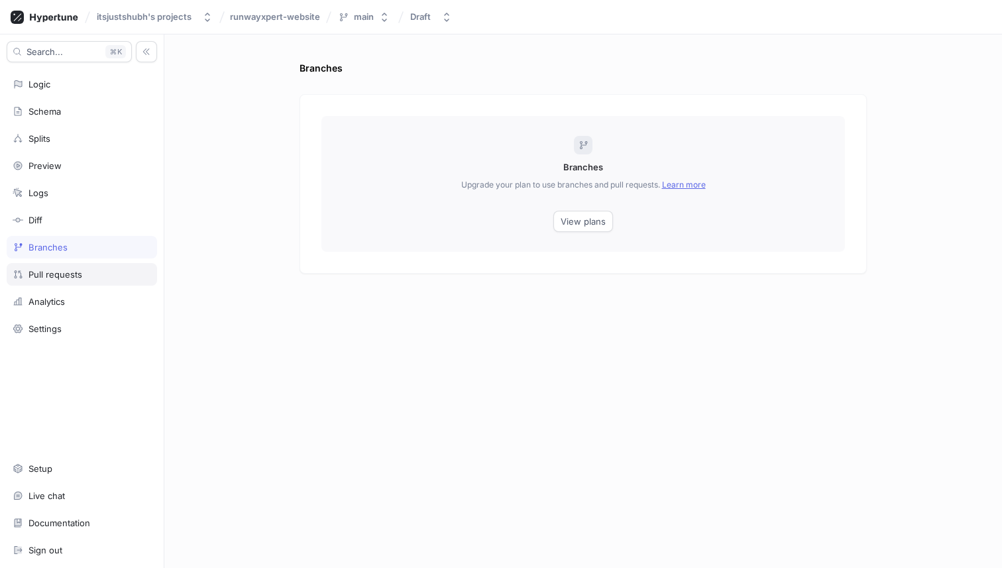
click at [70, 272] on div "Pull requests" at bounding box center [55, 274] width 54 height 11
click at [70, 293] on div "Analytics" at bounding box center [82, 301] width 150 height 23
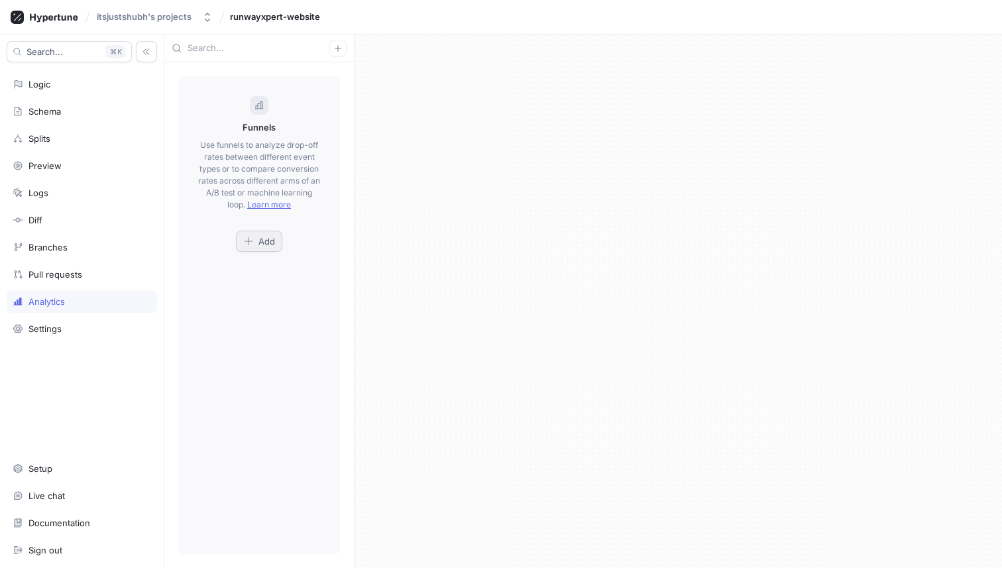
click at [276, 239] on button "Add" at bounding box center [259, 241] width 46 height 21
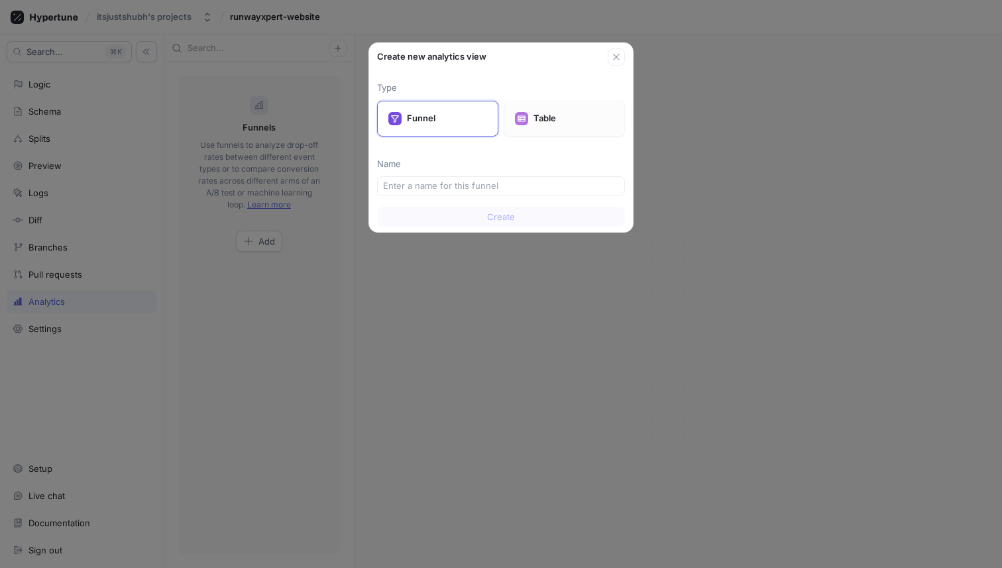
click at [540, 116] on p "Table" at bounding box center [573, 118] width 80 height 13
click at [476, 188] on input "text" at bounding box center [501, 186] width 236 height 13
type input "Ene"
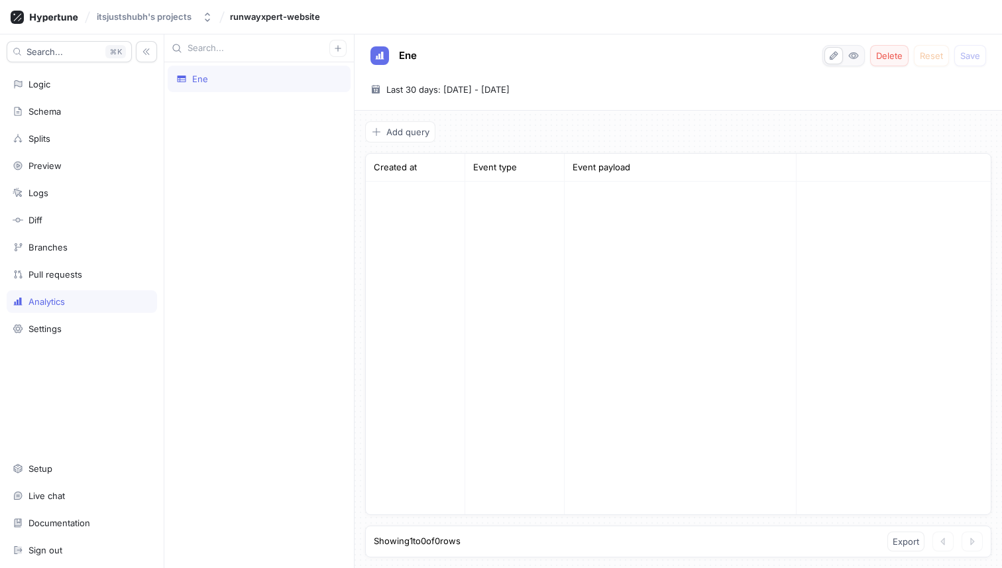
click at [894, 52] on span "Delete" at bounding box center [889, 56] width 27 height 8
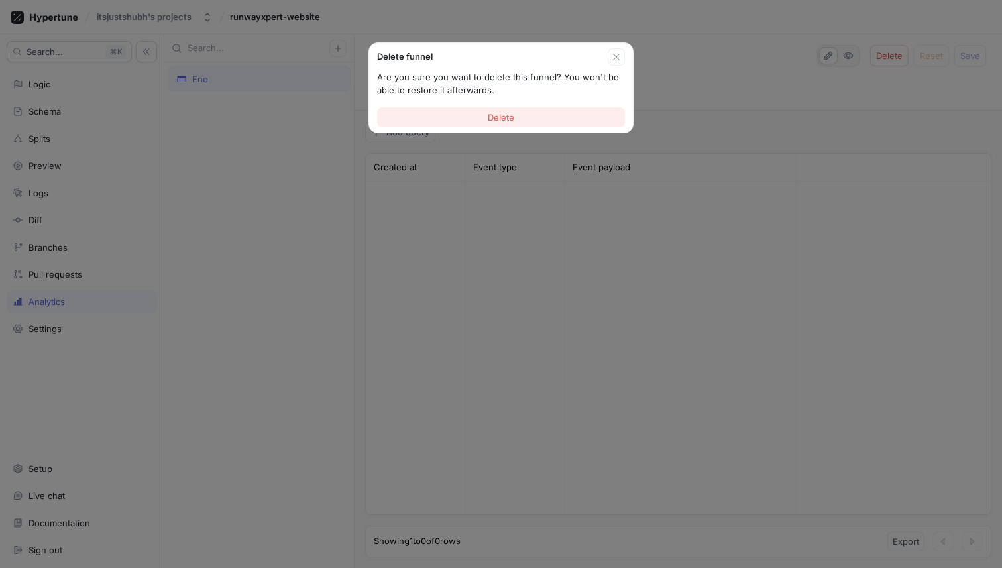
click at [555, 121] on button "Delete" at bounding box center [501, 117] width 248 height 20
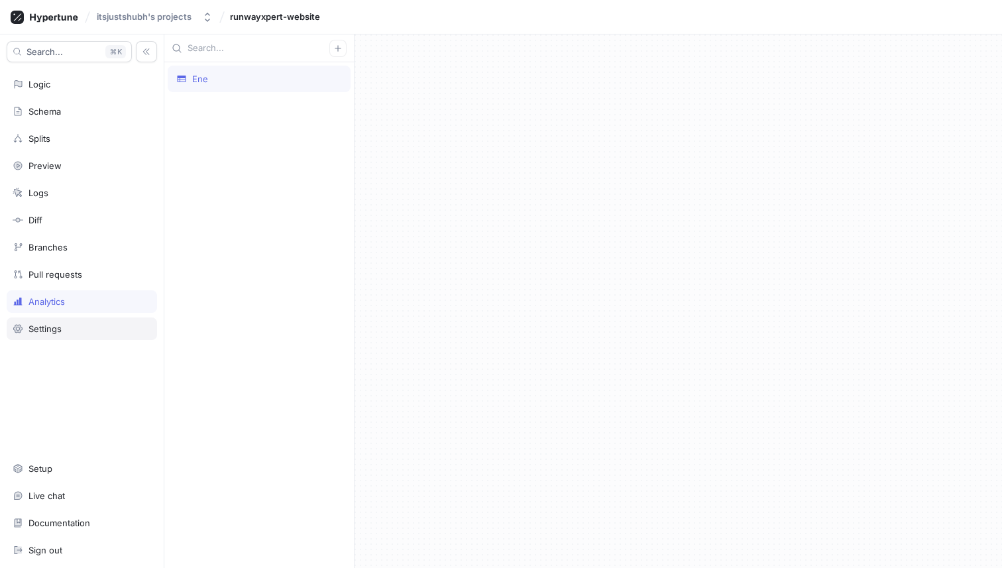
click at [49, 325] on div "Settings" at bounding box center [44, 328] width 33 height 11
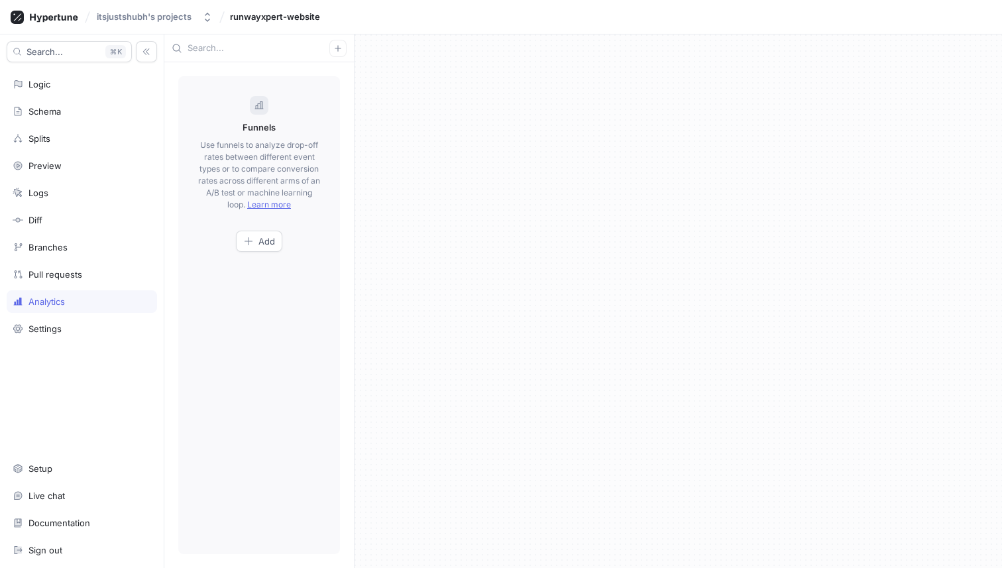
click at [58, 302] on div "Analytics" at bounding box center [46, 301] width 36 height 11
click at [58, 324] on div "Settings" at bounding box center [44, 328] width 33 height 11
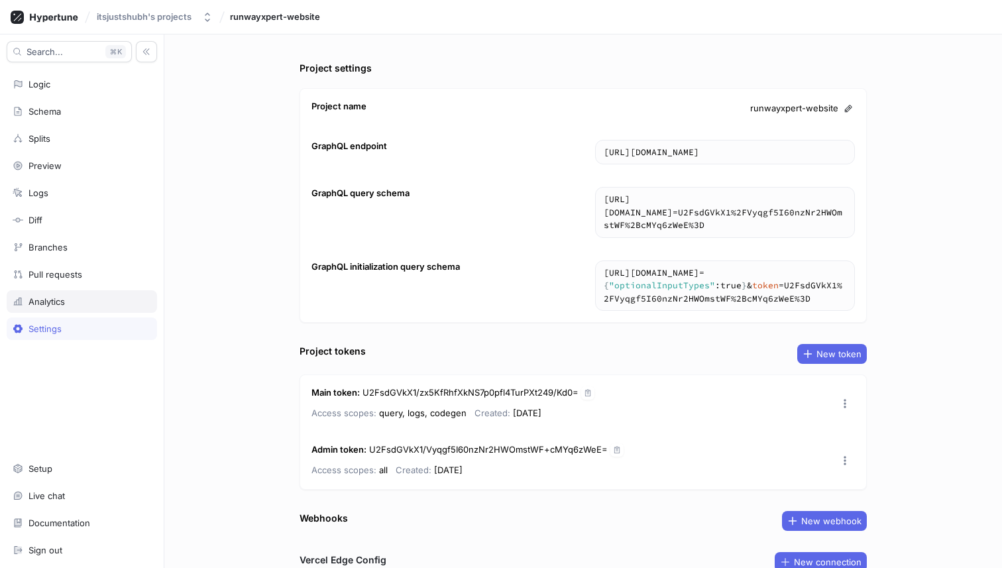
click at [44, 307] on div "Analytics" at bounding box center [82, 301] width 150 height 23
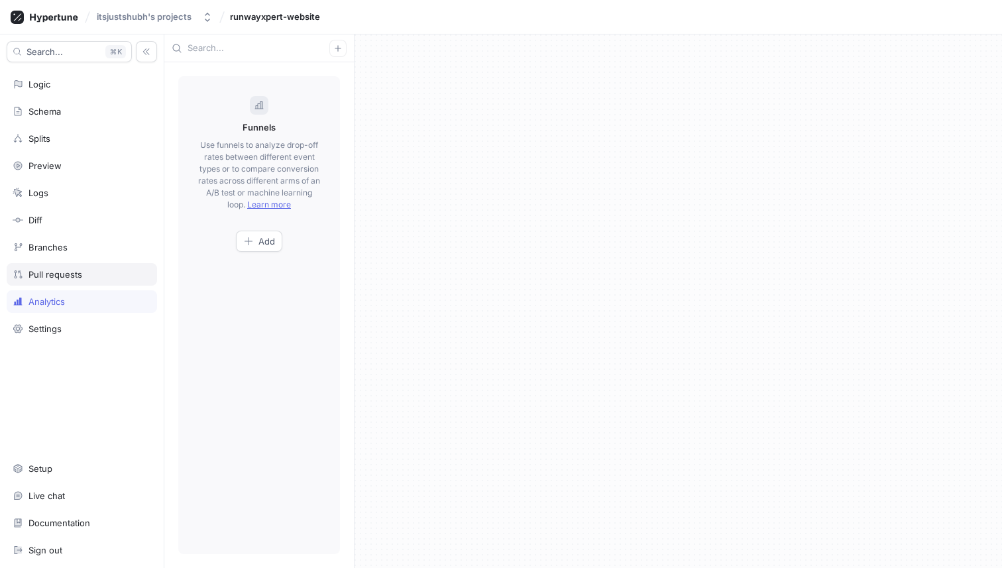
click at [44, 272] on div "Pull requests" at bounding box center [55, 274] width 54 height 11
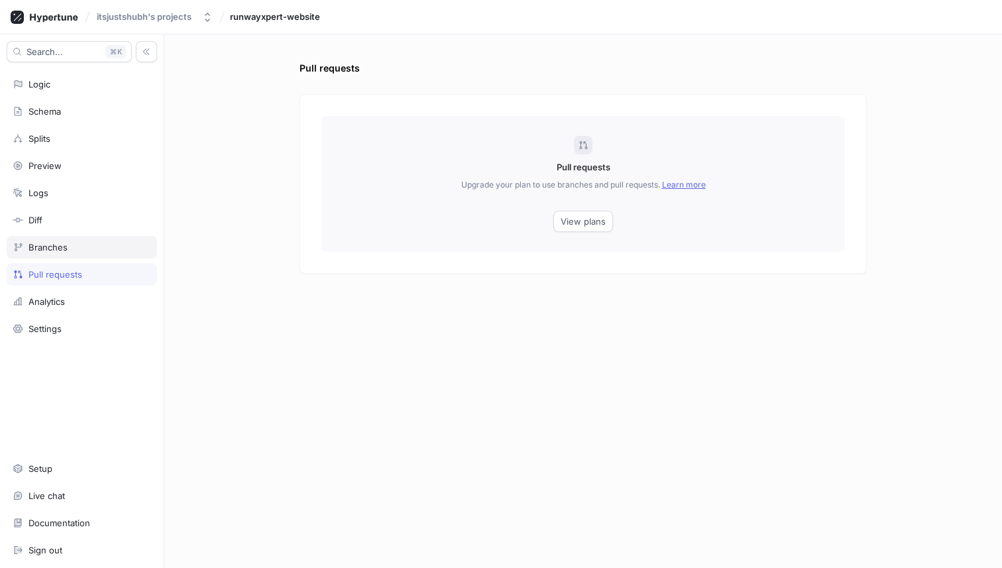
click at [44, 241] on div "Branches" at bounding box center [82, 247] width 150 height 23
click at [44, 222] on div "Diff" at bounding box center [82, 220] width 138 height 11
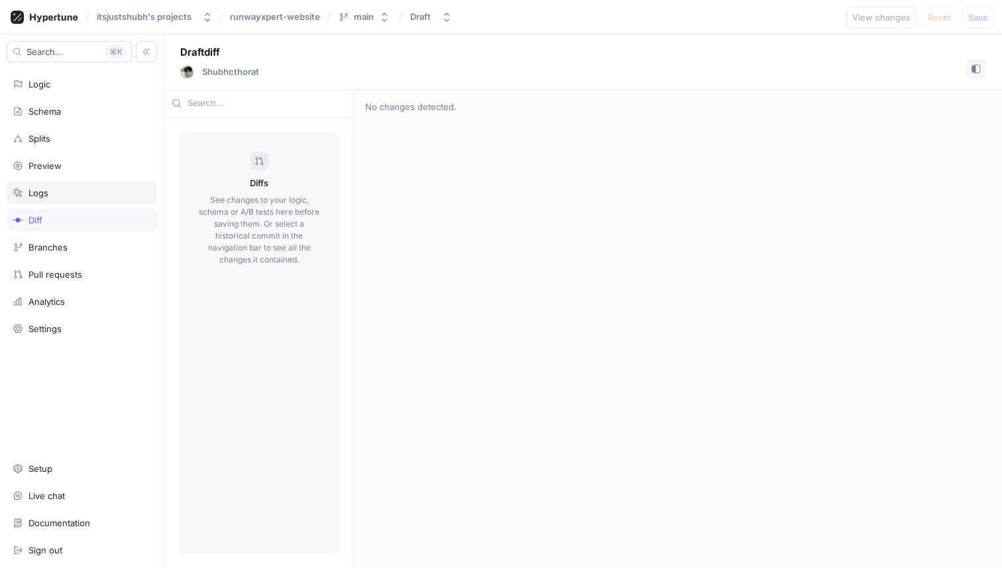
click at [44, 193] on div "Logs" at bounding box center [38, 193] width 20 height 11
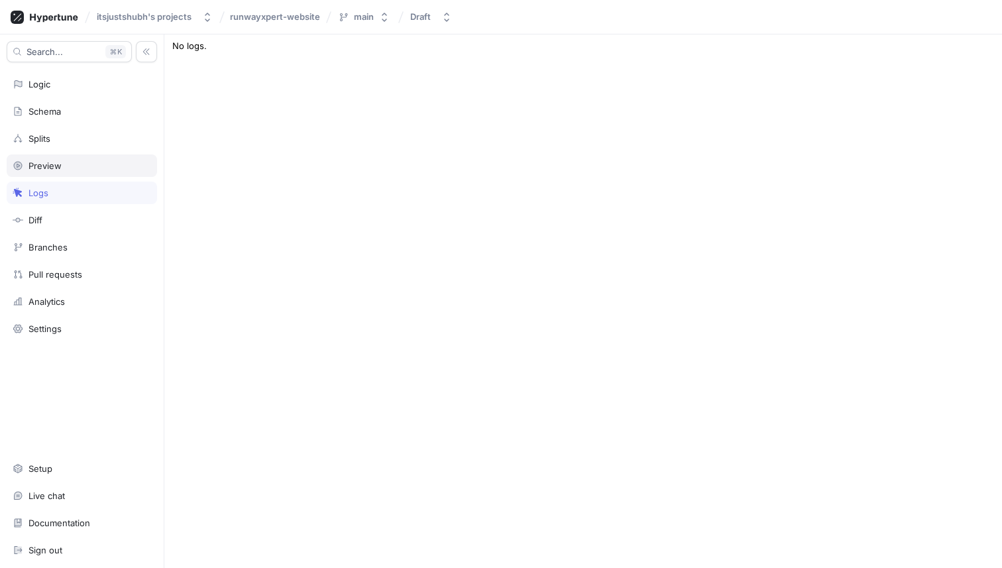
click at [47, 162] on div "Preview" at bounding box center [44, 165] width 33 height 11
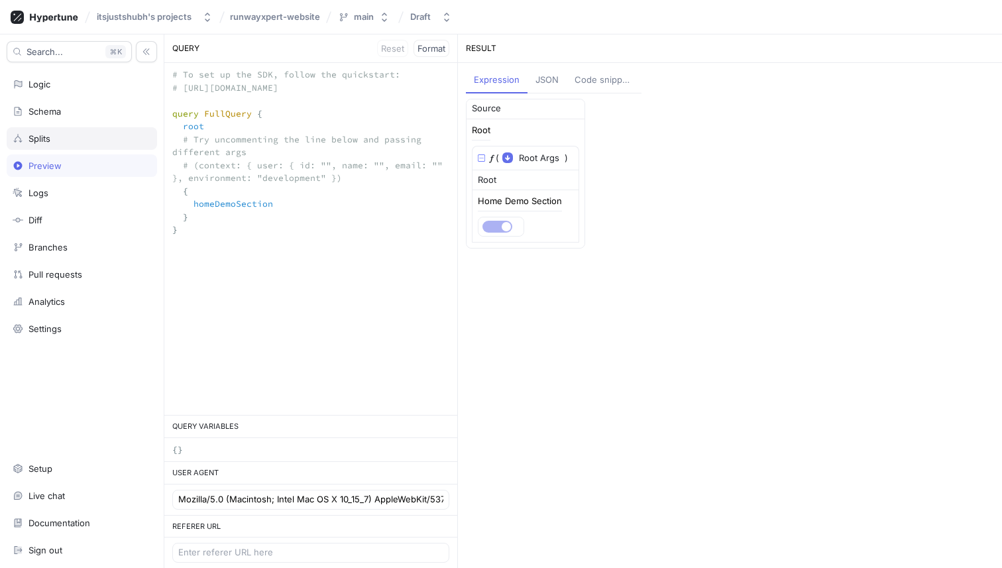
click at [46, 140] on div "Splits" at bounding box center [39, 138] width 22 height 11
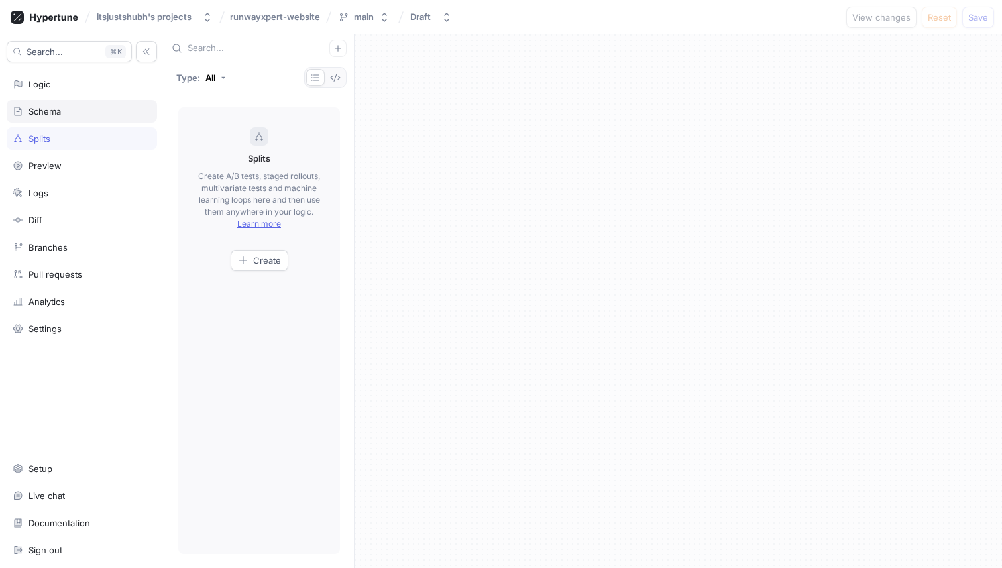
click at [50, 107] on div "Schema" at bounding box center [44, 111] width 32 height 11
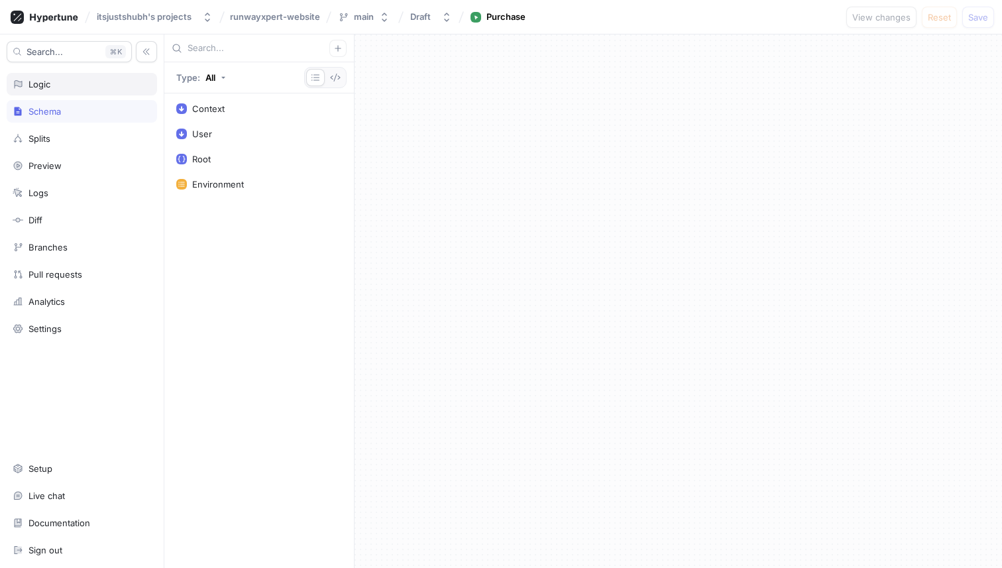
click at [51, 80] on div "Logic" at bounding box center [82, 84] width 138 height 11
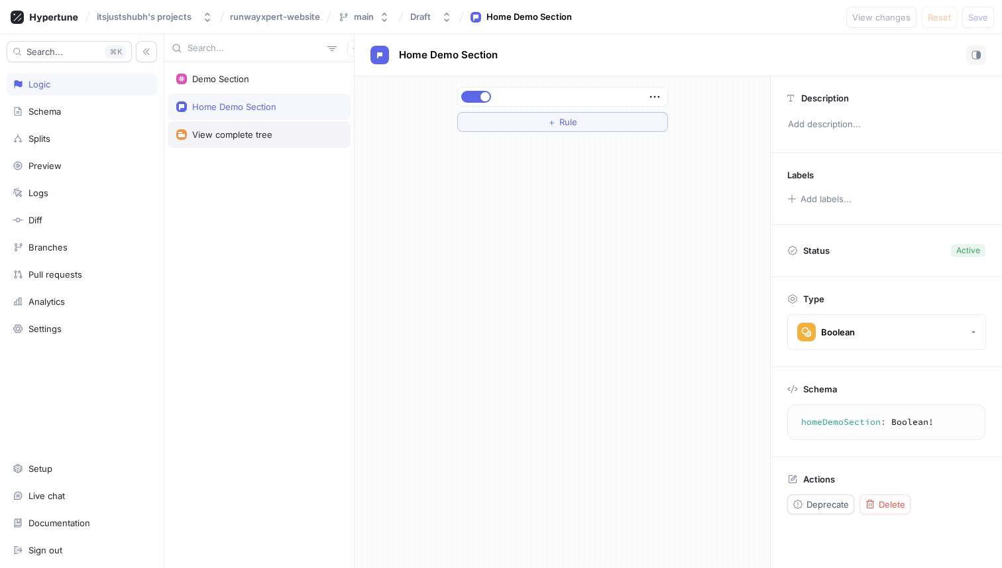
click at [200, 127] on div "View complete tree" at bounding box center [259, 134] width 183 height 27
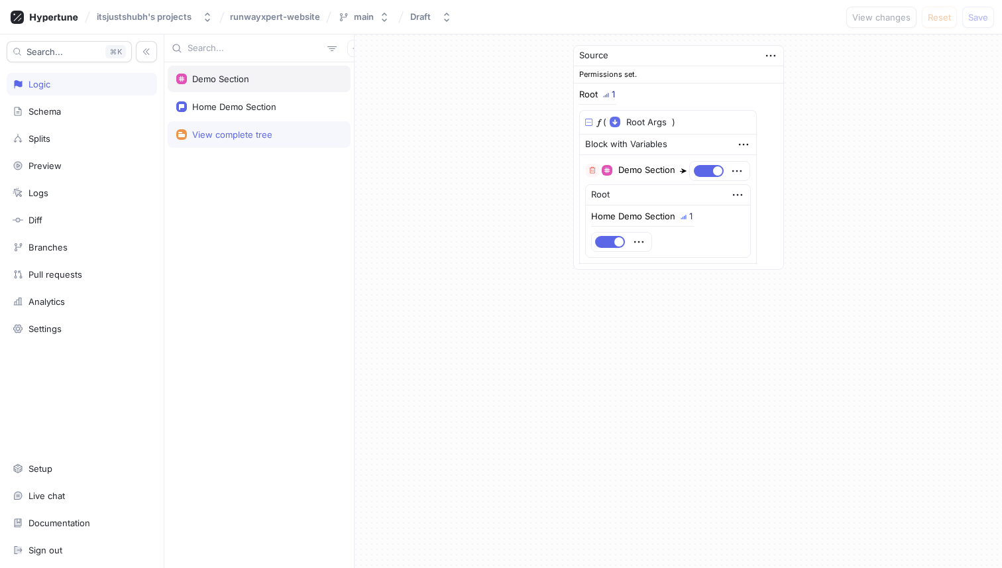
click at [216, 76] on div "Demo Section" at bounding box center [220, 79] width 57 height 11
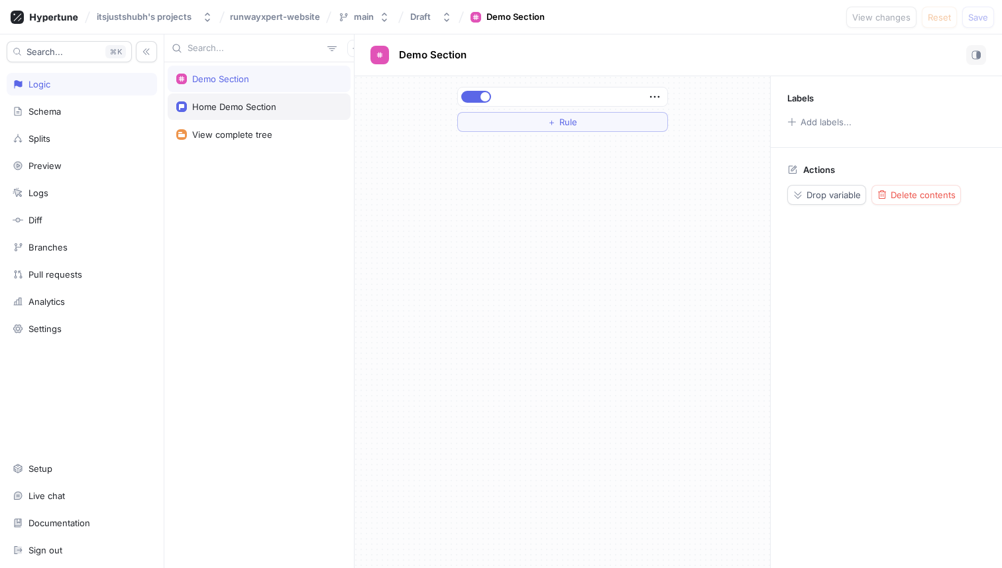
click at [190, 103] on div "Home Demo Section" at bounding box center [259, 106] width 166 height 11
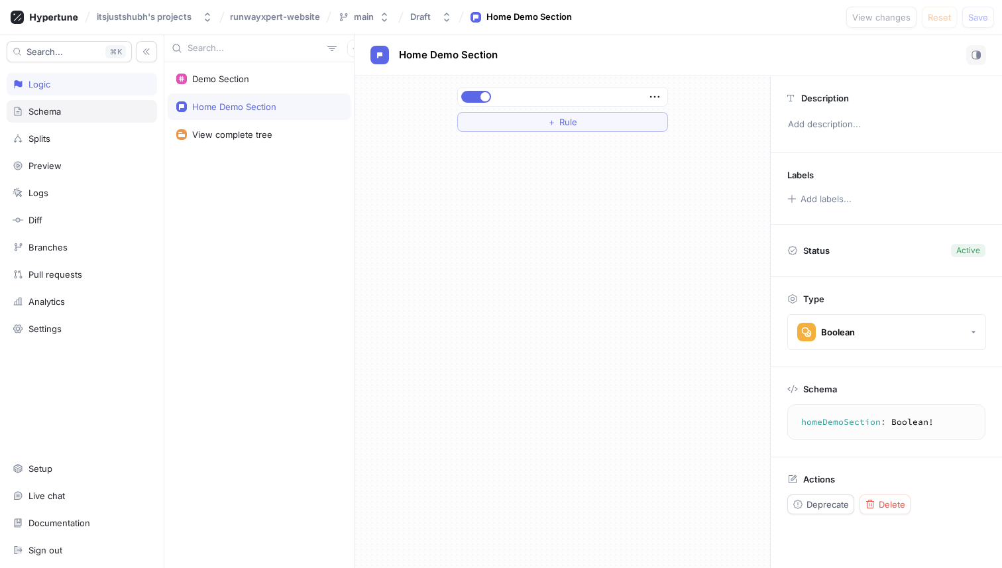
click at [117, 102] on div "Schema" at bounding box center [82, 111] width 150 height 23
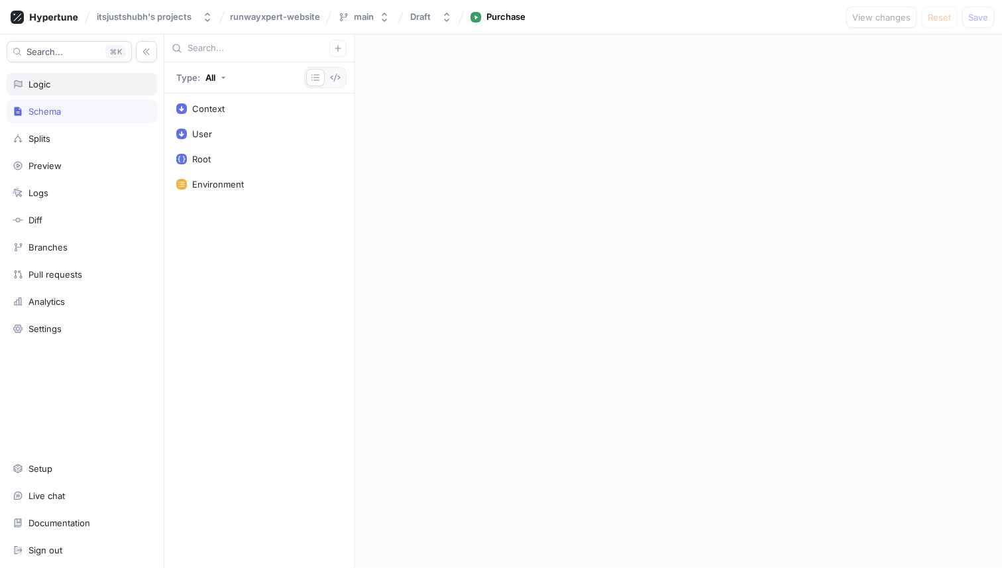
click at [119, 90] on div "Logic" at bounding box center [82, 84] width 150 height 23
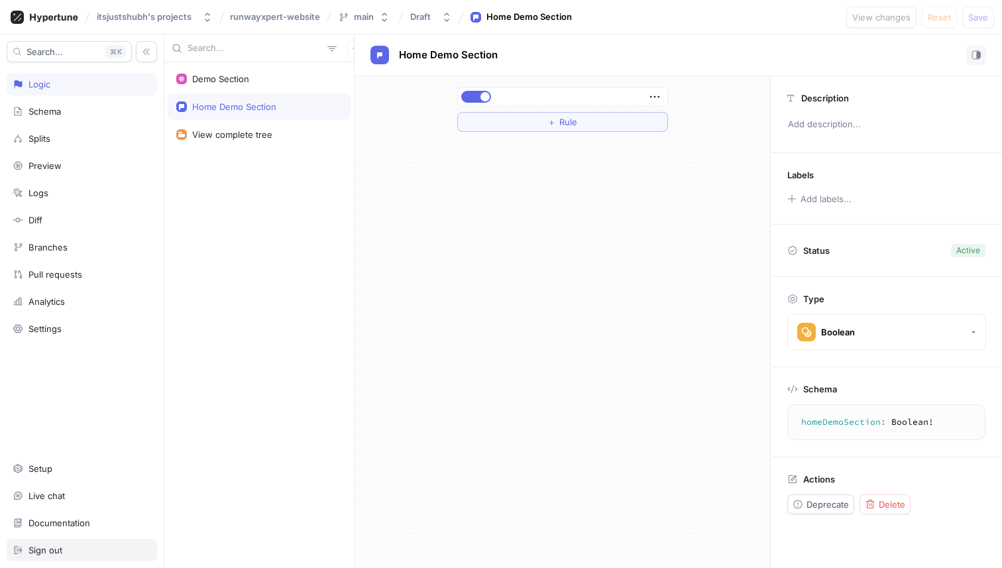
click at [68, 557] on div "Sign out" at bounding box center [82, 550] width 150 height 23
